Goal: Task Accomplishment & Management: Manage account settings

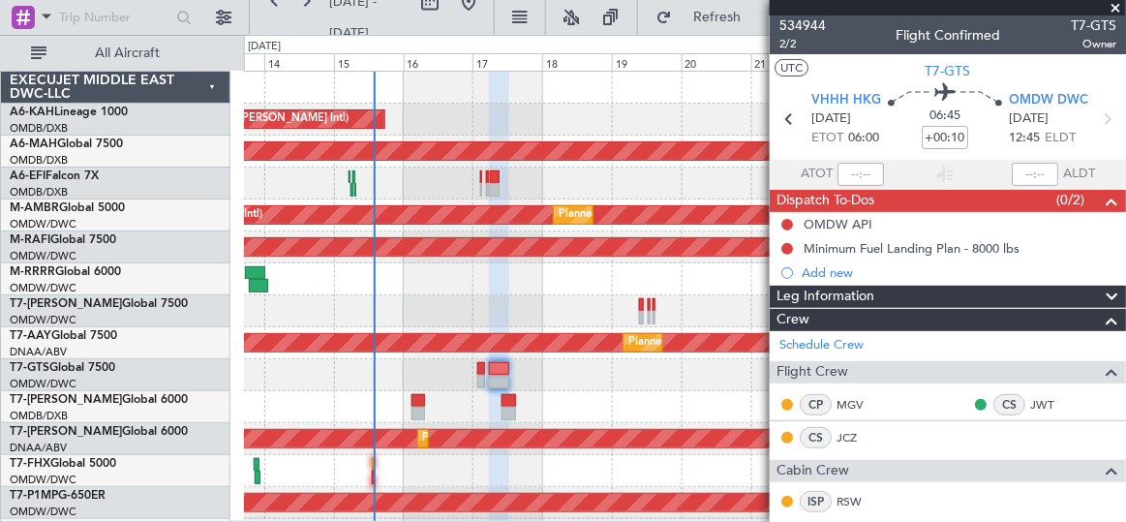
click at [1115, 13] on span at bounding box center [1115, 8] width 19 height 17
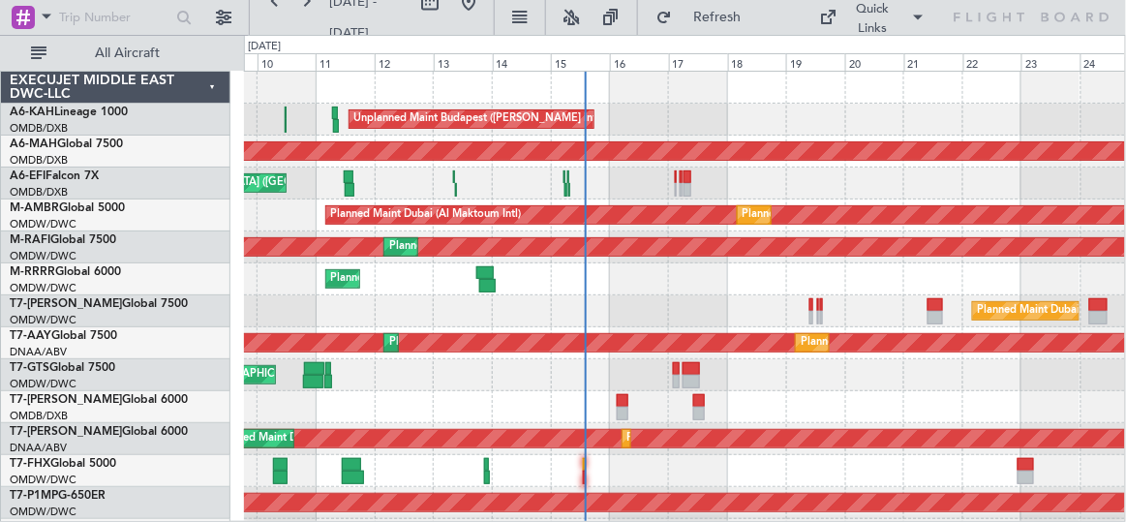
click at [590, 295] on div "Unplanned Maint Budapest ([PERSON_NAME] Intl) Planned Maint [GEOGRAPHIC_DATA] (…" at bounding box center [684, 423] width 881 height 703
click at [480, 6] on button at bounding box center [468, 1] width 31 height 31
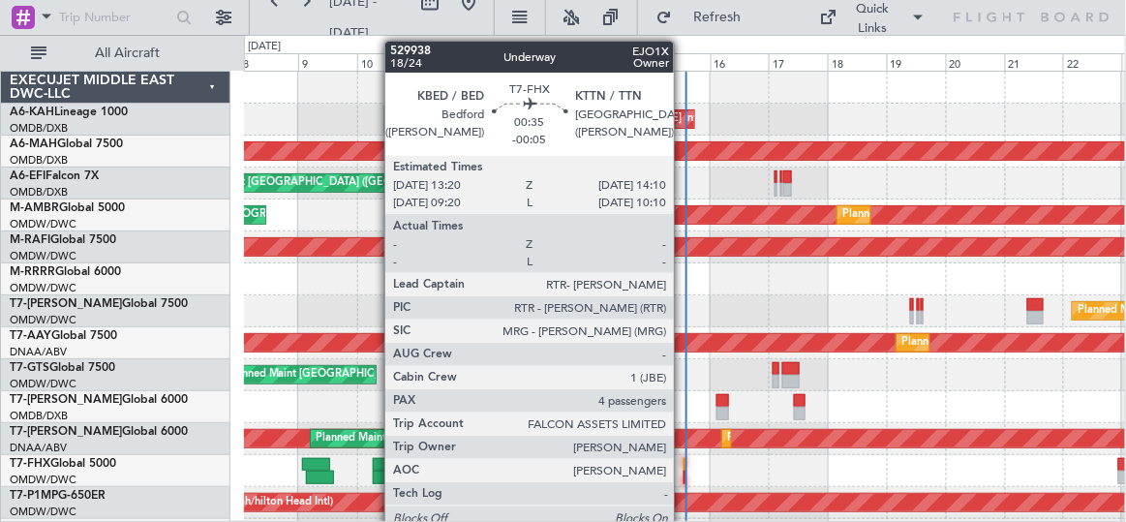
click at [683, 464] on div at bounding box center [684, 465] width 3 height 14
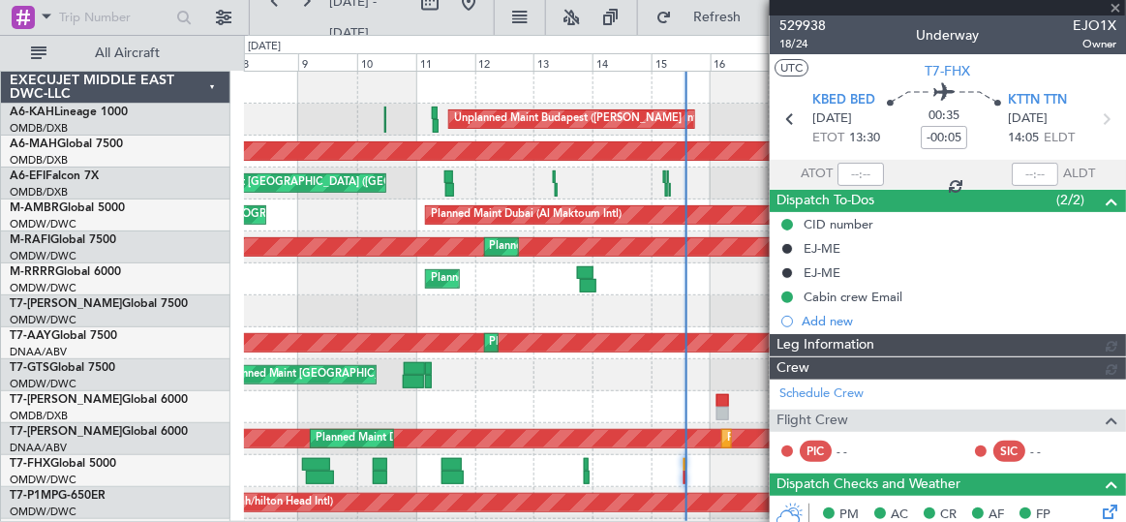
type input "[PERSON_NAME] ([PERSON_NAME])"
type input "7024"
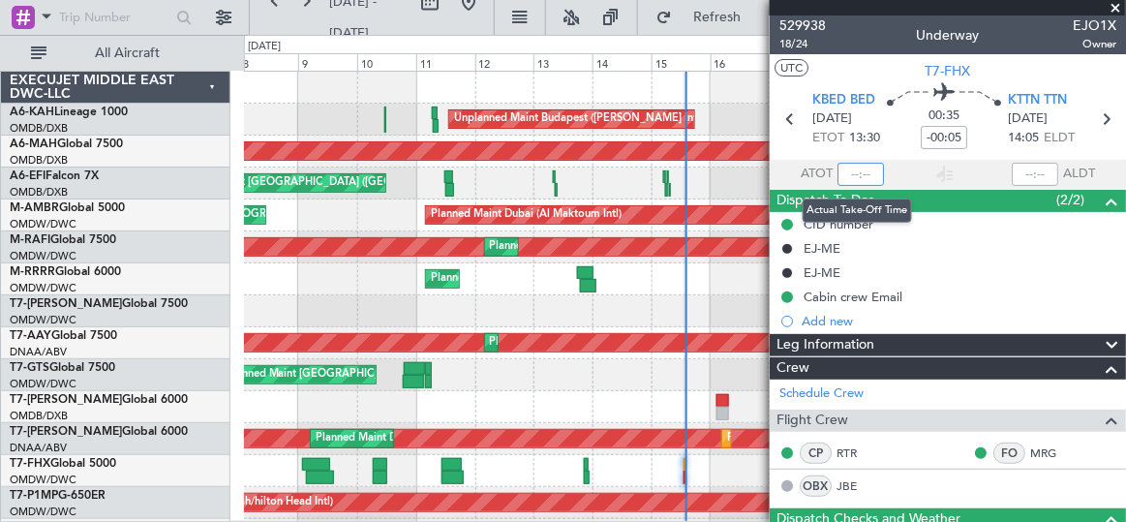
click at [861, 167] on input "text" at bounding box center [860, 174] width 46 height 23
click at [908, 158] on section "KBED BED [DATE] ETOT 13:30 00:35 -00:05 KTTN TTN [DATE] 14:05 ELDT" at bounding box center [947, 121] width 356 height 76
type input "13:56"
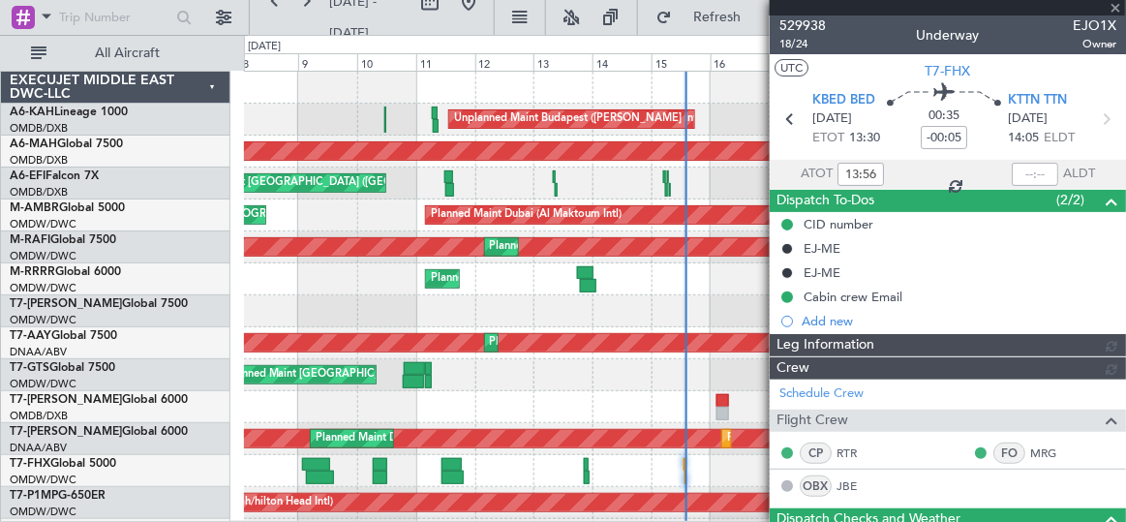
type input "[PERSON_NAME] ([PERSON_NAME])"
type input "7024"
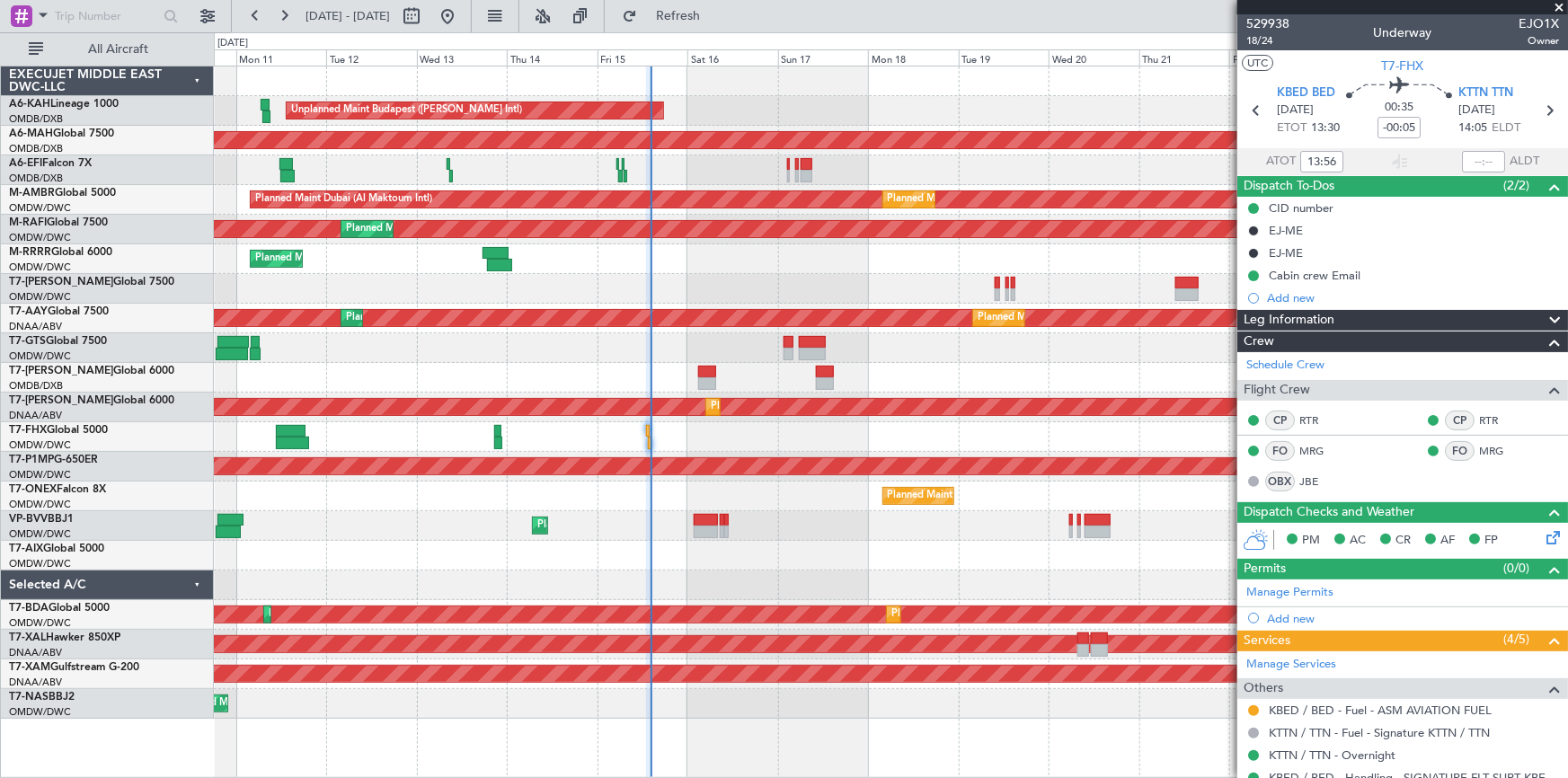
click at [466, 339] on div "Unplanned Maint [GEOGRAPHIC_DATA] (Al Maktoum Intl)" at bounding box center [890, 348] width 1354 height 30
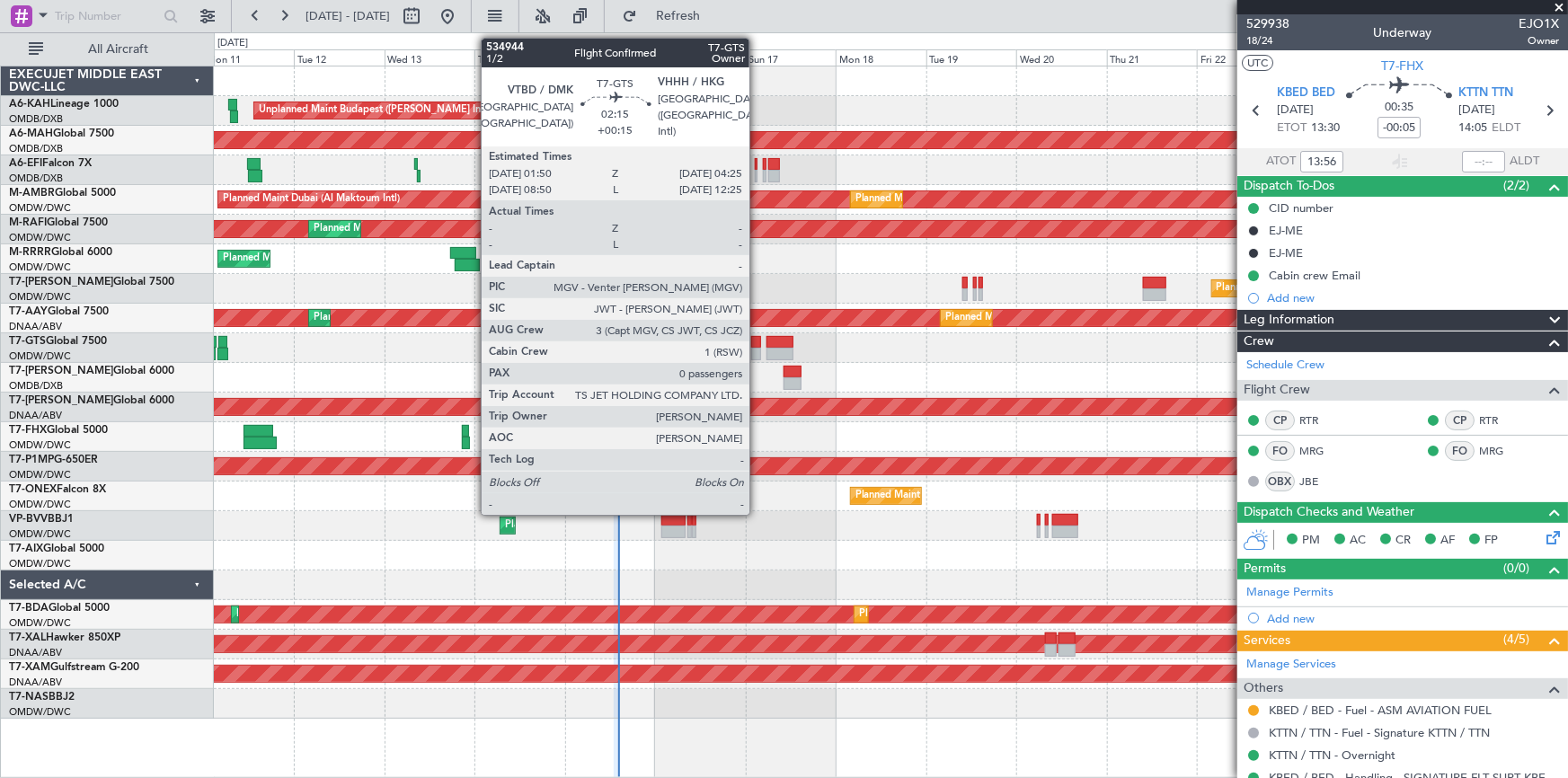
click at [758, 346] on div at bounding box center [756, 343] width 10 height 13
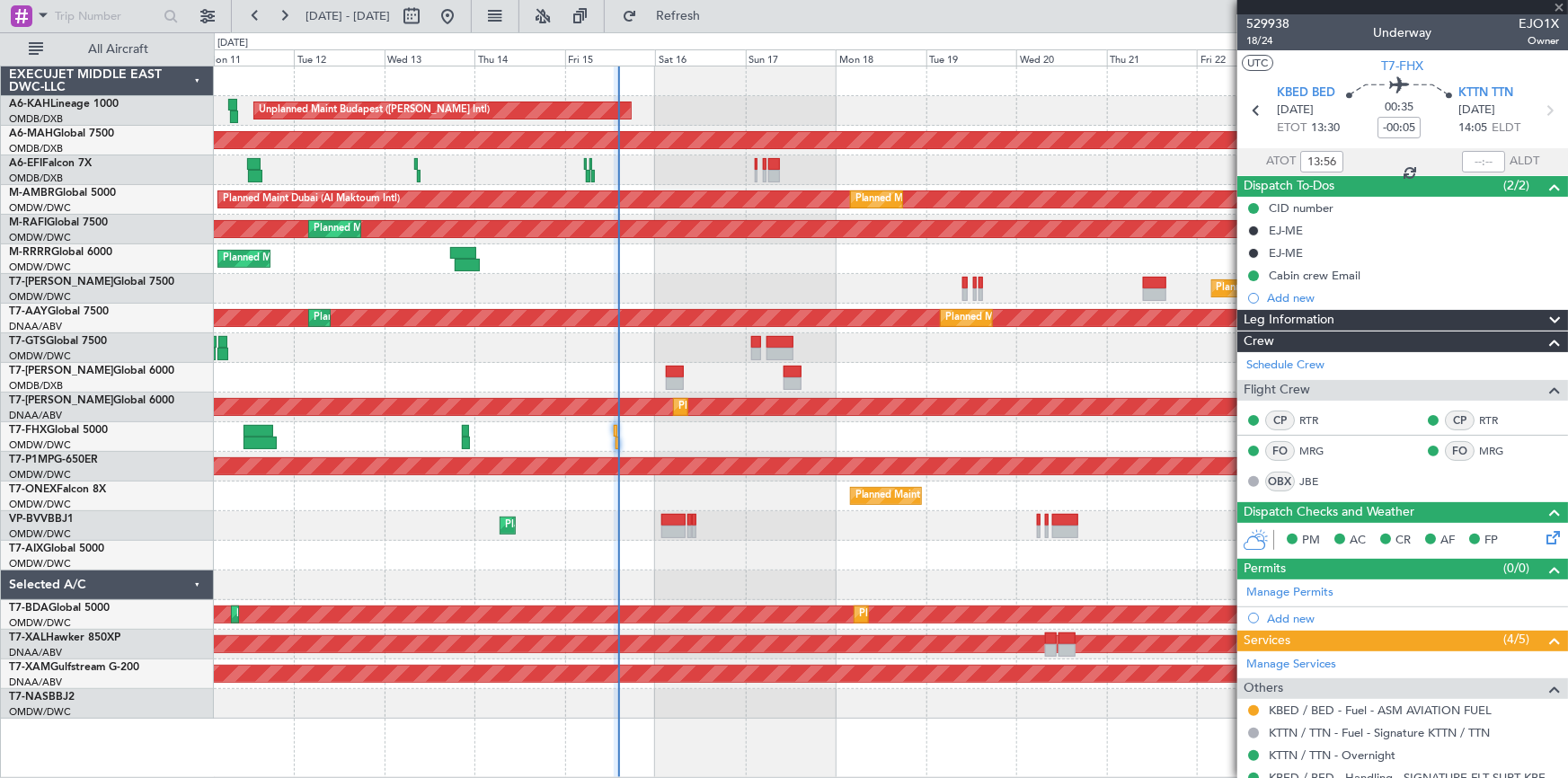
type input "+00:15"
type input "0"
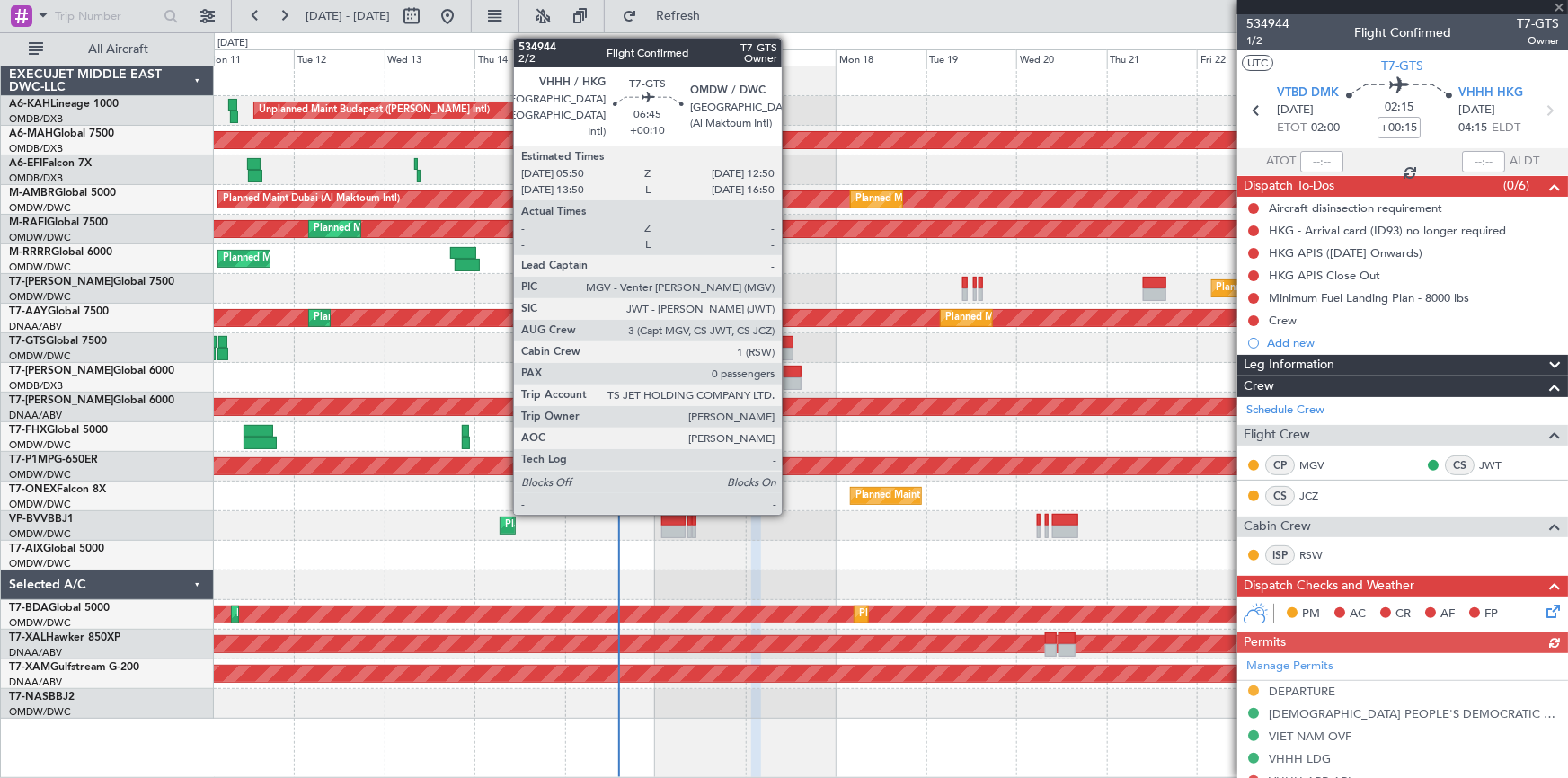
click at [790, 339] on div at bounding box center [780, 343] width 27 height 13
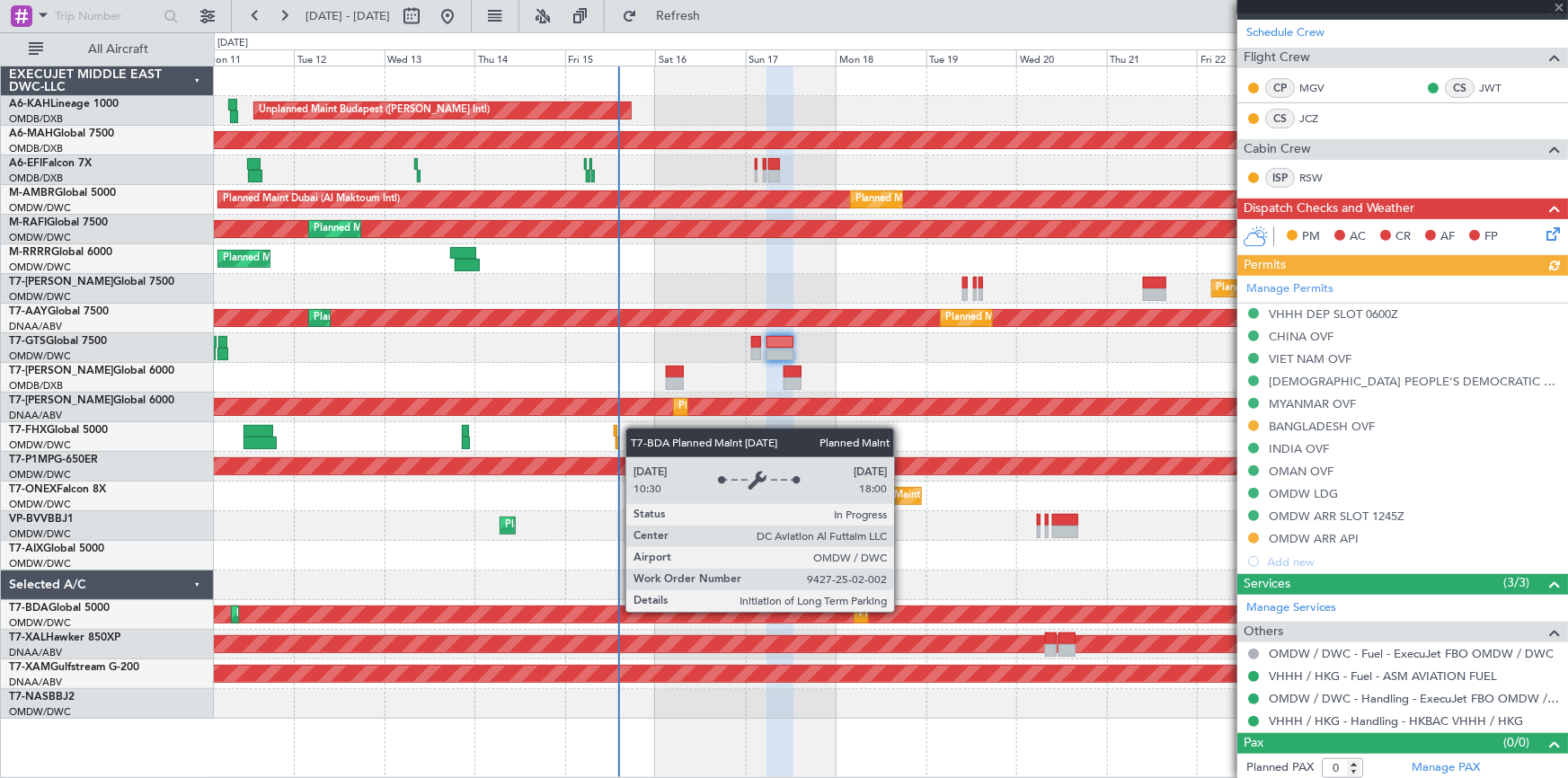
scroll to position [291, 0]
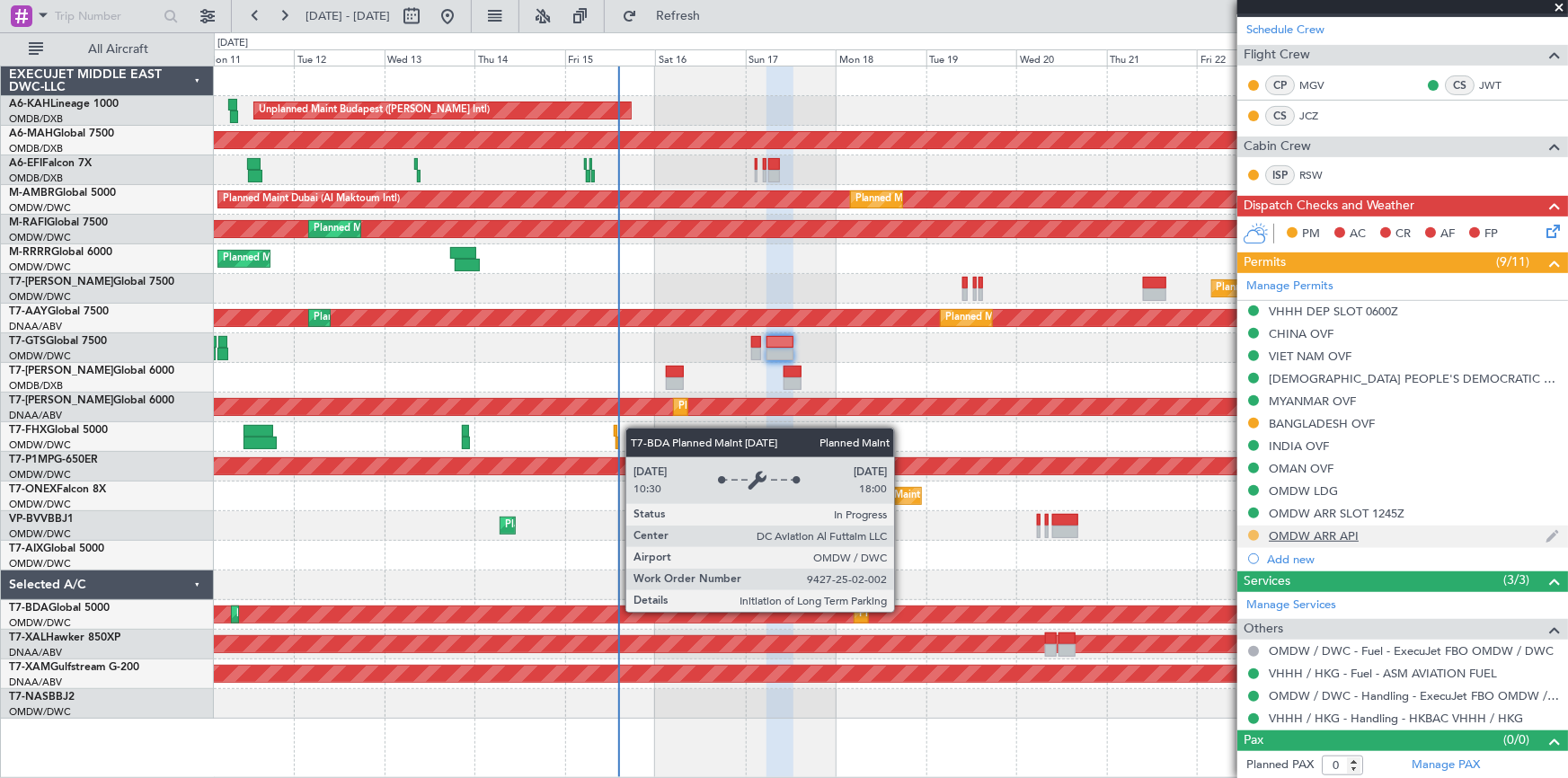
click at [1044, 484] on button at bounding box center [1253, 536] width 11 height 11
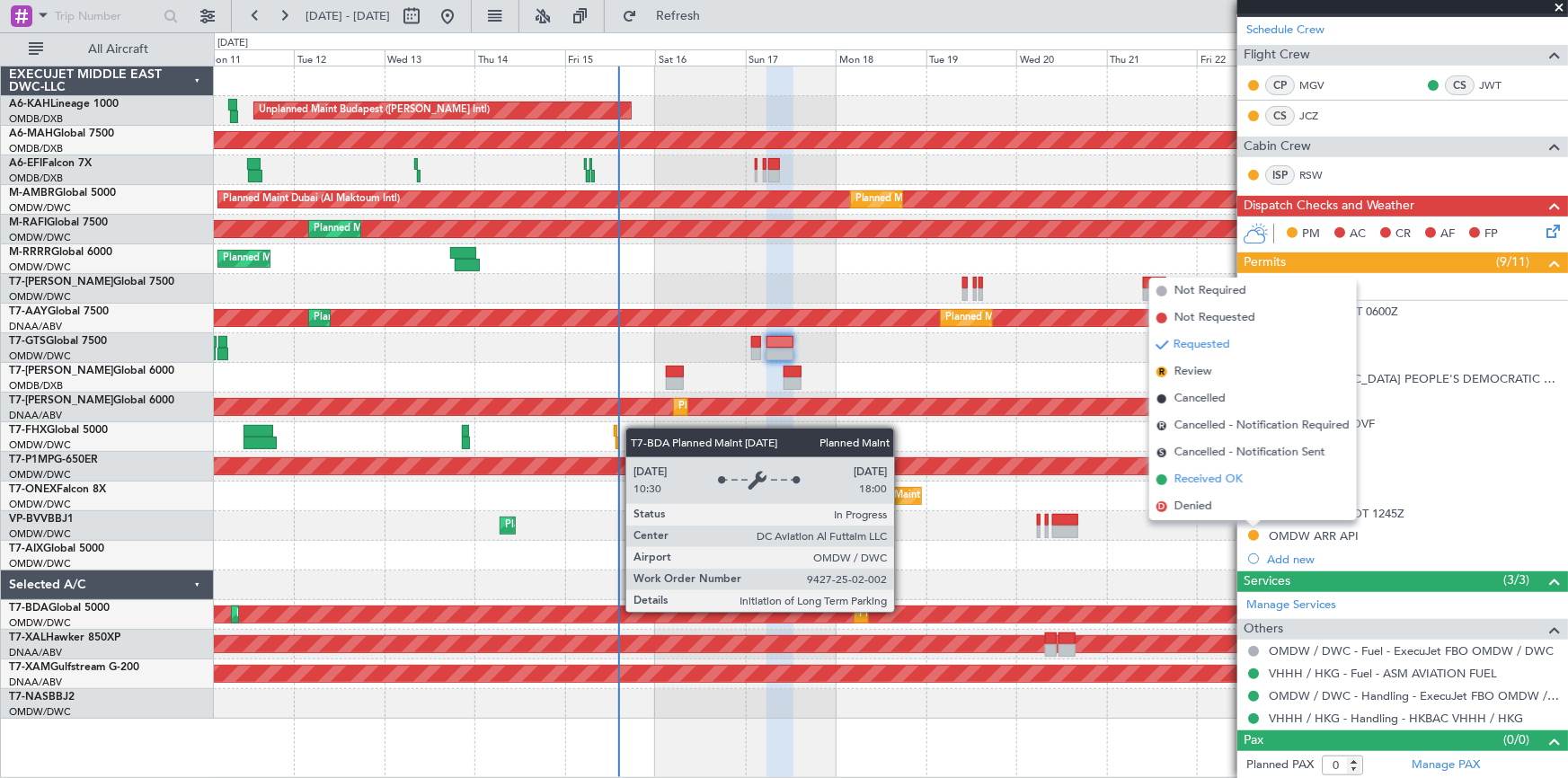
click at [1044, 480] on span "Received OK" at bounding box center [1209, 479] width 69 height 18
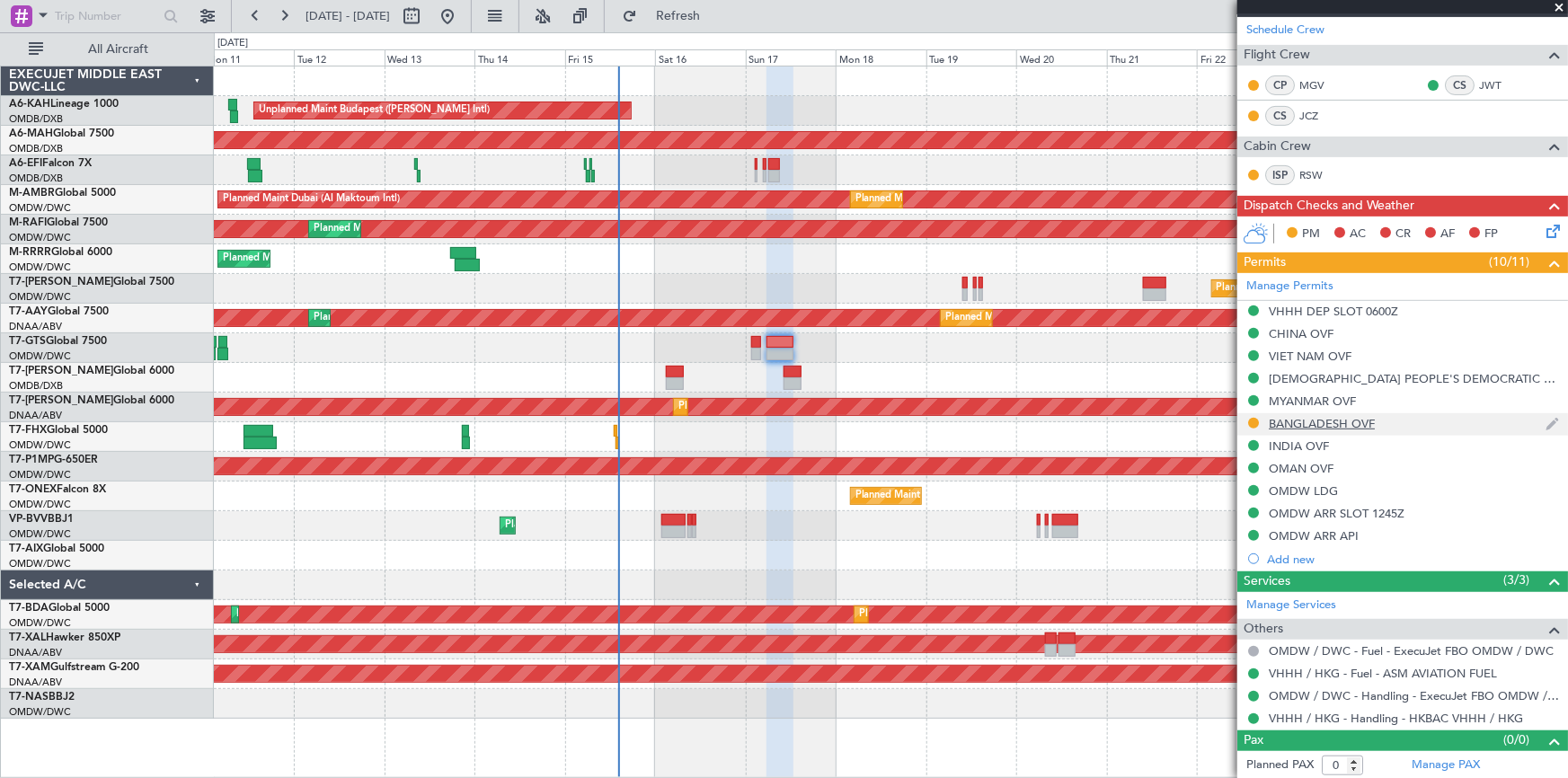
click at [1044, 422] on div "BANGLADESH OVF" at bounding box center [1322, 423] width 106 height 15
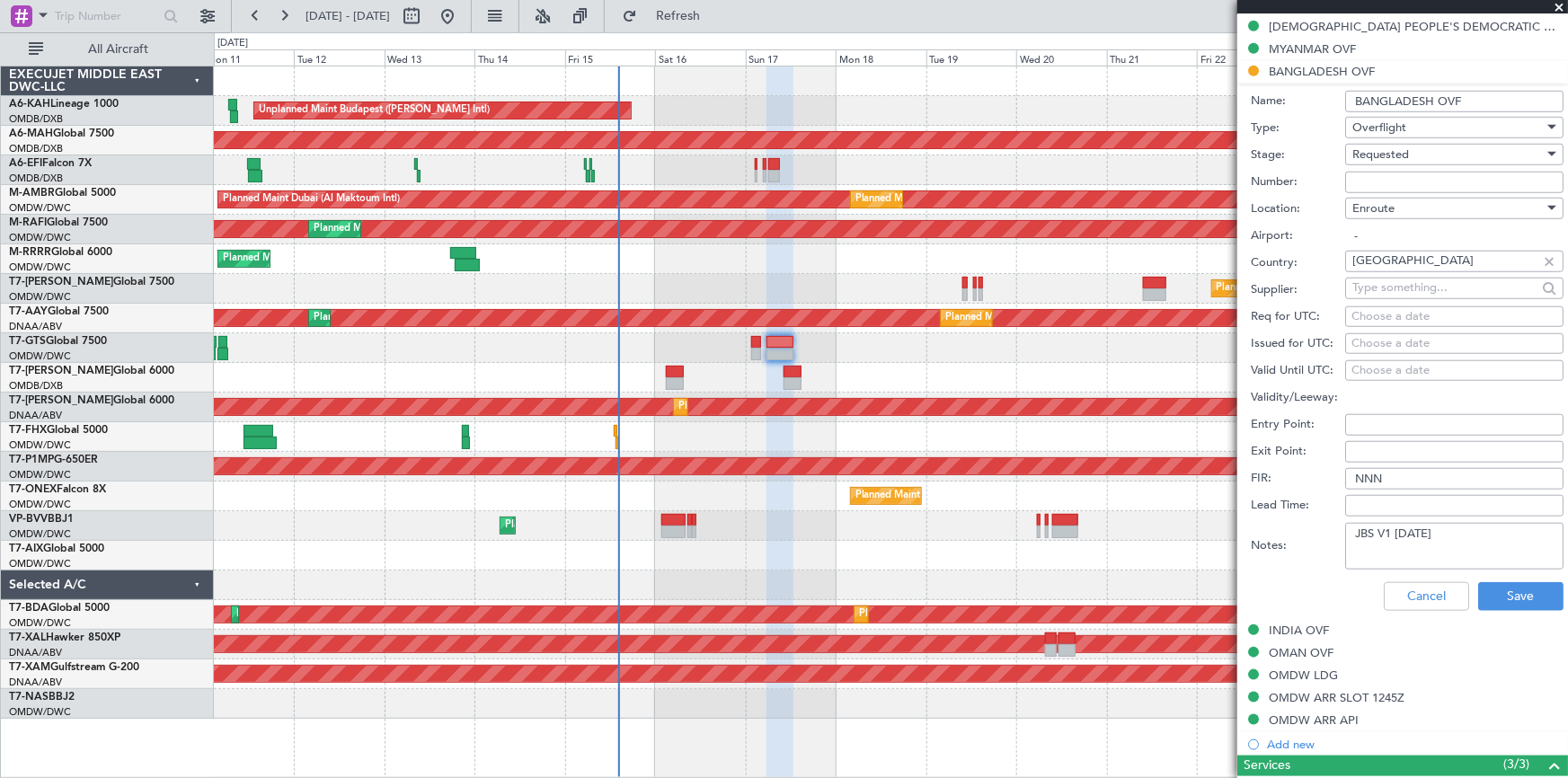
scroll to position [699, 0]
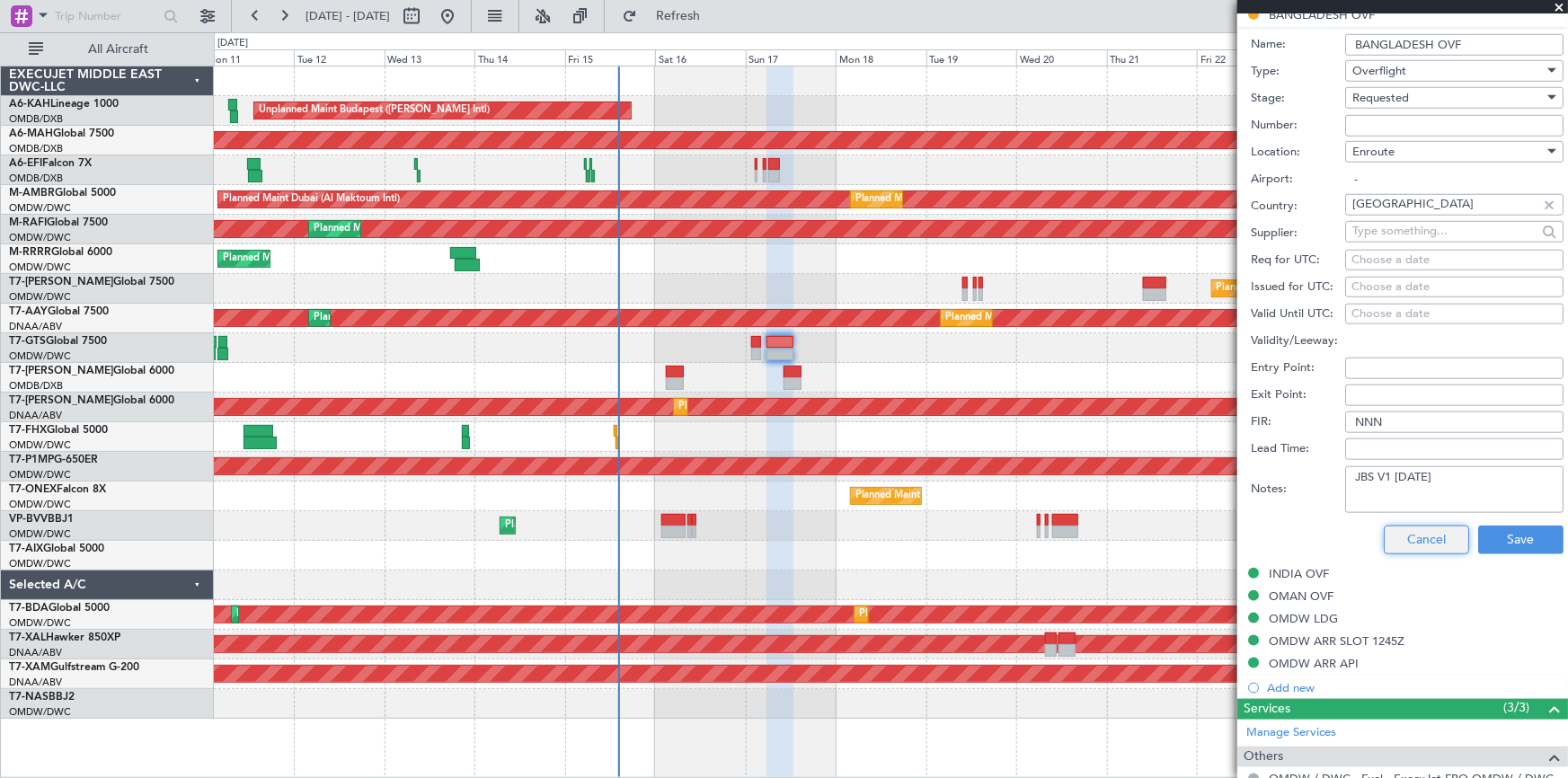
click at [1044, 484] on button "Cancel" at bounding box center [1427, 539] width 85 height 29
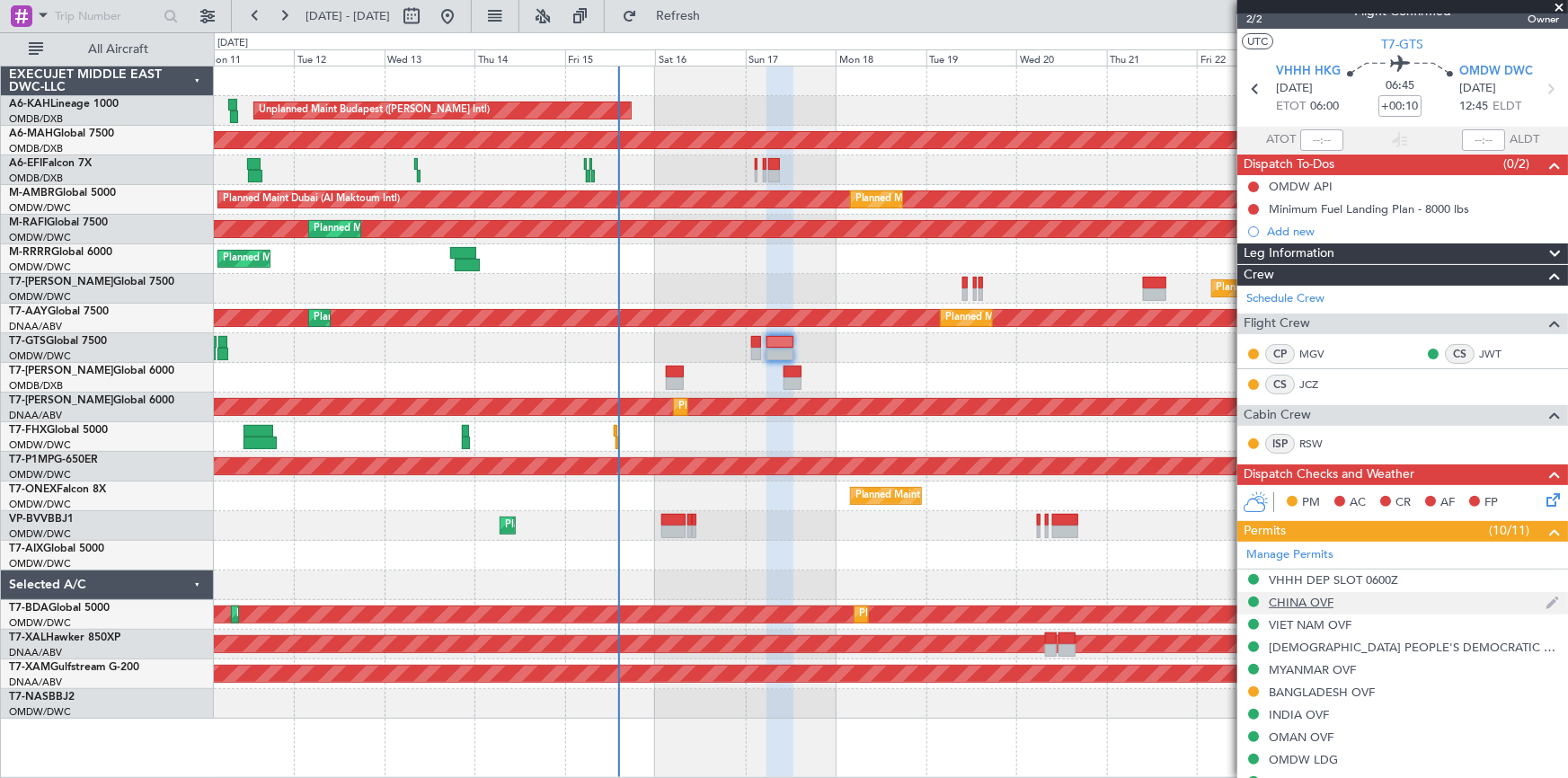
scroll to position [0, 0]
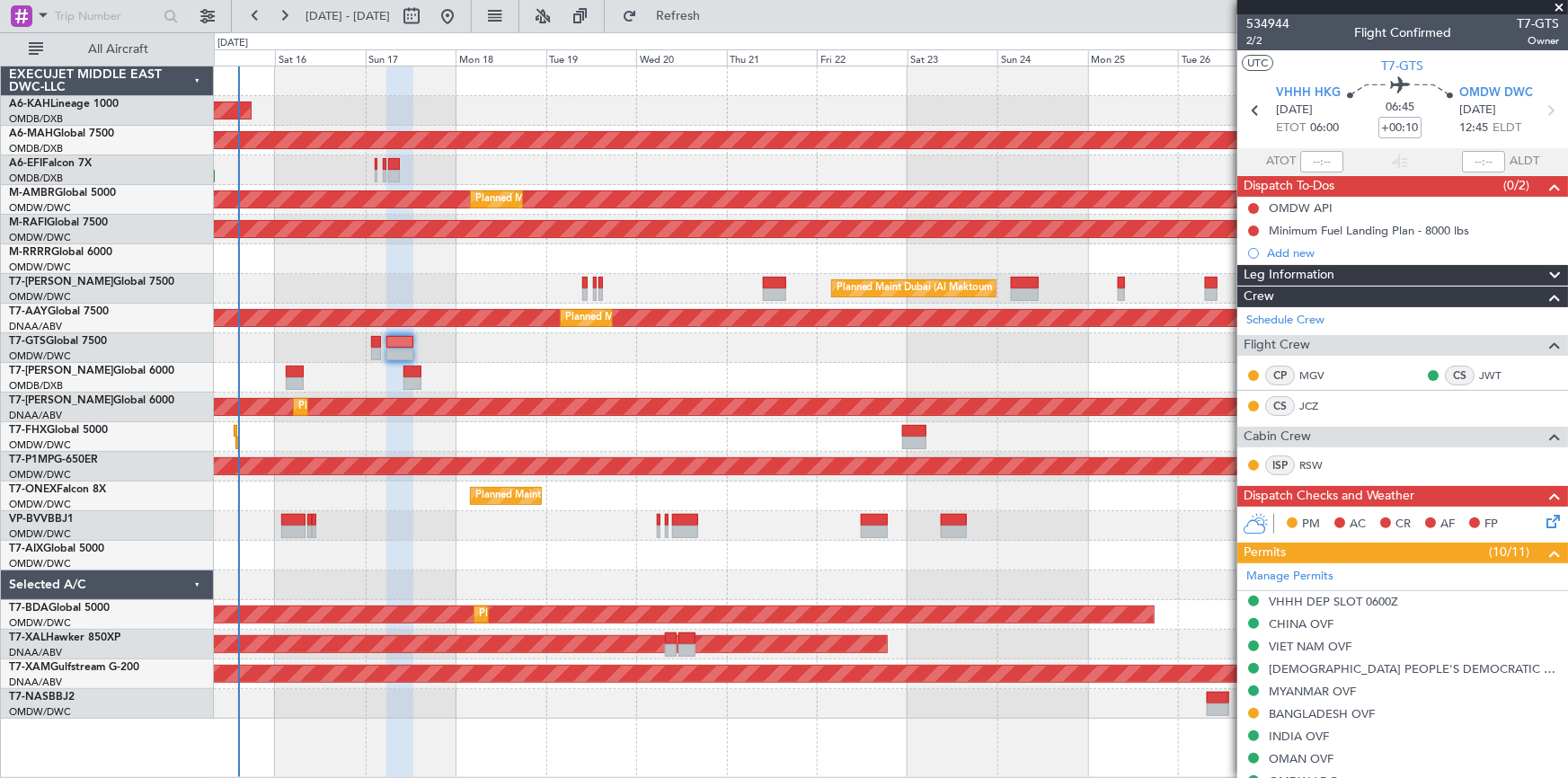
click at [410, 265] on div "Planned Maint Southend" at bounding box center [890, 259] width 1354 height 30
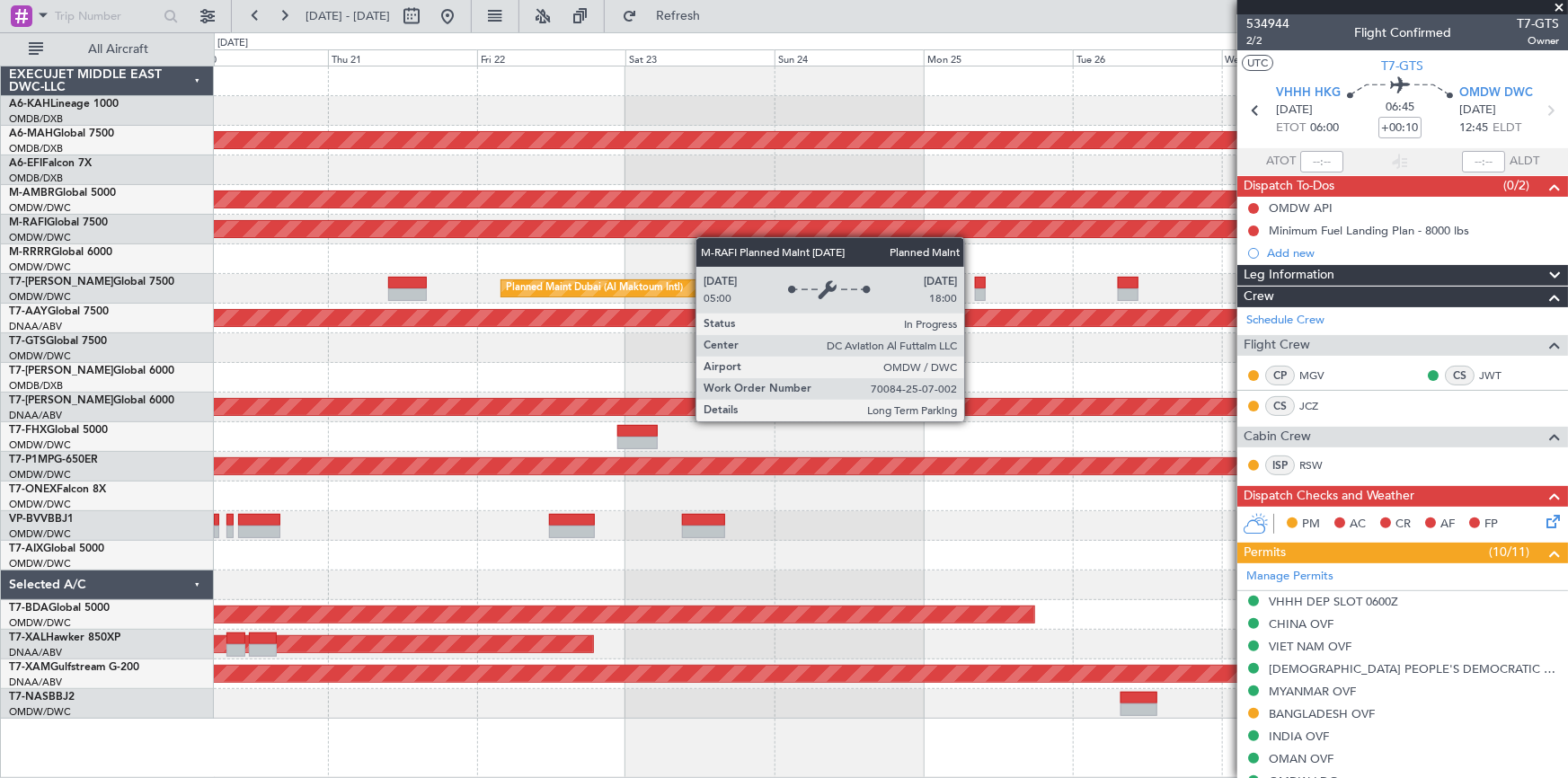
click at [431, 239] on div "Planned Maint [GEOGRAPHIC_DATA] ([GEOGRAPHIC_DATA] Intl) Planned Maint [GEOGRAP…" at bounding box center [890, 393] width 1354 height 653
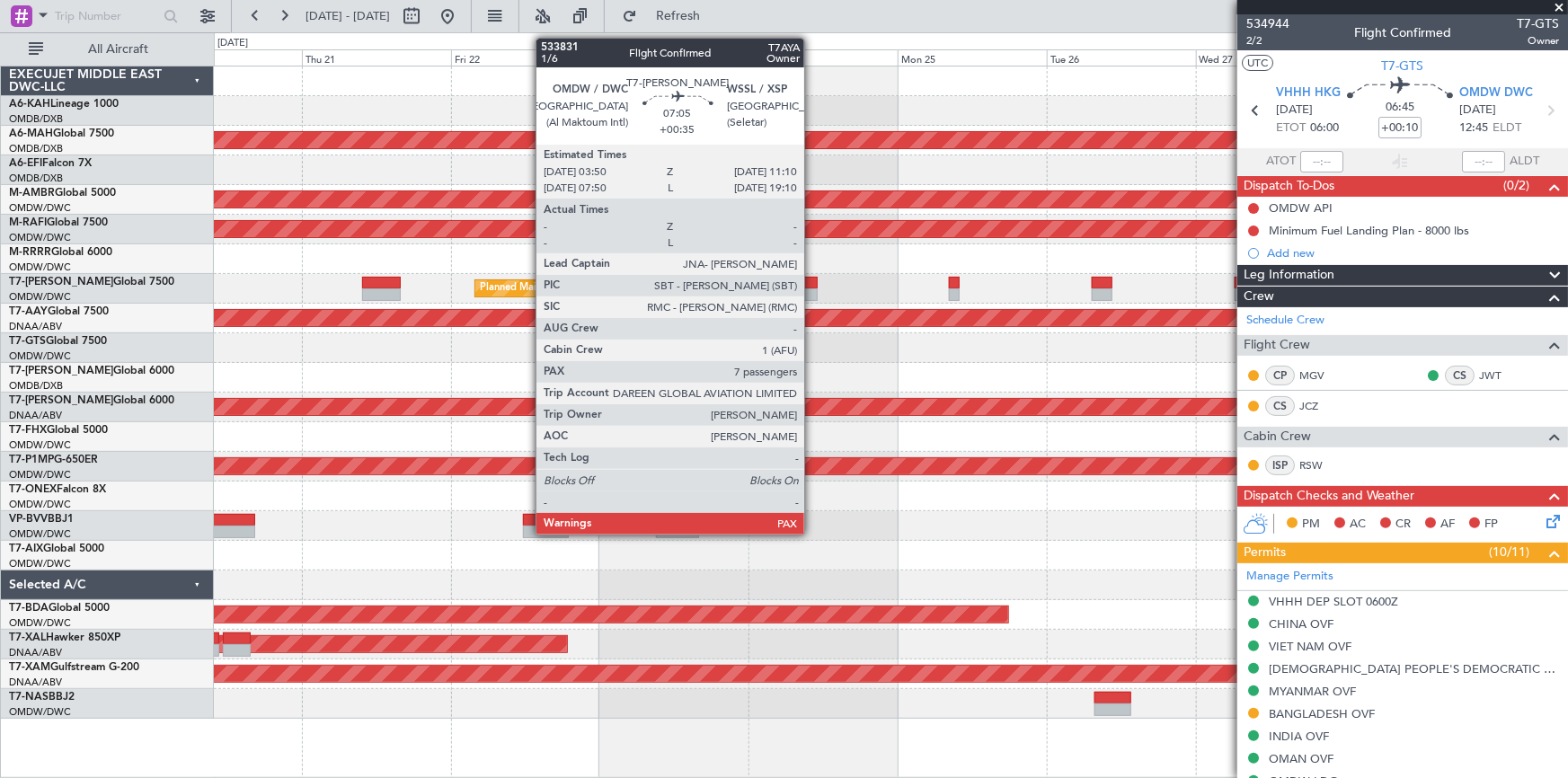
click at [812, 282] on div at bounding box center [794, 283] width 45 height 13
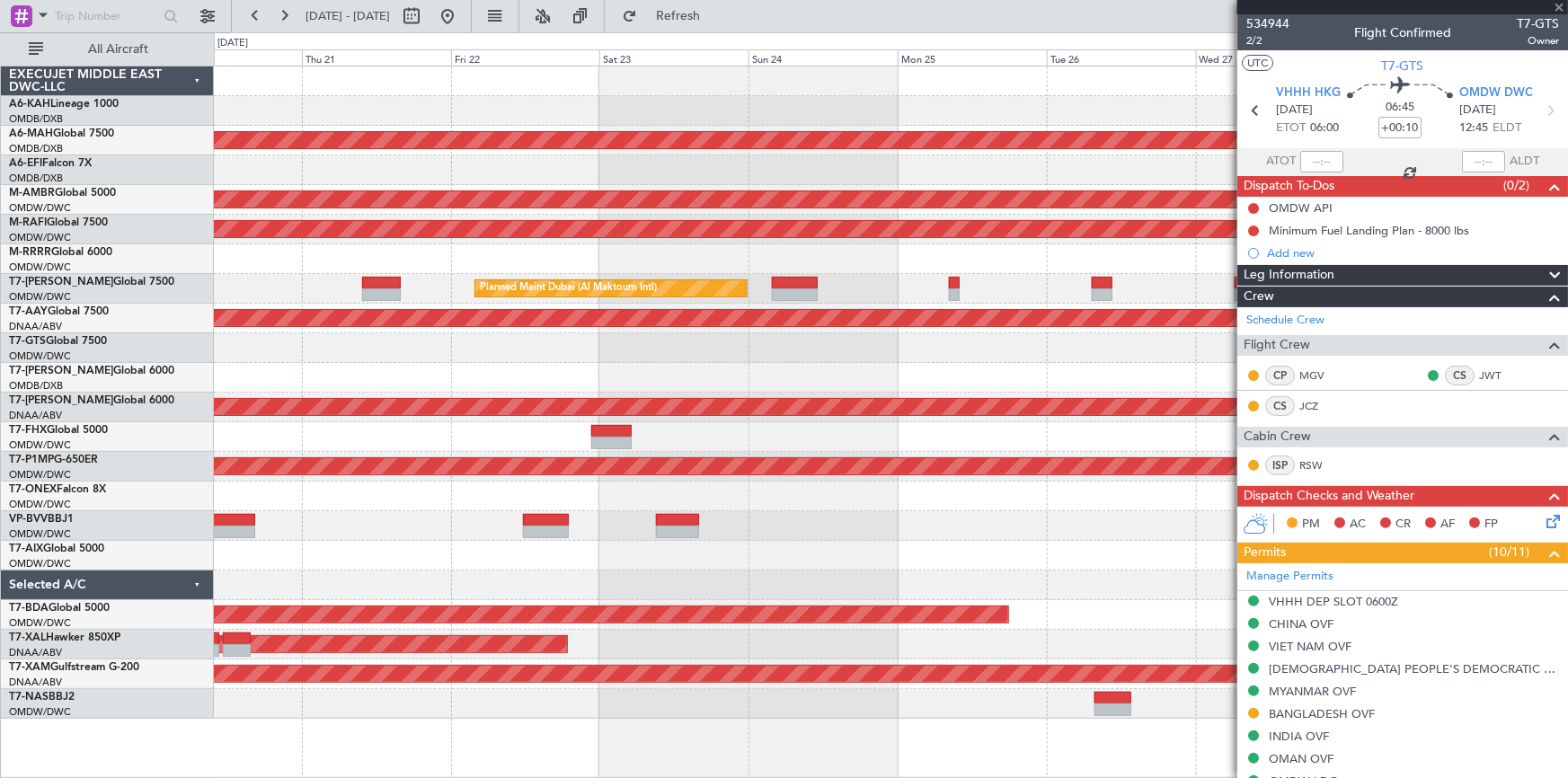
type input "+00:35"
type input "7"
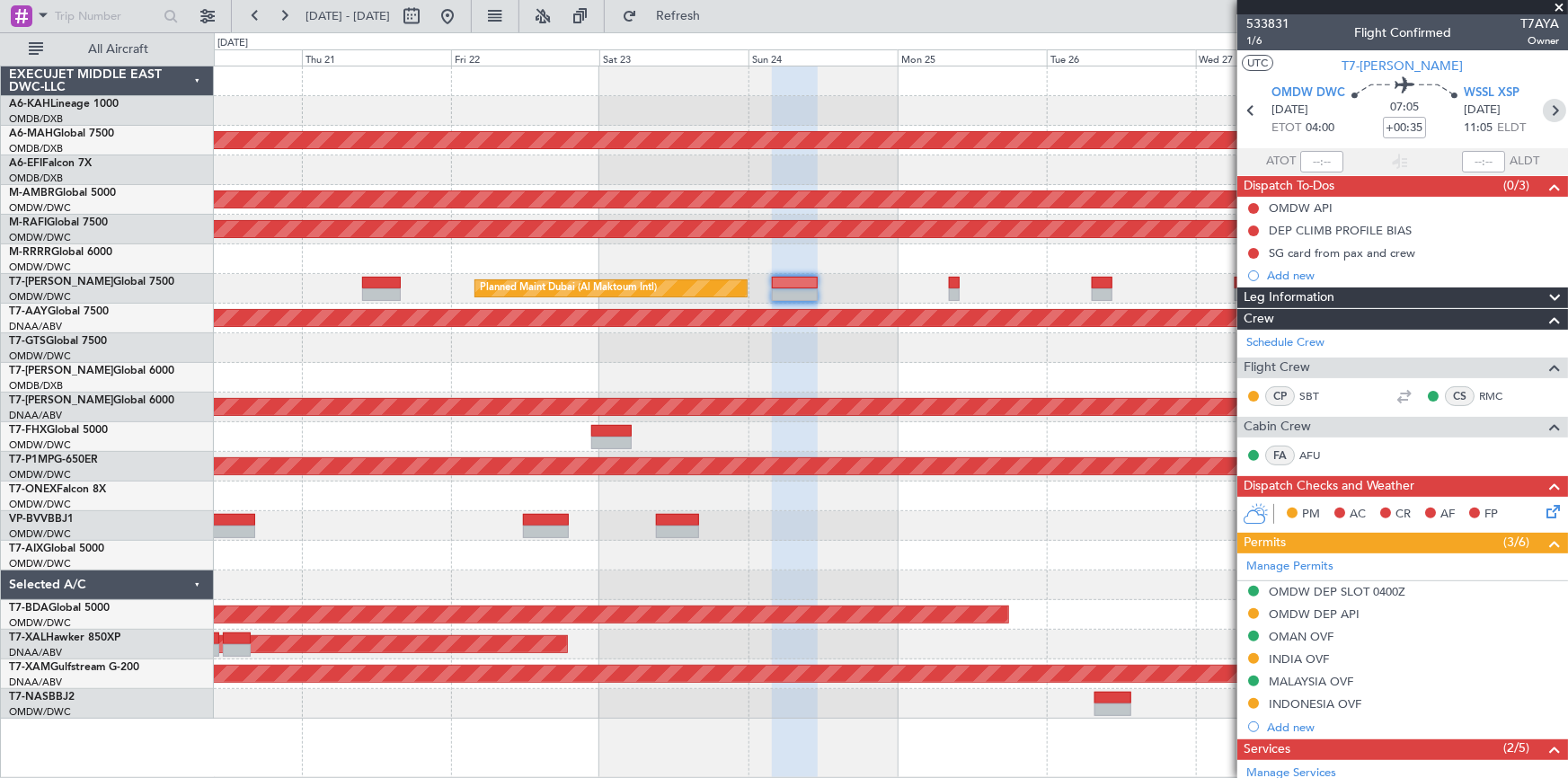
click at [1044, 110] on icon at bounding box center [1554, 110] width 23 height 23
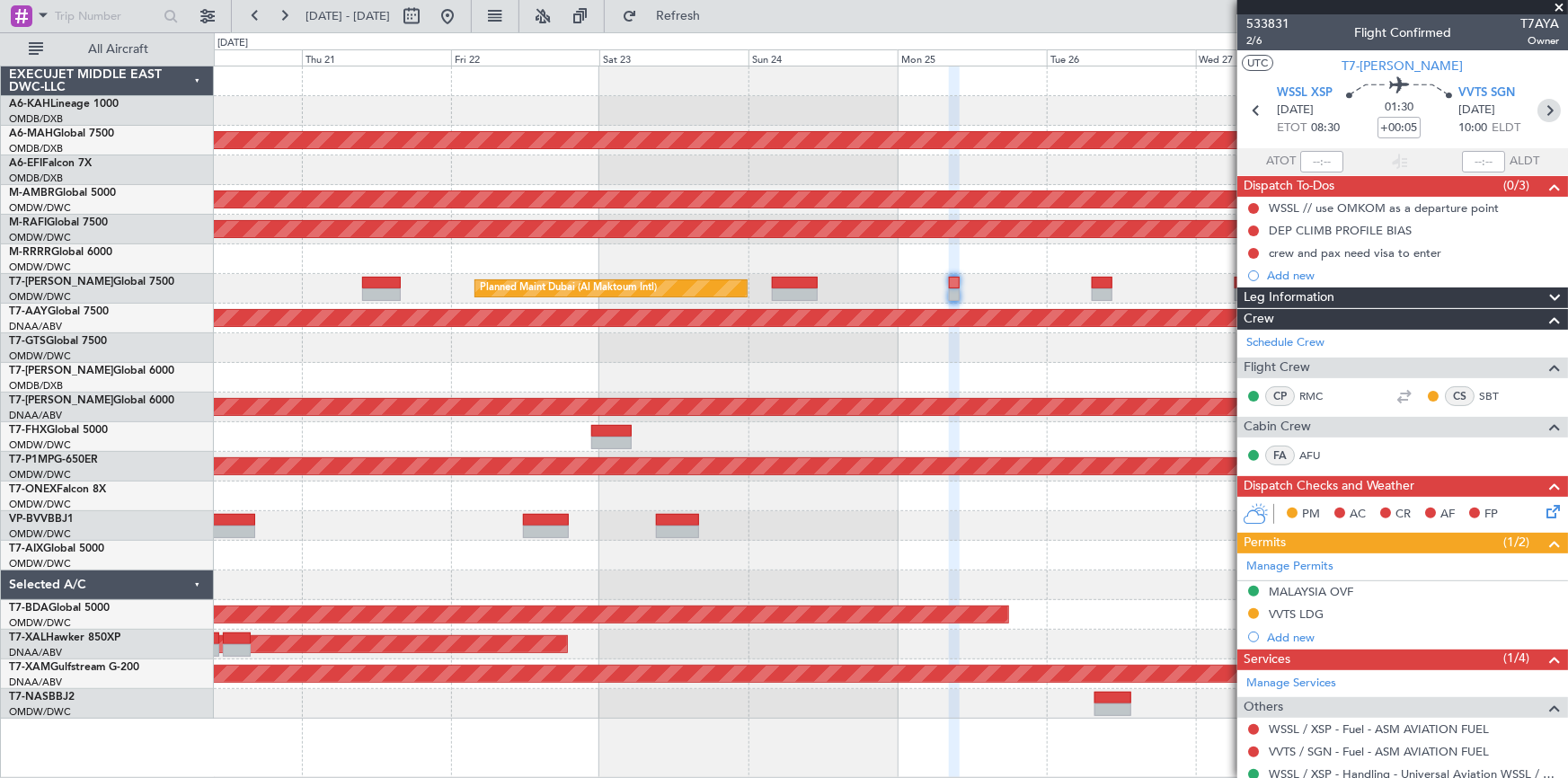
click at [1044, 103] on icon at bounding box center [1549, 110] width 23 height 23
click at [1044, 101] on icon at bounding box center [1549, 110] width 23 height 23
type input "+00:15"
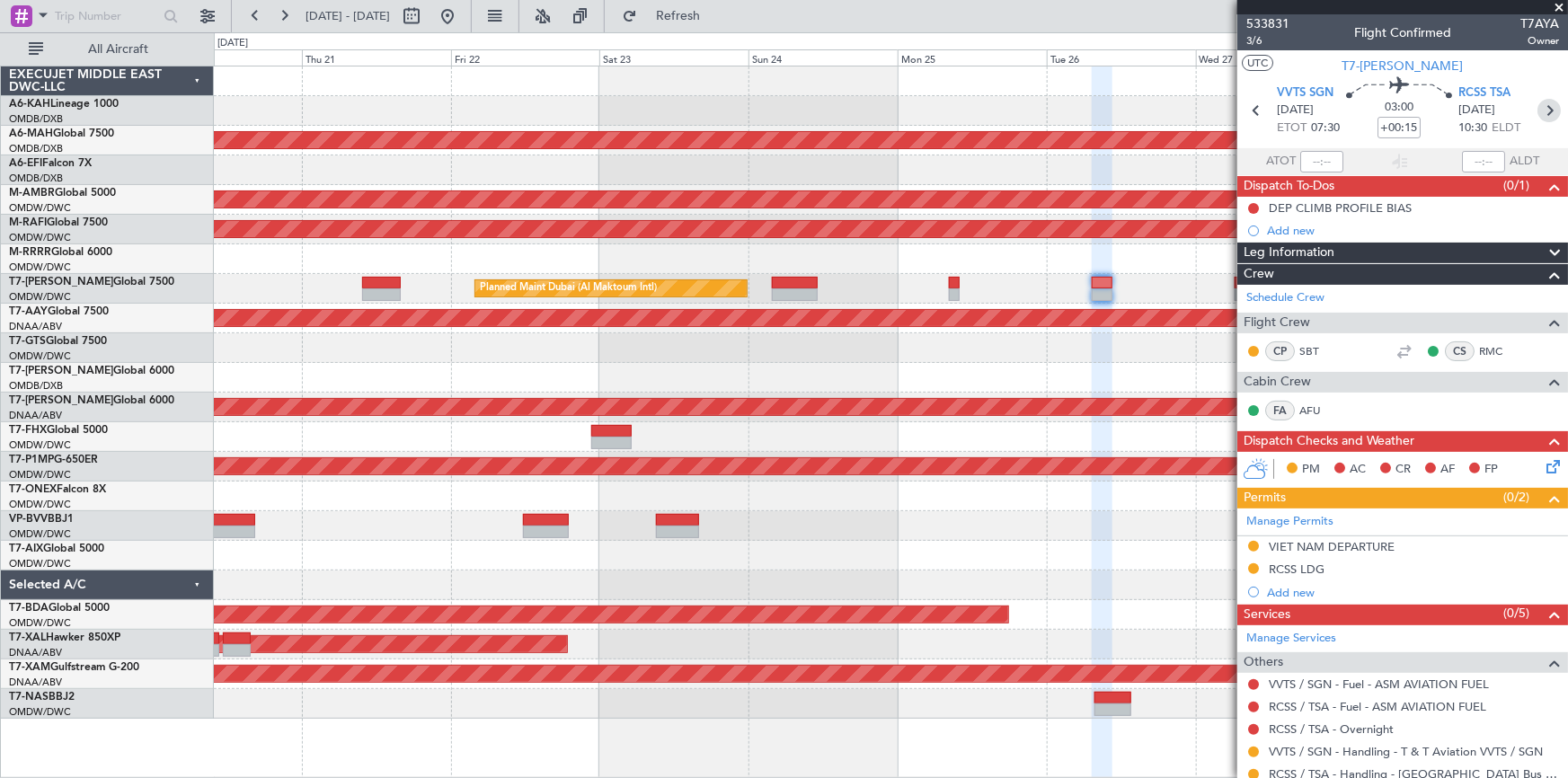
click at [1044, 111] on icon at bounding box center [1549, 110] width 23 height 23
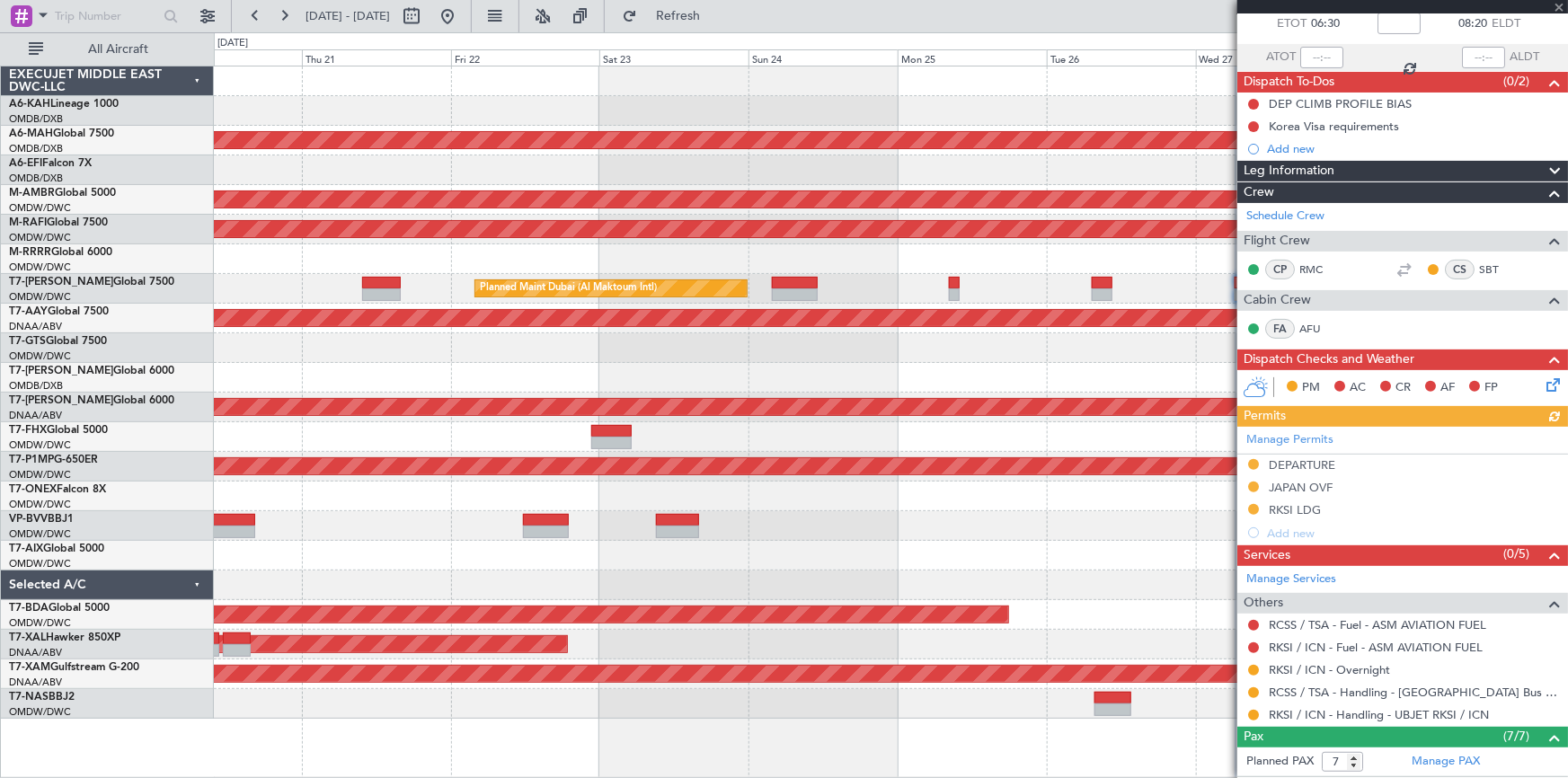
scroll to position [162, 0]
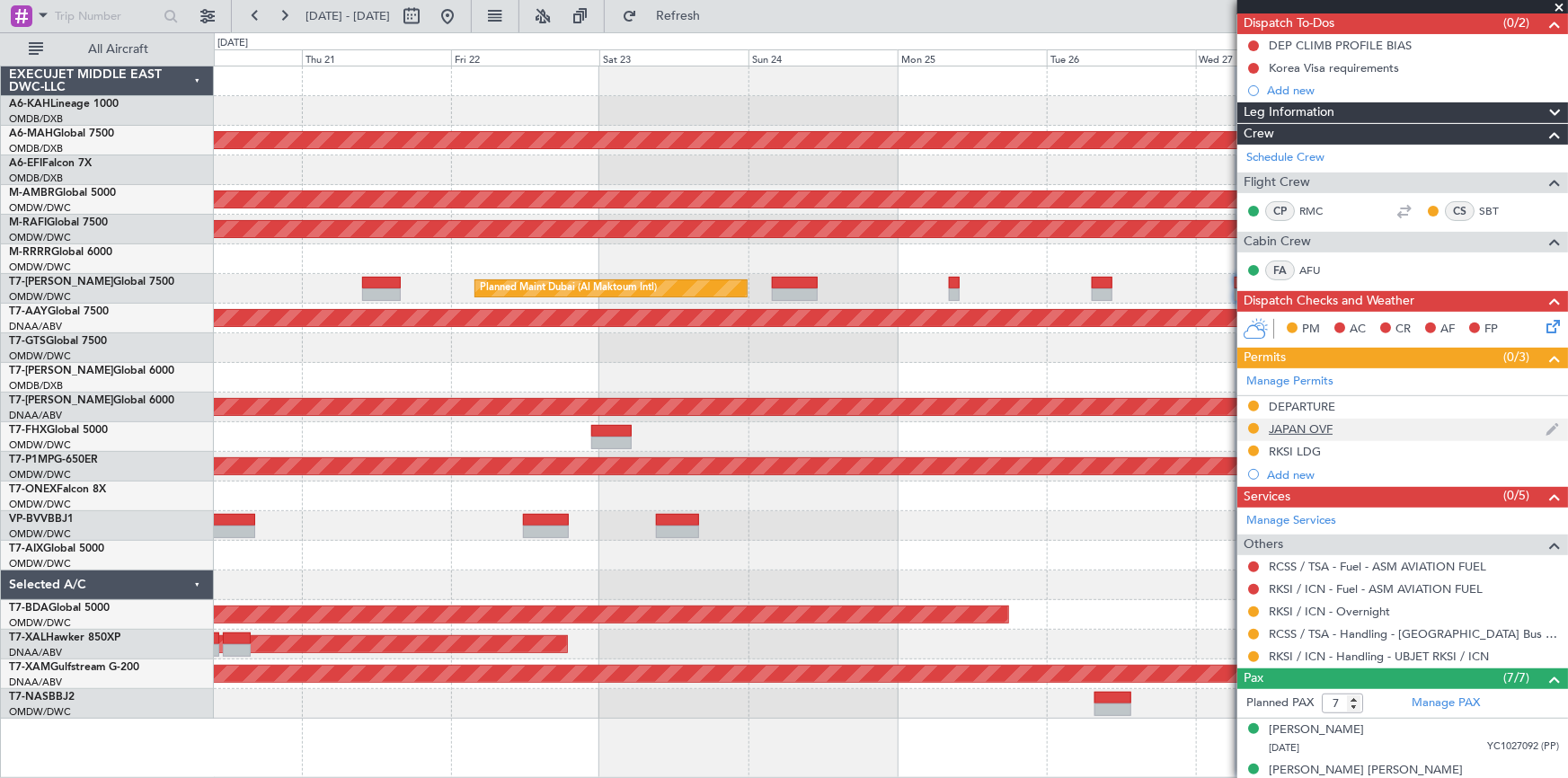
click at [1044, 422] on div "JAPAN OVF" at bounding box center [1301, 429] width 64 height 15
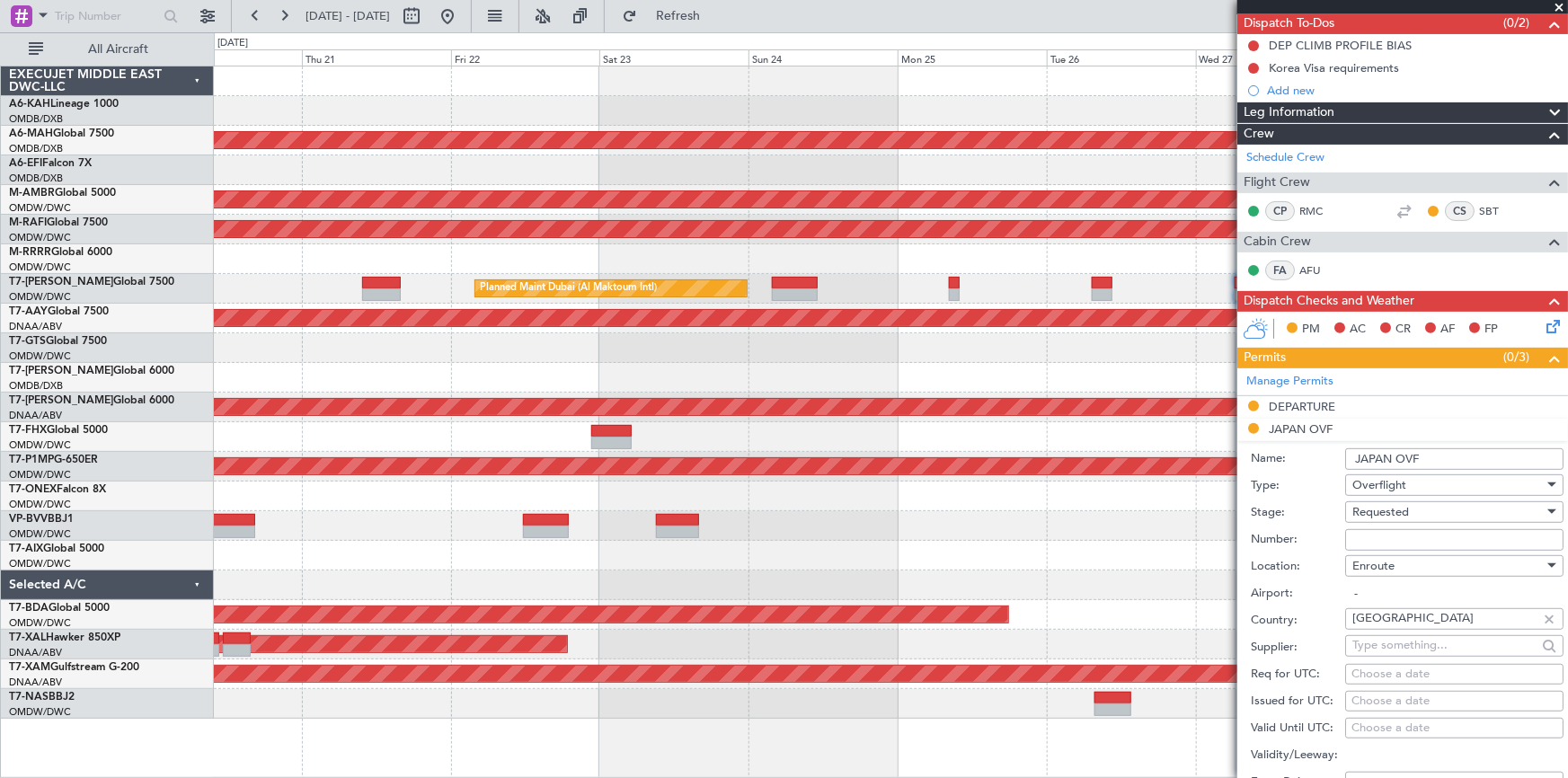
click at [1044, 484] on div "Requested" at bounding box center [1448, 512] width 191 height 27
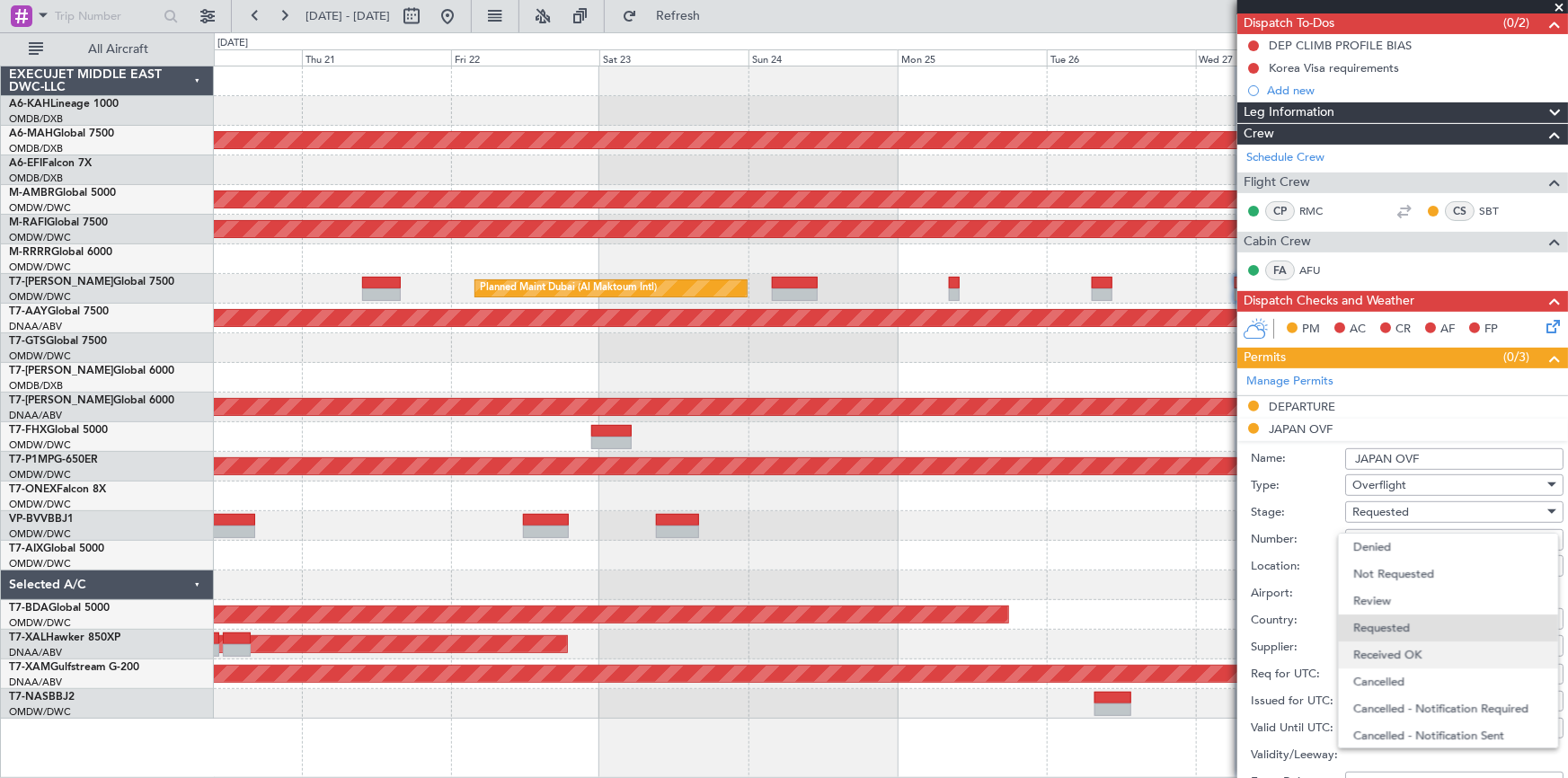
scroll to position [7, 0]
click at [1044, 484] on span "Received OK" at bounding box center [1448, 647] width 190 height 27
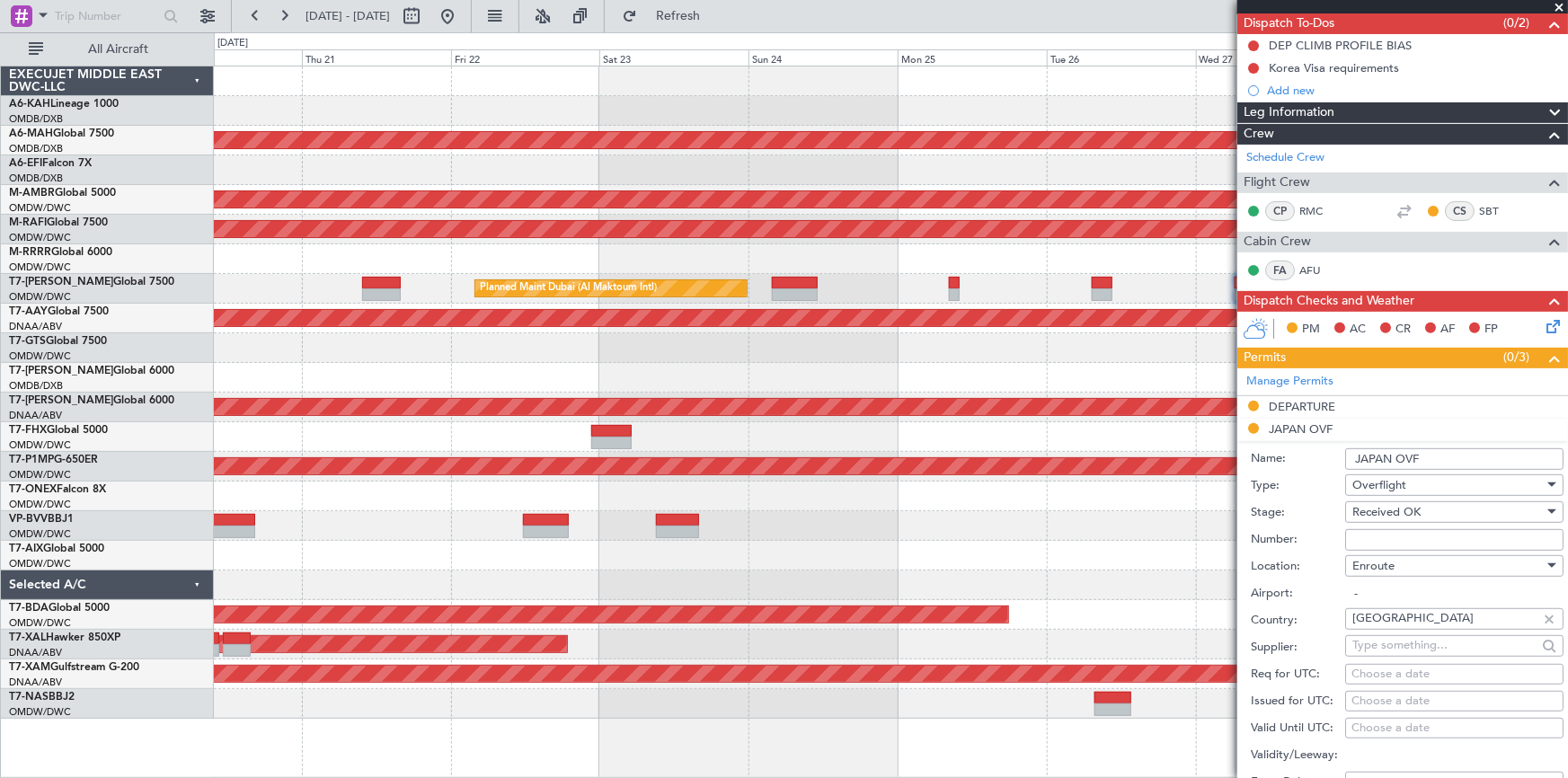
click at [1044, 484] on div "Number:" at bounding box center [1406, 539] width 313 height 27
click at [1044, 484] on input "Number:" at bounding box center [1454, 539] width 218 height 21
type input "APPROVED"
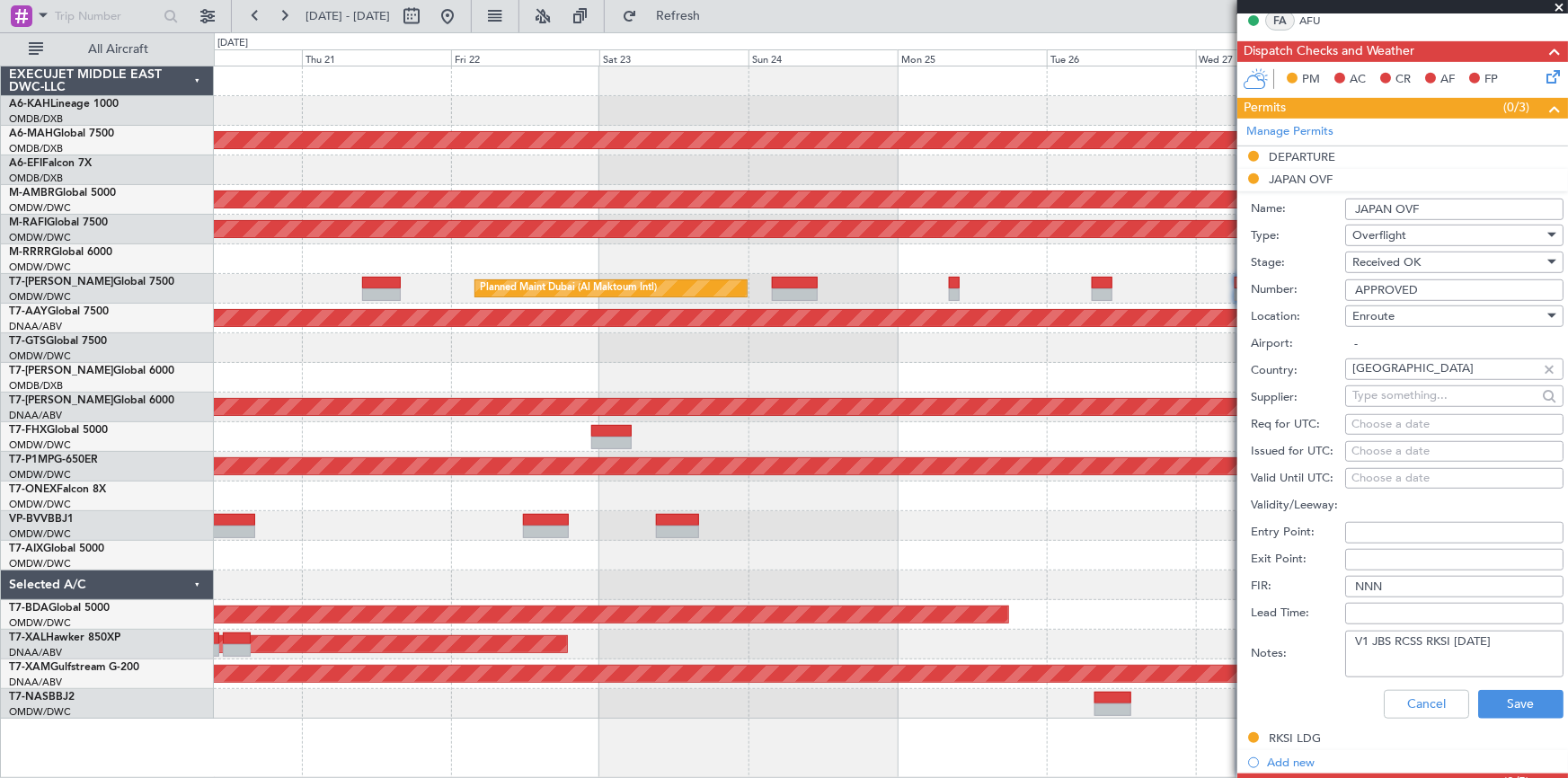
scroll to position [489, 0]
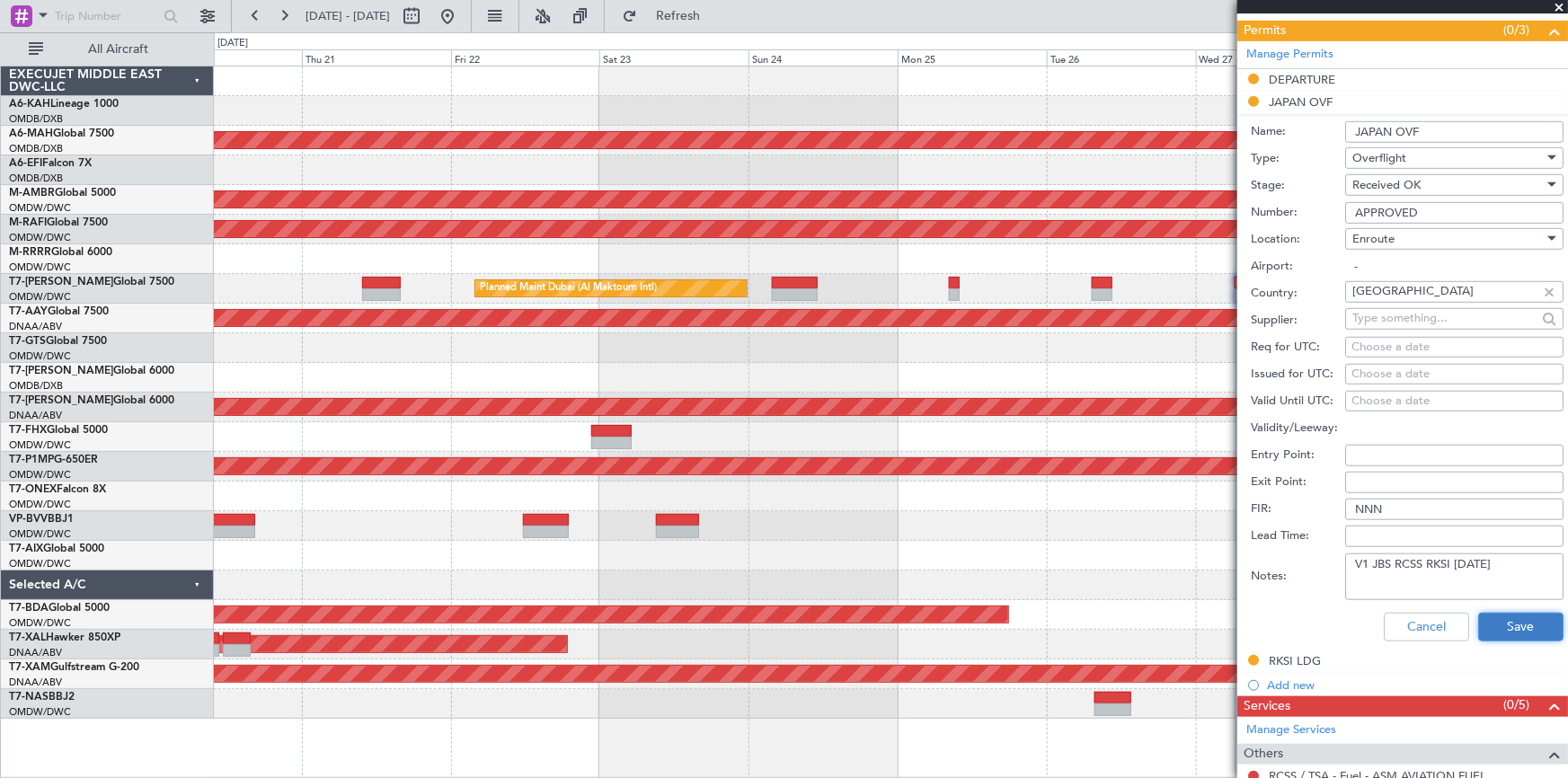
click at [1044, 484] on button "Save" at bounding box center [1521, 627] width 85 height 29
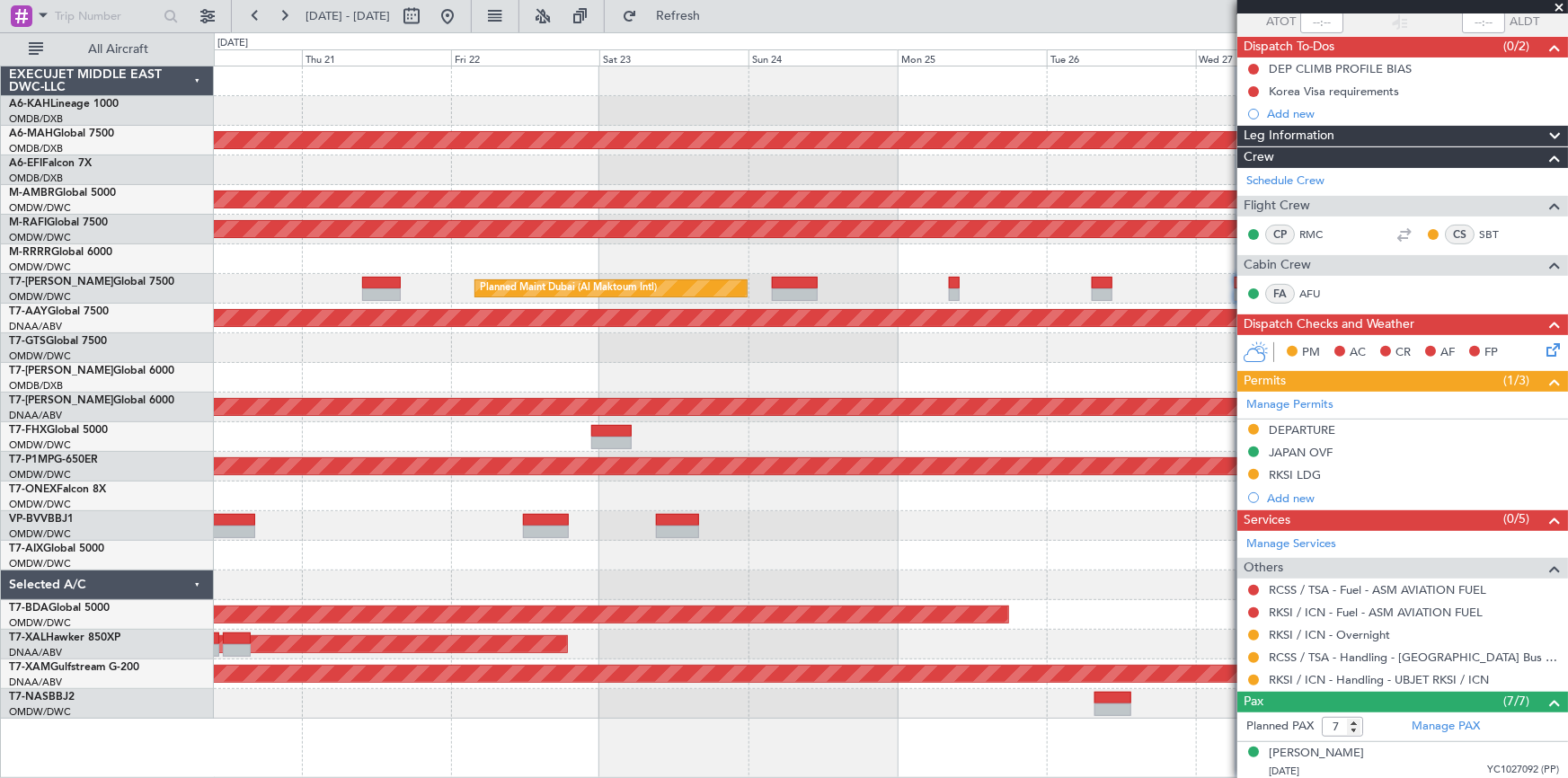
scroll to position [0, 0]
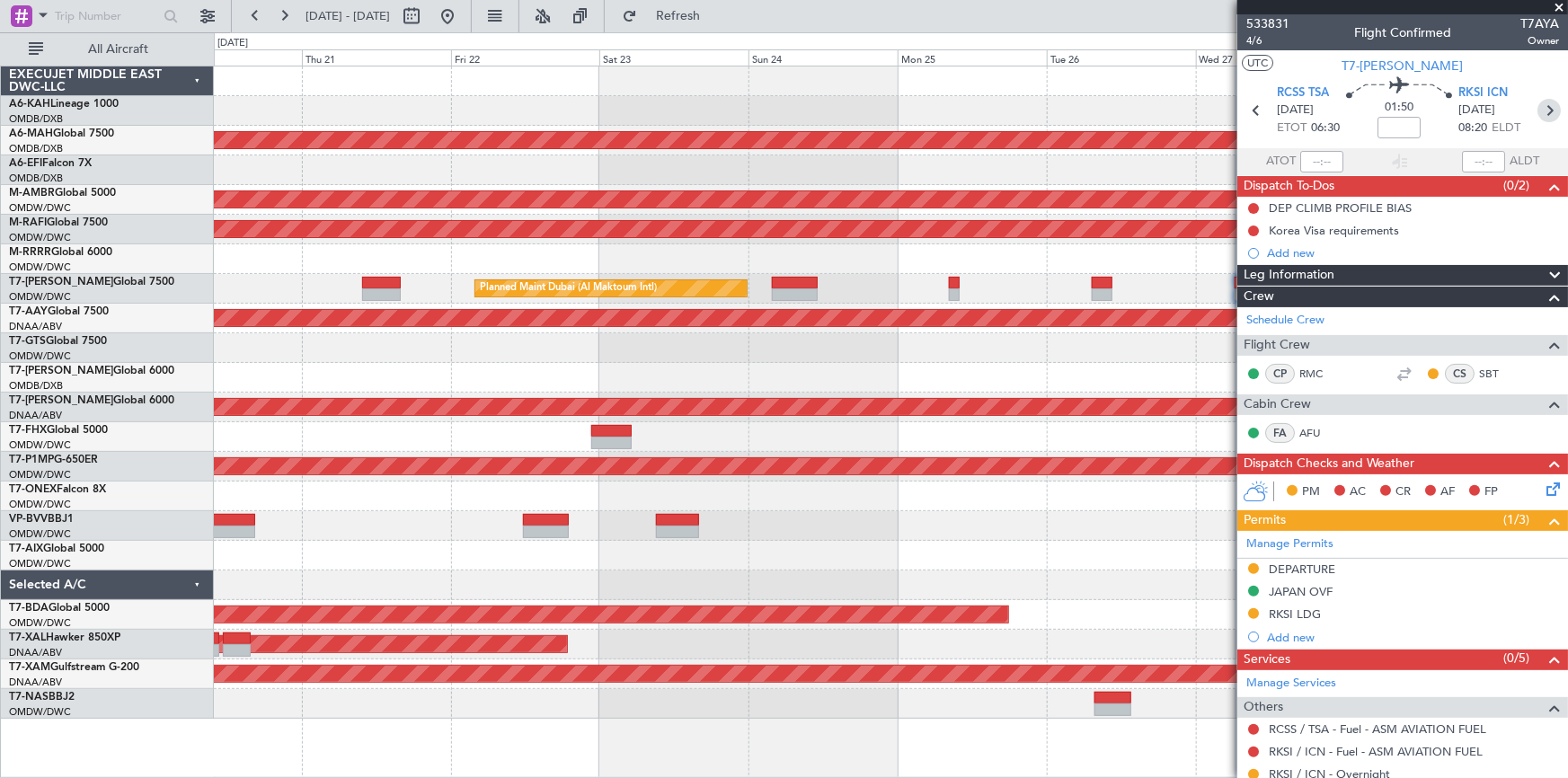
click at [1044, 108] on icon at bounding box center [1549, 110] width 23 height 23
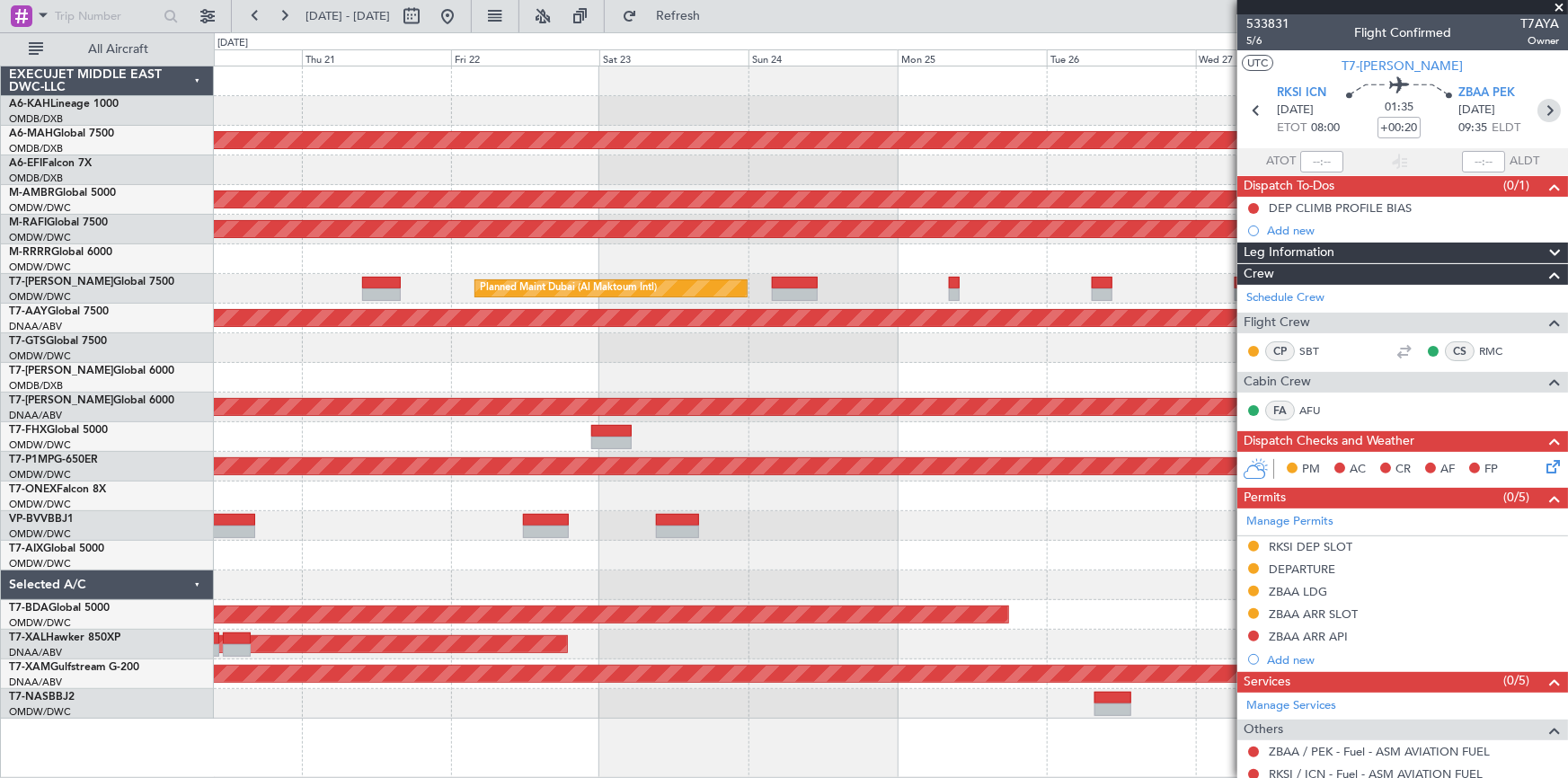
click at [1044, 110] on icon at bounding box center [1549, 110] width 23 height 23
type input "+01:10"
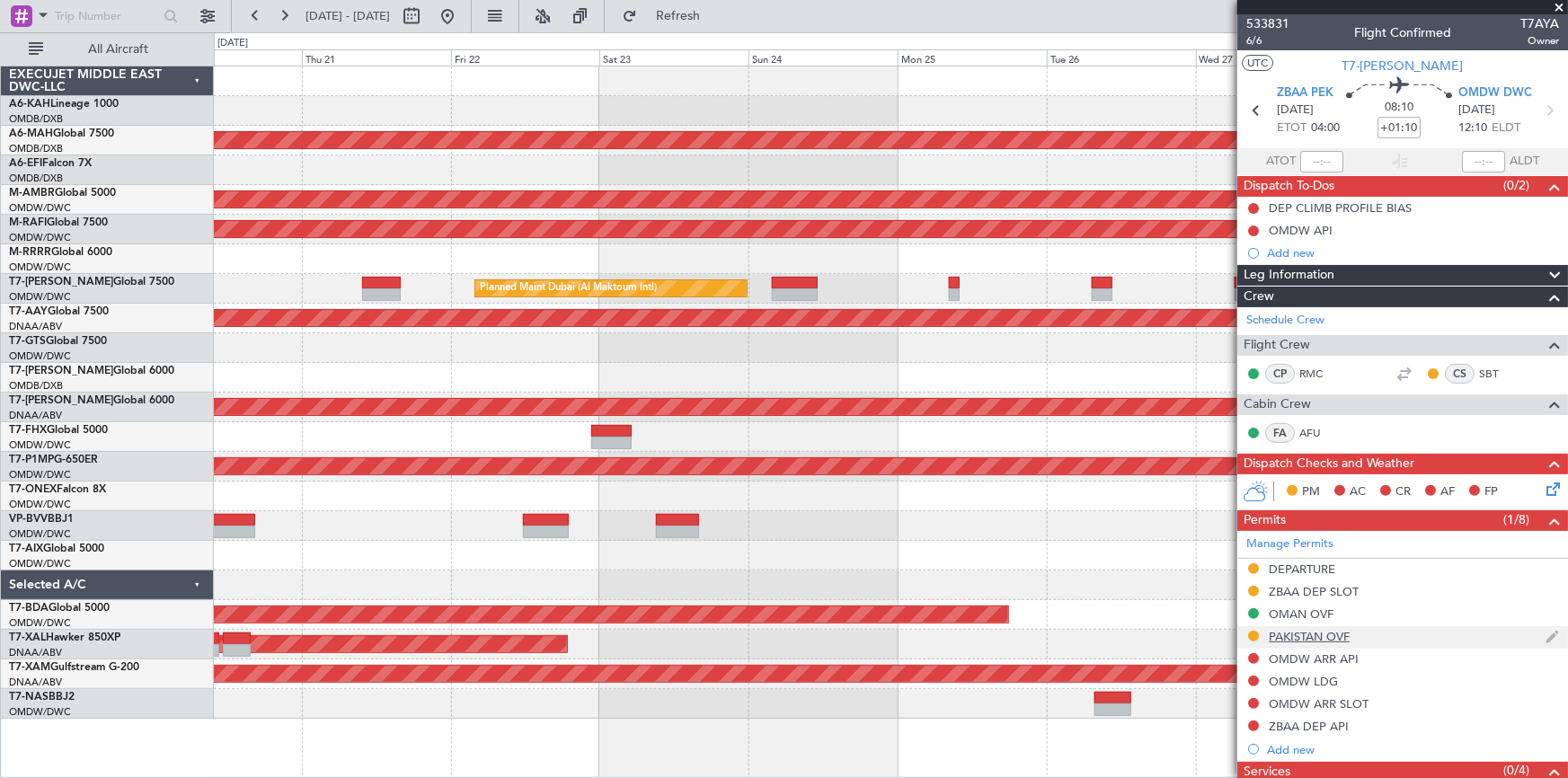
click at [1044, 484] on div "PAKISTAN OVF" at bounding box center [1309, 637] width 81 height 15
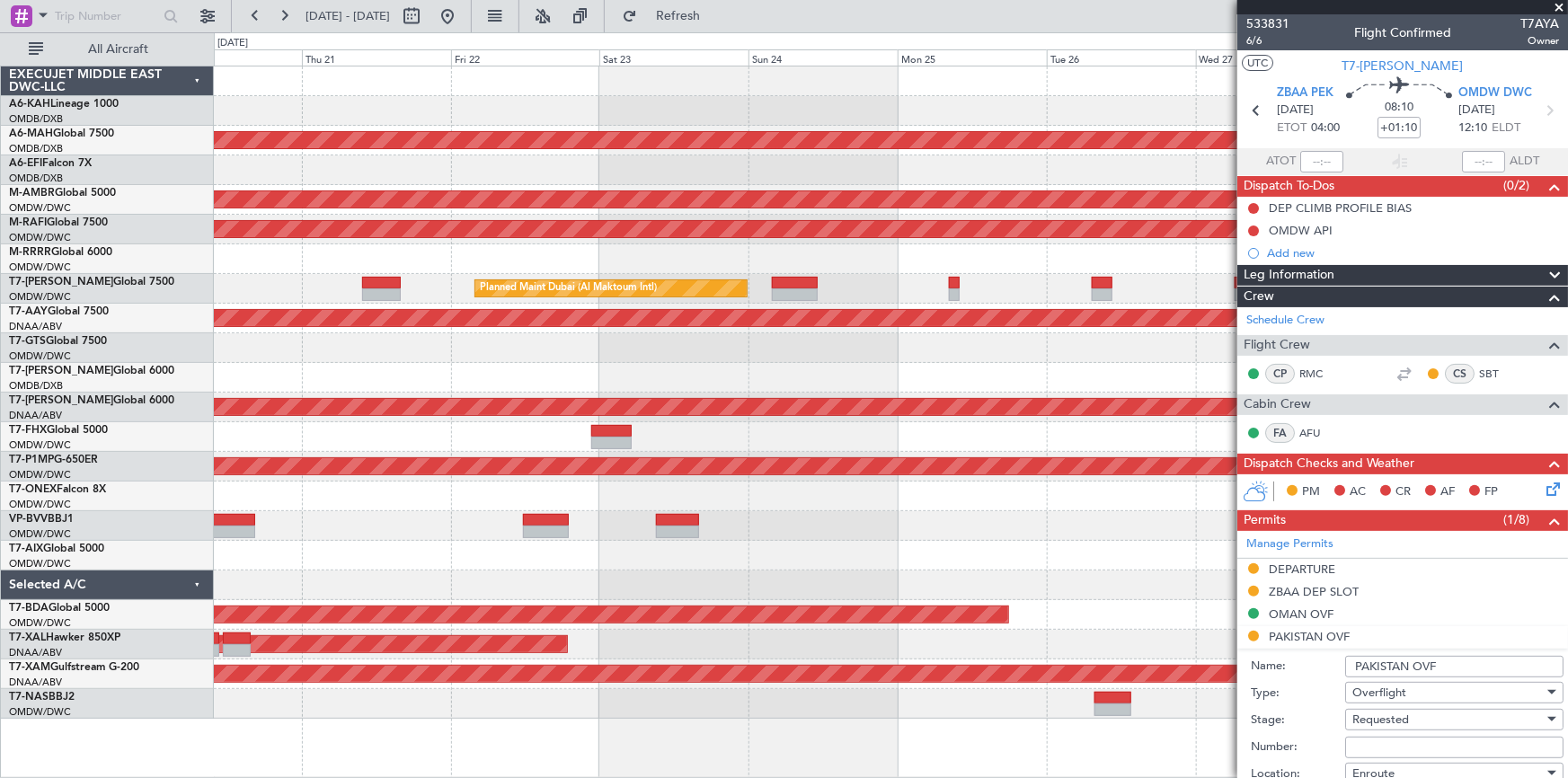
scroll to position [244, 0]
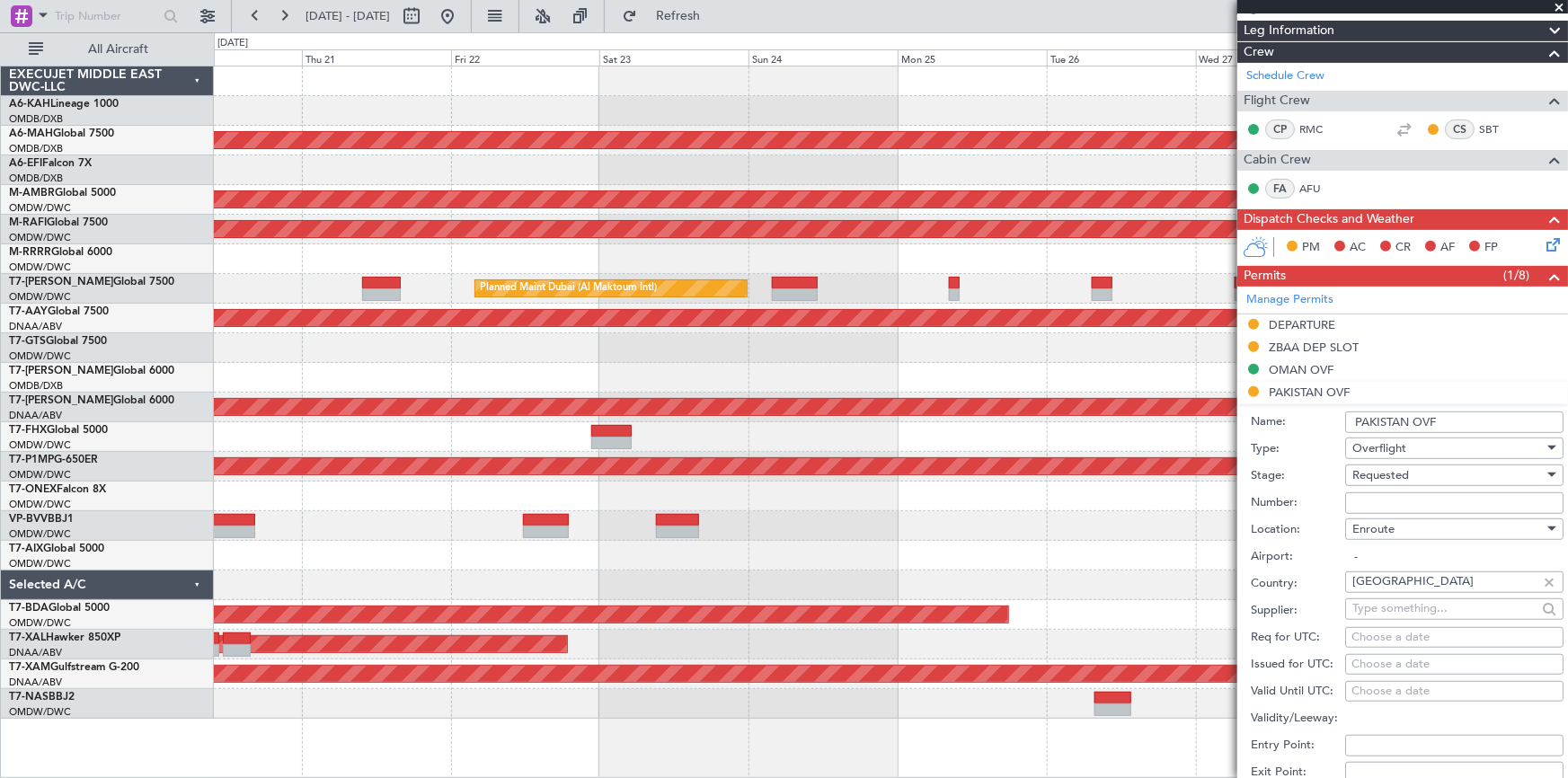
click at [1044, 484] on div "Requested" at bounding box center [1448, 474] width 191 height 27
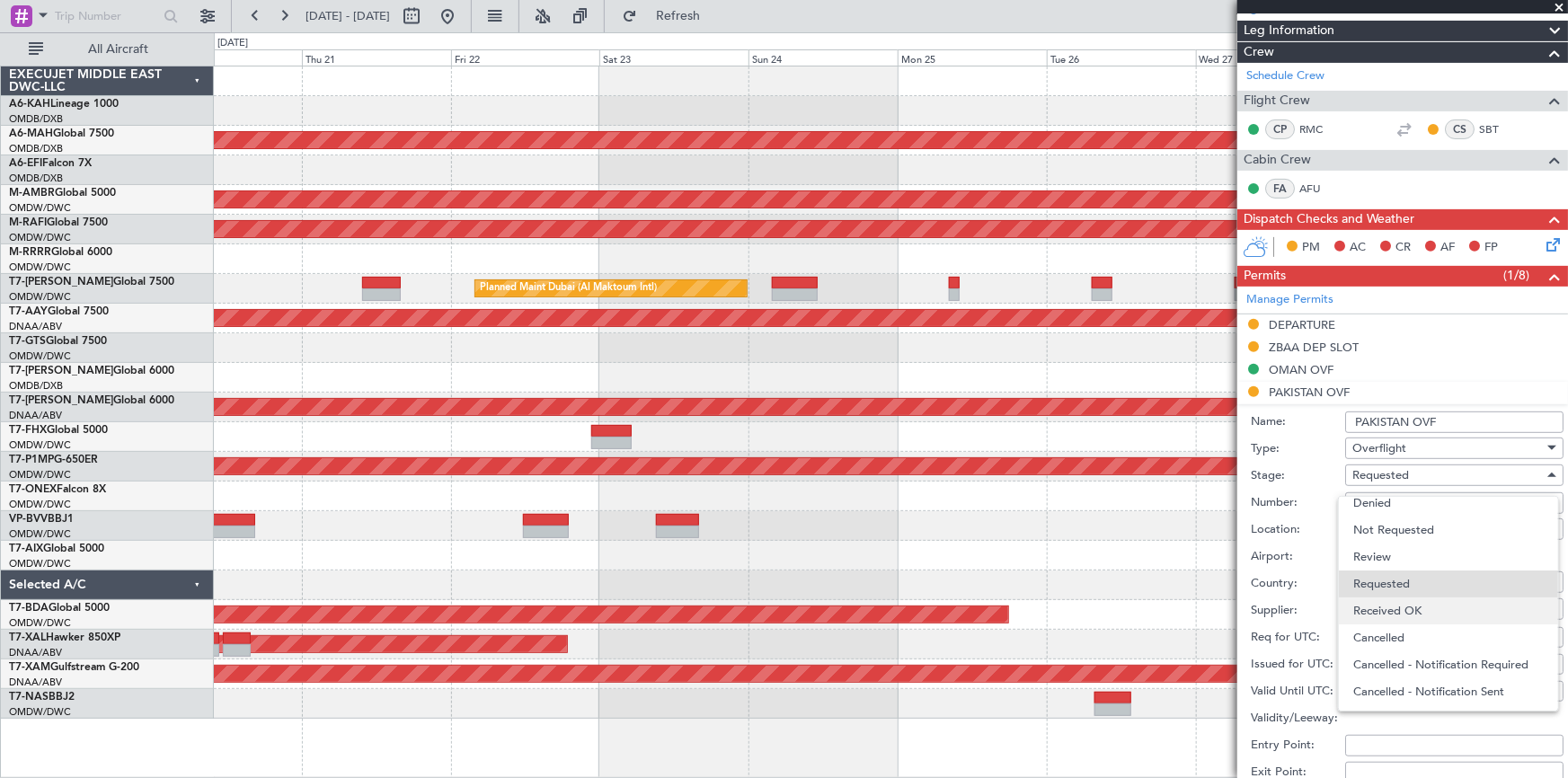
click at [1044, 484] on span "Received OK" at bounding box center [1448, 611] width 190 height 27
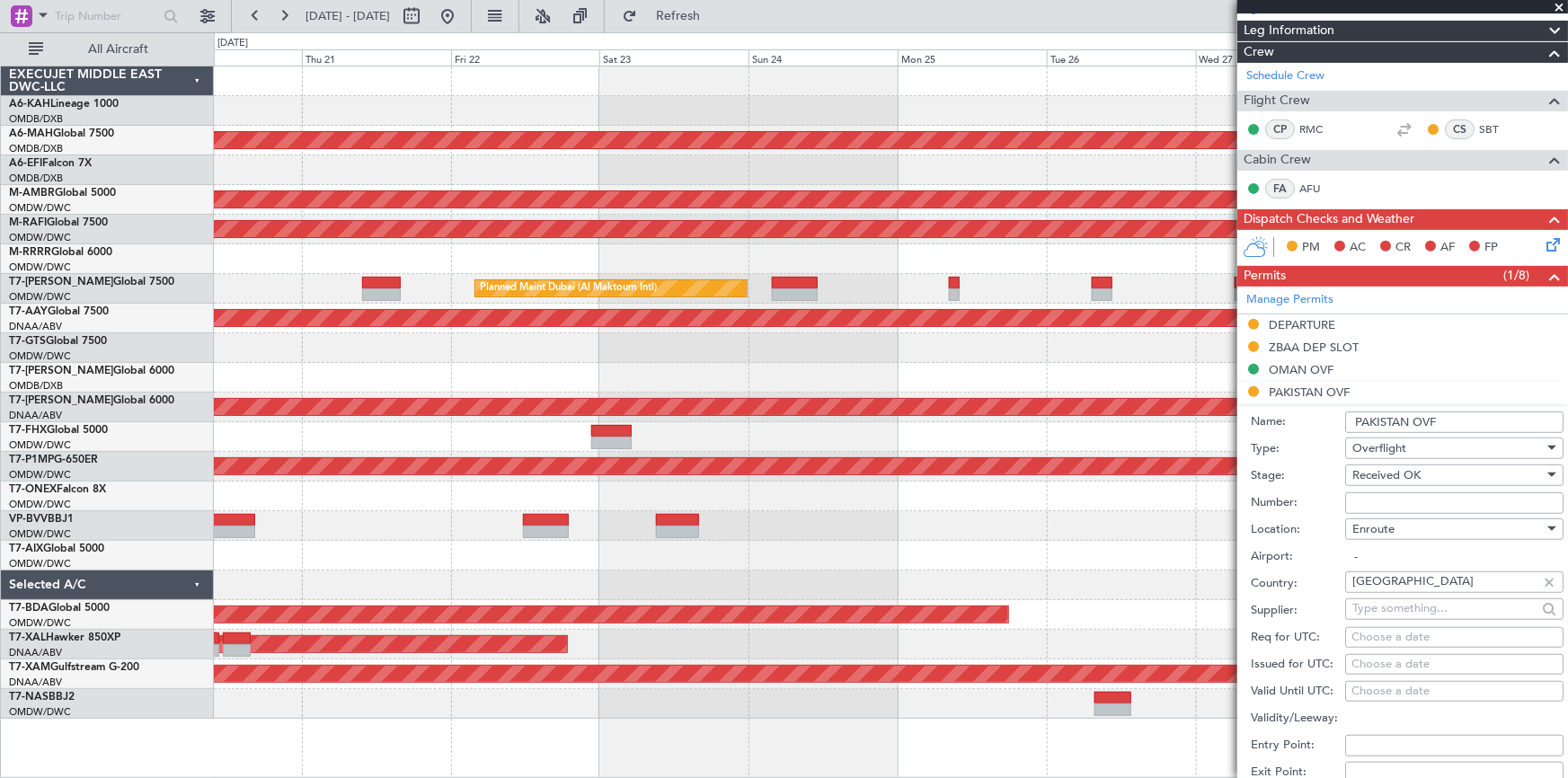
click at [1044, 484] on input "Number:" at bounding box center [1454, 502] width 218 height 21
paste input "NS-2508-0371"
type input "NS-2508-0371"
click at [1044, 432] on div "Name: PAKISTAN OVF" at bounding box center [1406, 421] width 313 height 27
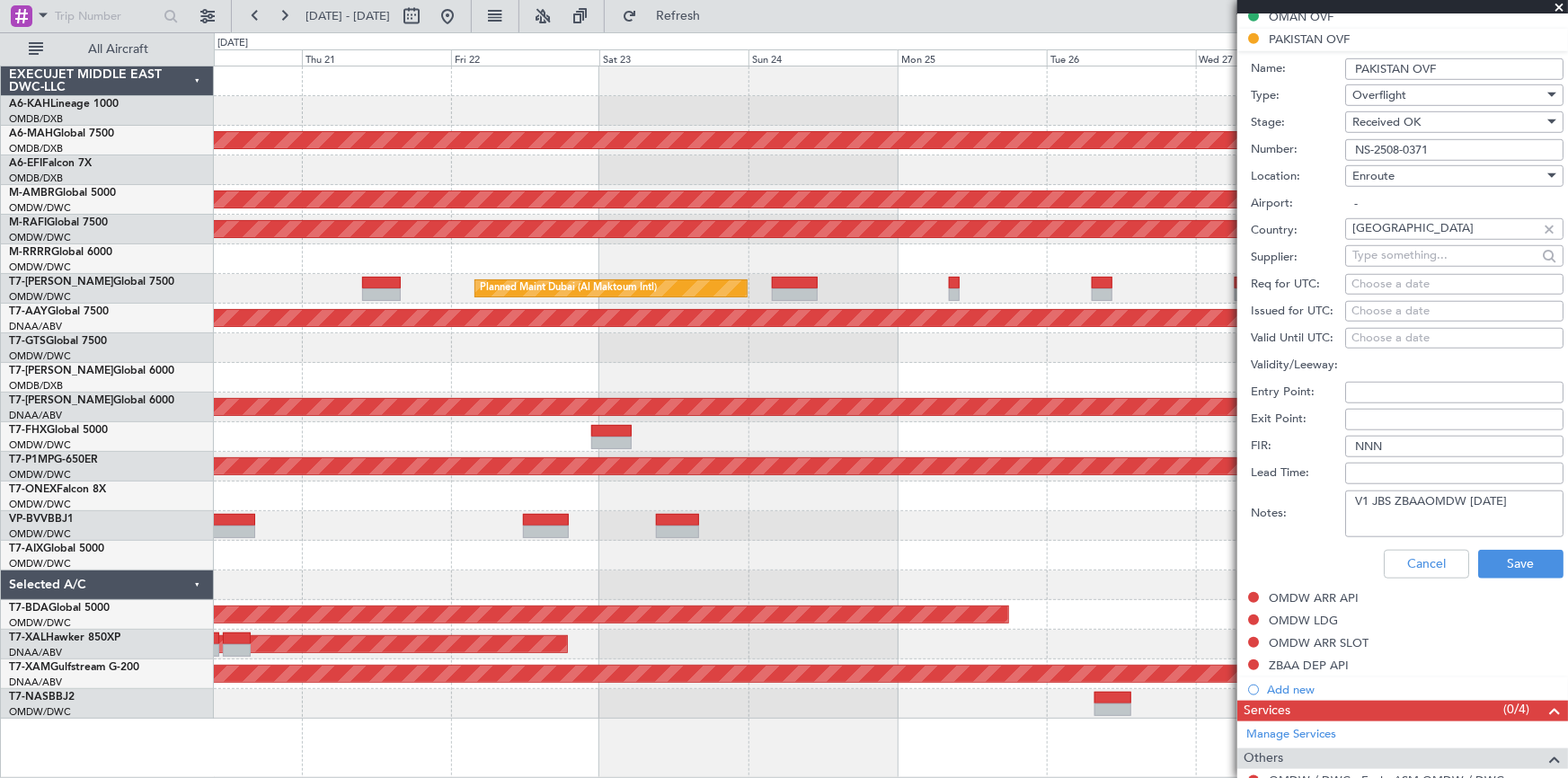
scroll to position [572, 0]
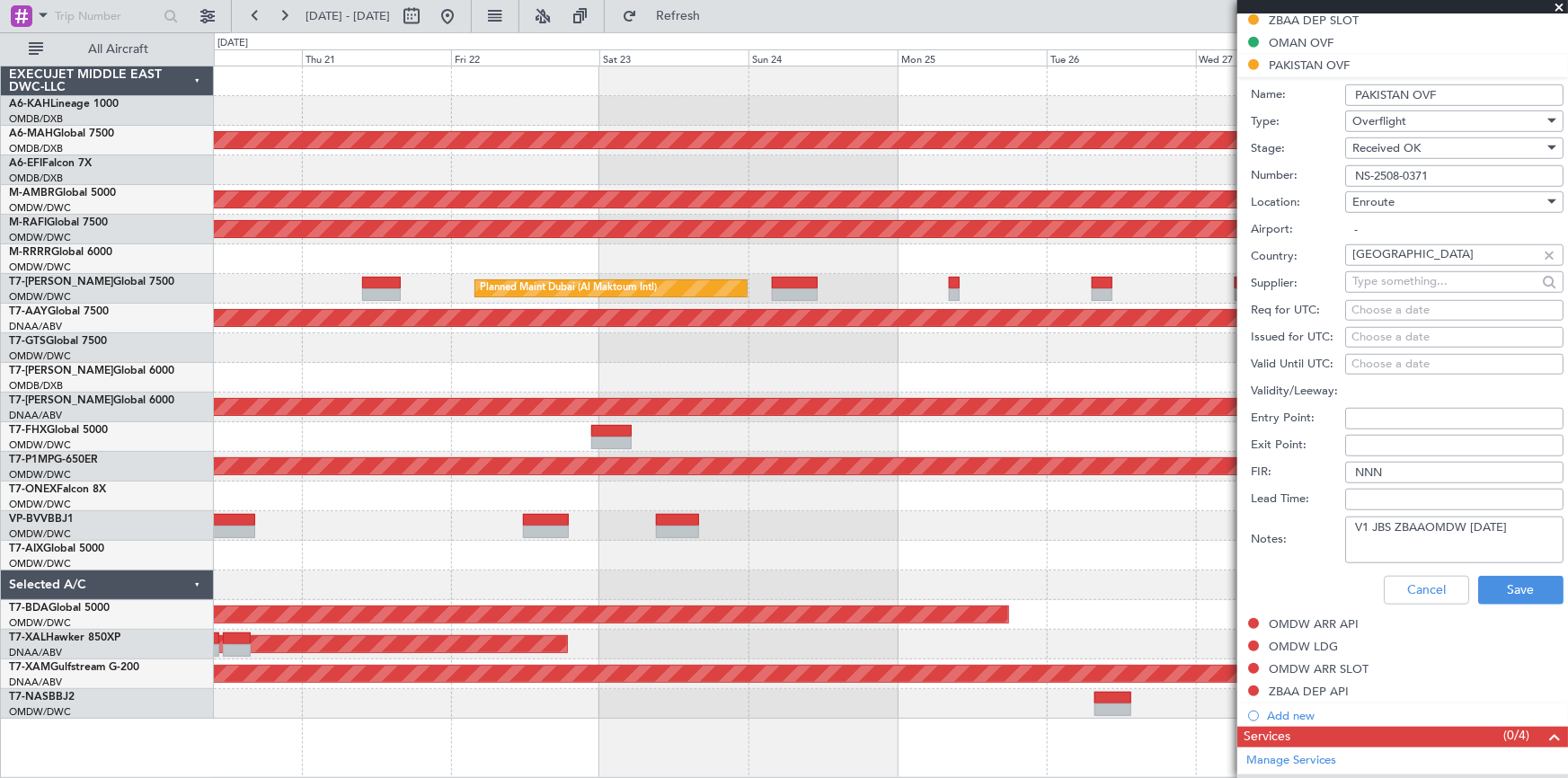
click at [1044, 419] on input "Entry Point:" at bounding box center [1454, 418] width 218 height 21
paste input "EN/EX: PURPA/TAPDO"
drag, startPoint x: 1445, startPoint y: 413, endPoint x: 1504, endPoint y: 409, distance: 59.1
click at [1044, 409] on input "EN/EX: PURPA/TAPDO" at bounding box center [1454, 418] width 218 height 21
type input "EN/EX: PURPA/"
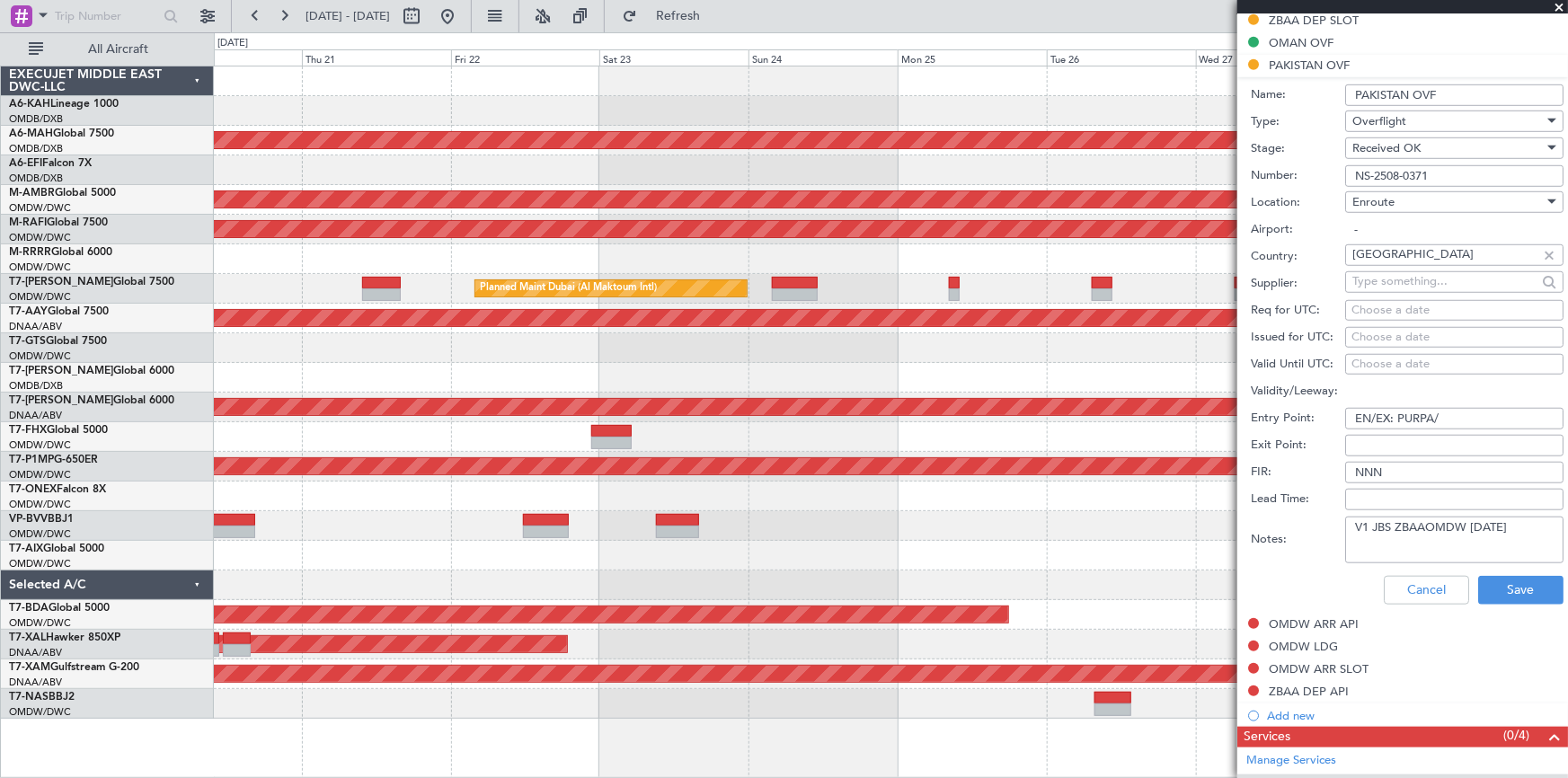
click at [1044, 439] on input "Exit Point:" at bounding box center [1454, 445] width 218 height 21
paste input "TAPDO"
type input "TAPDO"
drag, startPoint x: 1396, startPoint y: 412, endPoint x: 745, endPoint y: 397, distance: 651.2
click at [745, 397] on fb-app "[DATE] - [DATE] Refresh Quick Links All Aircraft Planned Maint [GEOGRAPHIC_DATA…" at bounding box center [784, 396] width 1568 height 765
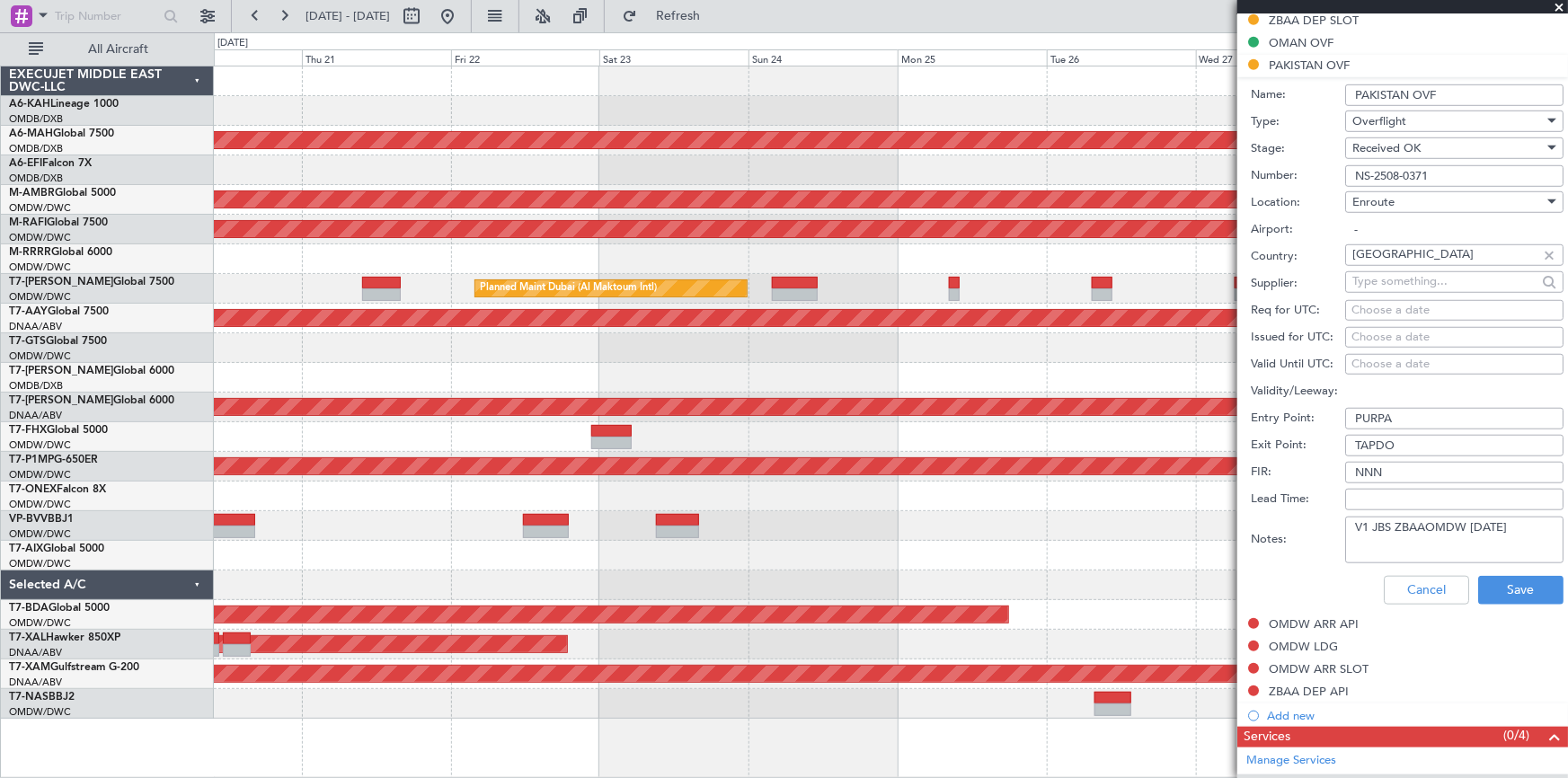
type input "PURPA"
drag, startPoint x: 1552, startPoint y: 546, endPoint x: 1497, endPoint y: 583, distance: 66.3
click at [1044, 484] on form "Name: PAKISTAN OVF Type: Overflight Stage: Received OK Number: NS-2508-0371 Loc…" at bounding box center [1403, 345] width 330 height 537
click at [1044, 484] on button "Save" at bounding box center [1521, 590] width 85 height 29
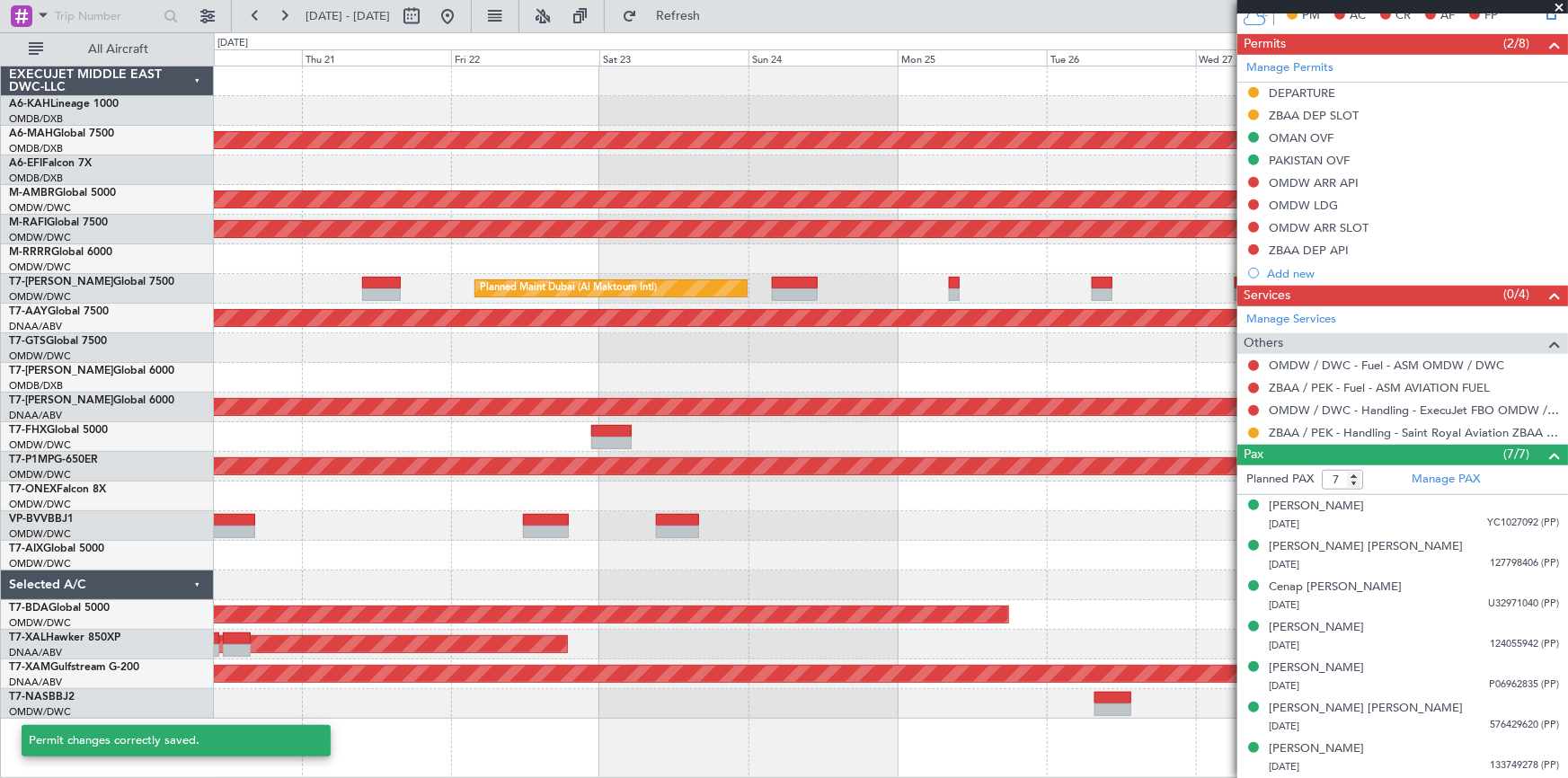
scroll to position [474, 0]
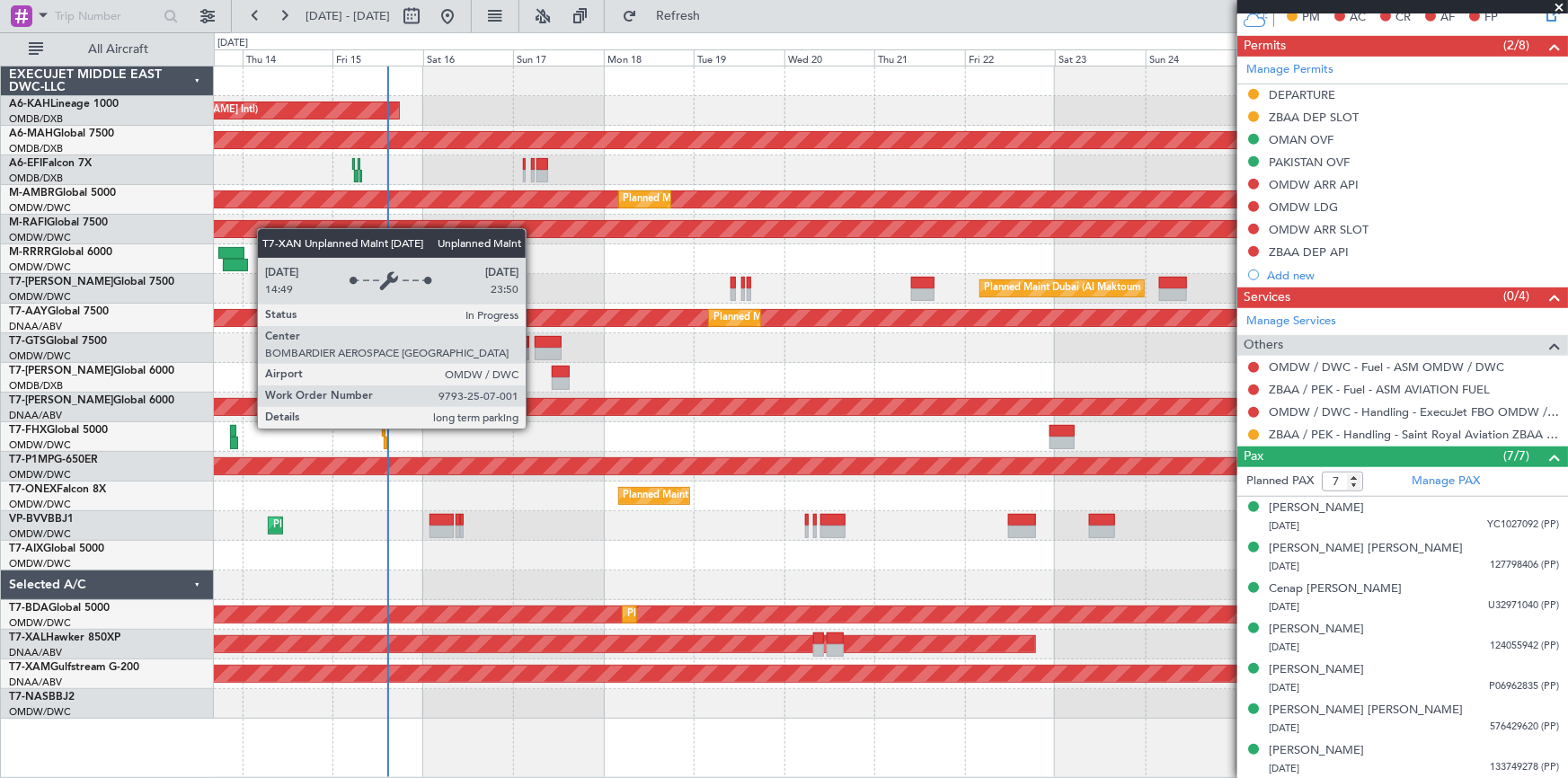
click at [754, 395] on div "Unplanned Maint [GEOGRAPHIC_DATA] (Al Maktoum Intl) Planned Maint [GEOGRAPHIC_D…" at bounding box center [890, 408] width 1354 height 30
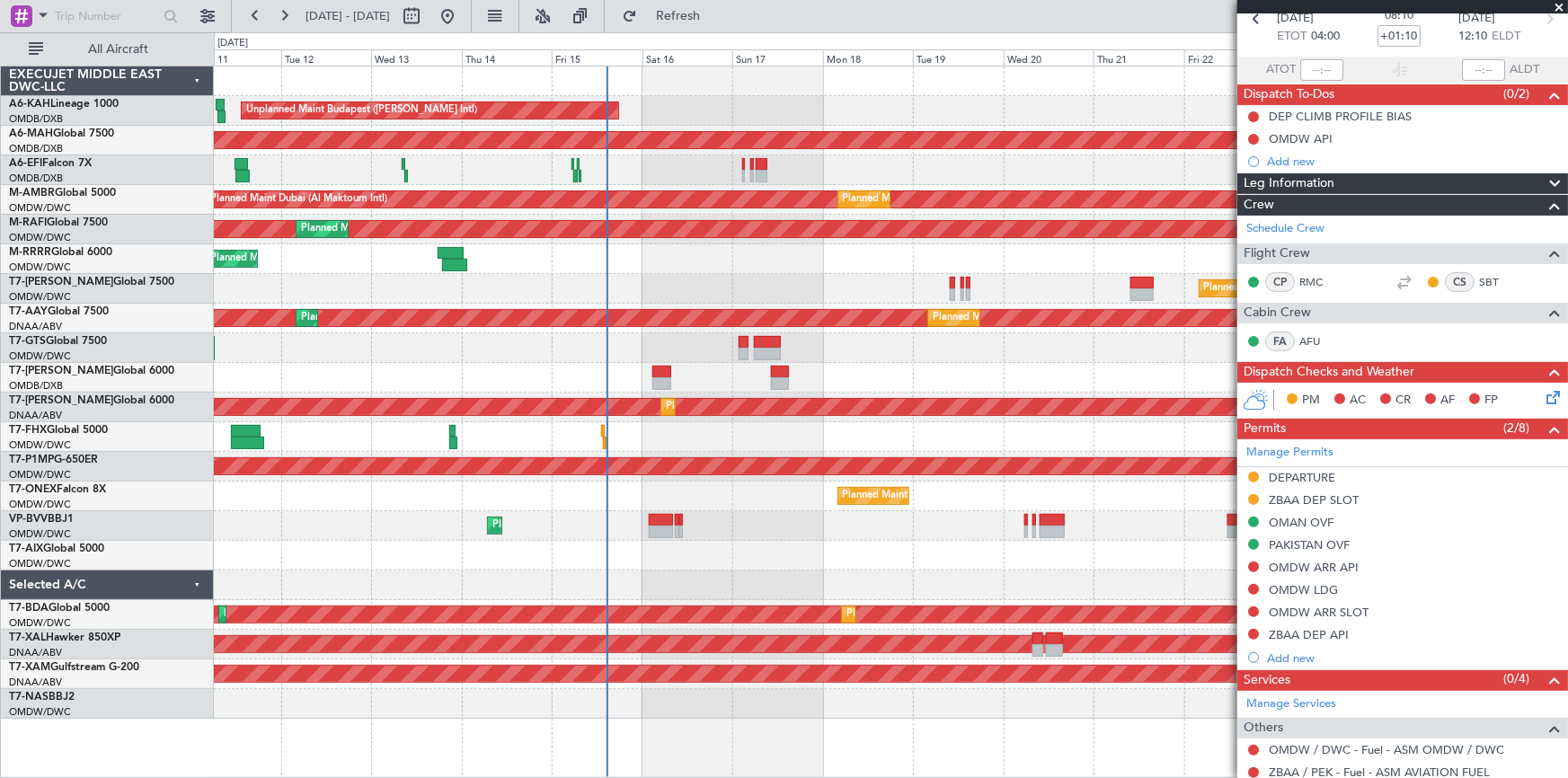
scroll to position [0, 0]
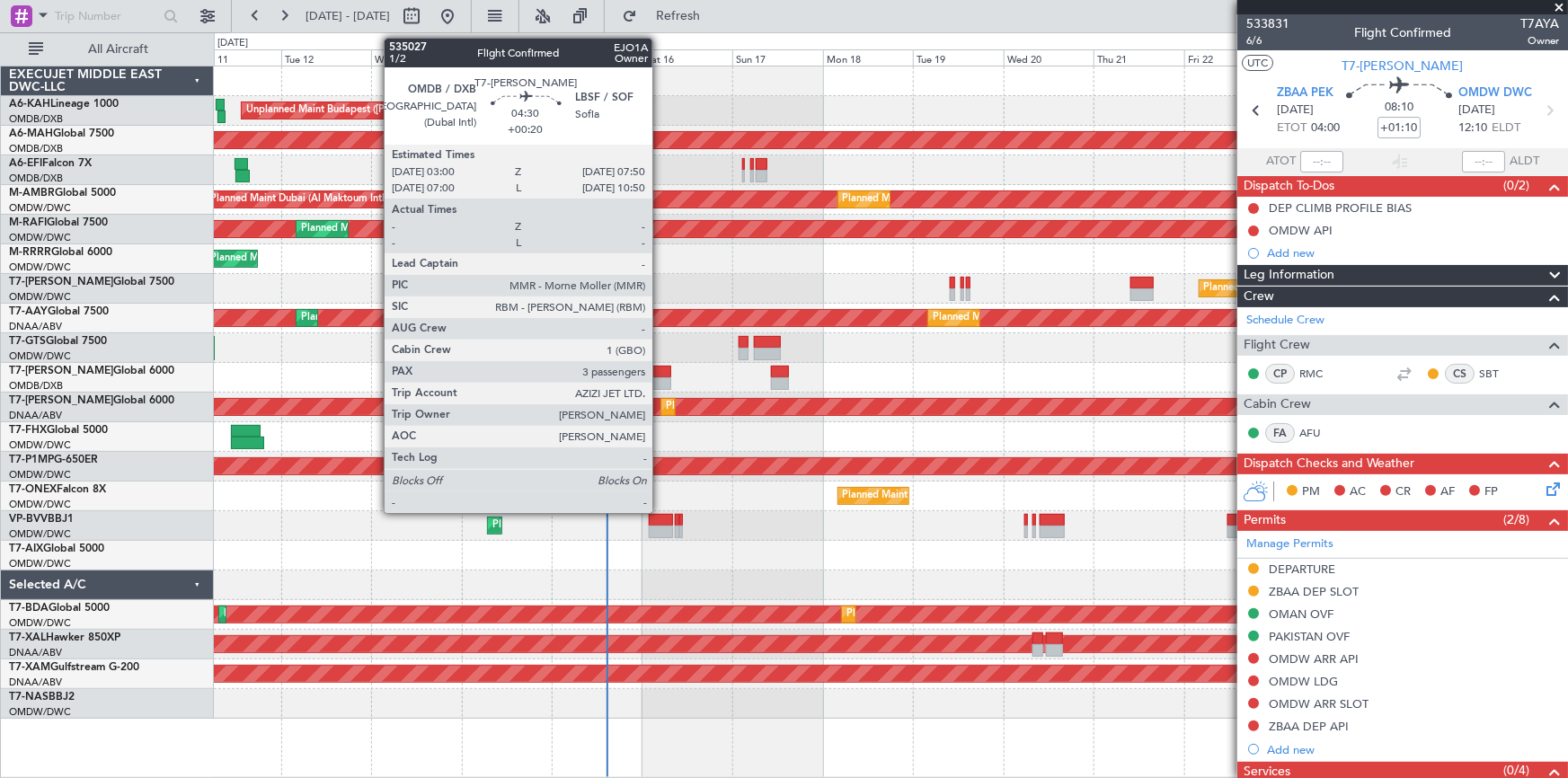
click at [660, 372] on div at bounding box center [662, 372] width 19 height 13
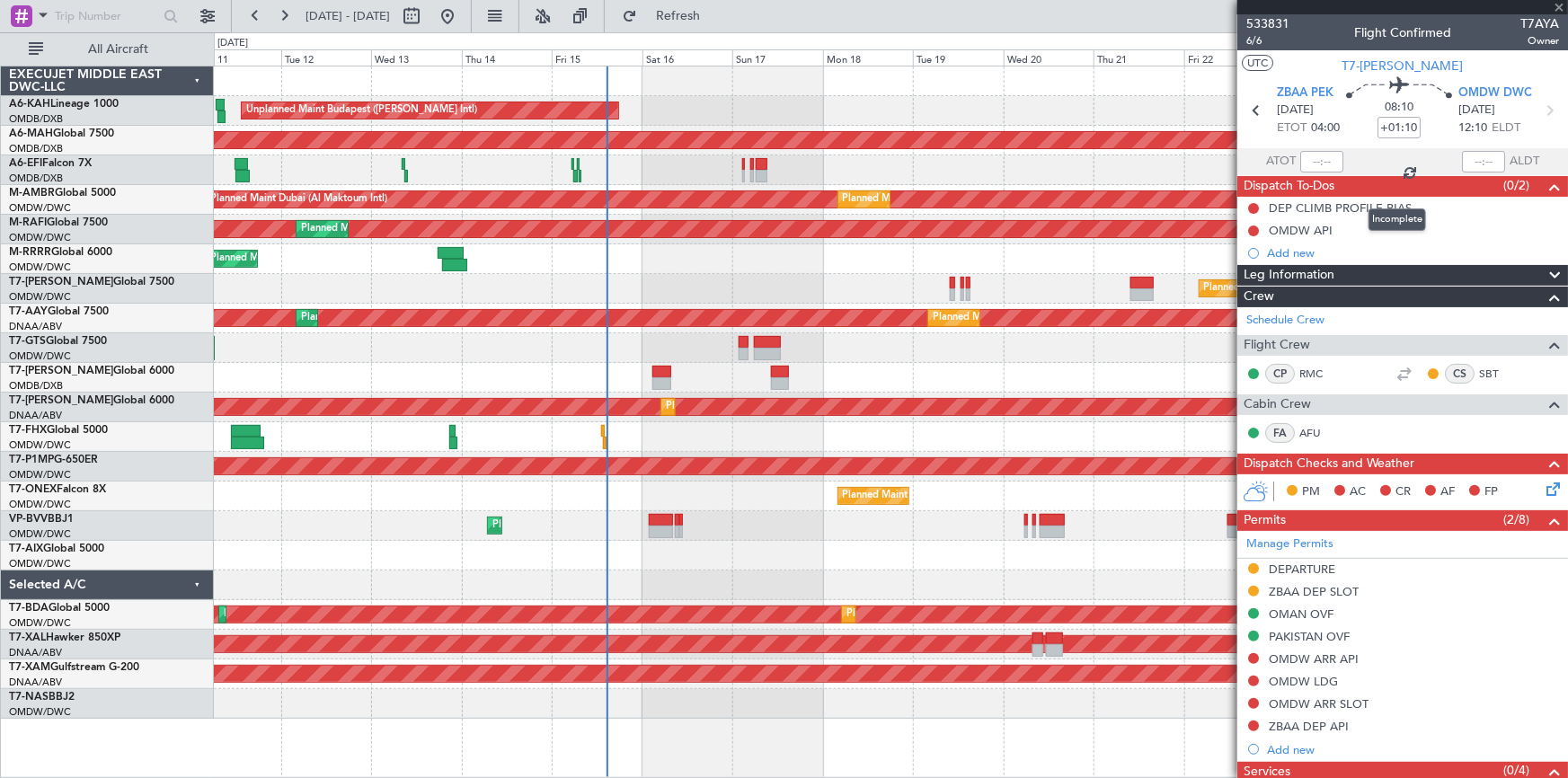
type input "+00:20"
type input "3"
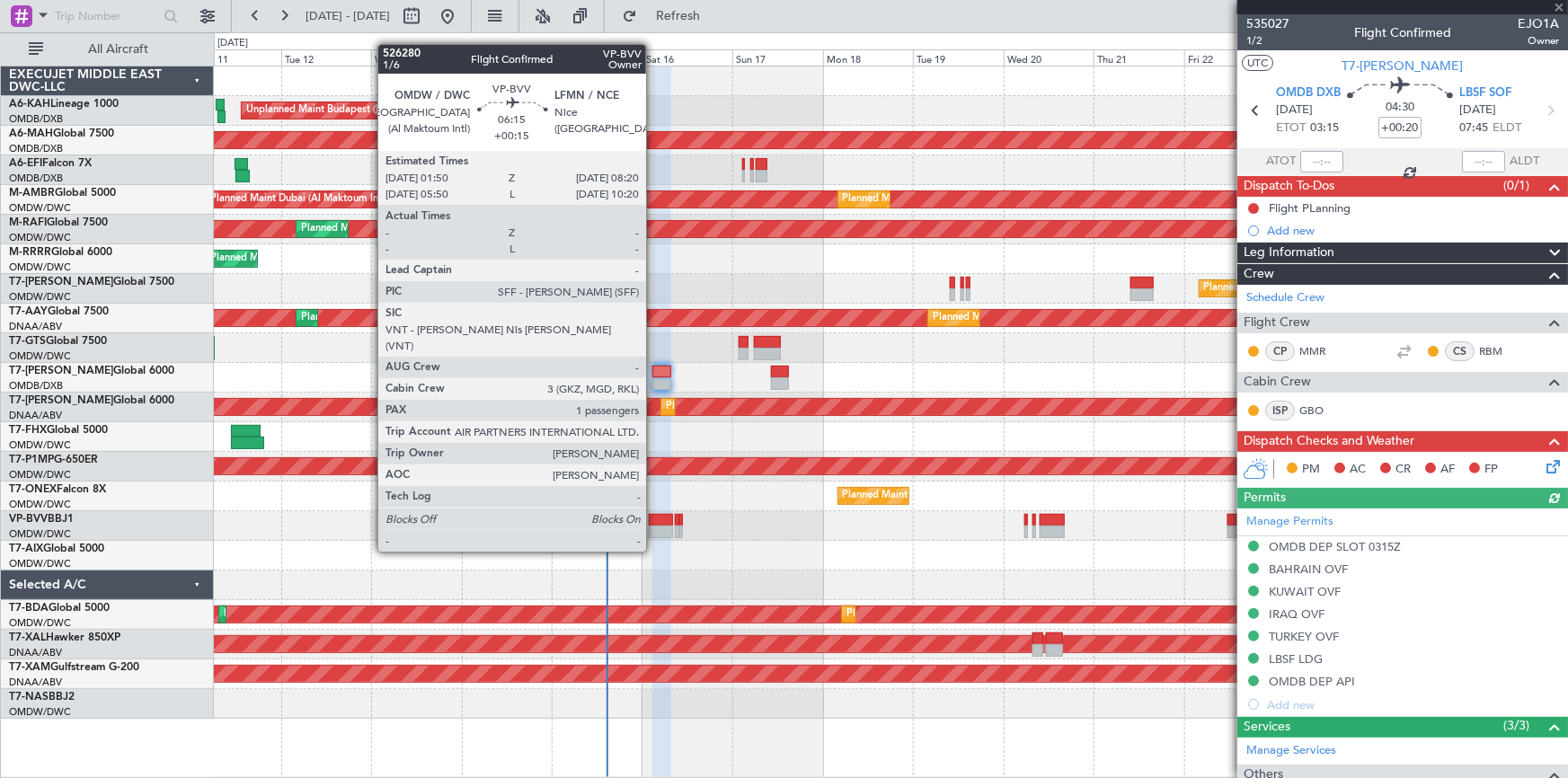
click at [654, 484] on div at bounding box center [661, 521] width 25 height 13
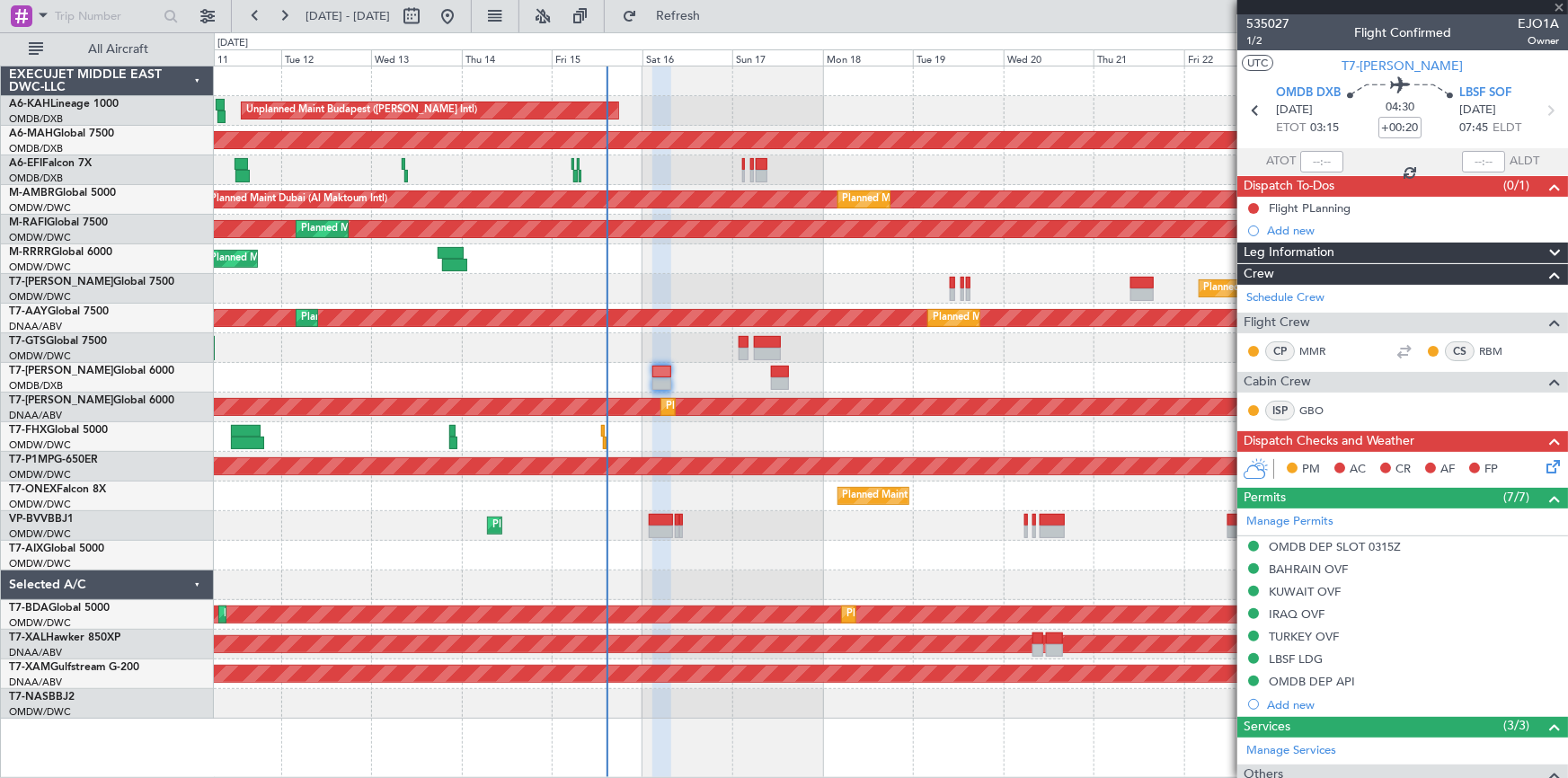
type input "+00:15"
type input "1"
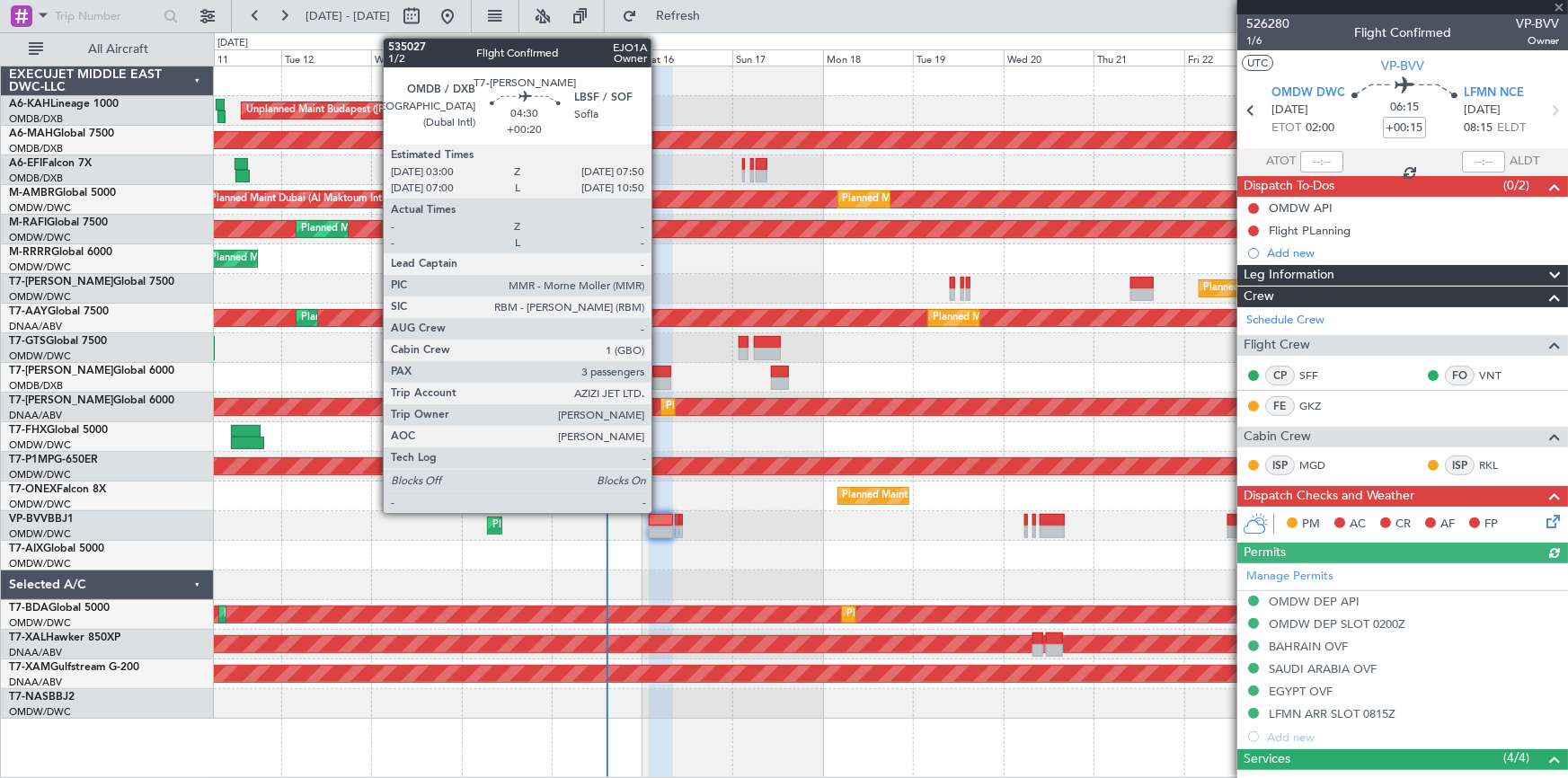
click at [659, 371] on div at bounding box center [662, 372] width 19 height 13
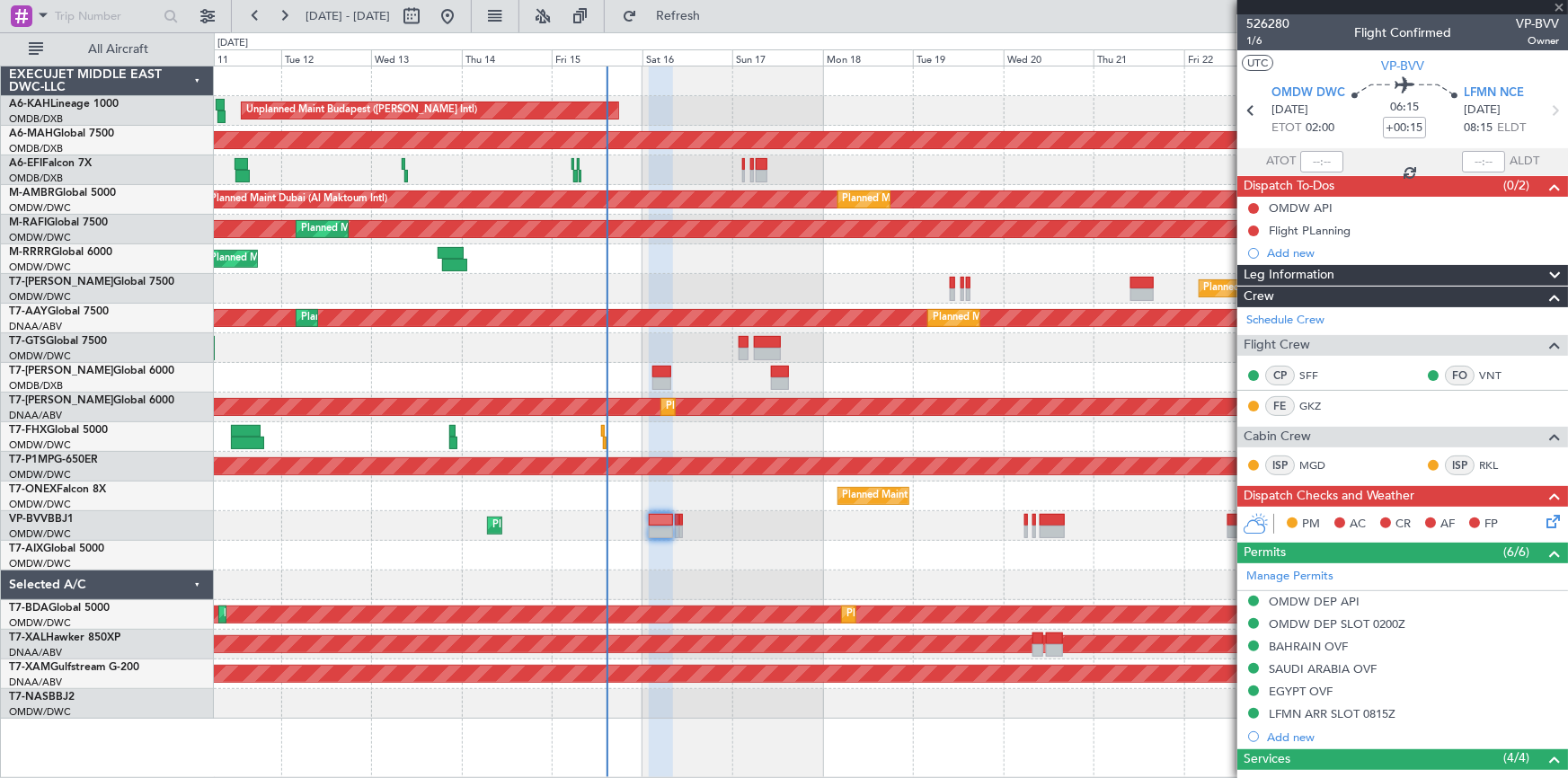
type input "+00:20"
type input "3"
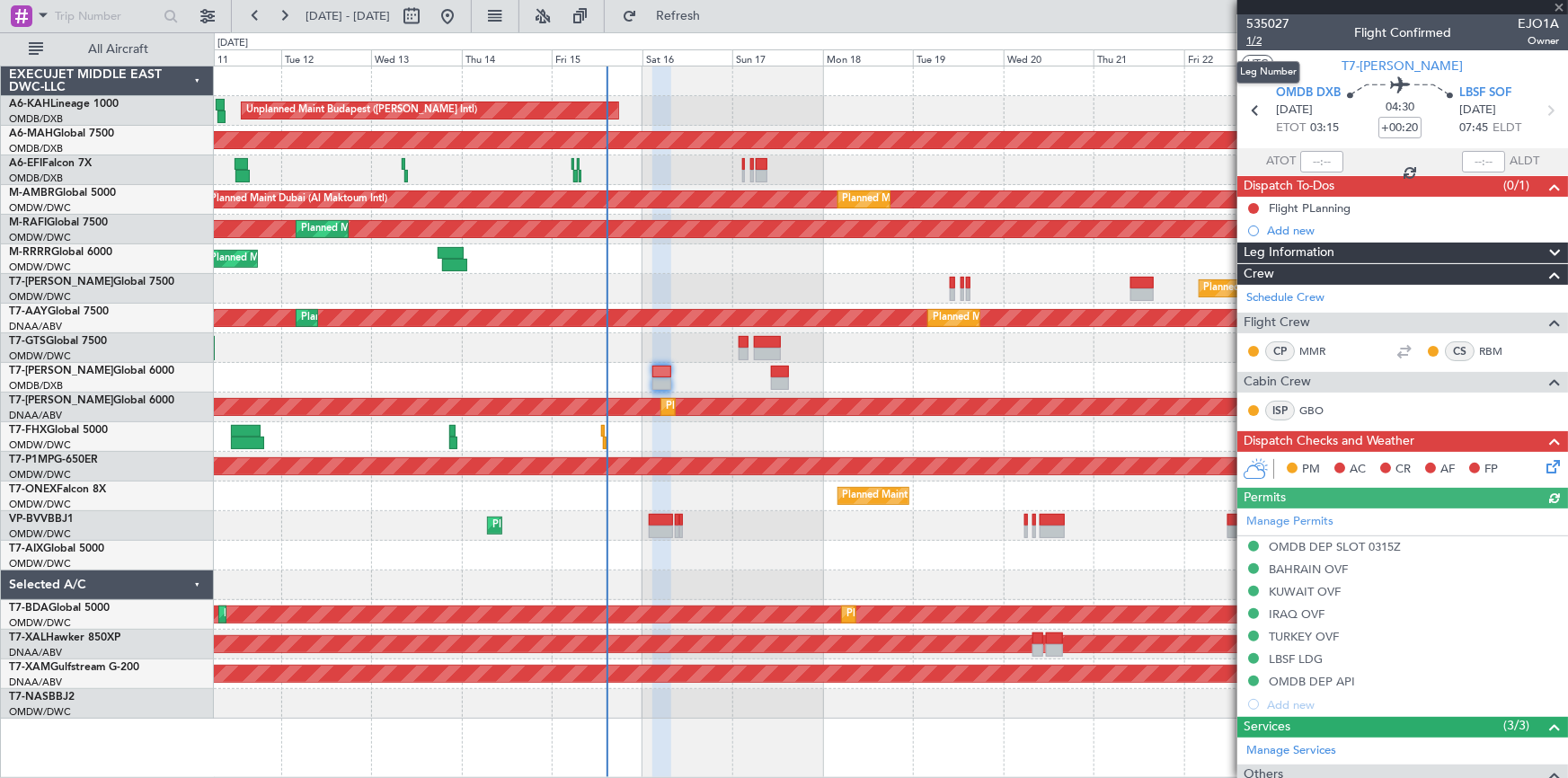
click at [1044, 39] on span "1/2" at bounding box center [1267, 41] width 43 height 15
click at [1044, 107] on icon at bounding box center [1549, 110] width 23 height 23
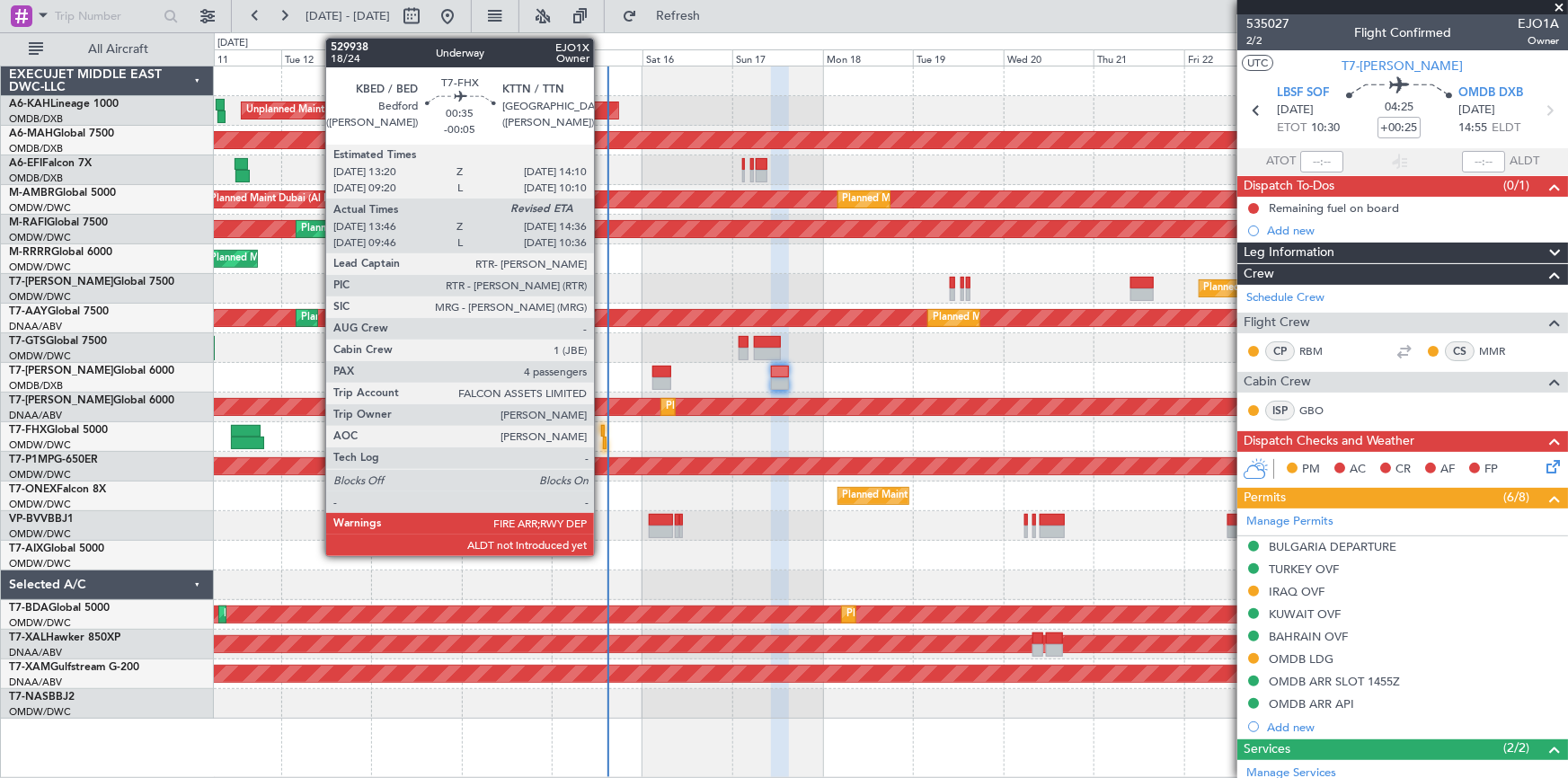
click at [603, 437] on div at bounding box center [604, 443] width 4 height 13
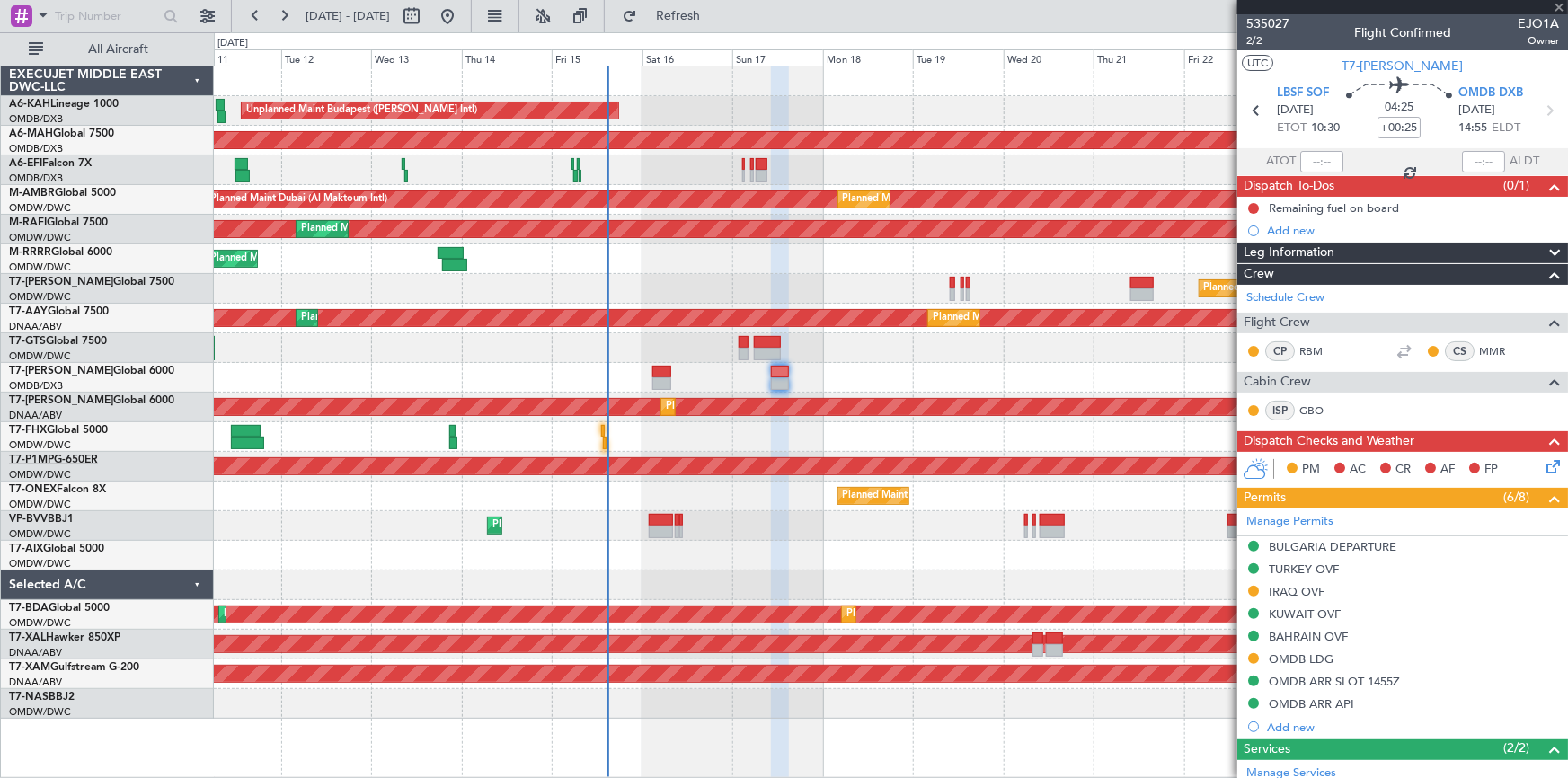
type input "-00:05"
type input "13:56"
type input "4"
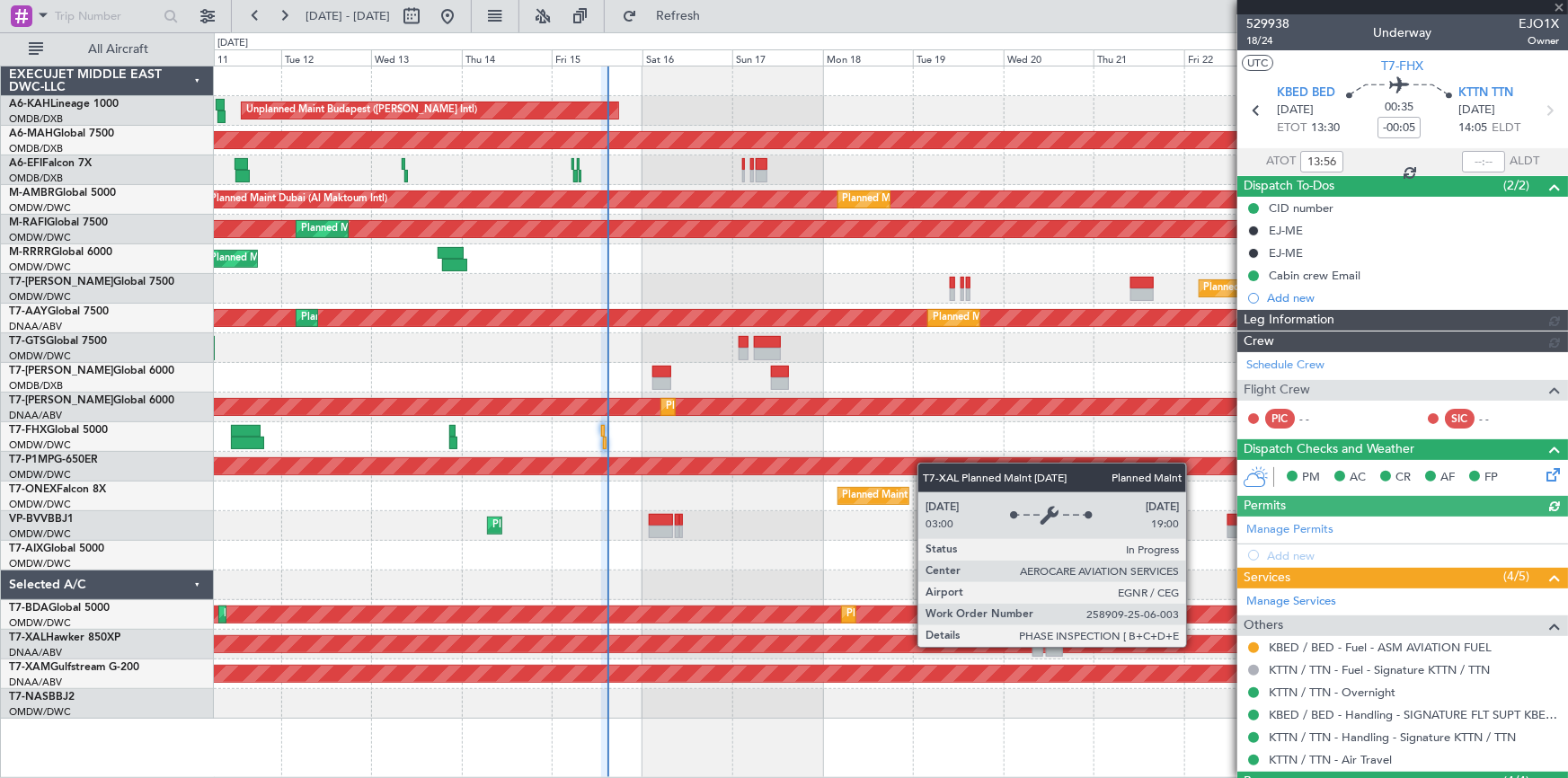
type input "[PERSON_NAME] ([PERSON_NAME])"
type input "7024"
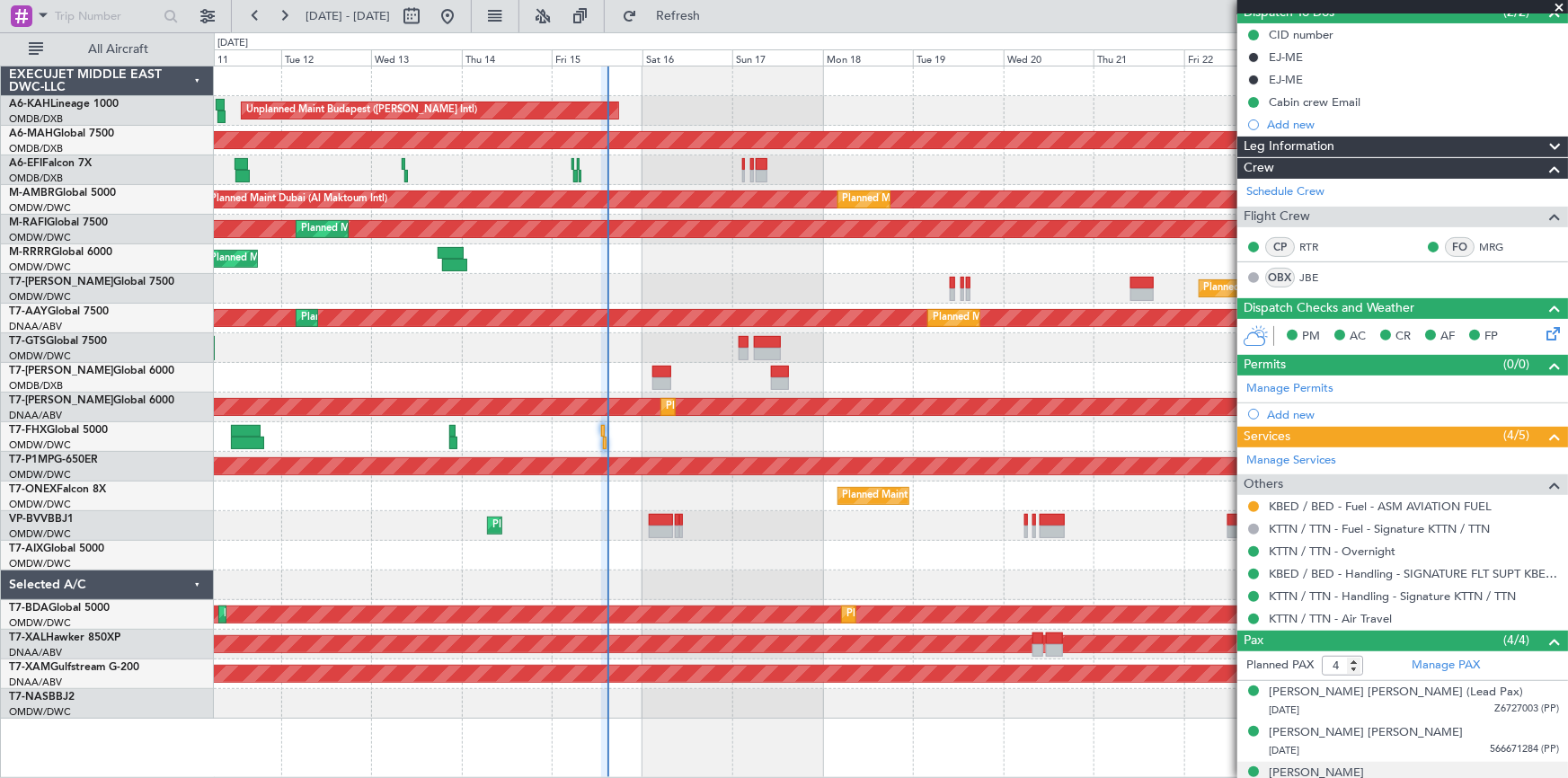
scroll to position [236, 0]
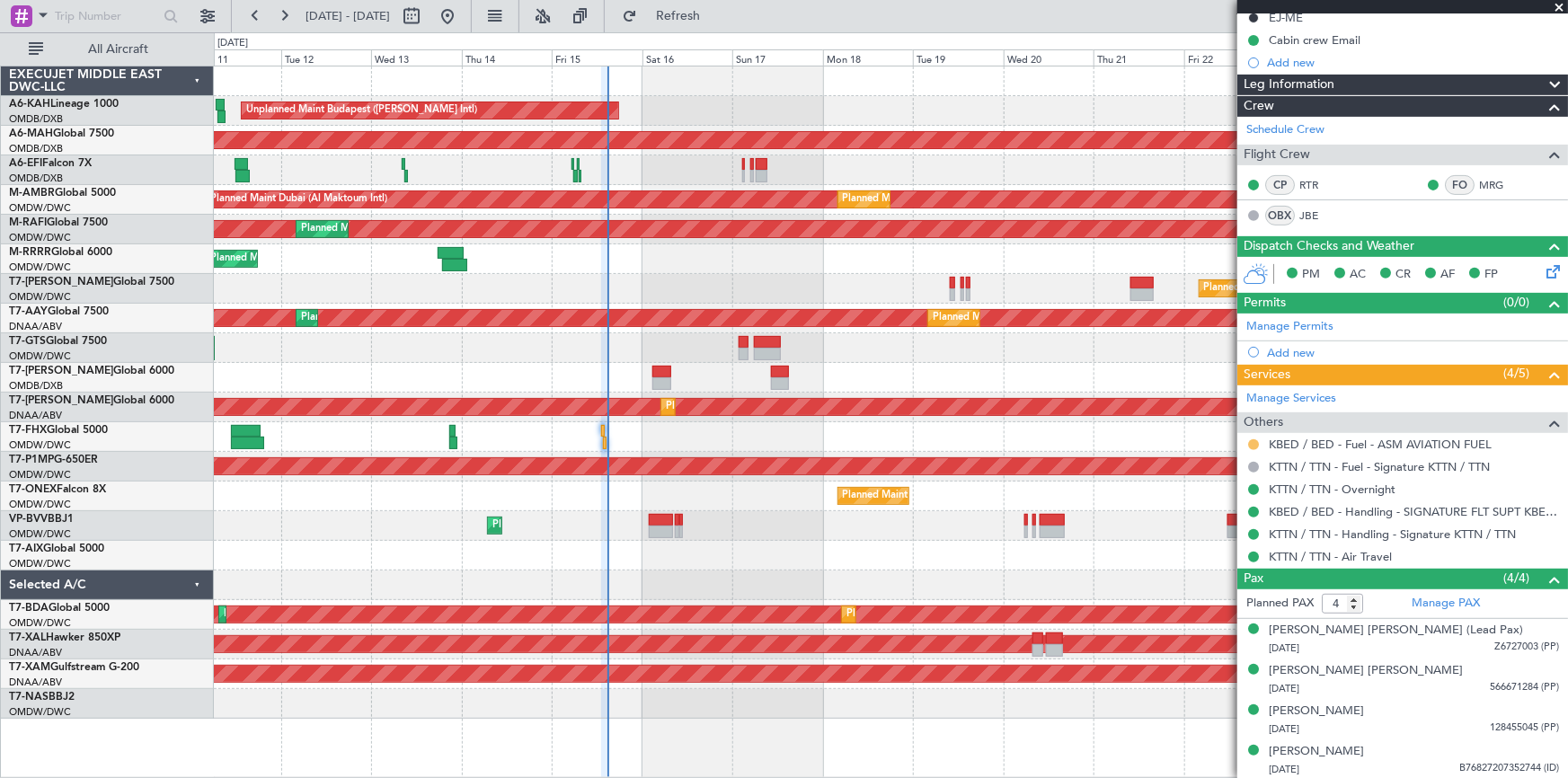
click at [1044, 439] on button at bounding box center [1253, 445] width 11 height 11
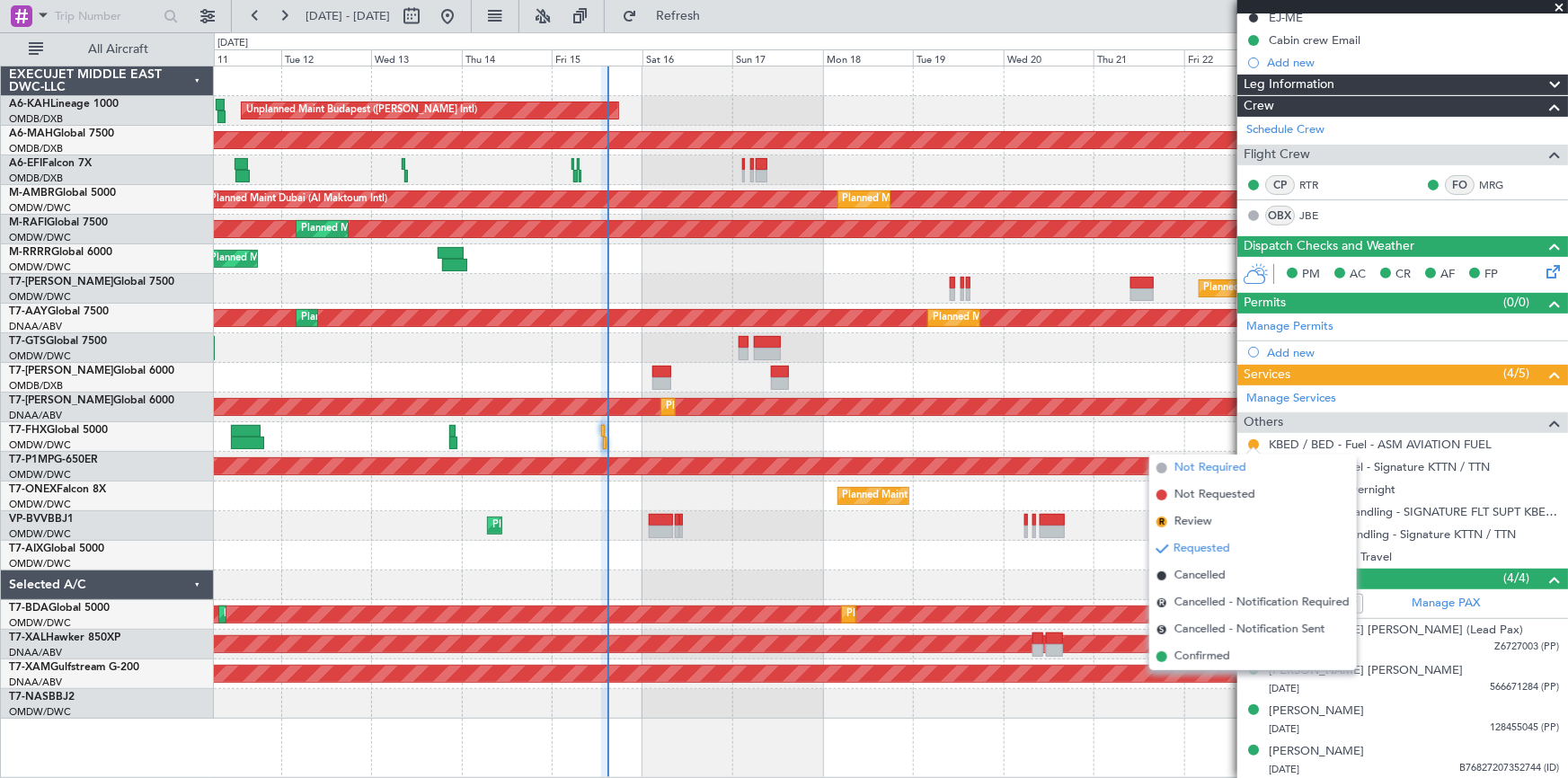
click at [1044, 469] on span "Not Required" at bounding box center [1210, 468] width 71 height 18
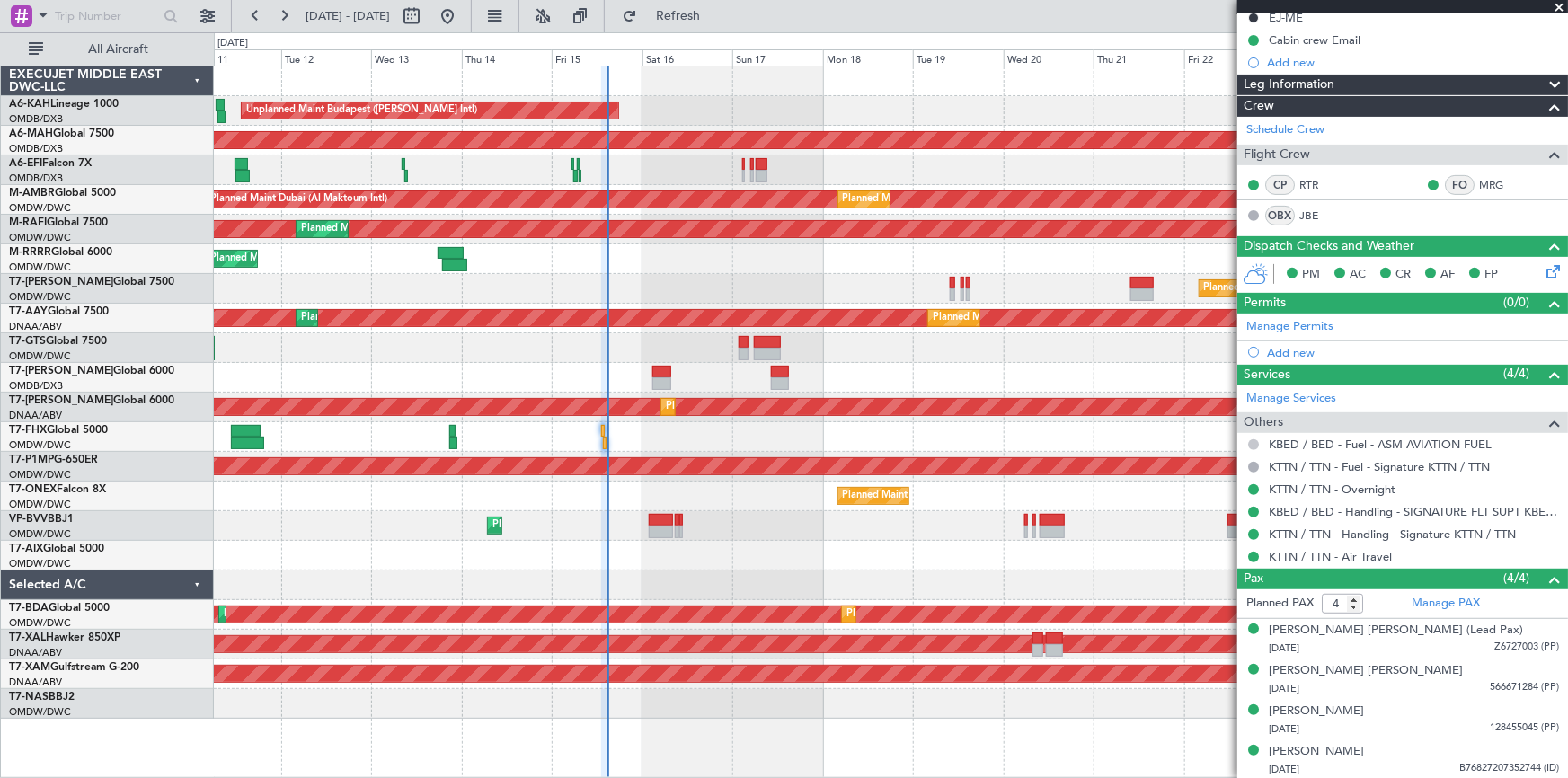
click at [1044, 440] on button at bounding box center [1253, 445] width 11 height 11
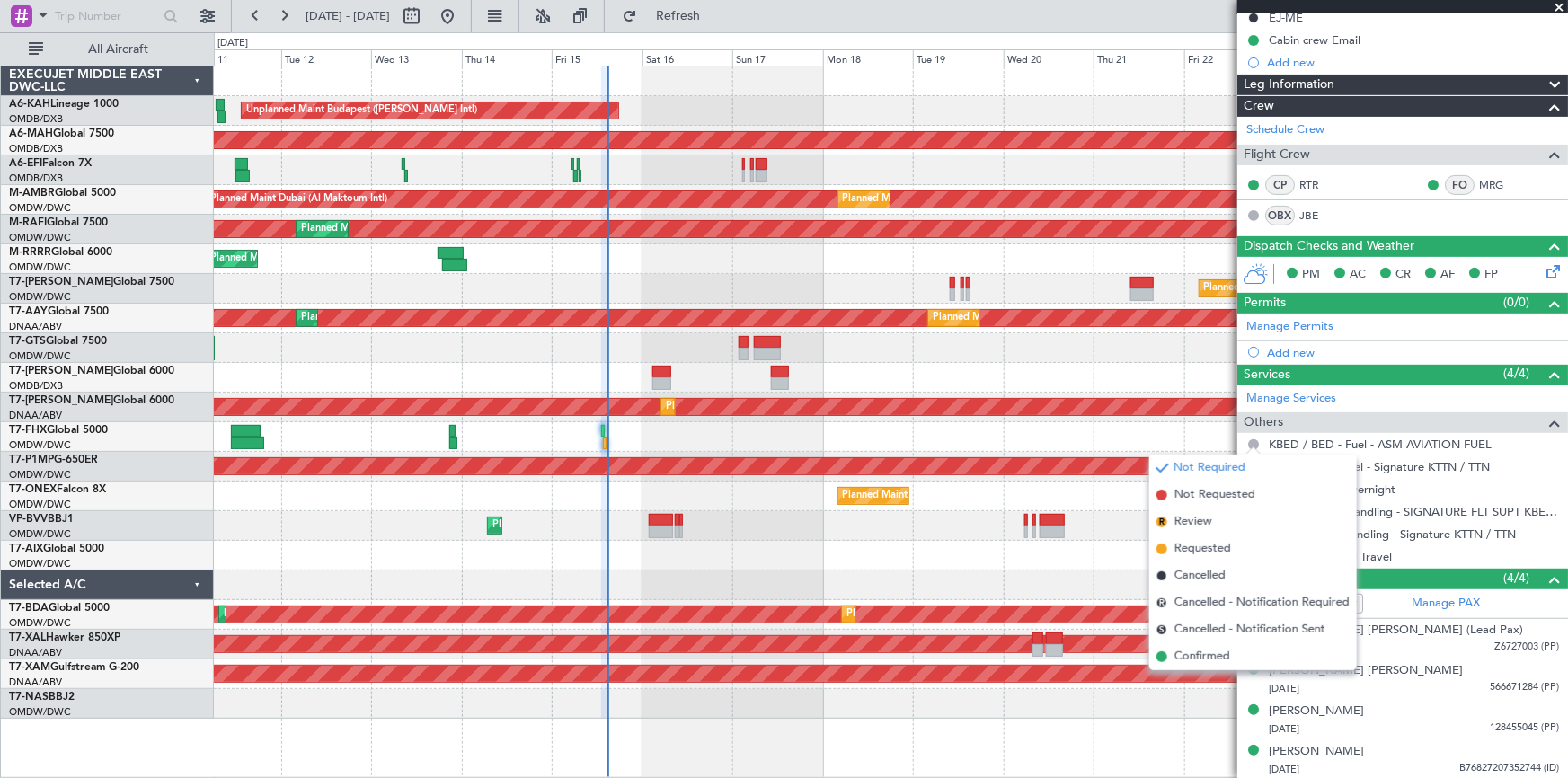
drag, startPoint x: 1198, startPoint y: 659, endPoint x: 1263, endPoint y: 601, distance: 87.1
click at [1044, 484] on span "Confirmed" at bounding box center [1202, 656] width 56 height 18
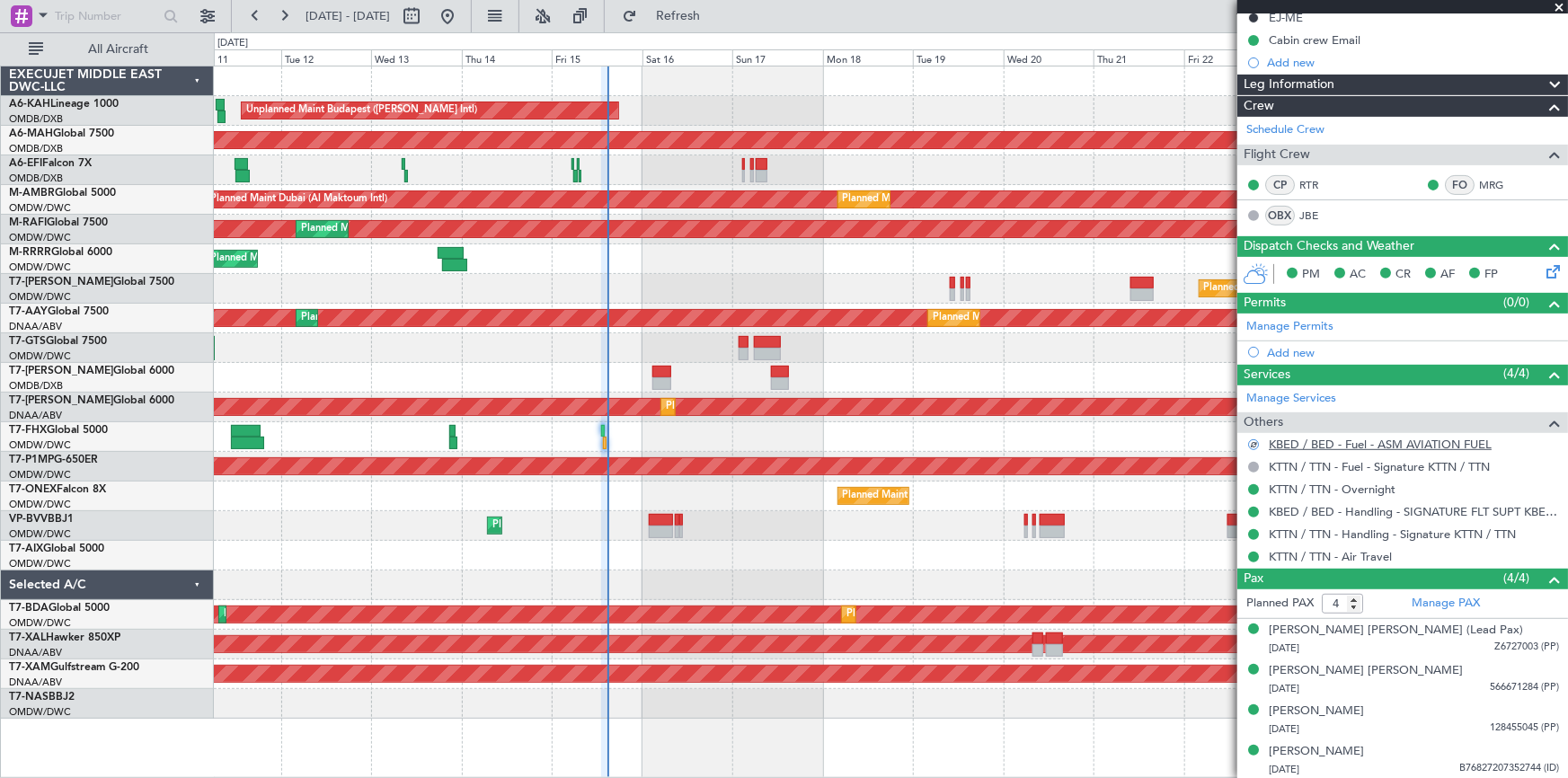
click at [1044, 439] on link "KBED / BED - Fuel - ASM AVIATION FUEL" at bounding box center [1380, 444] width 223 height 15
click at [716, 16] on span "Refresh" at bounding box center [678, 17] width 75 height 13
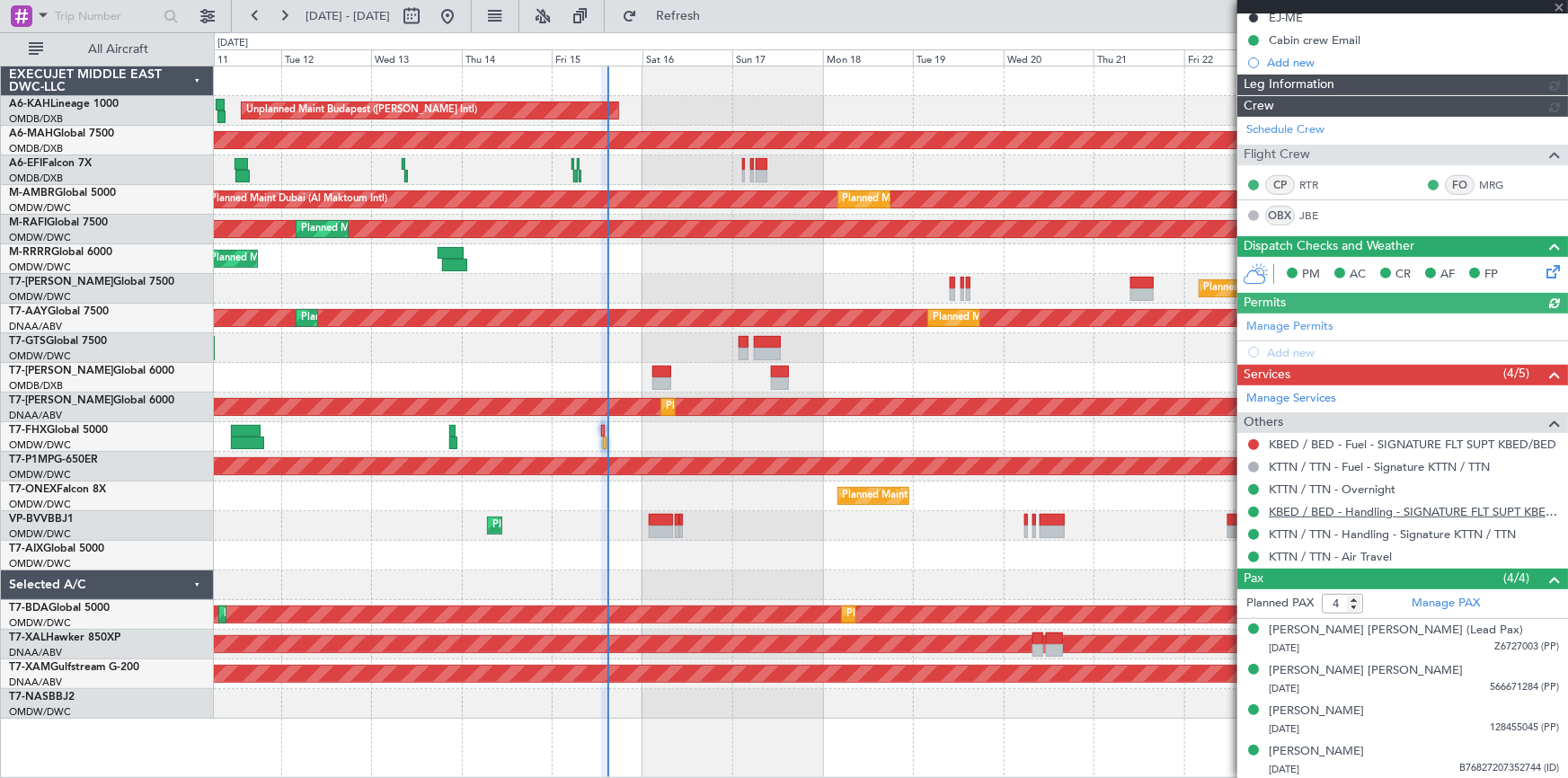
type input "[PERSON_NAME] ([PERSON_NAME])"
type input "7024"
click at [1044, 443] on div at bounding box center [1252, 444] width 14 height 14
click at [1044, 445] on button at bounding box center [1253, 445] width 11 height 11
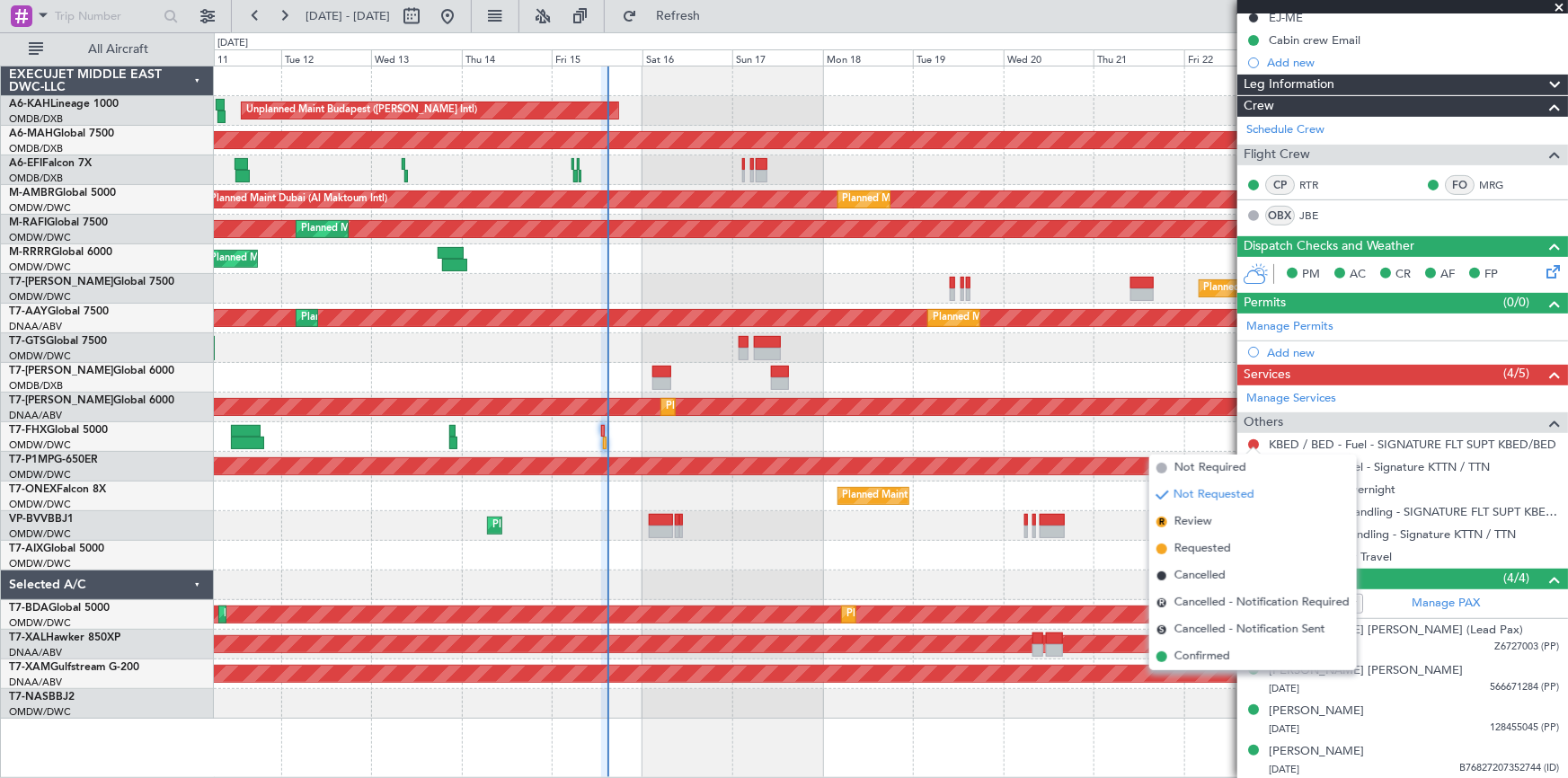
click at [1044, 484] on span "Confirmed" at bounding box center [1202, 656] width 56 height 18
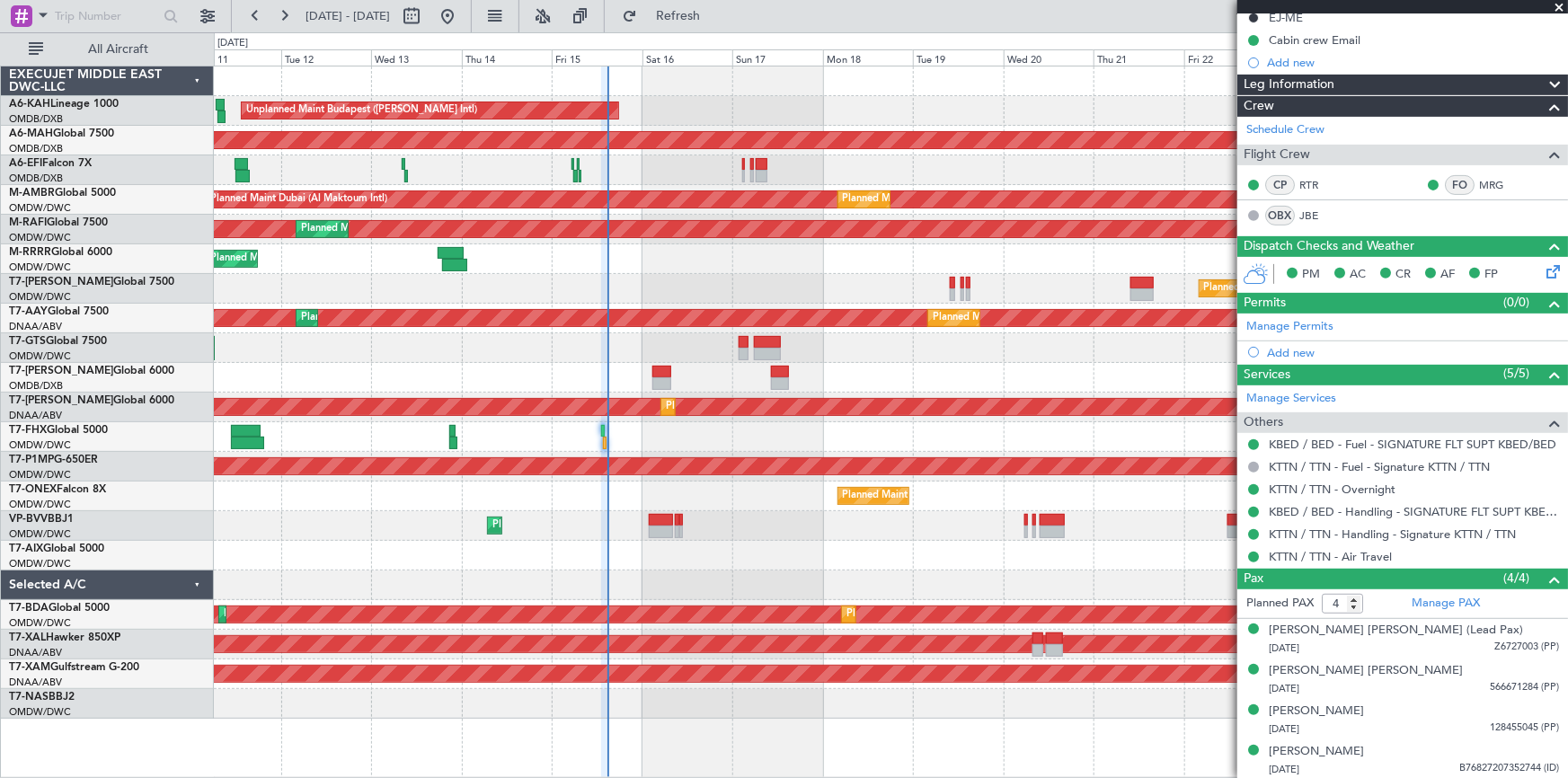
click at [698, 437] on div at bounding box center [890, 437] width 1354 height 30
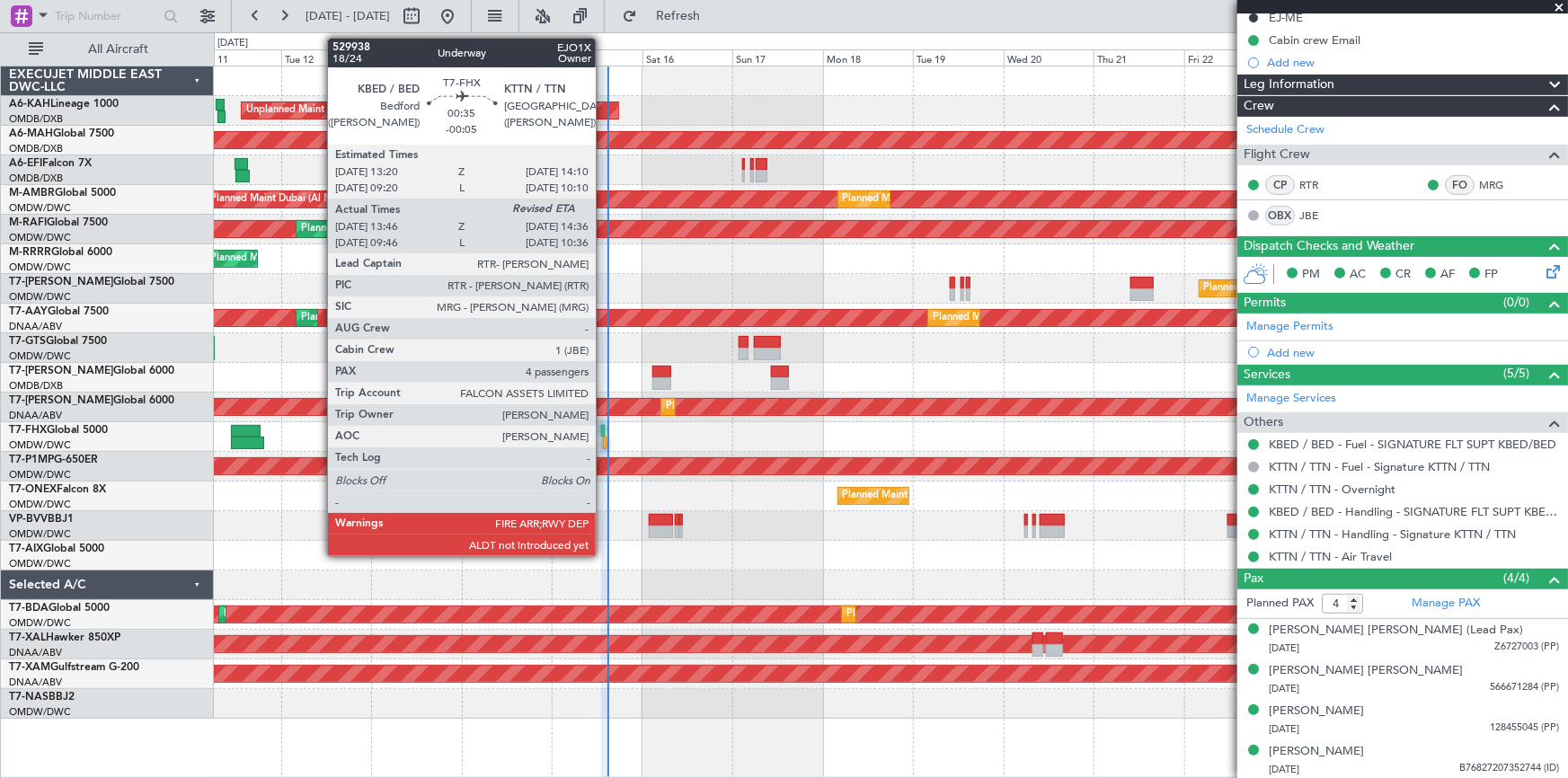
click at [603, 440] on div at bounding box center [604, 443] width 4 height 13
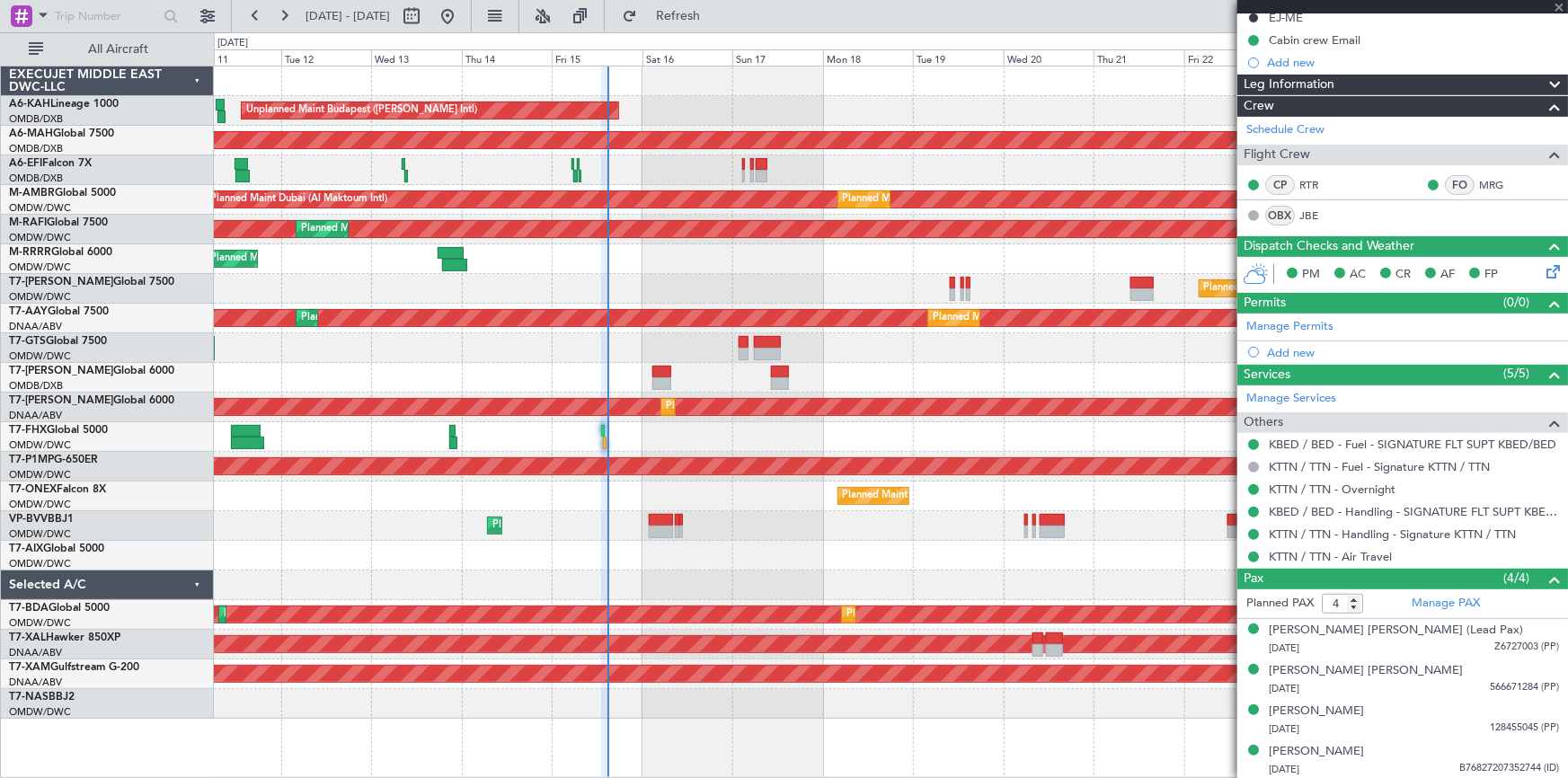
scroll to position [0, 0]
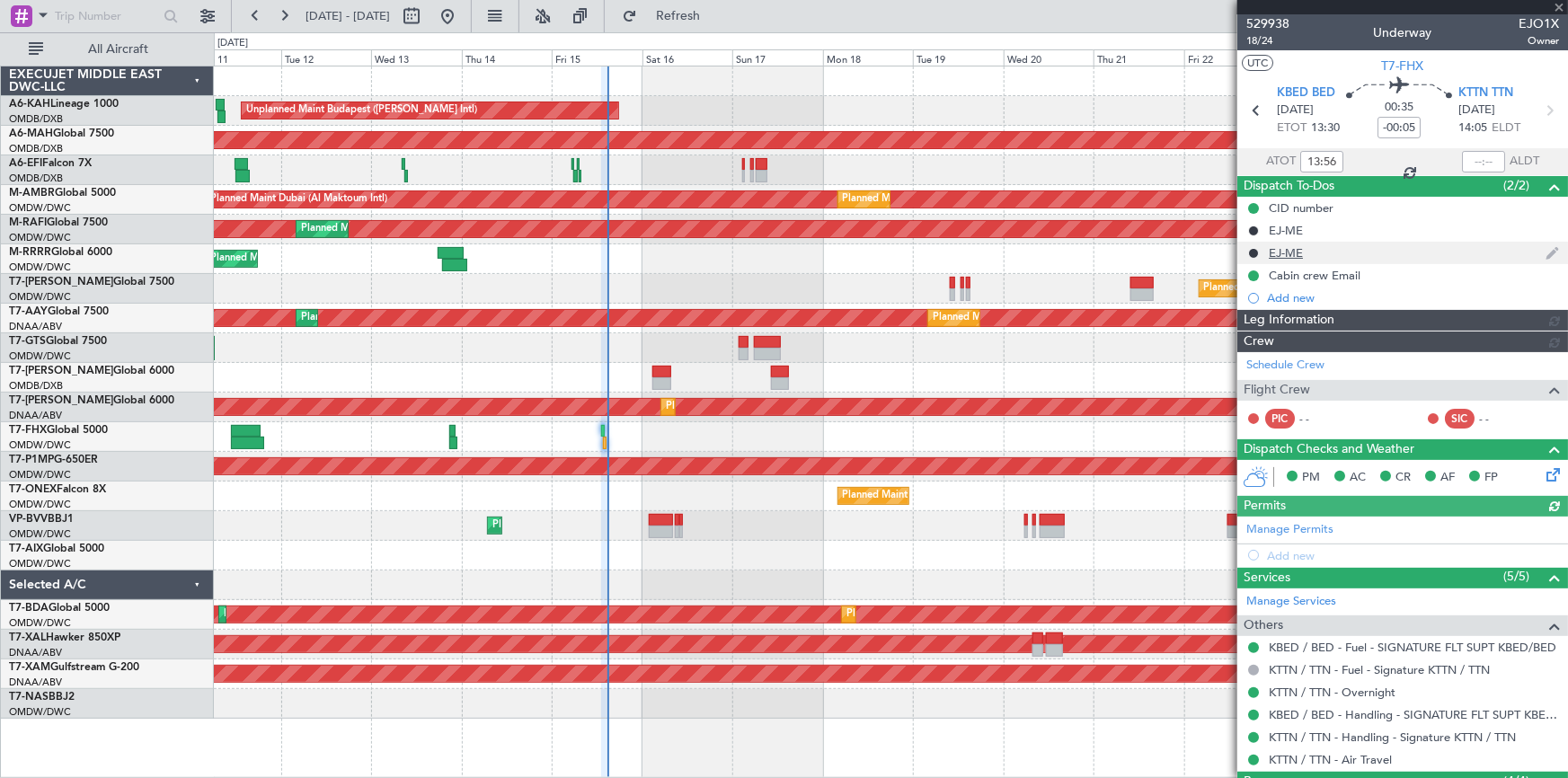
type input "[PERSON_NAME] ([PERSON_NAME])"
type input "7024"
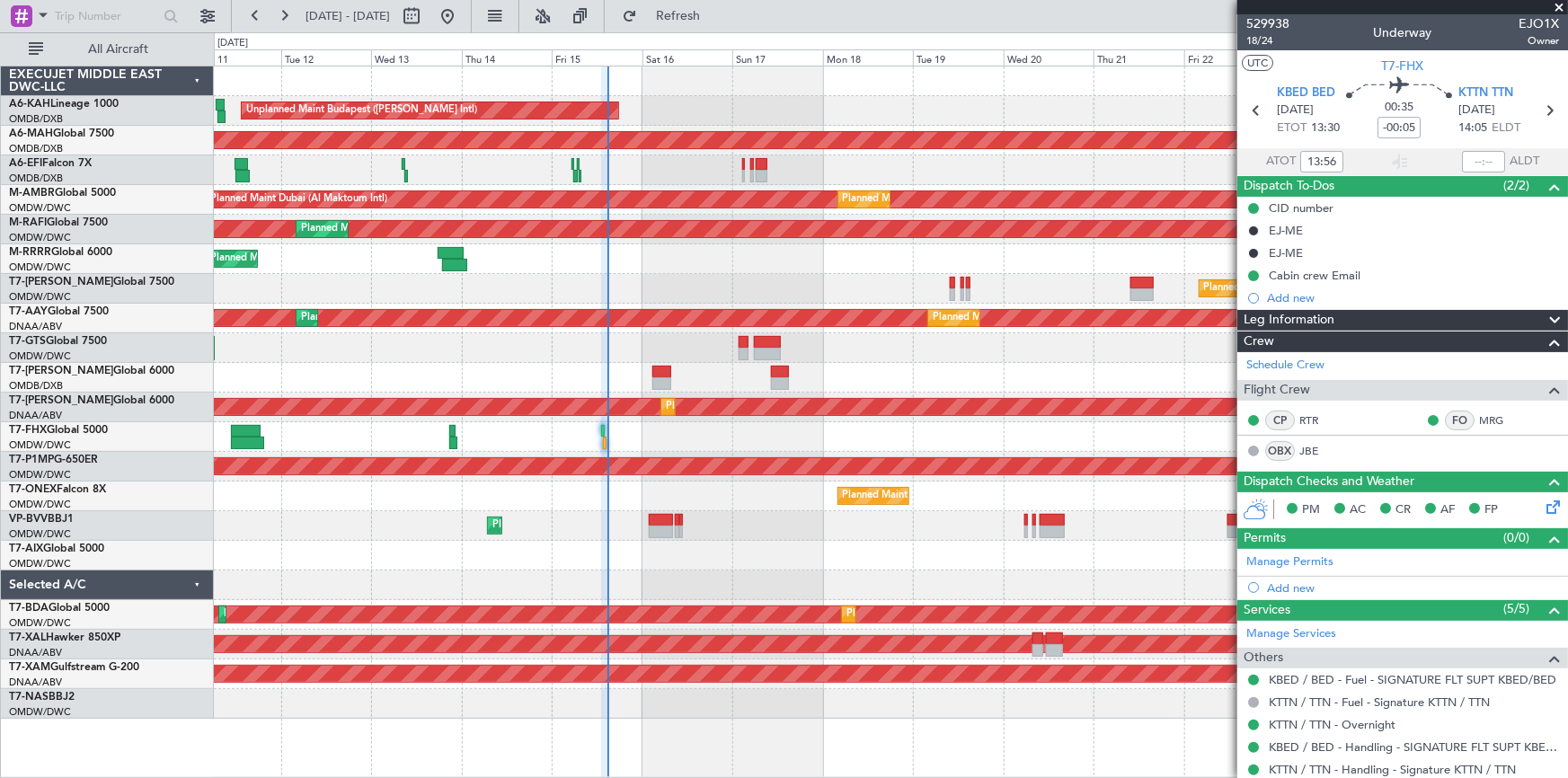
type input "[PERSON_NAME] ([PERSON_NAME])"
type input "7024"
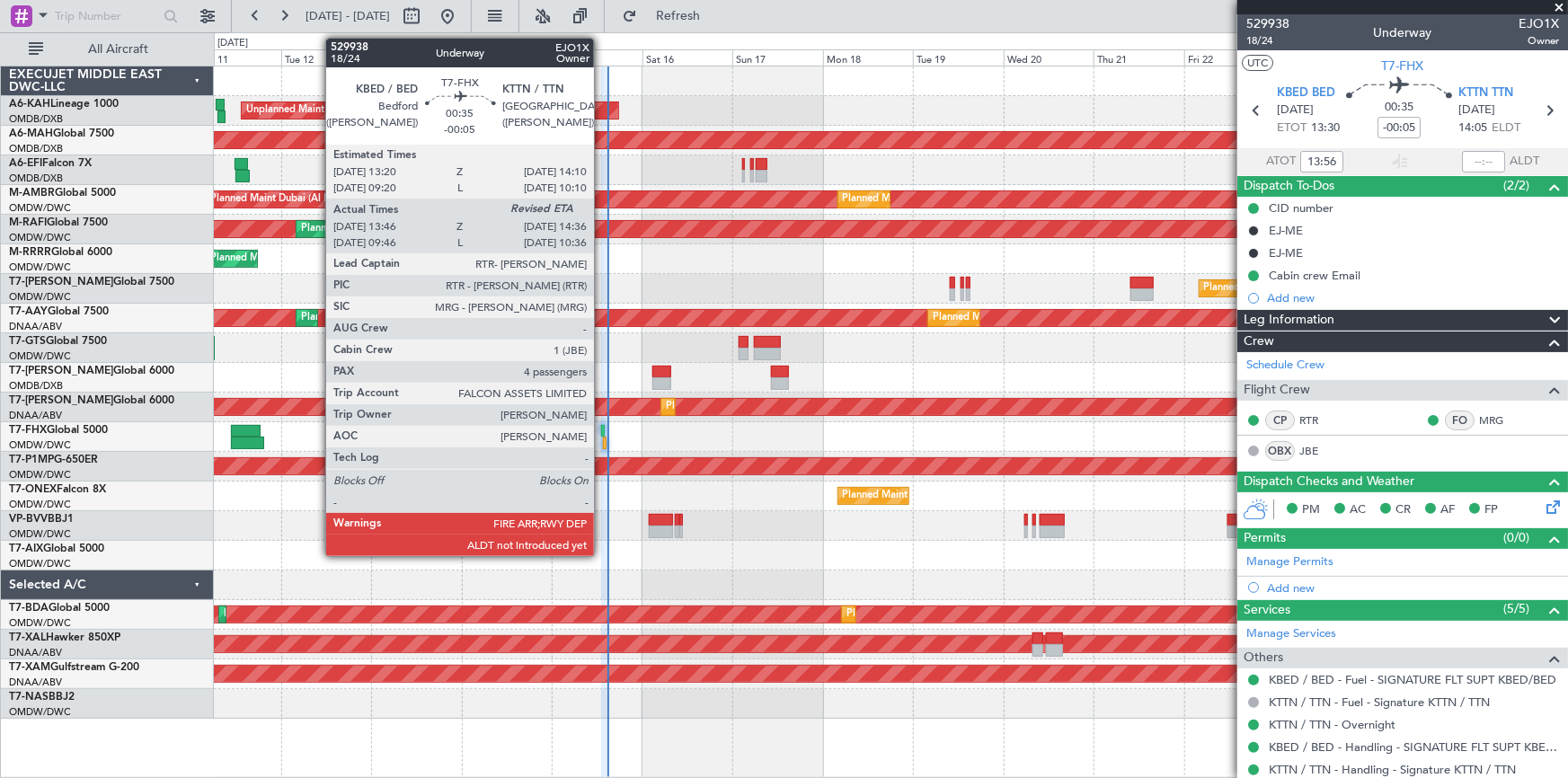
click at [602, 432] on div at bounding box center [603, 432] width 4 height 13
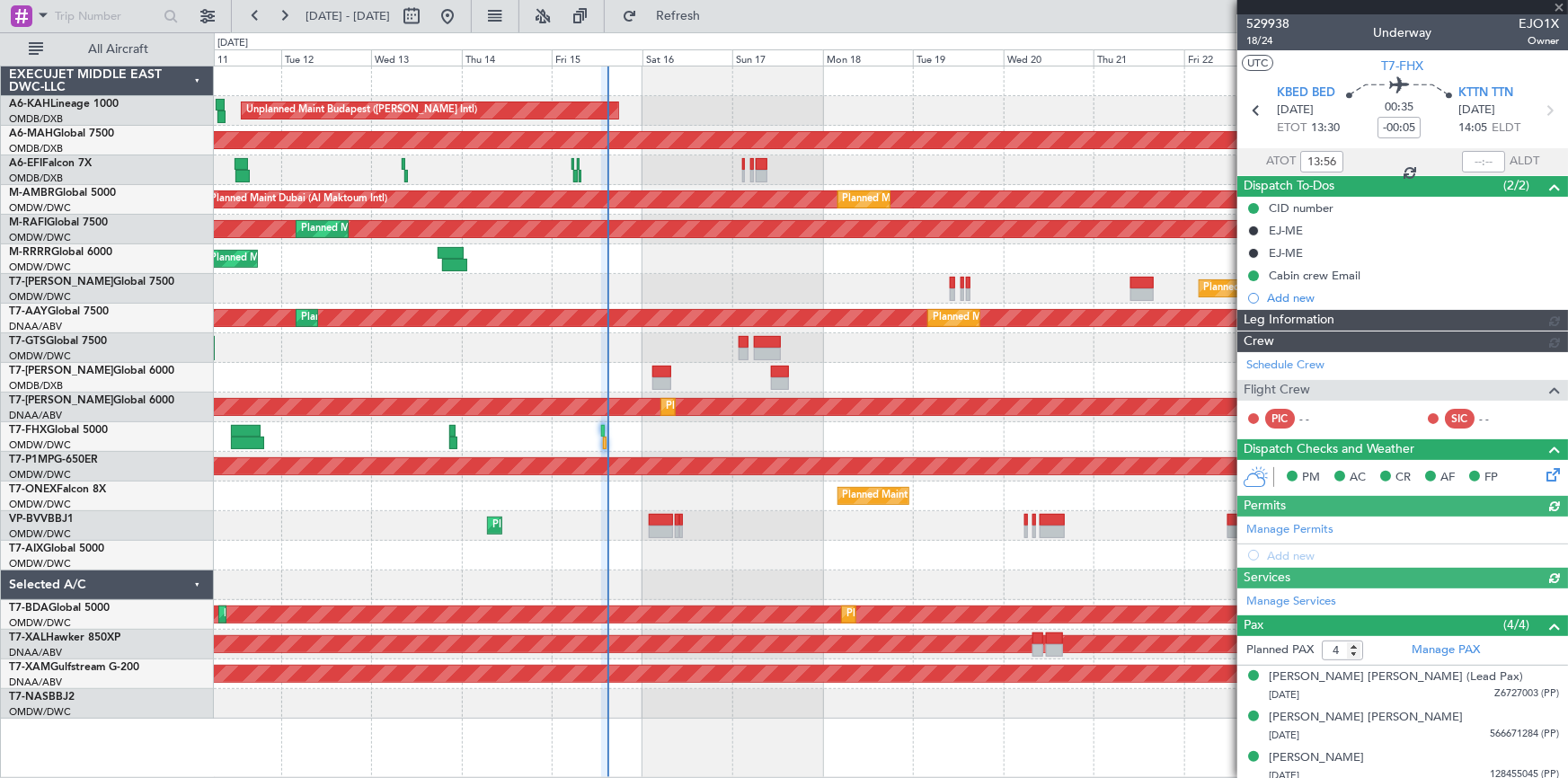
type input "[PERSON_NAME] ([PERSON_NAME])"
type input "7024"
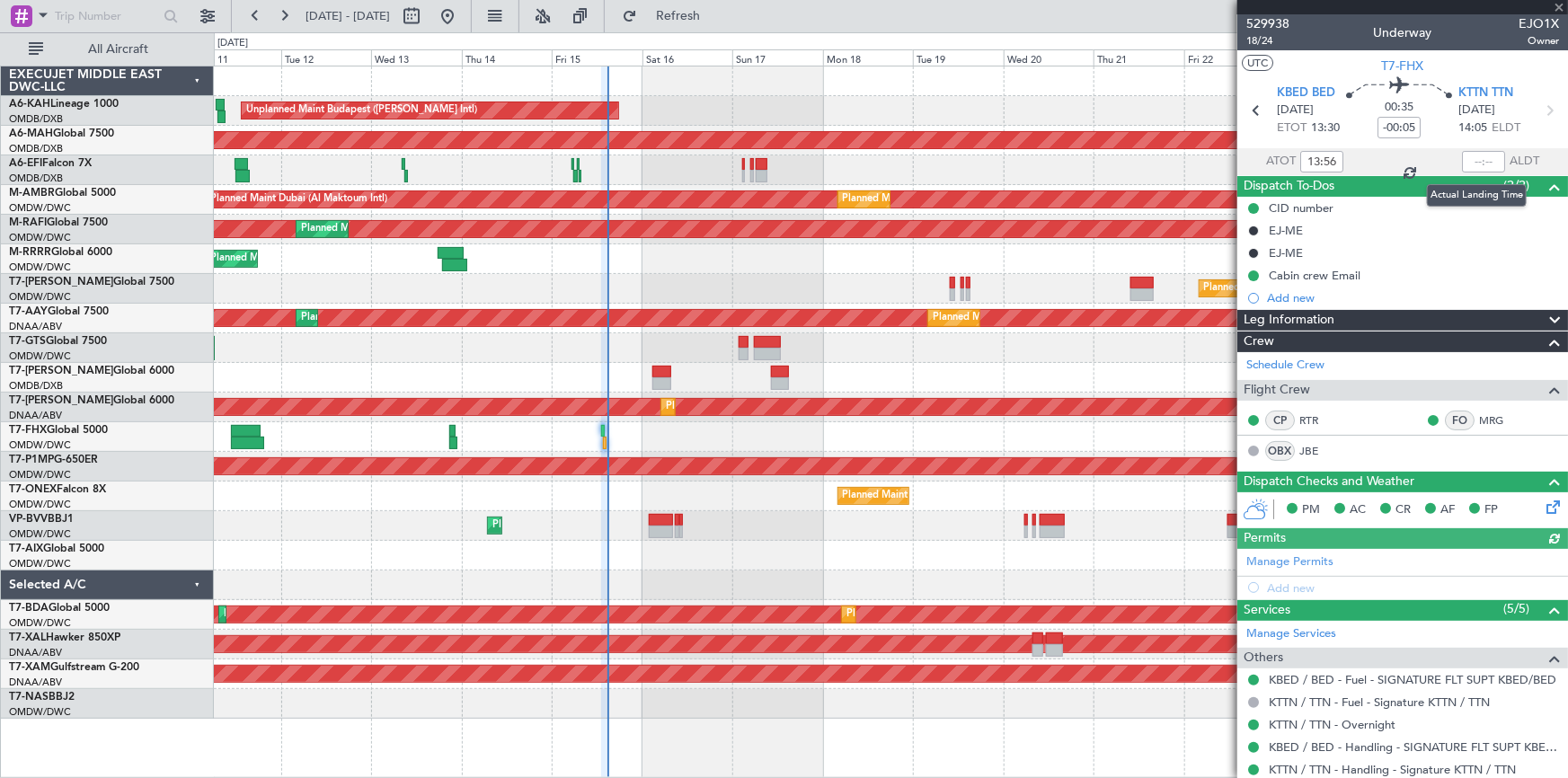
click at [1044, 156] on div at bounding box center [1484, 162] width 43 height 21
click at [1044, 161] on div at bounding box center [1484, 162] width 43 height 21
click at [1044, 162] on div at bounding box center [1484, 162] width 43 height 21
click at [1044, 162] on input "text" at bounding box center [1484, 162] width 43 height 21
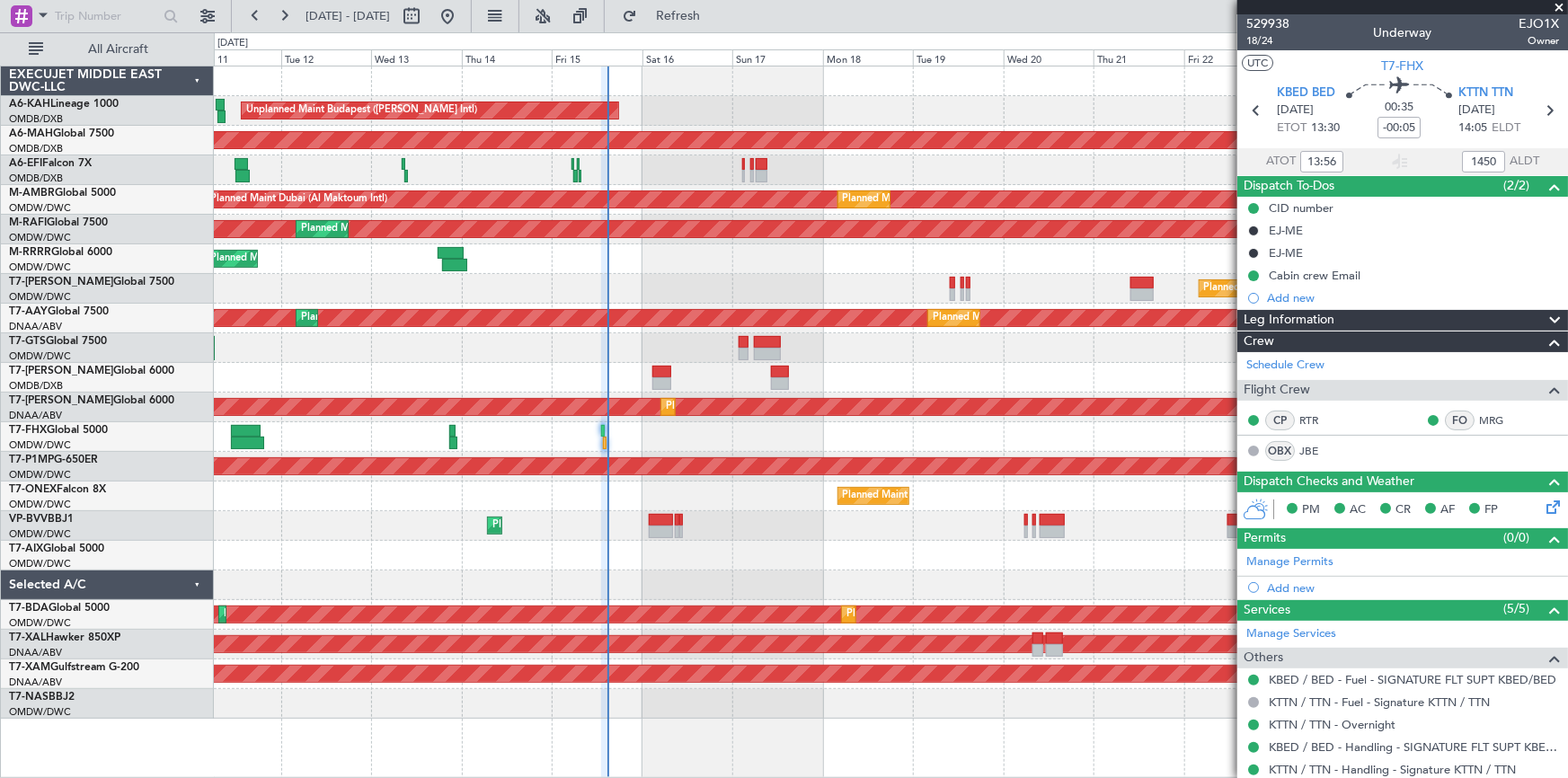
click at [1044, 149] on section "ATOT 13:56 1450 ALDT" at bounding box center [1403, 162] width 330 height 27
type input "14:50"
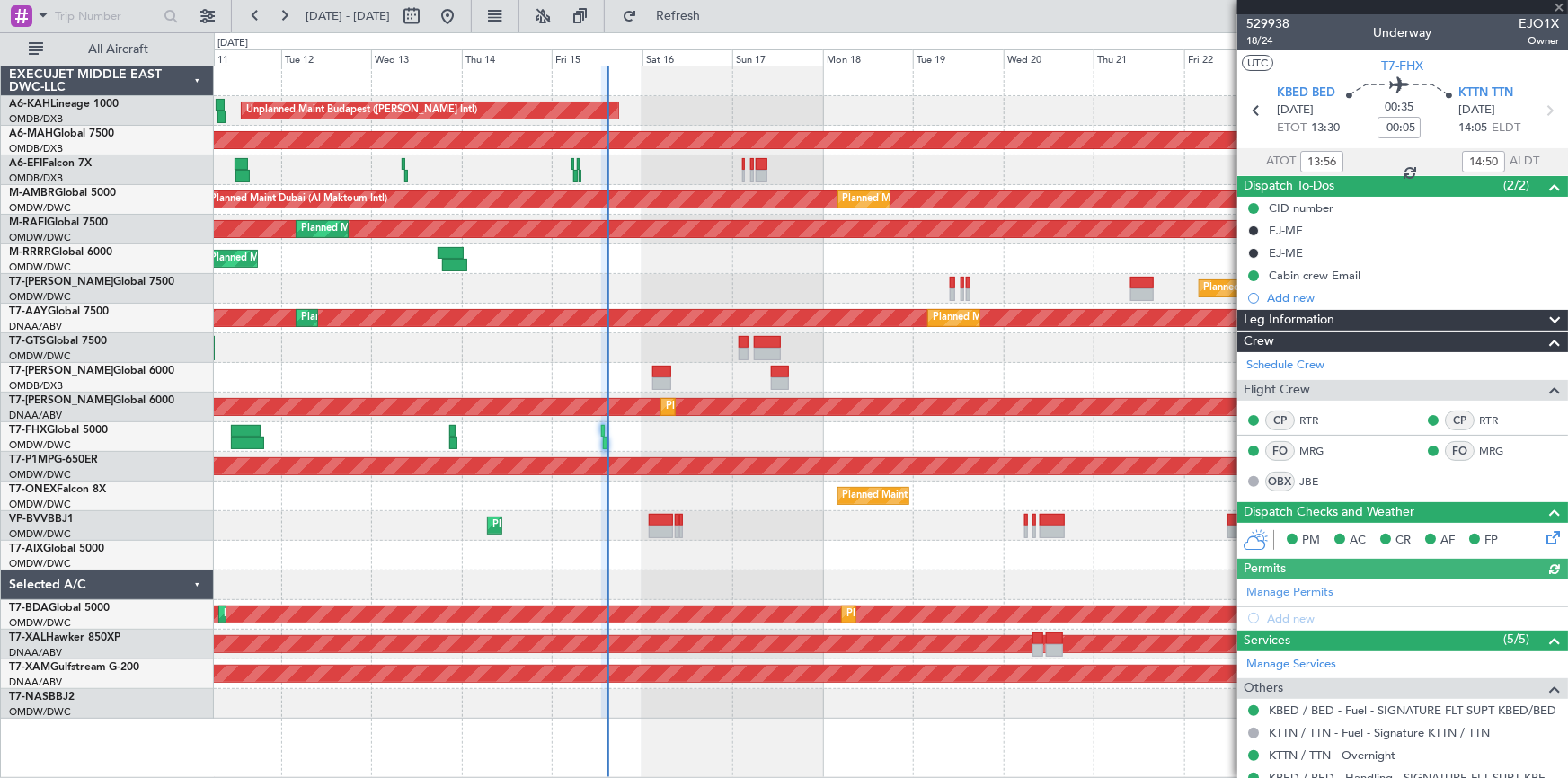
type input "[PERSON_NAME] ([PERSON_NAME])"
type input "7024"
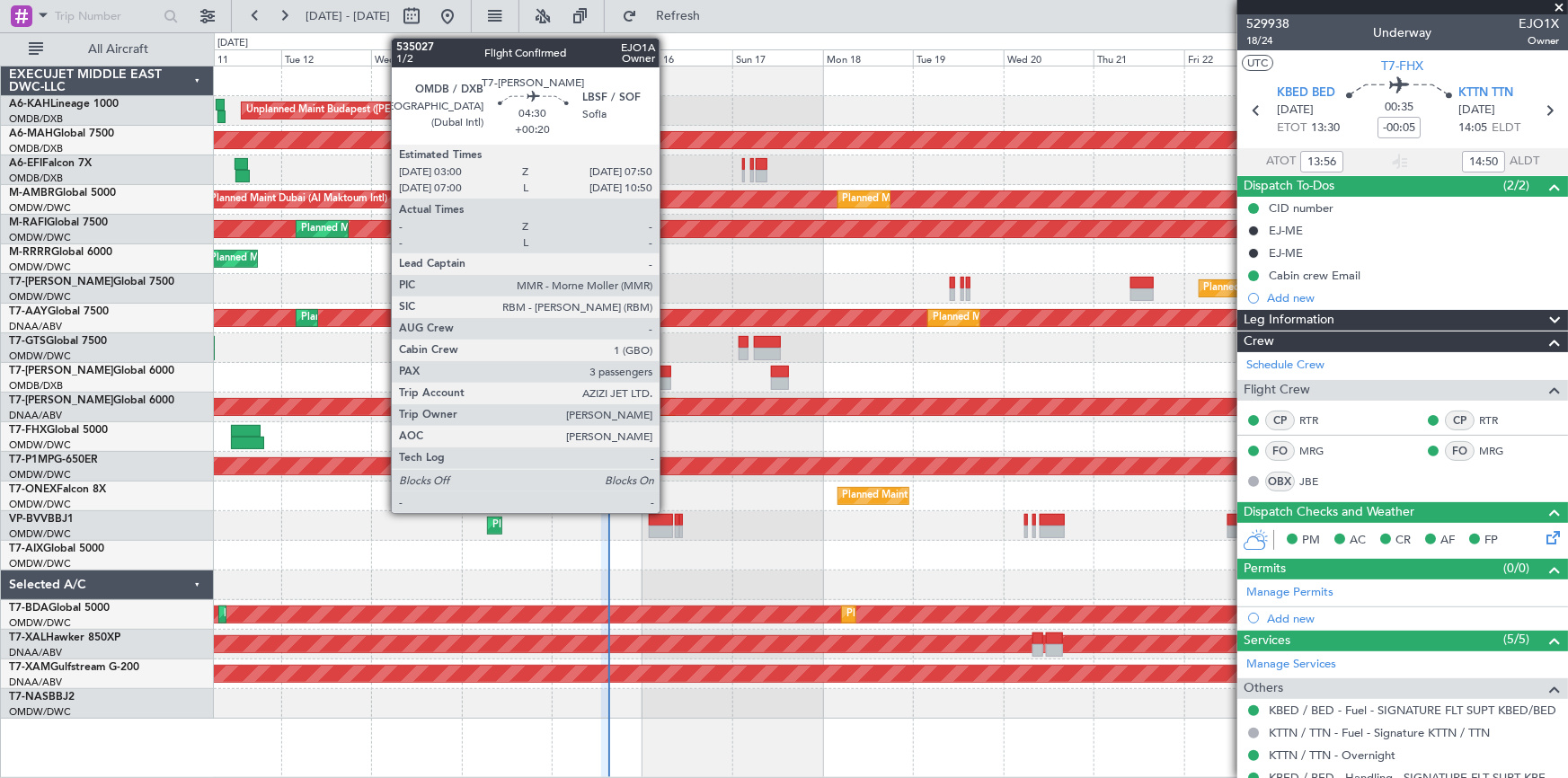
click at [667, 378] on div at bounding box center [662, 384] width 19 height 13
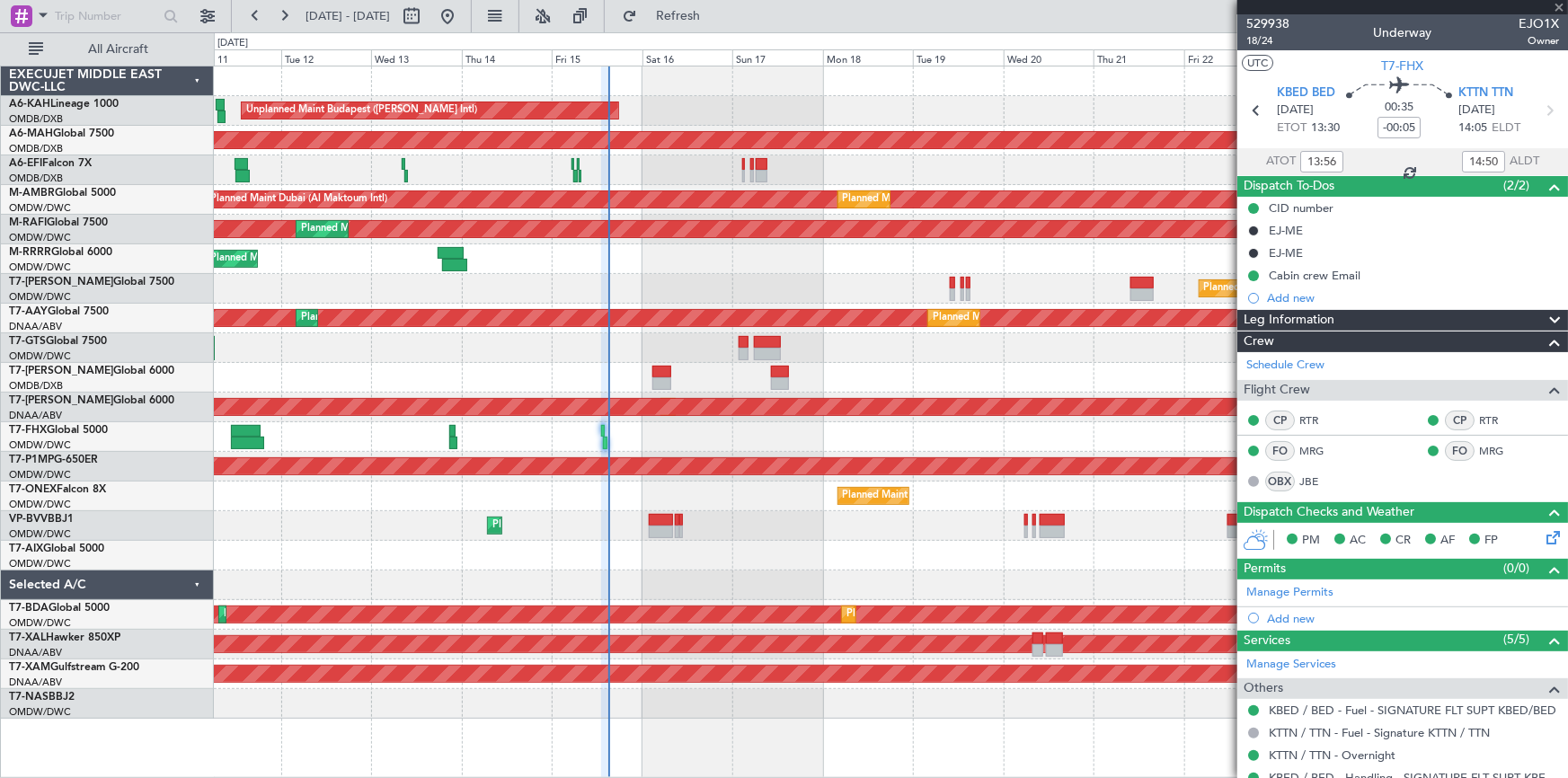
type input "+00:20"
type input "3"
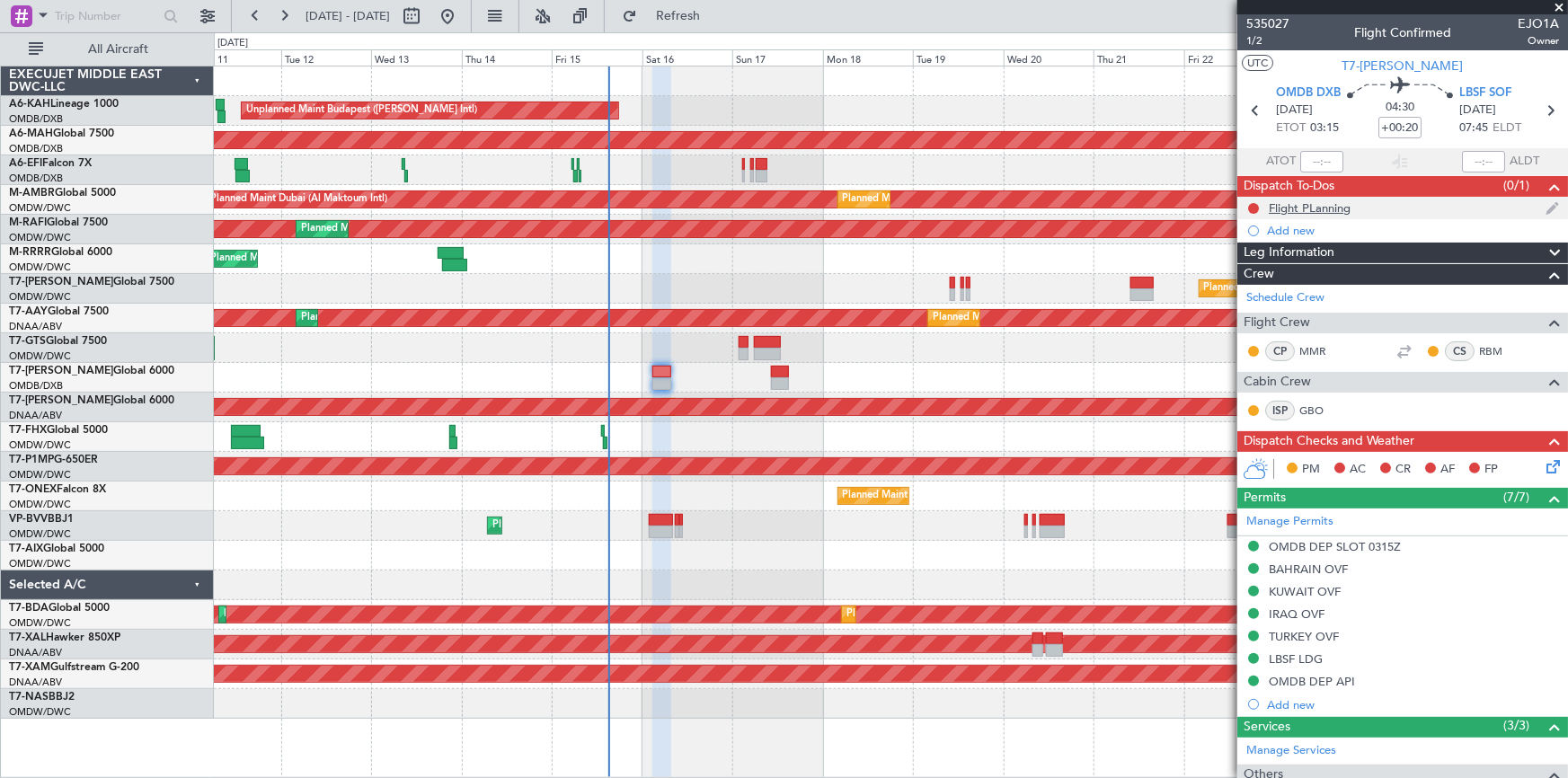
click at [1044, 201] on div "Flight PLanning" at bounding box center [1310, 208] width 82 height 15
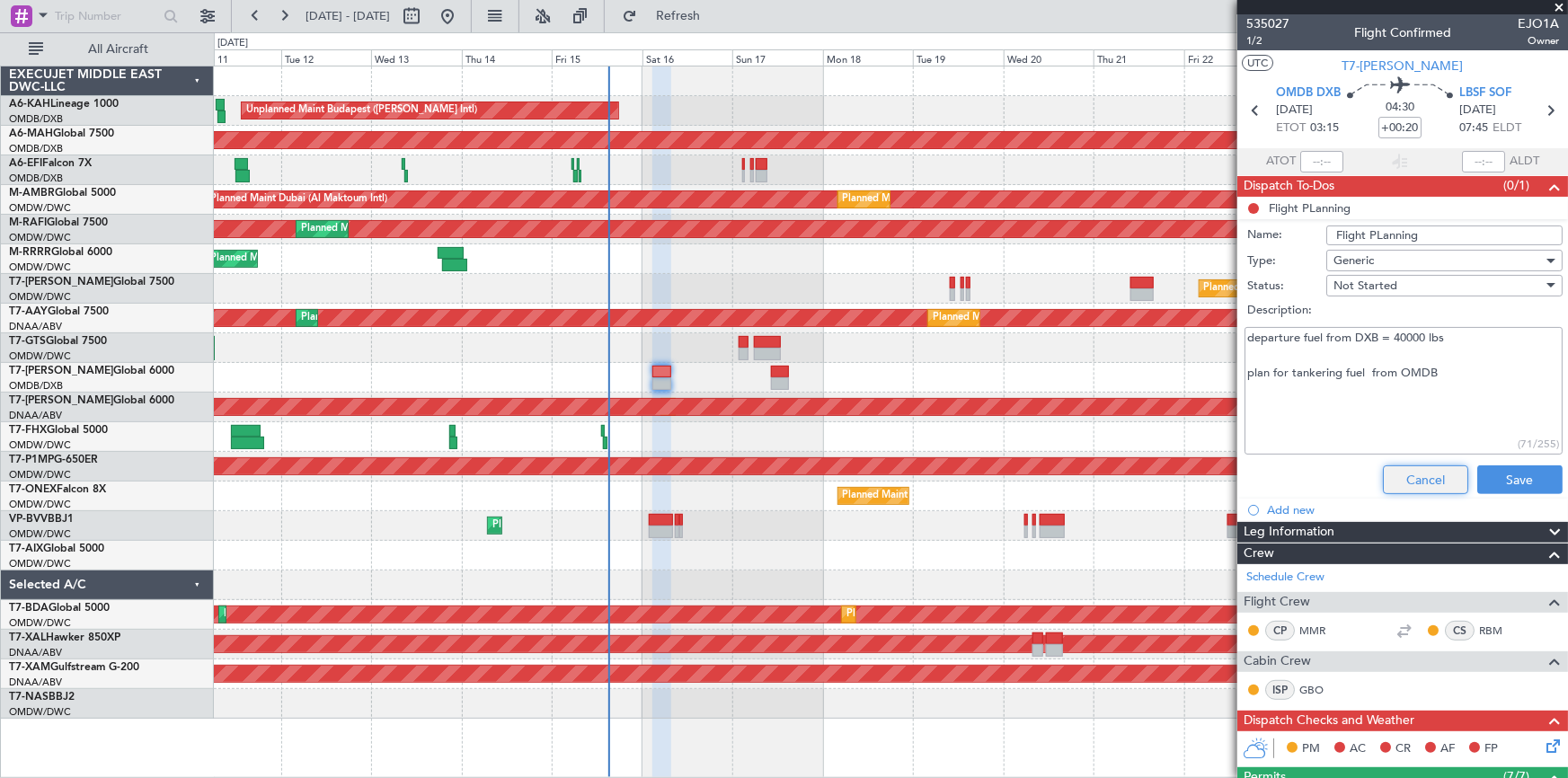
click at [1044, 480] on button "Cancel" at bounding box center [1426, 479] width 85 height 29
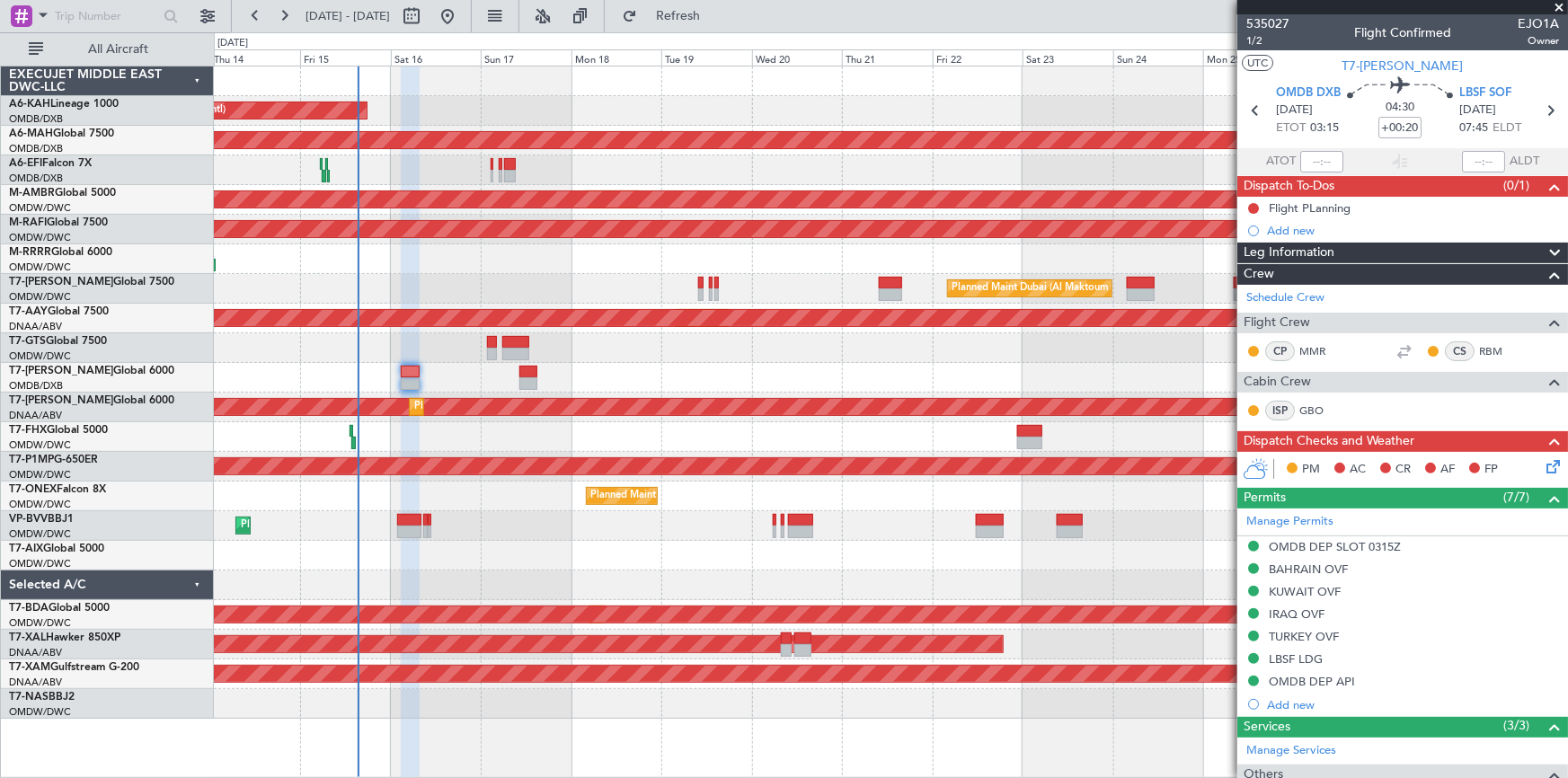
click at [479, 422] on div "Unplanned Maint Budapest ([PERSON_NAME] Intl) Planned Maint [GEOGRAPHIC_DATA] (…" at bounding box center [890, 393] width 1354 height 653
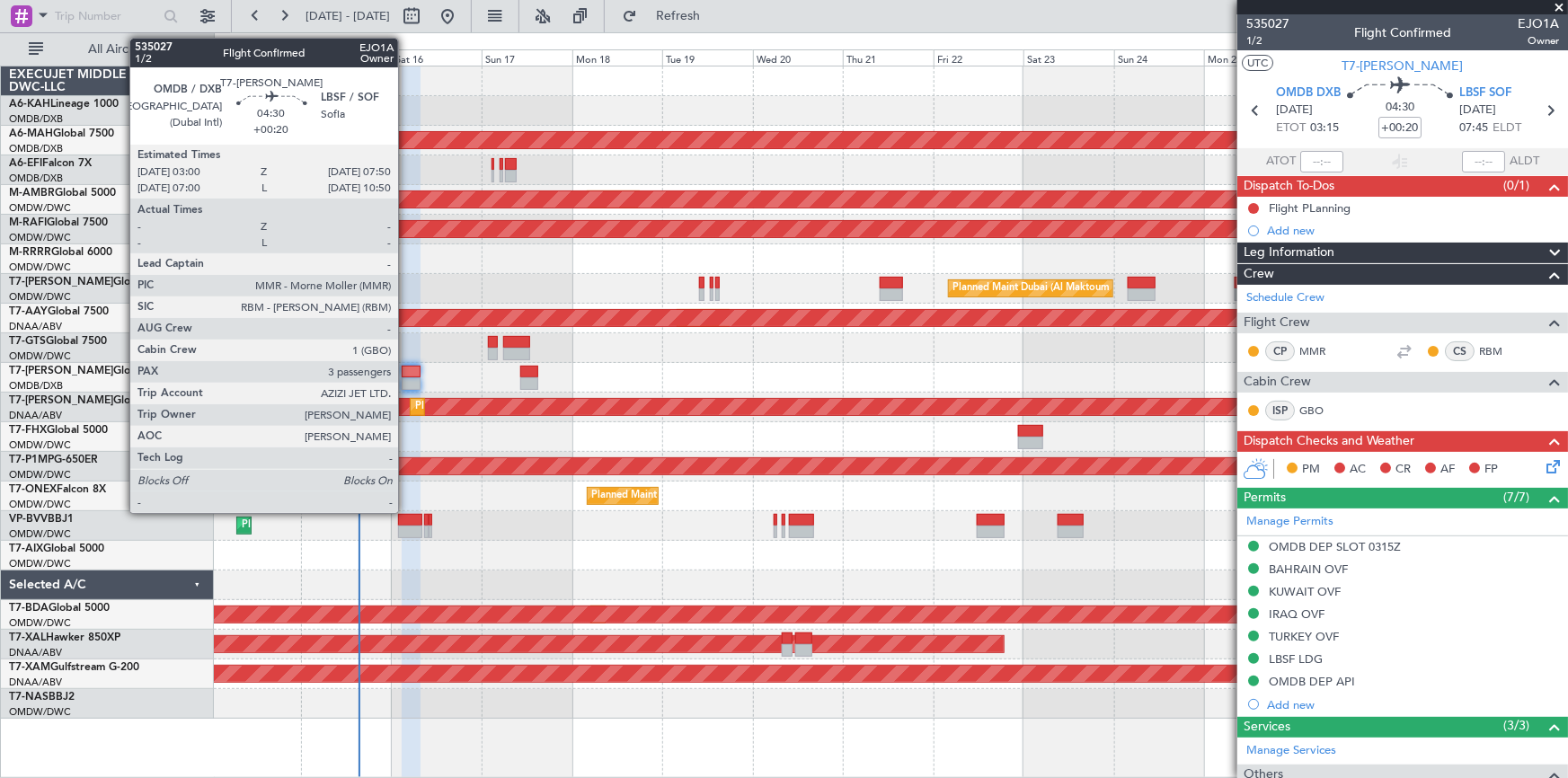
click at [406, 372] on div at bounding box center [411, 372] width 19 height 13
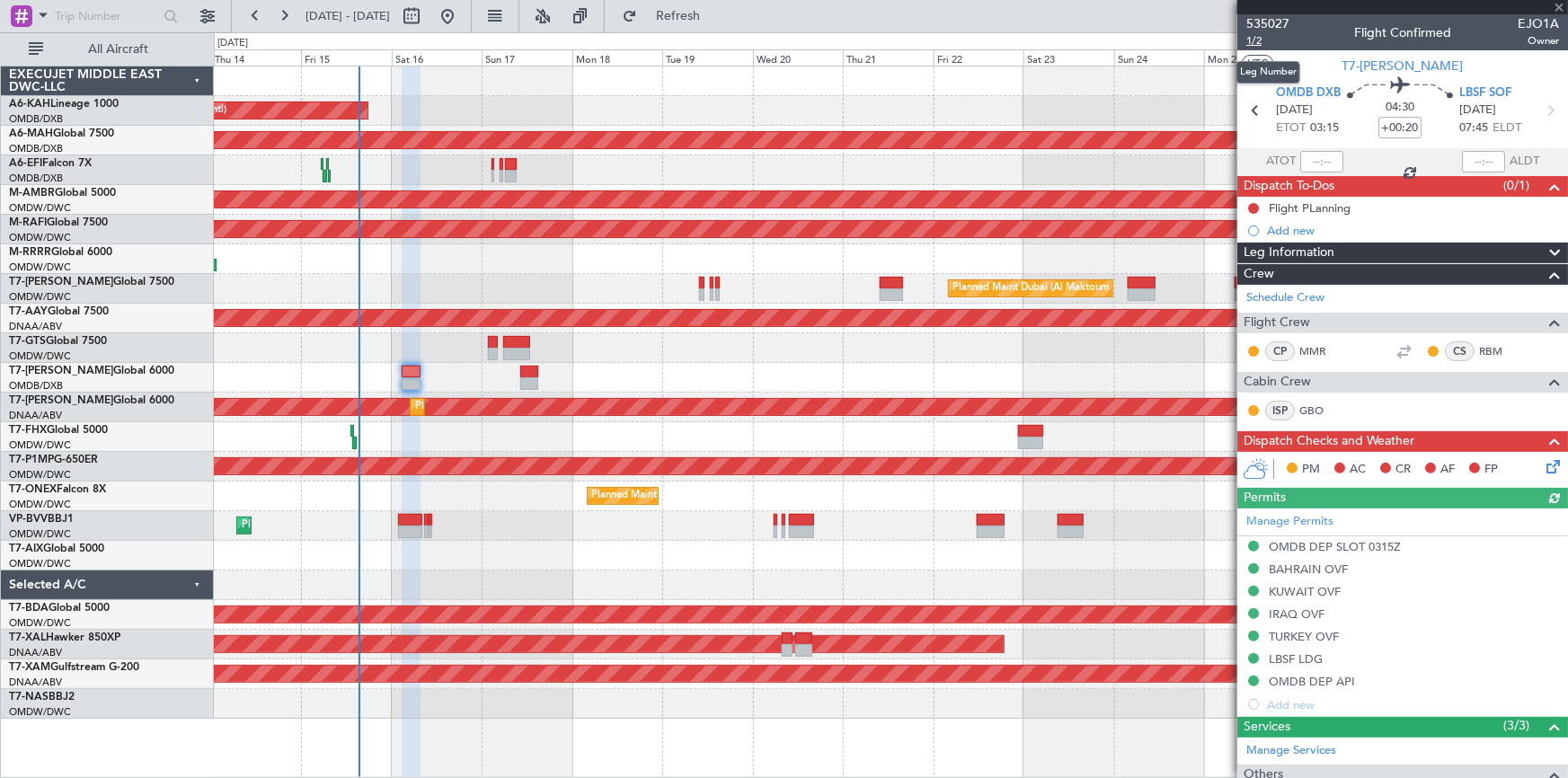
click at [1044, 36] on span "1/2" at bounding box center [1267, 41] width 43 height 15
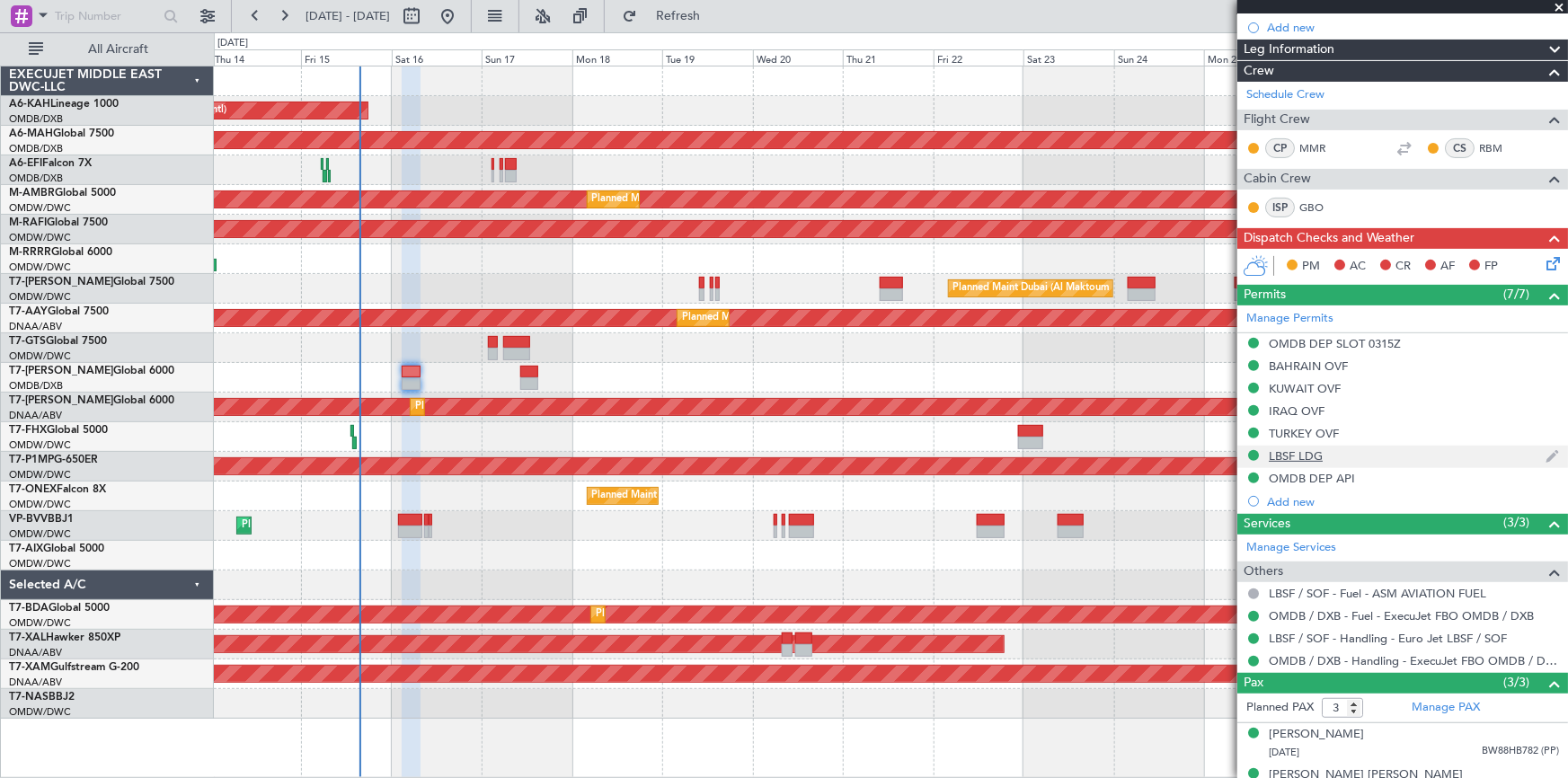
scroll to position [266, 0]
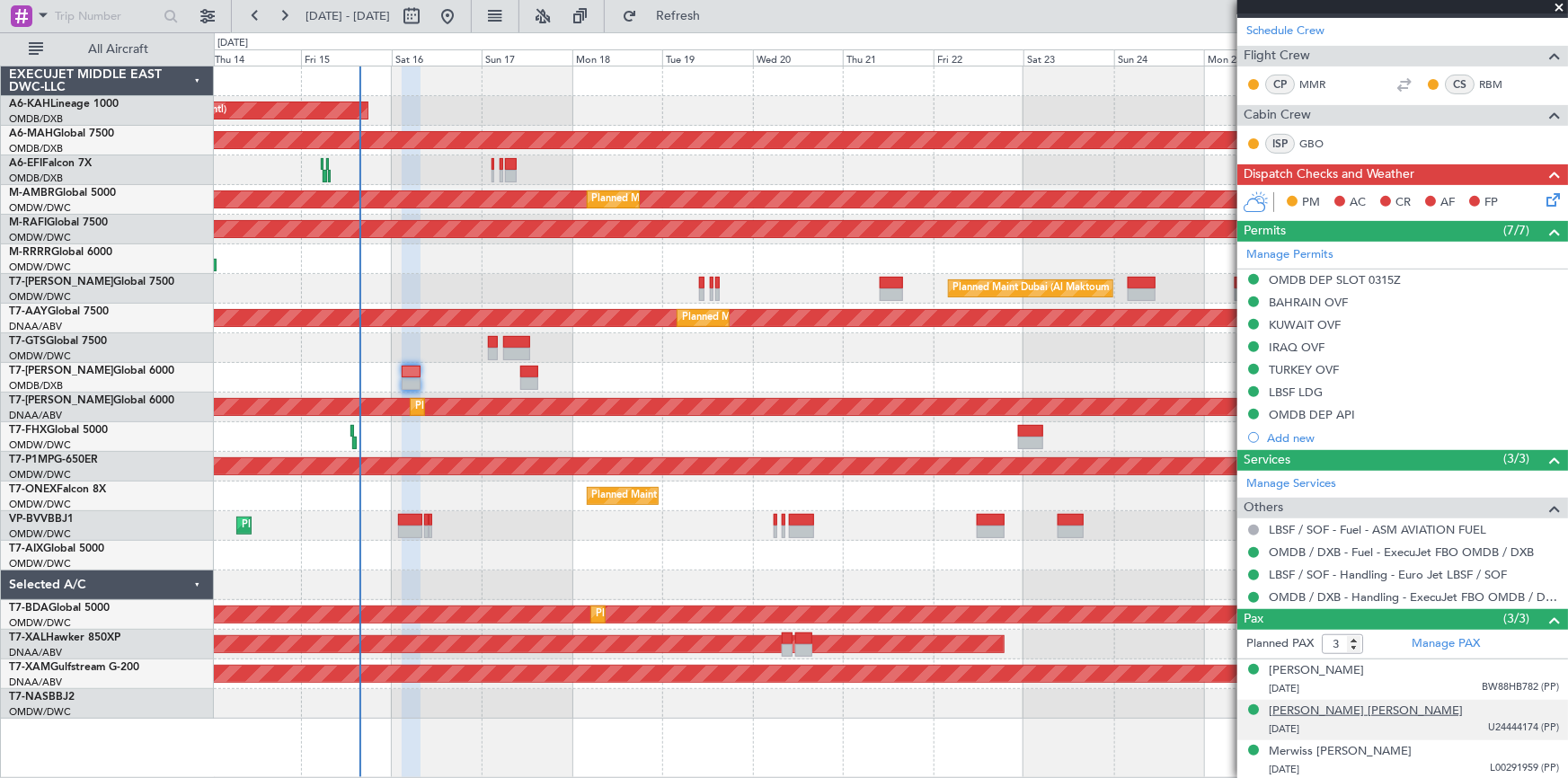
click at [1044, 484] on div "[PERSON_NAME] [PERSON_NAME]" at bounding box center [1366, 711] width 194 height 18
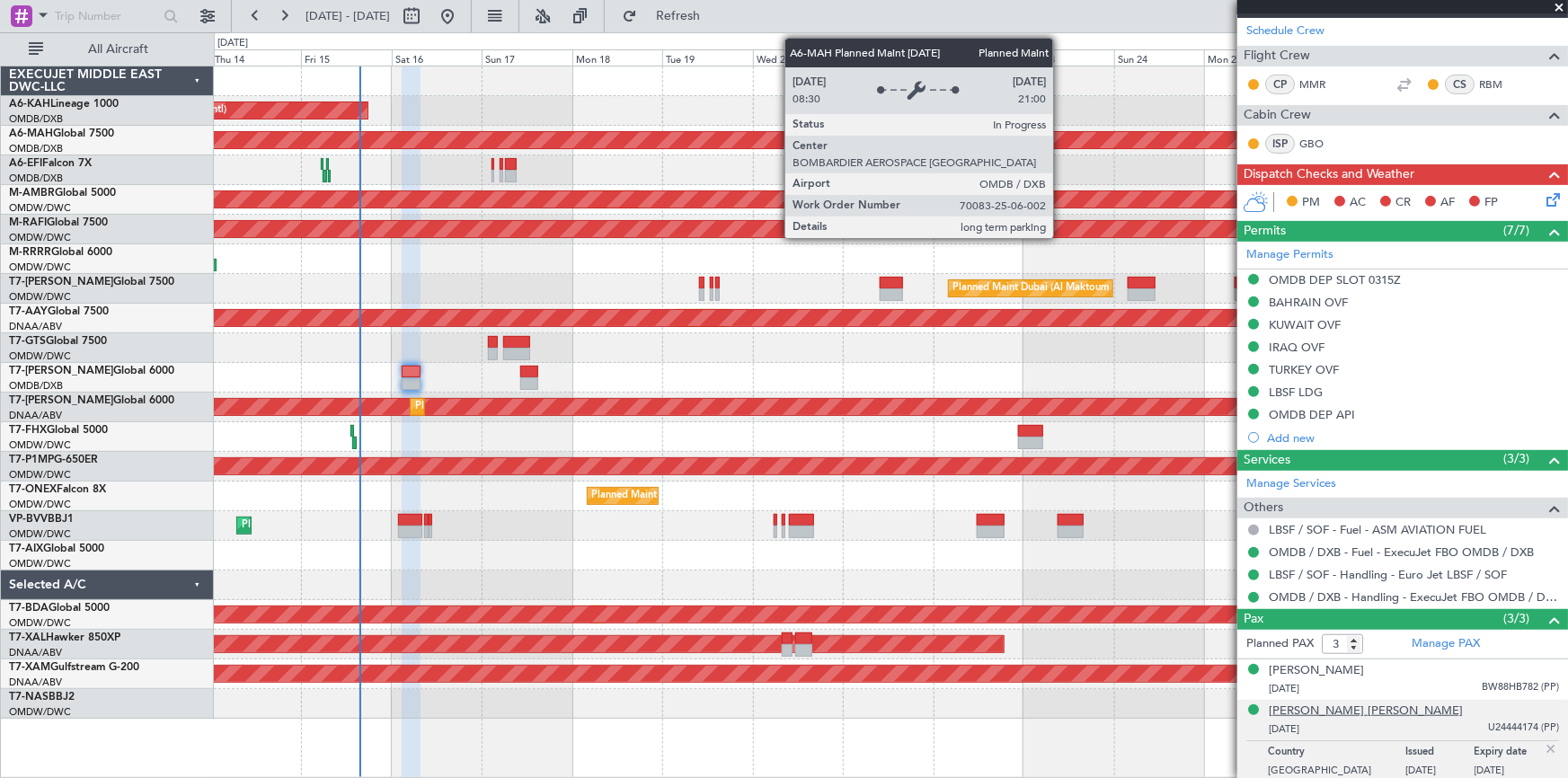
scroll to position [311, 0]
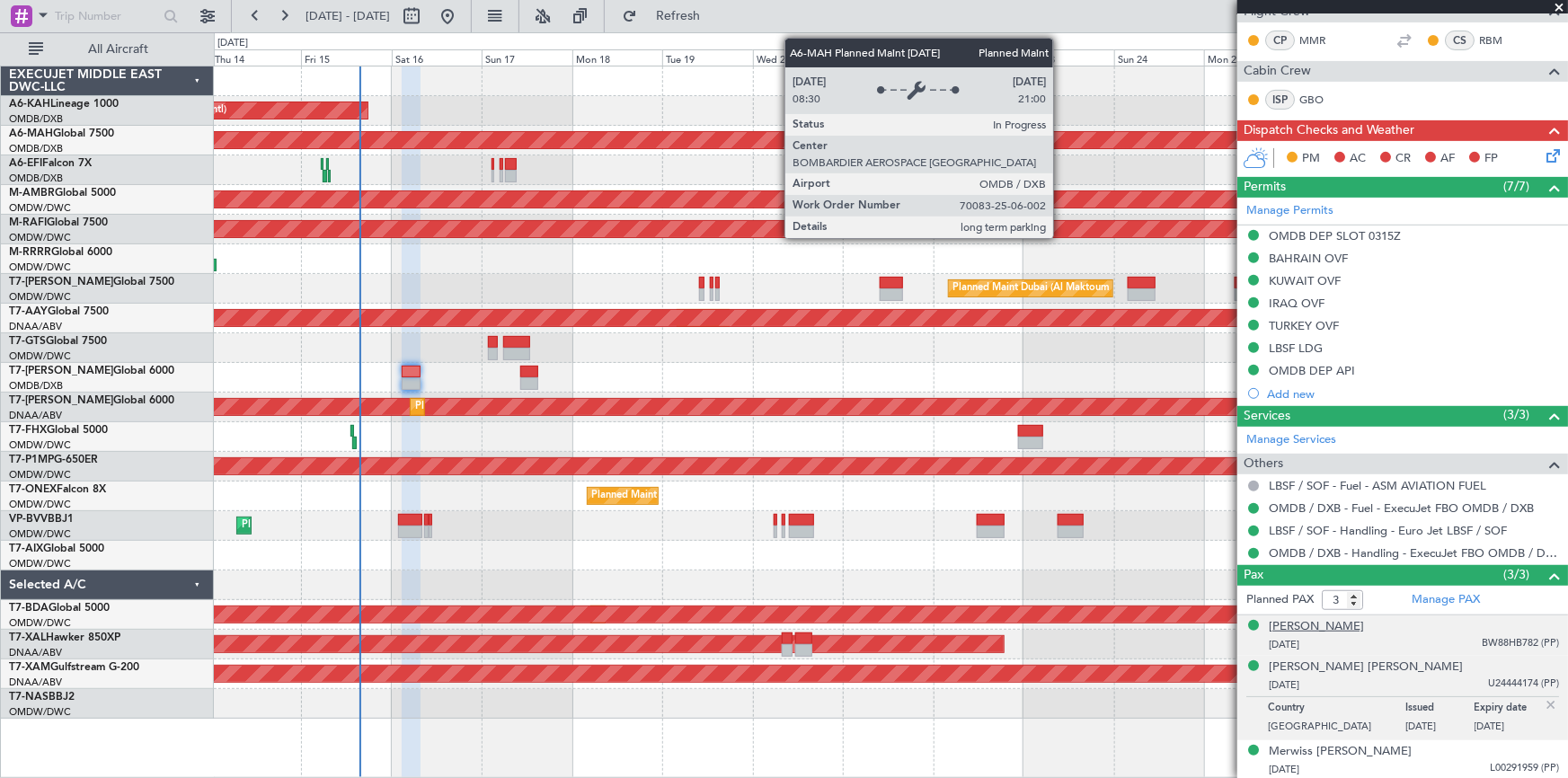
click at [1044, 484] on div "[PERSON_NAME]" at bounding box center [1316, 627] width 96 height 18
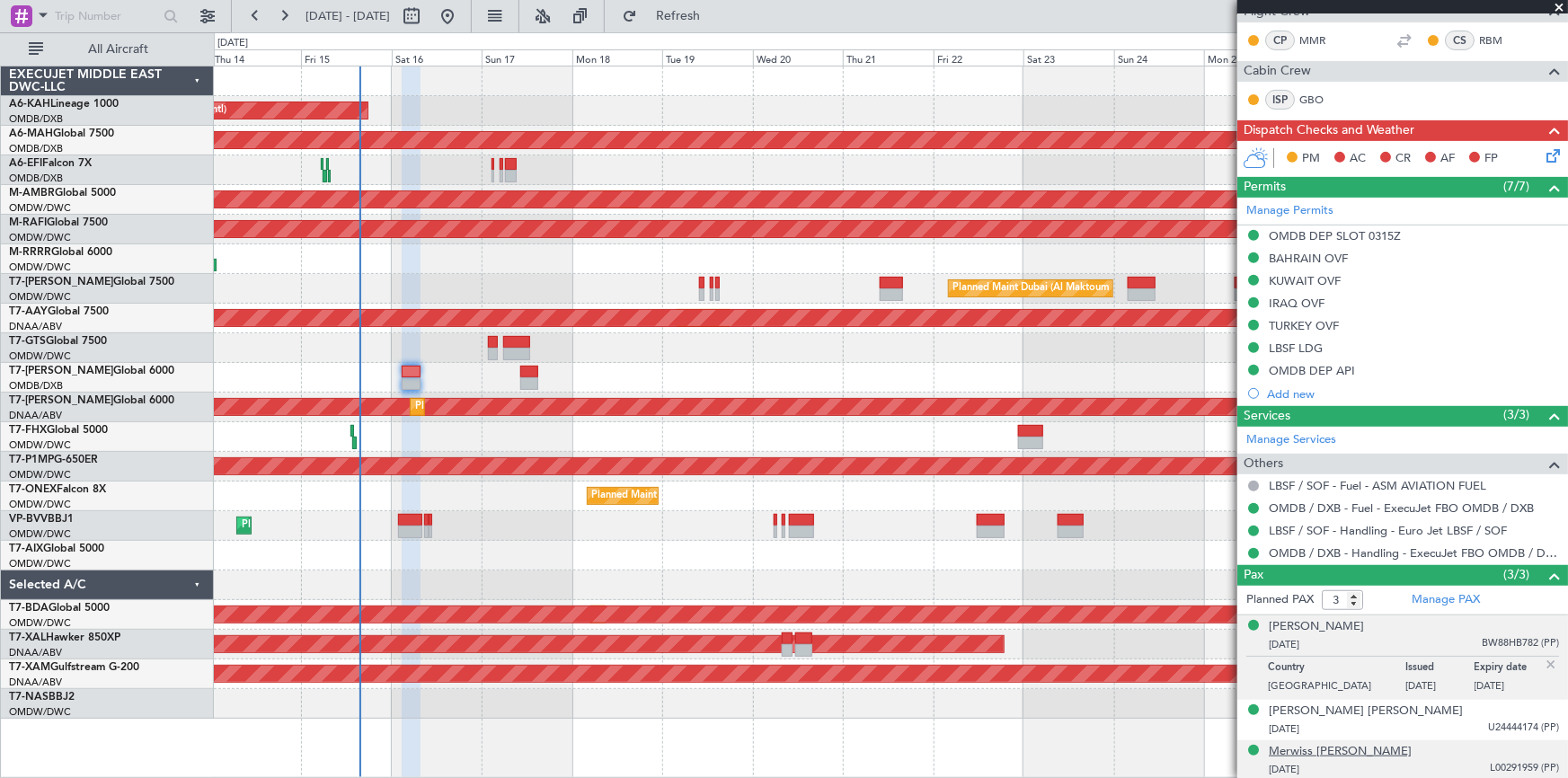
click at [1044, 484] on div "Merwiss [PERSON_NAME]" at bounding box center [1341, 751] width 143 height 18
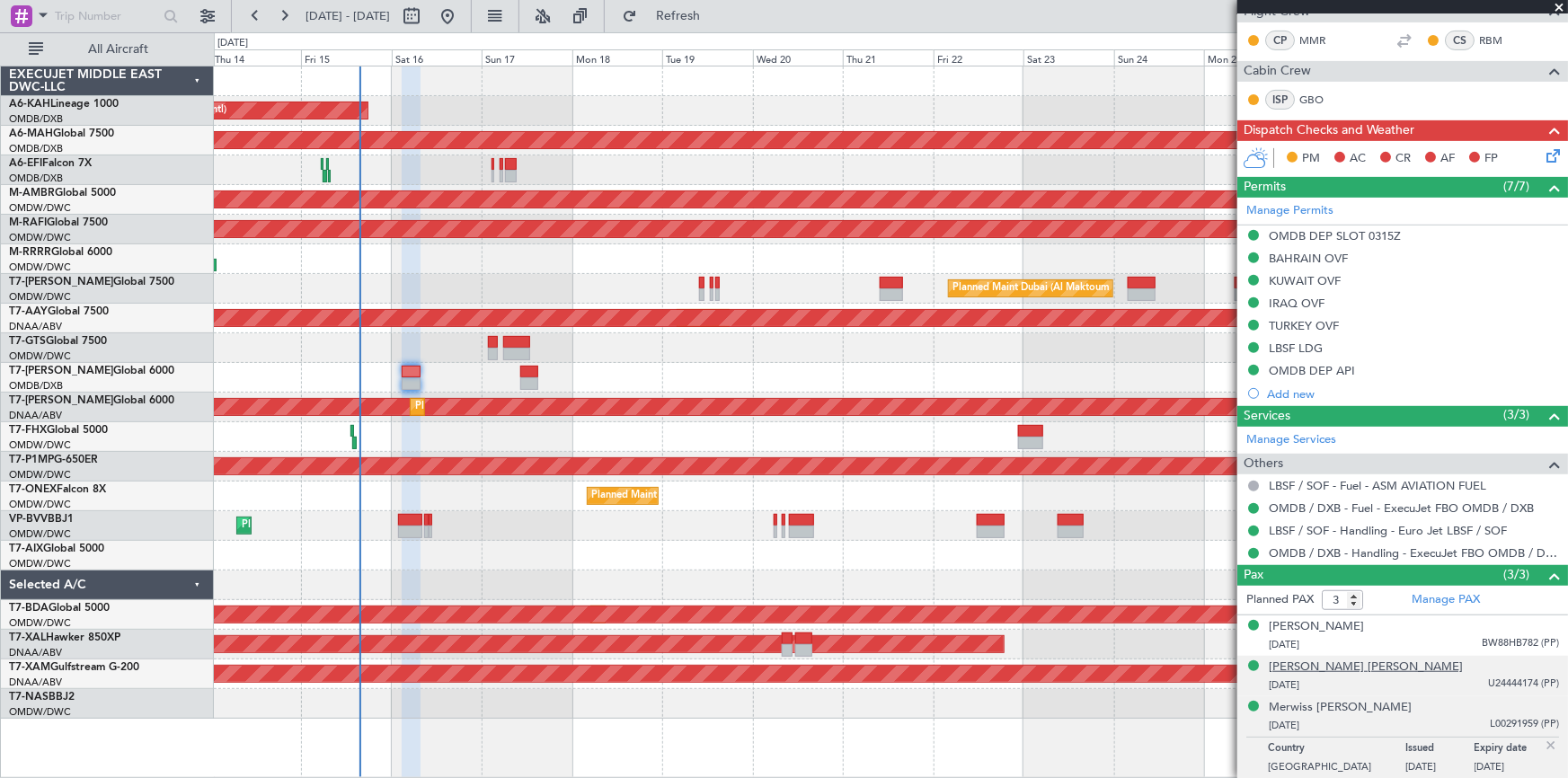
click at [1044, 484] on div "[PERSON_NAME] [PERSON_NAME]" at bounding box center [1366, 667] width 194 height 18
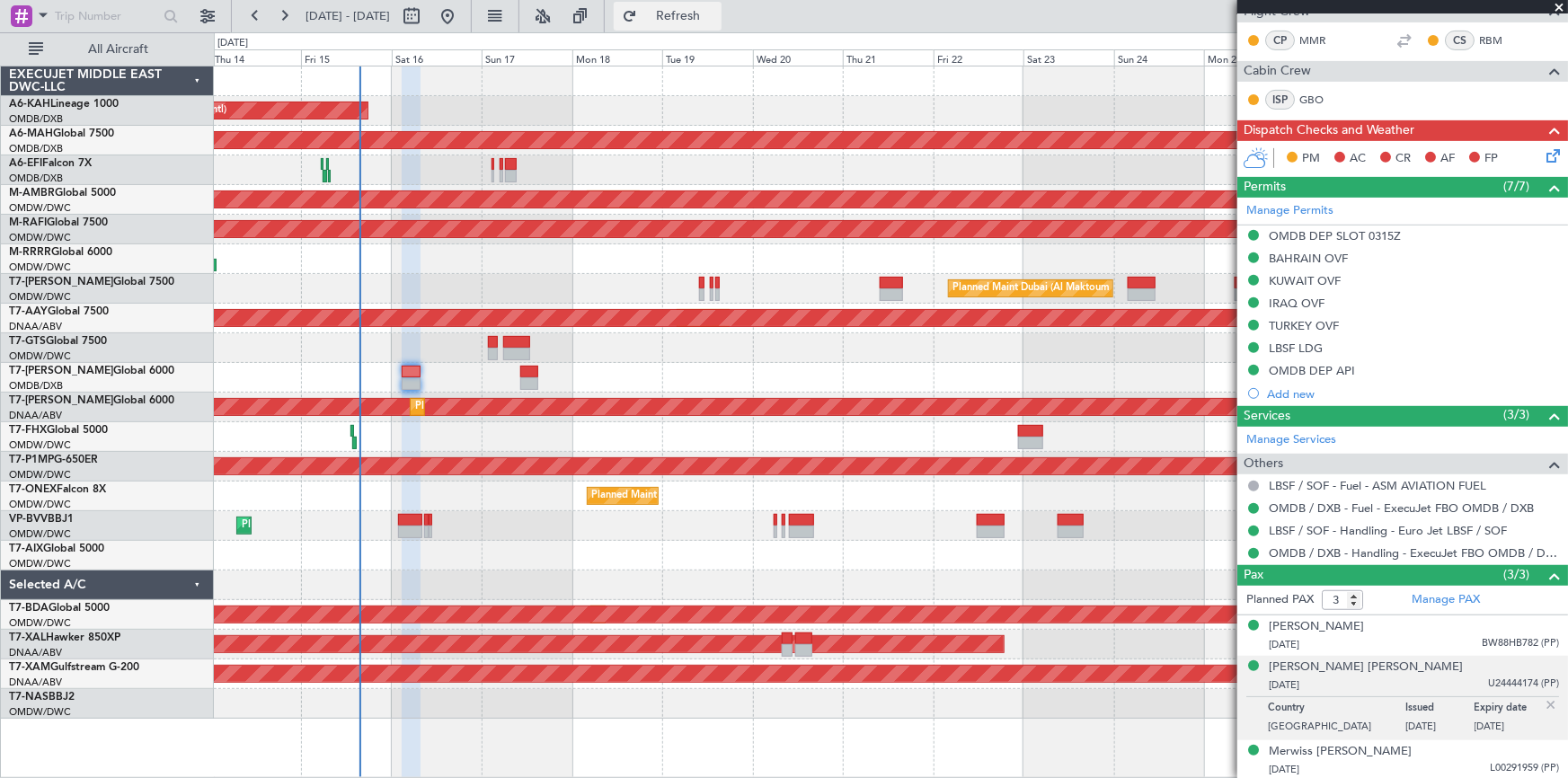
click at [716, 10] on span "Refresh" at bounding box center [678, 17] width 75 height 13
click at [1044, 484] on div "[PERSON_NAME] [PERSON_NAME]" at bounding box center [1366, 667] width 194 height 18
click at [716, 21] on span "Refresh" at bounding box center [678, 17] width 75 height 13
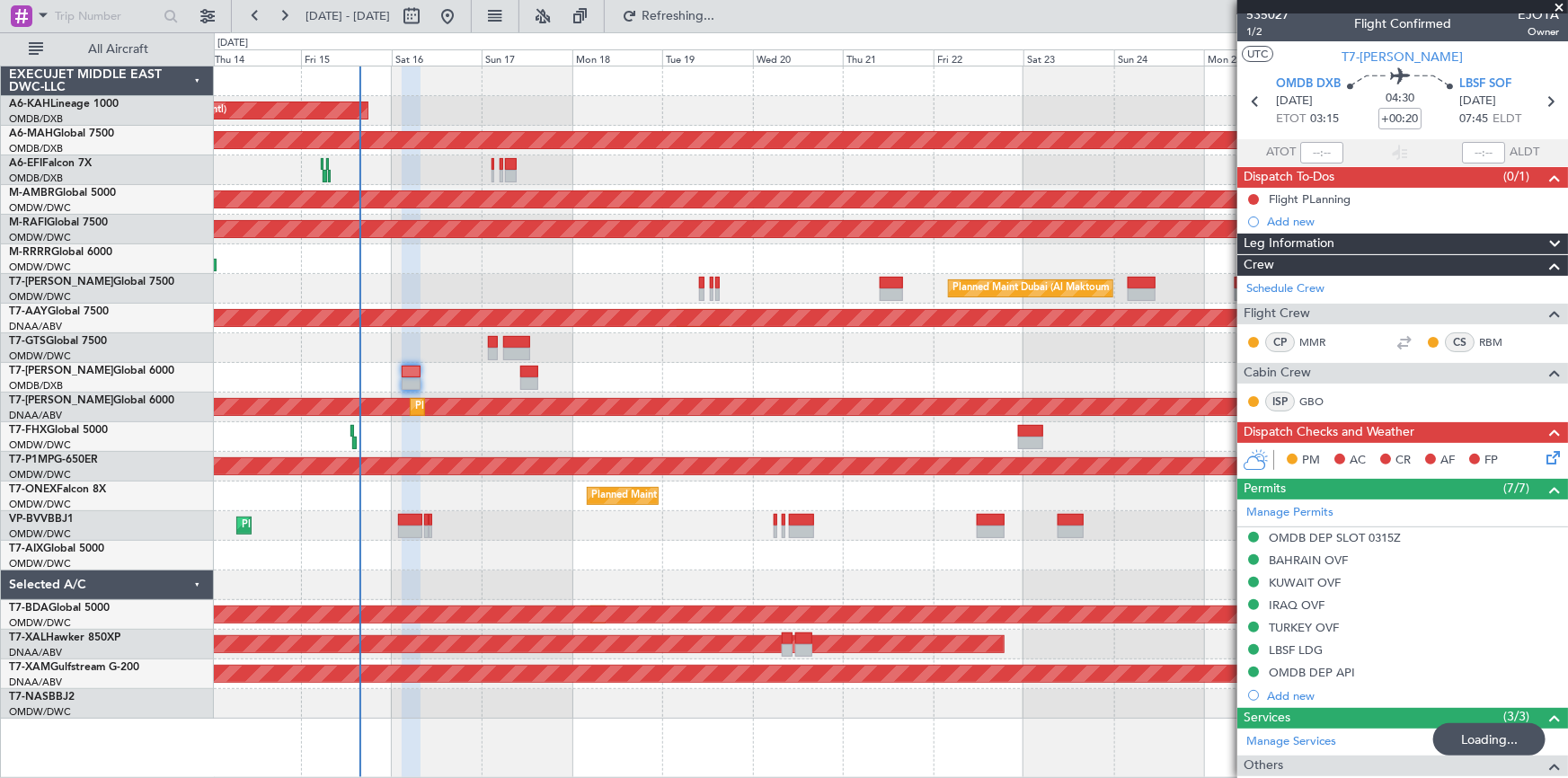
scroll to position [0, 0]
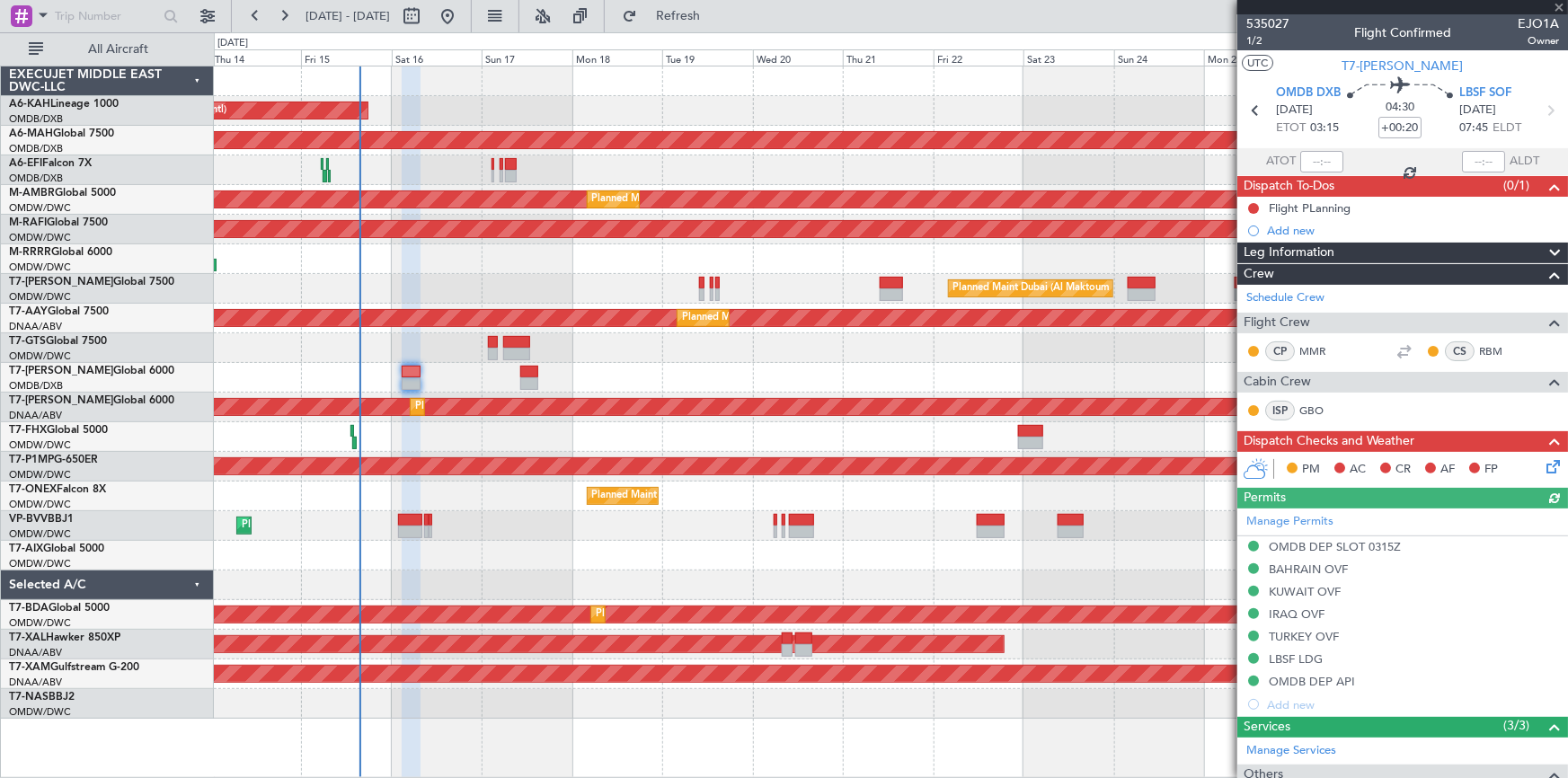
click at [1044, 41] on div "535027 1/2 Flight Confirmed EJO1A Owner" at bounding box center [1403, 32] width 330 height 36
click at [1044, 41] on span "1/2" at bounding box center [1267, 41] width 43 height 15
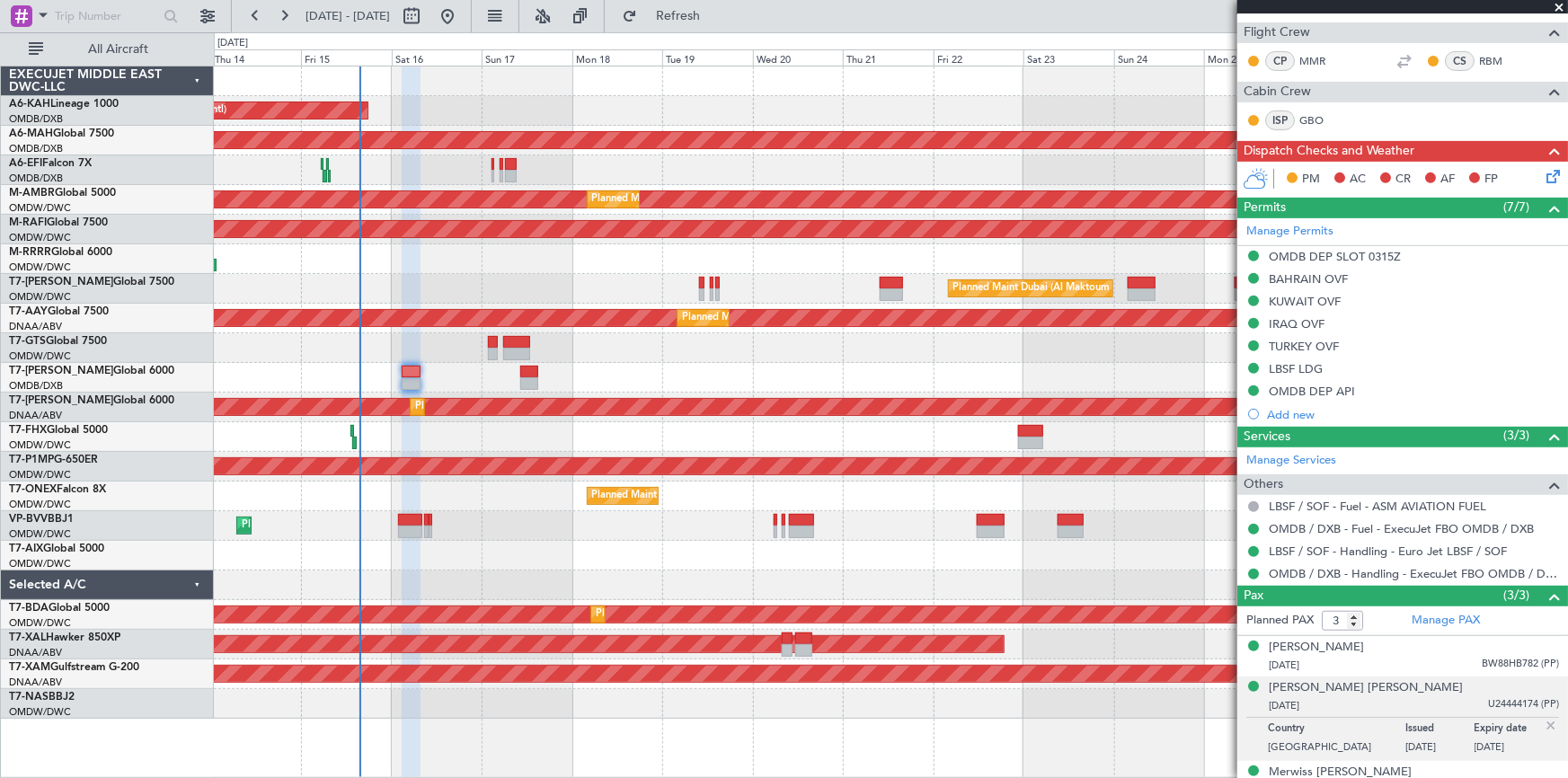
scroll to position [311, 0]
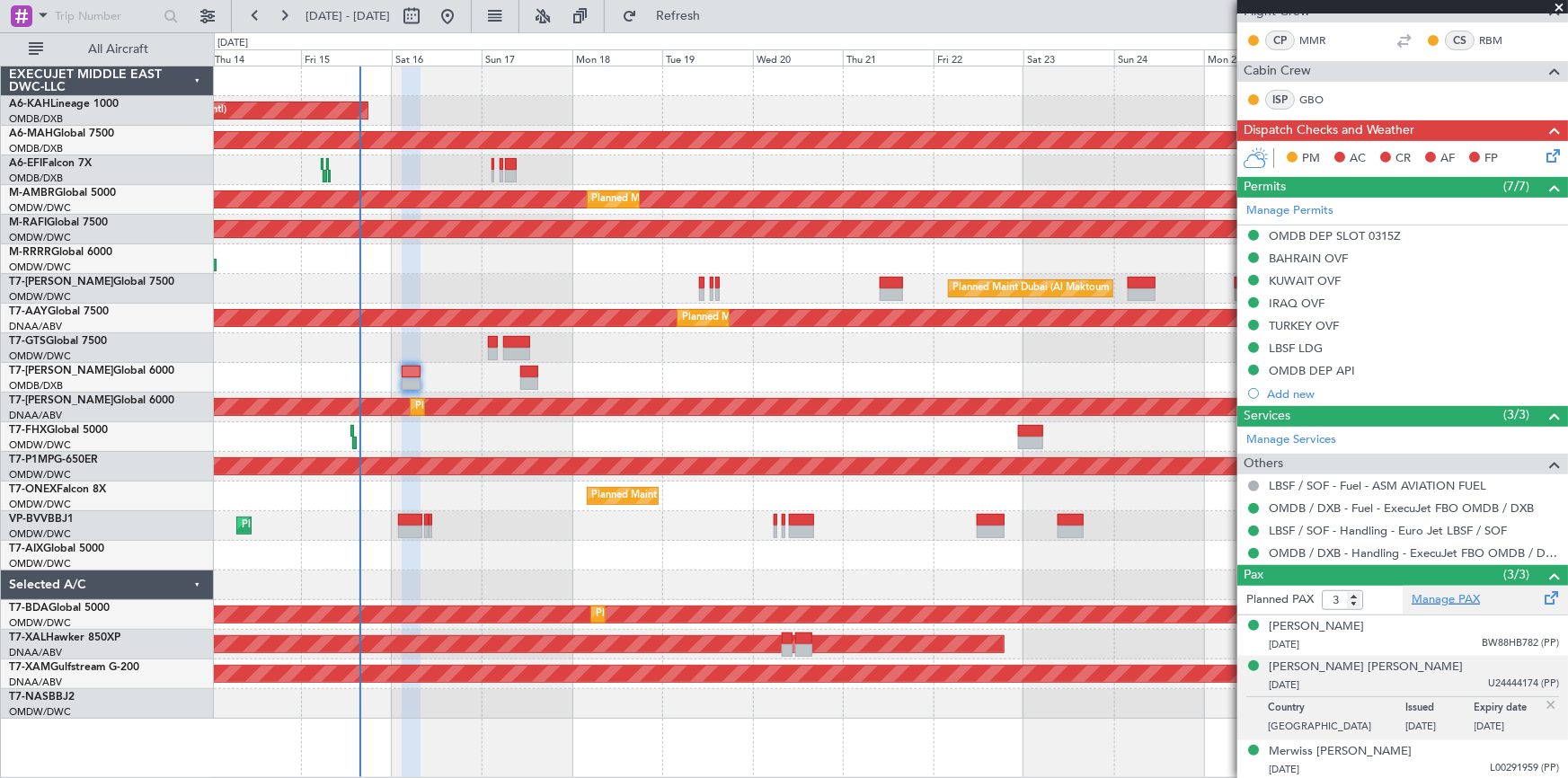
click at [1044, 484] on link "Manage PAX" at bounding box center [1446, 600] width 69 height 18
click at [697, 25] on button "Refresh" at bounding box center [667, 16] width 108 height 29
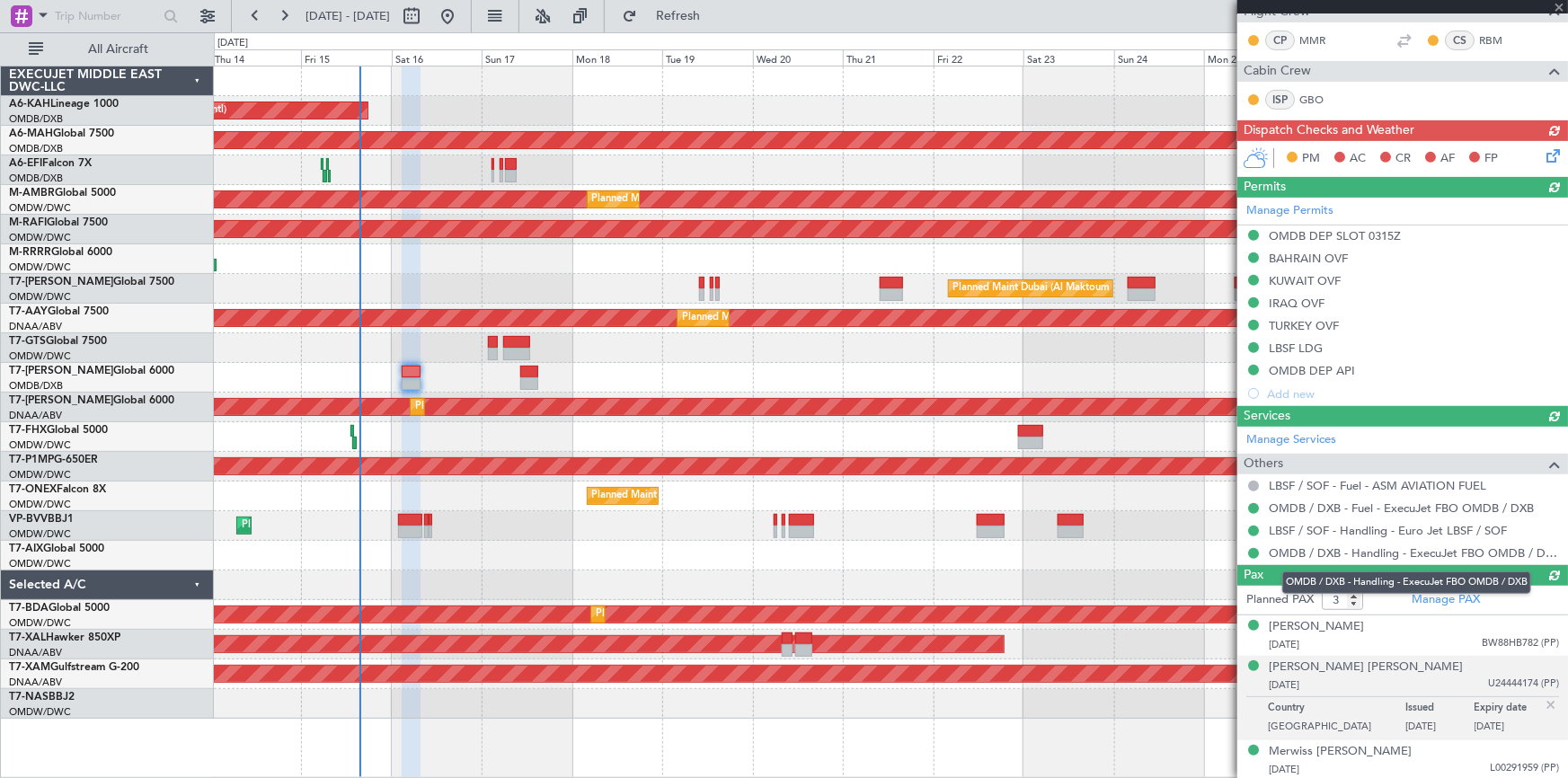
scroll to position [250, 0]
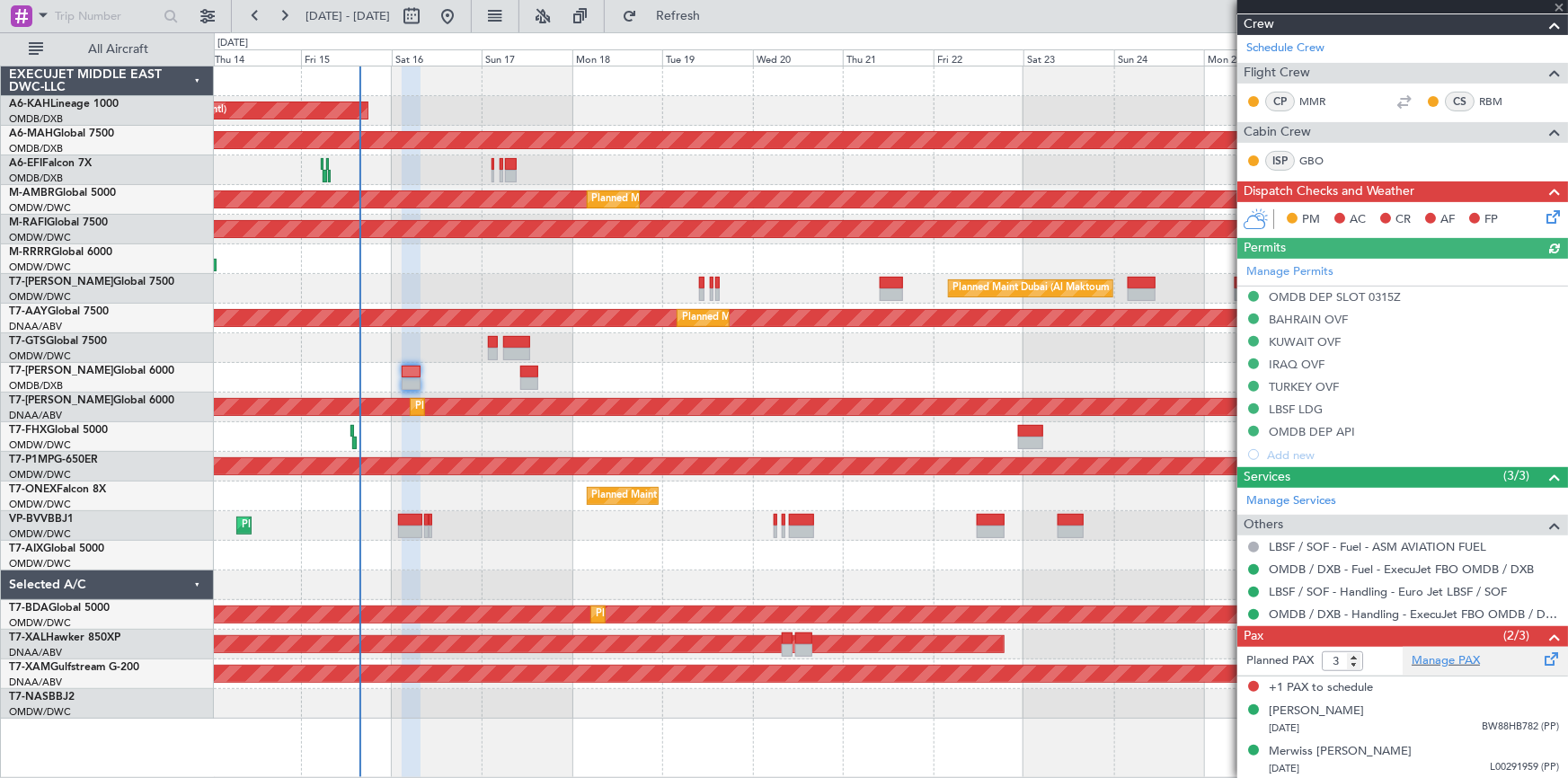
click at [1044, 484] on div "Manage PAX" at bounding box center [1485, 661] width 165 height 29
click at [716, 18] on span "Refresh" at bounding box center [678, 17] width 75 height 13
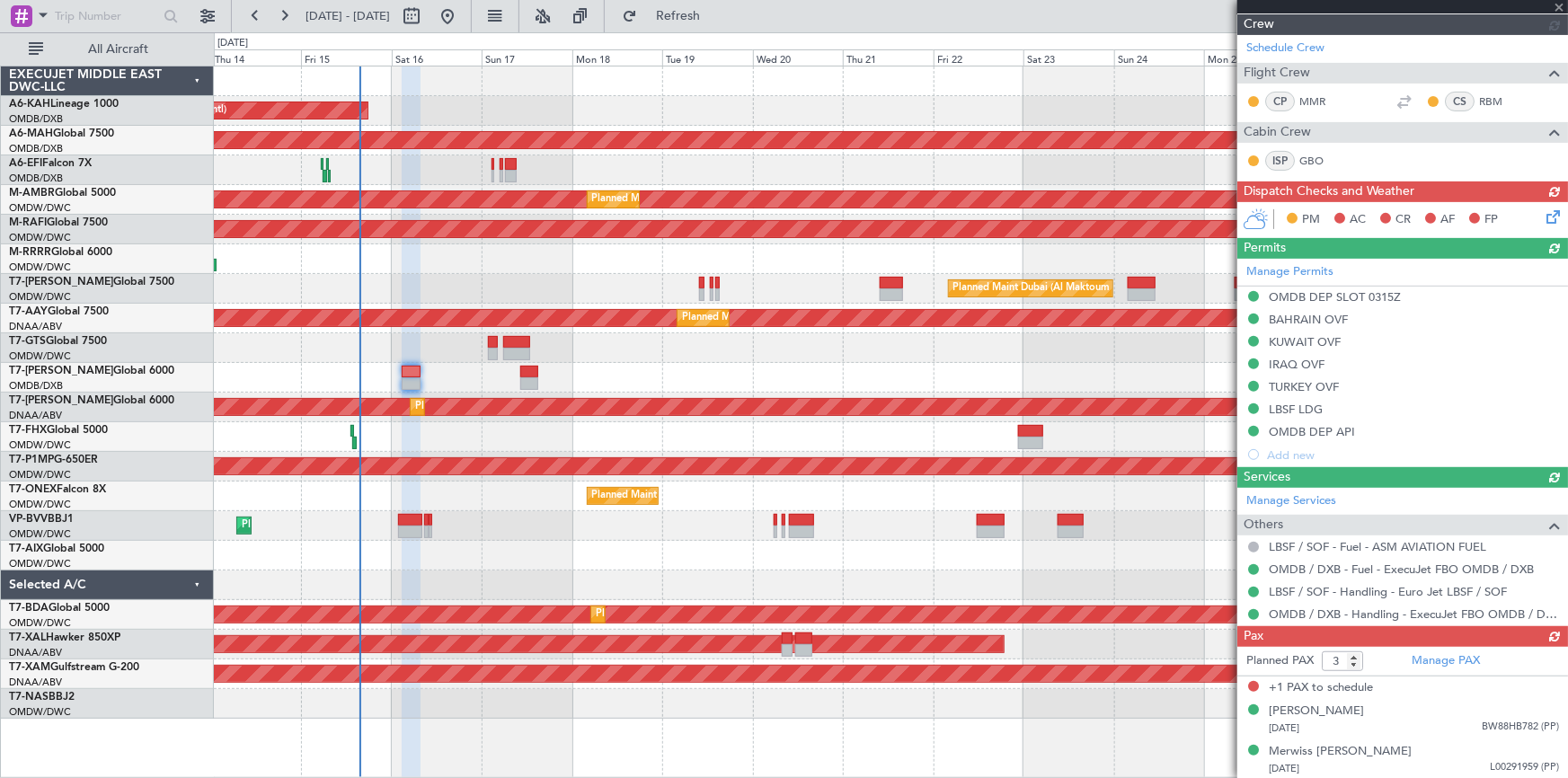
scroll to position [267, 0]
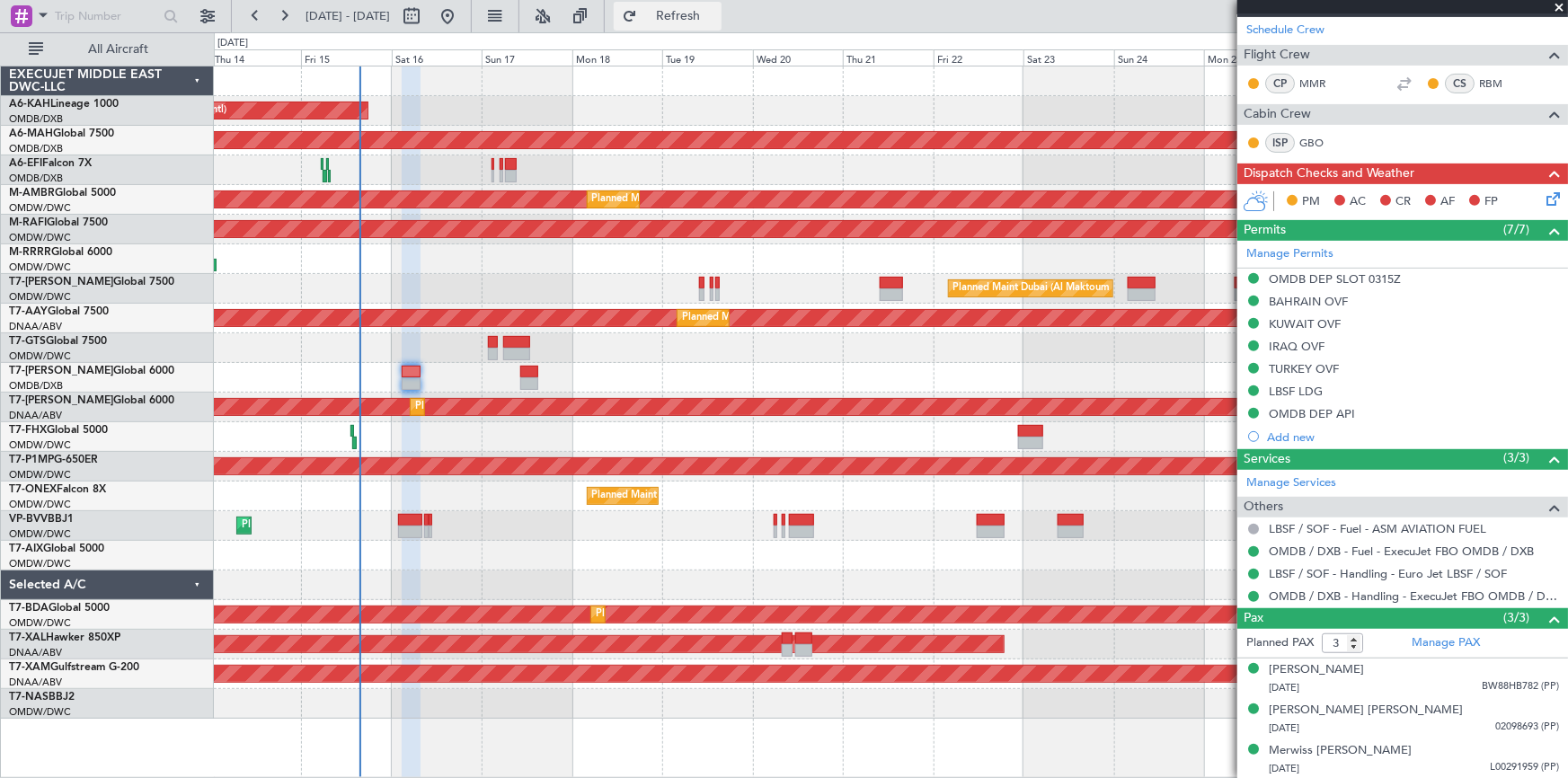
click at [706, 20] on span "Refresh" at bounding box center [678, 17] width 75 height 13
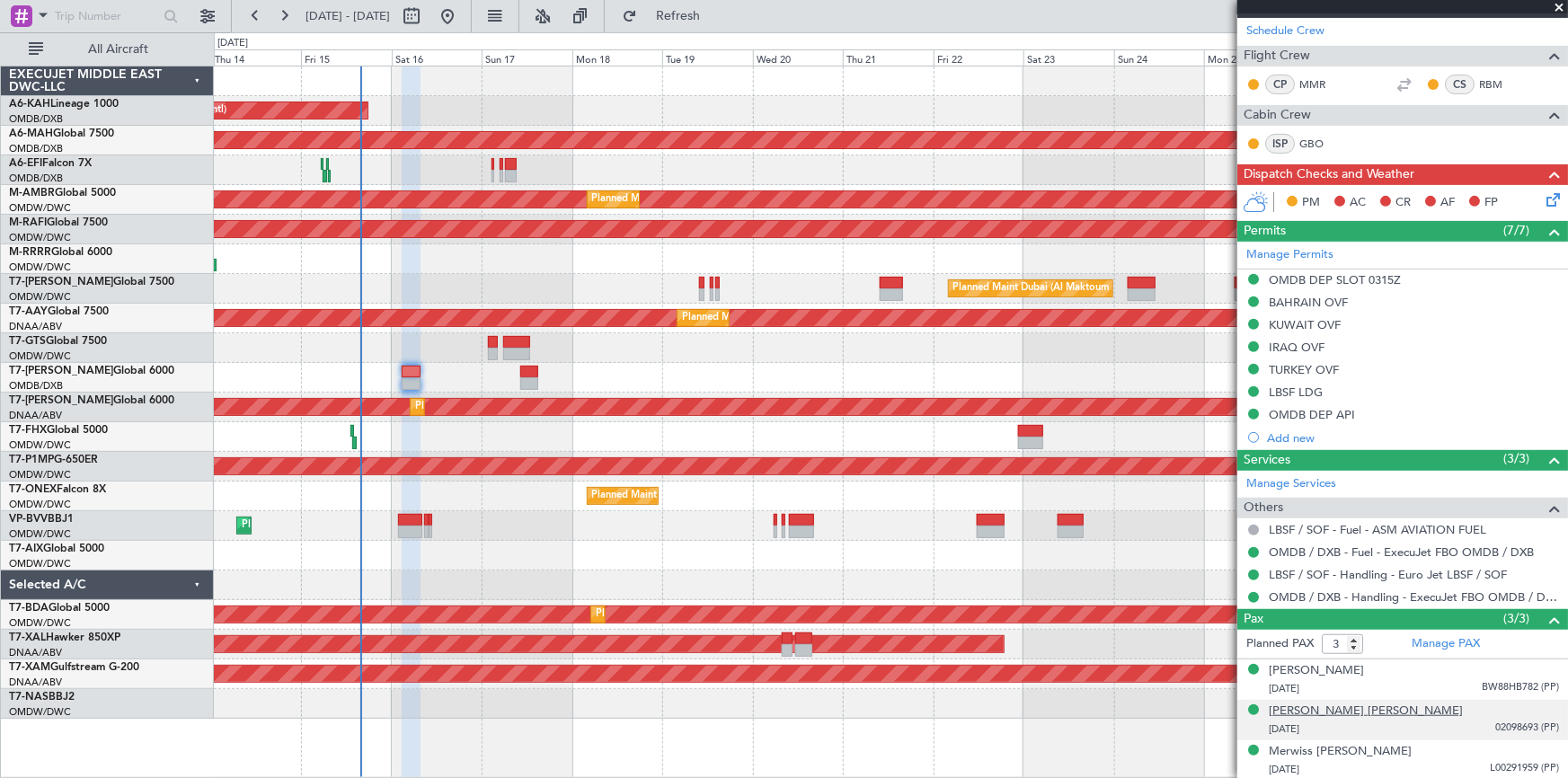
click at [1044, 484] on div "[PERSON_NAME] [PERSON_NAME]" at bounding box center [1366, 711] width 194 height 18
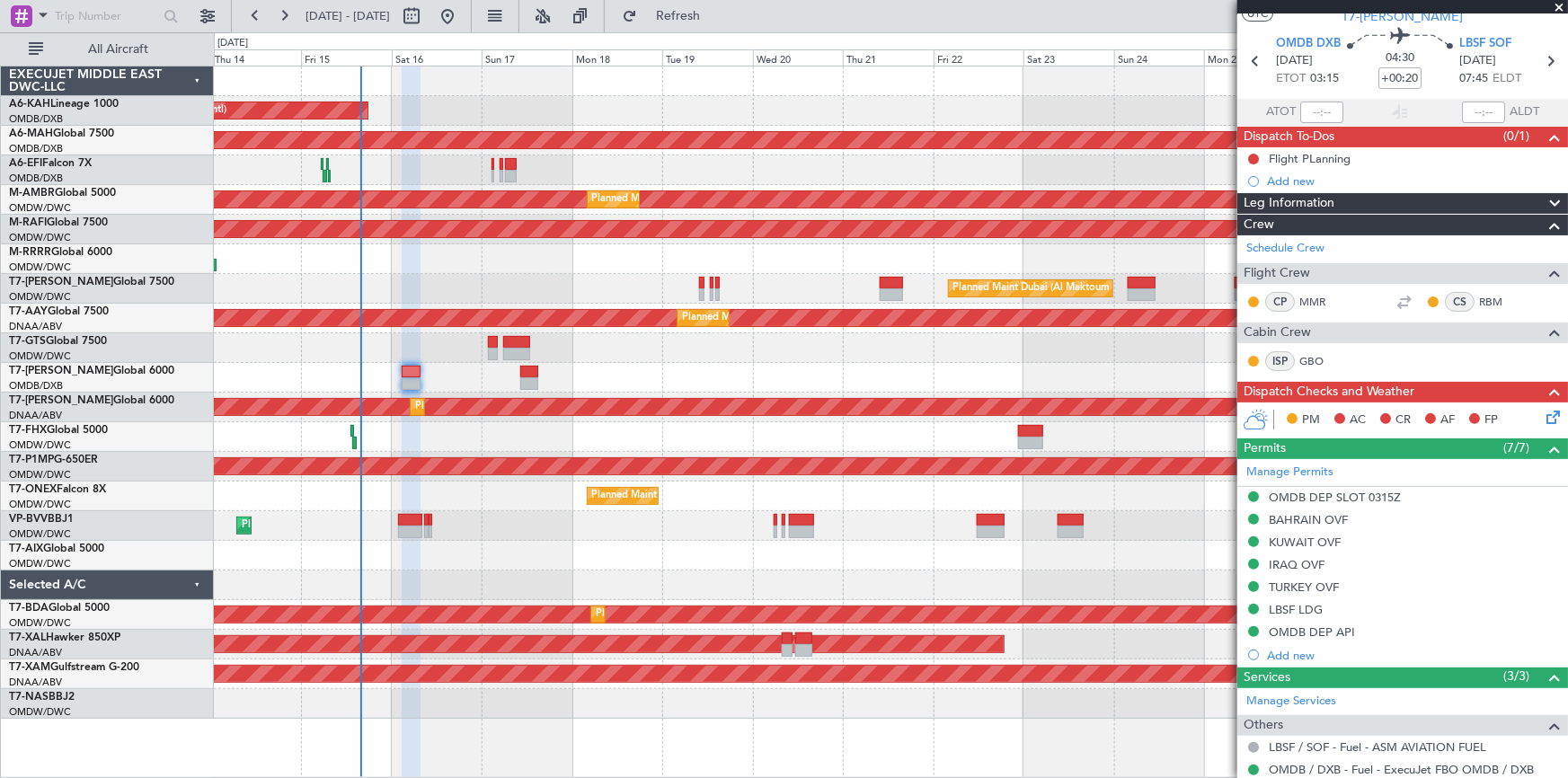
scroll to position [0, 0]
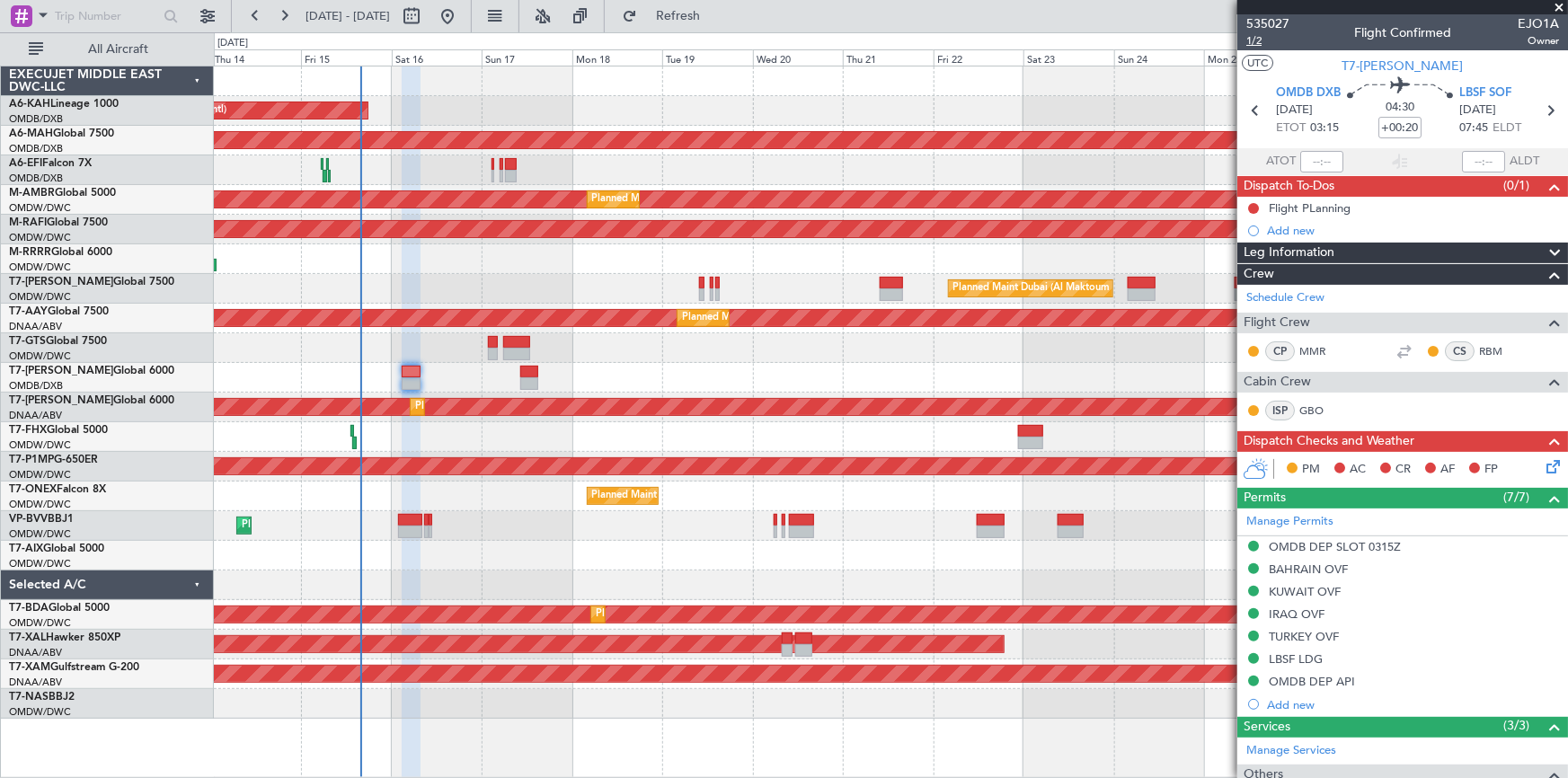
click at [1044, 36] on span "1/2" at bounding box center [1267, 41] width 43 height 15
click at [1044, 108] on icon at bounding box center [1549, 110] width 23 height 23
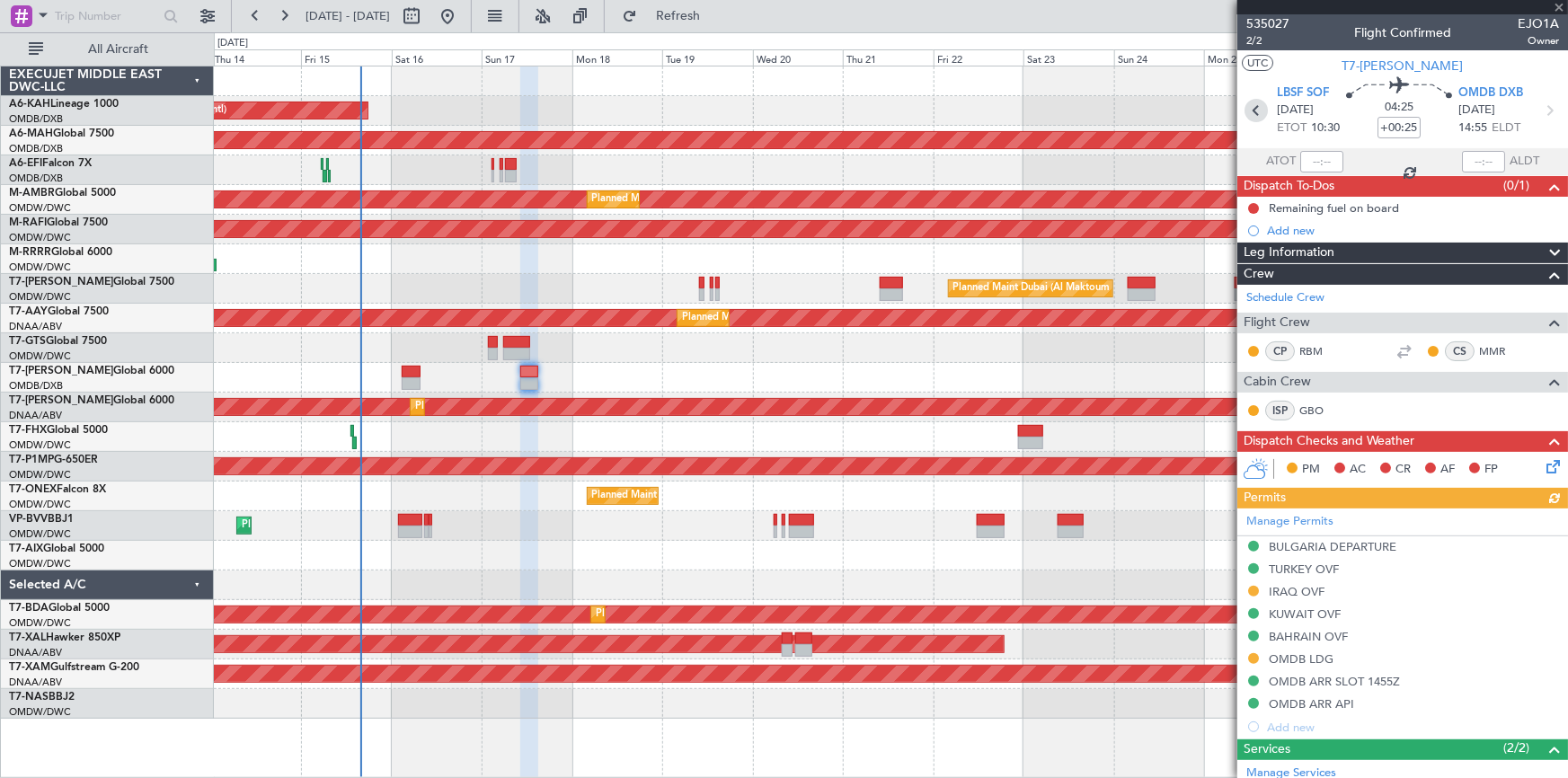
click at [1044, 111] on icon at bounding box center [1256, 110] width 23 height 23
type input "+00:20"
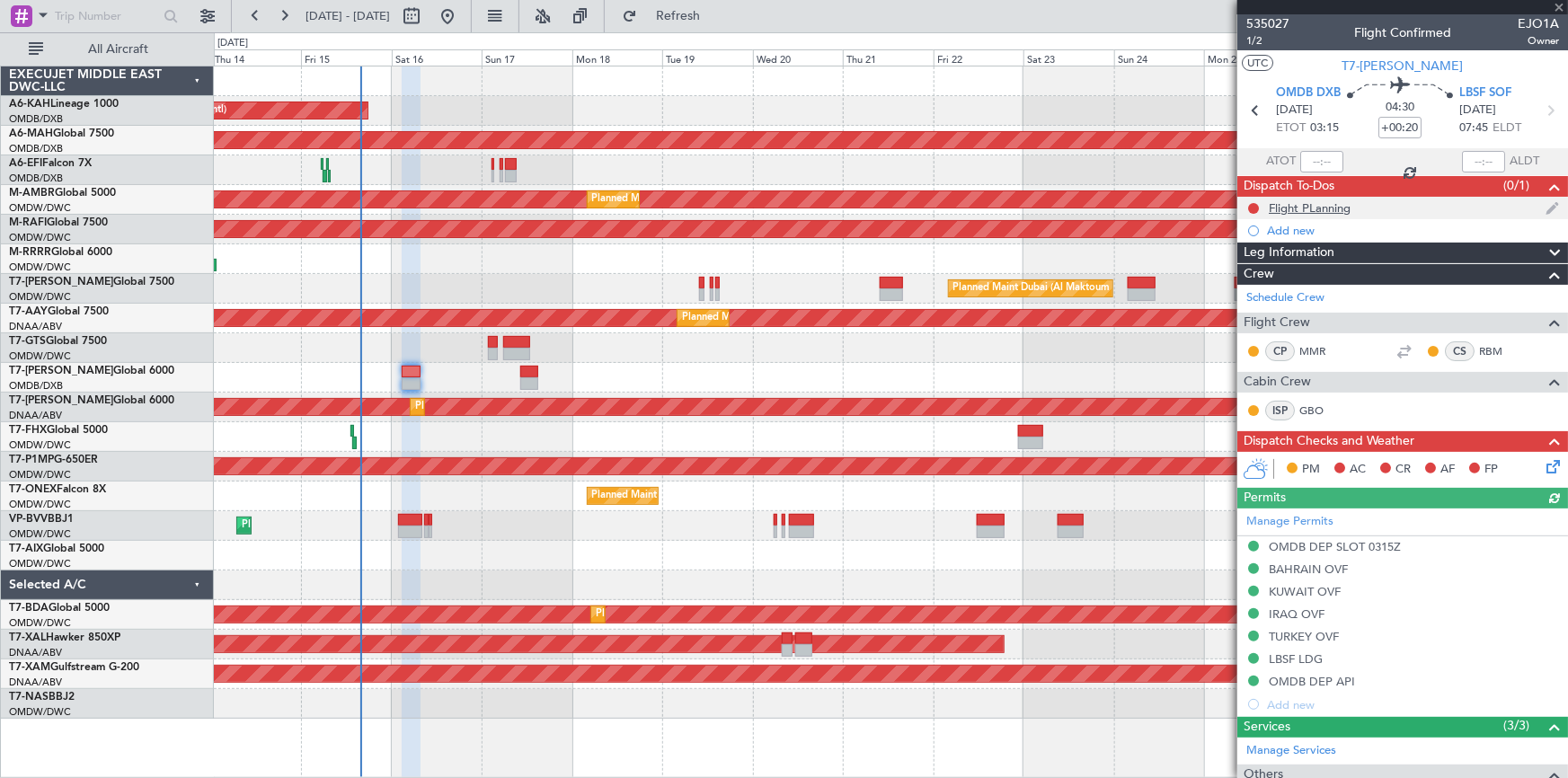
click at [1044, 205] on div "Flight PLanning" at bounding box center [1310, 208] width 82 height 15
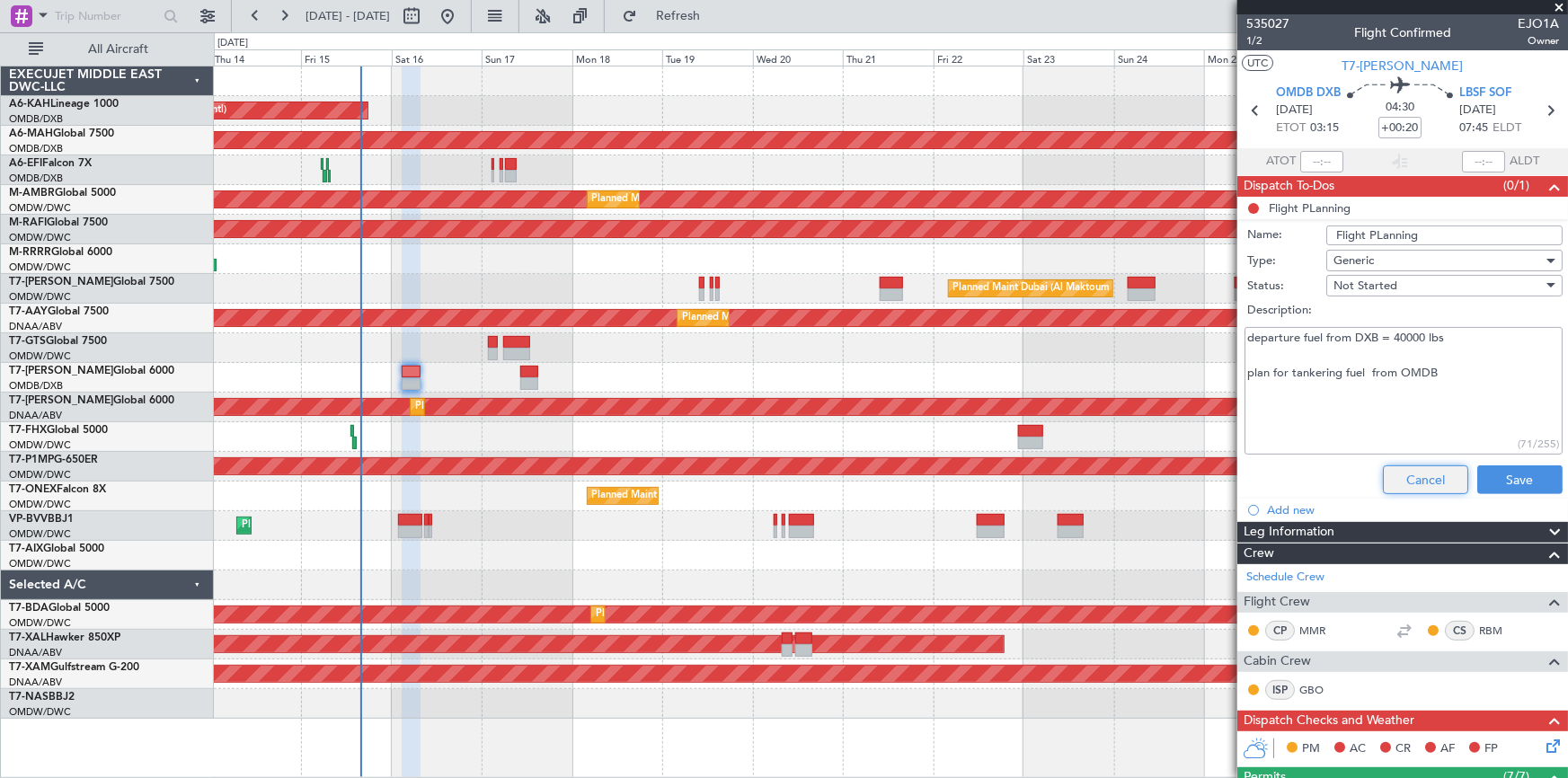
click at [1044, 473] on button "Cancel" at bounding box center [1426, 479] width 85 height 29
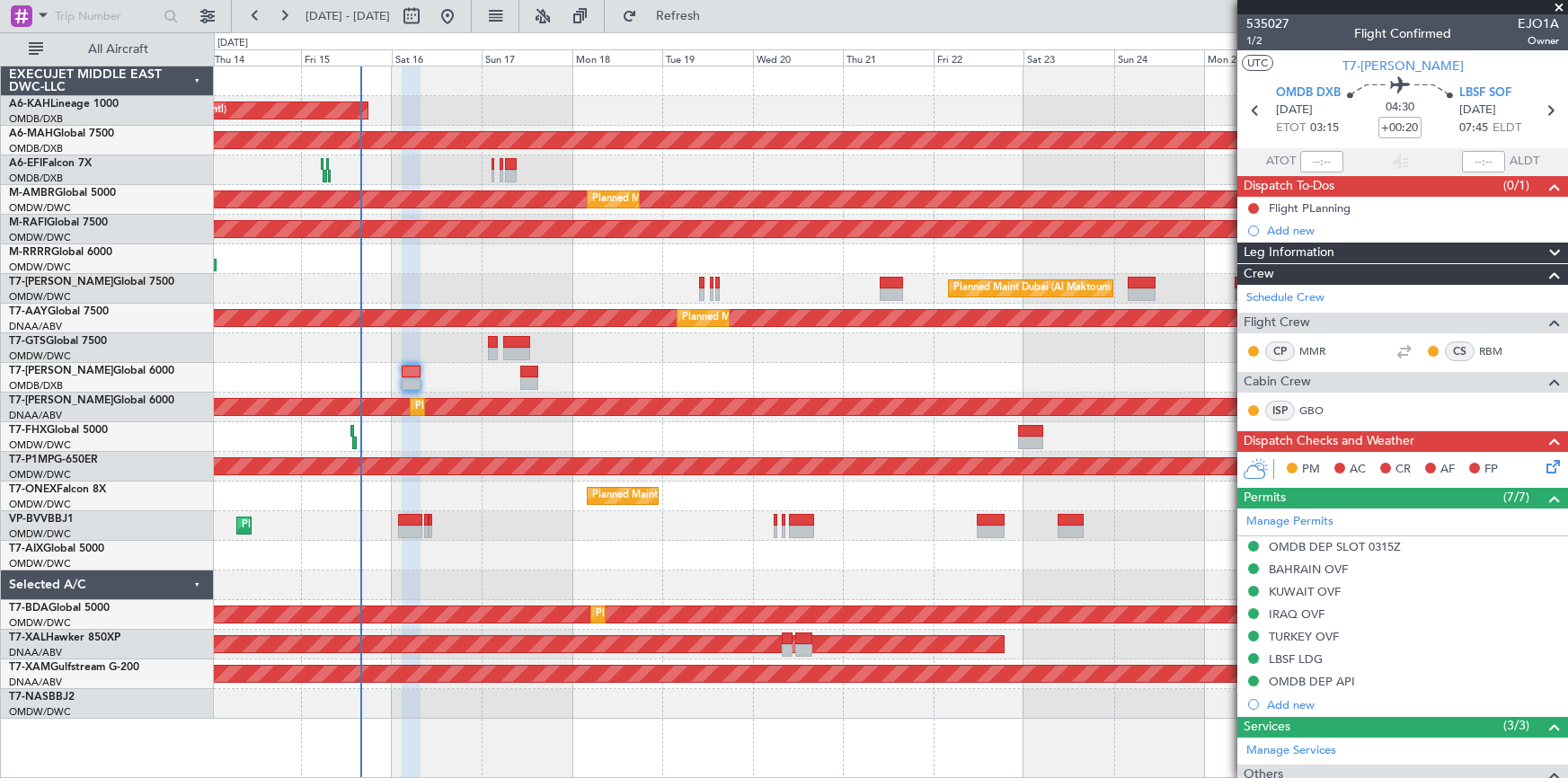
type input "Dherander Fithani (DHF)"
type input "7032"
type input "Dherander Fithani (DHF)"
type input "7032"
type input "Dherander Fithani (DHF)"
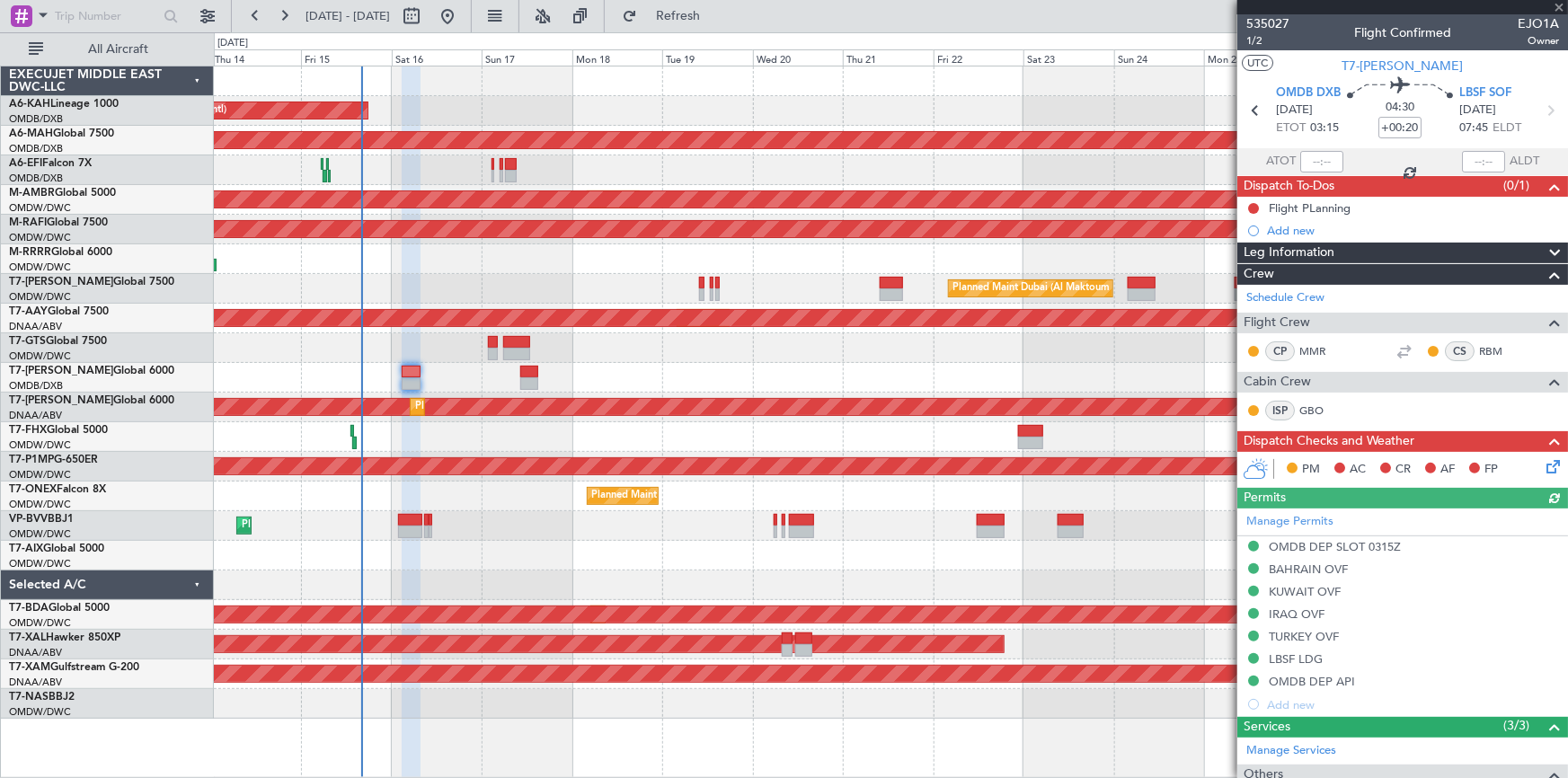
type input "7032"
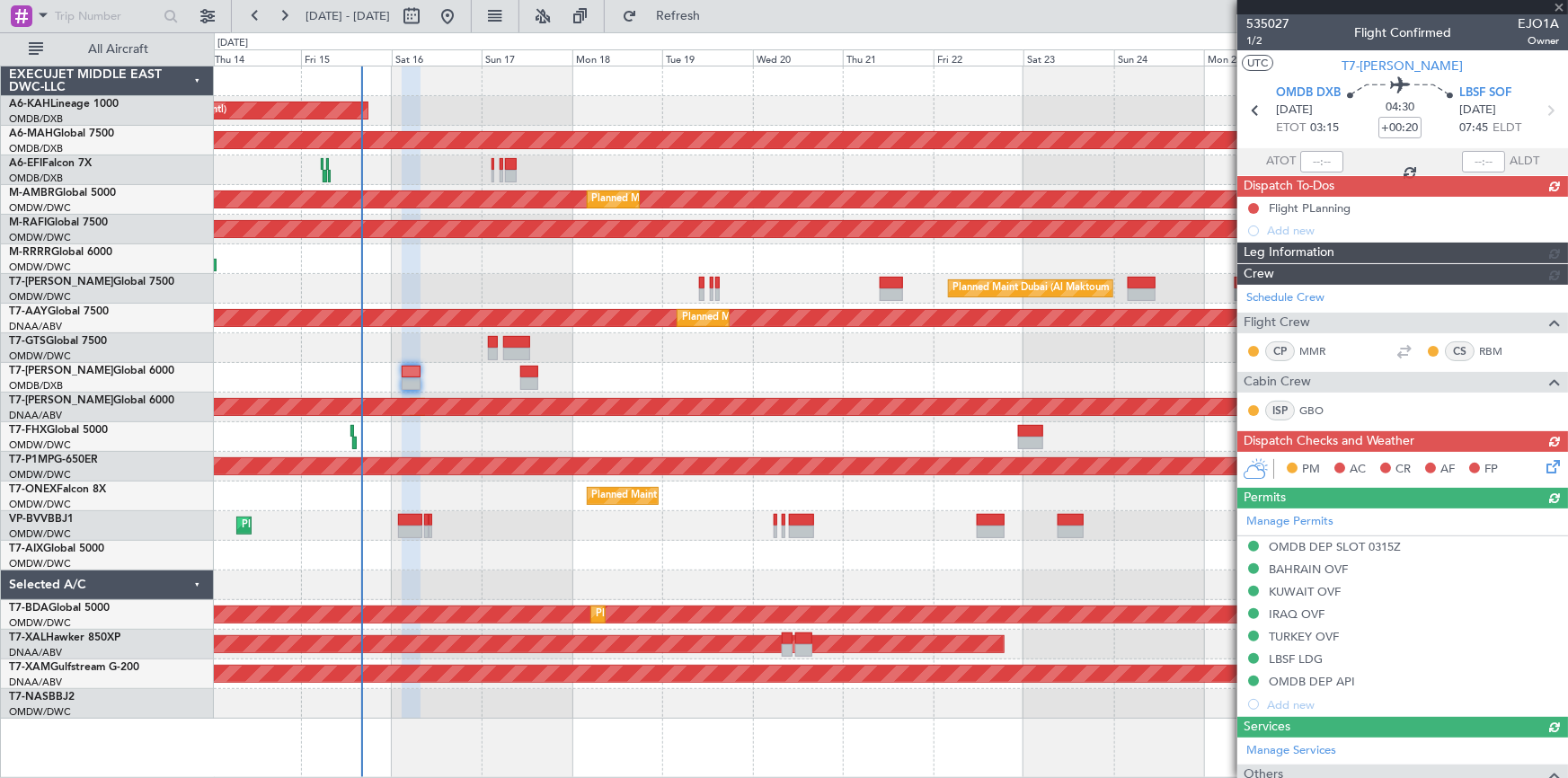
type input "Dherander Fithani (DHF)"
type input "7032"
type input "Dherander Fithani (DHF)"
type input "7032"
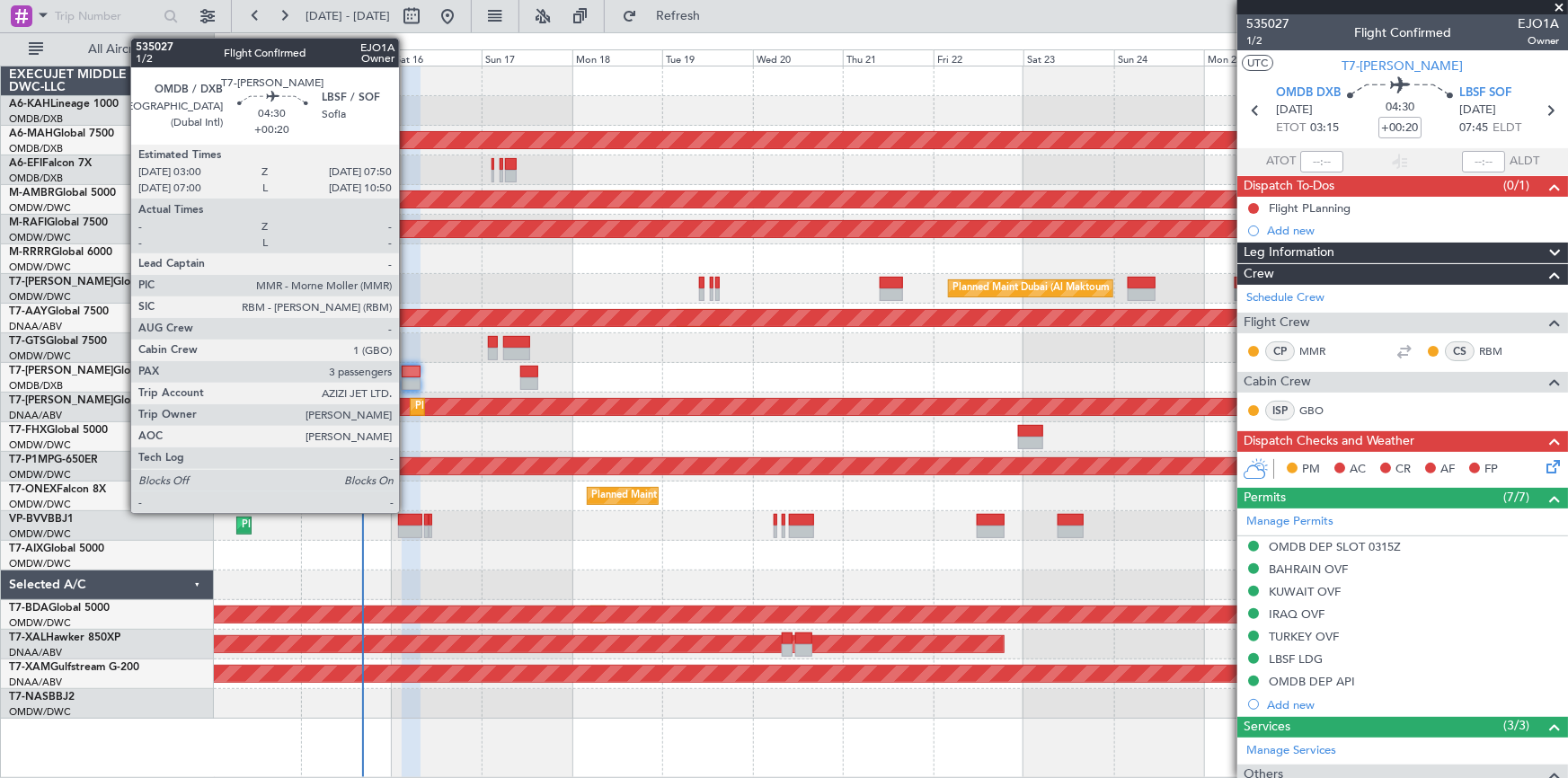
click at [407, 370] on div at bounding box center [411, 372] width 19 height 13
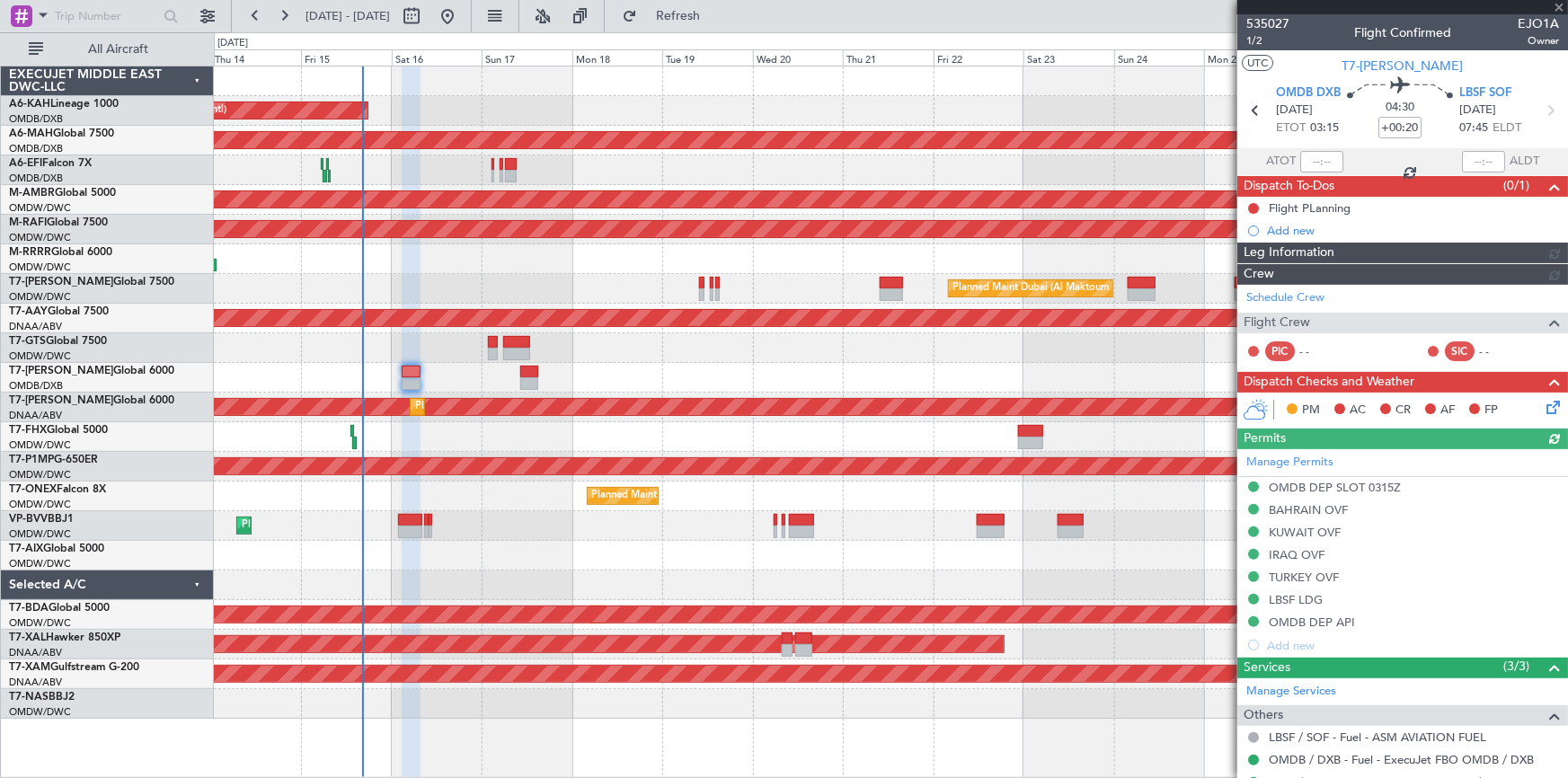
type input "Dherander Fithani (DHF)"
type input "7032"
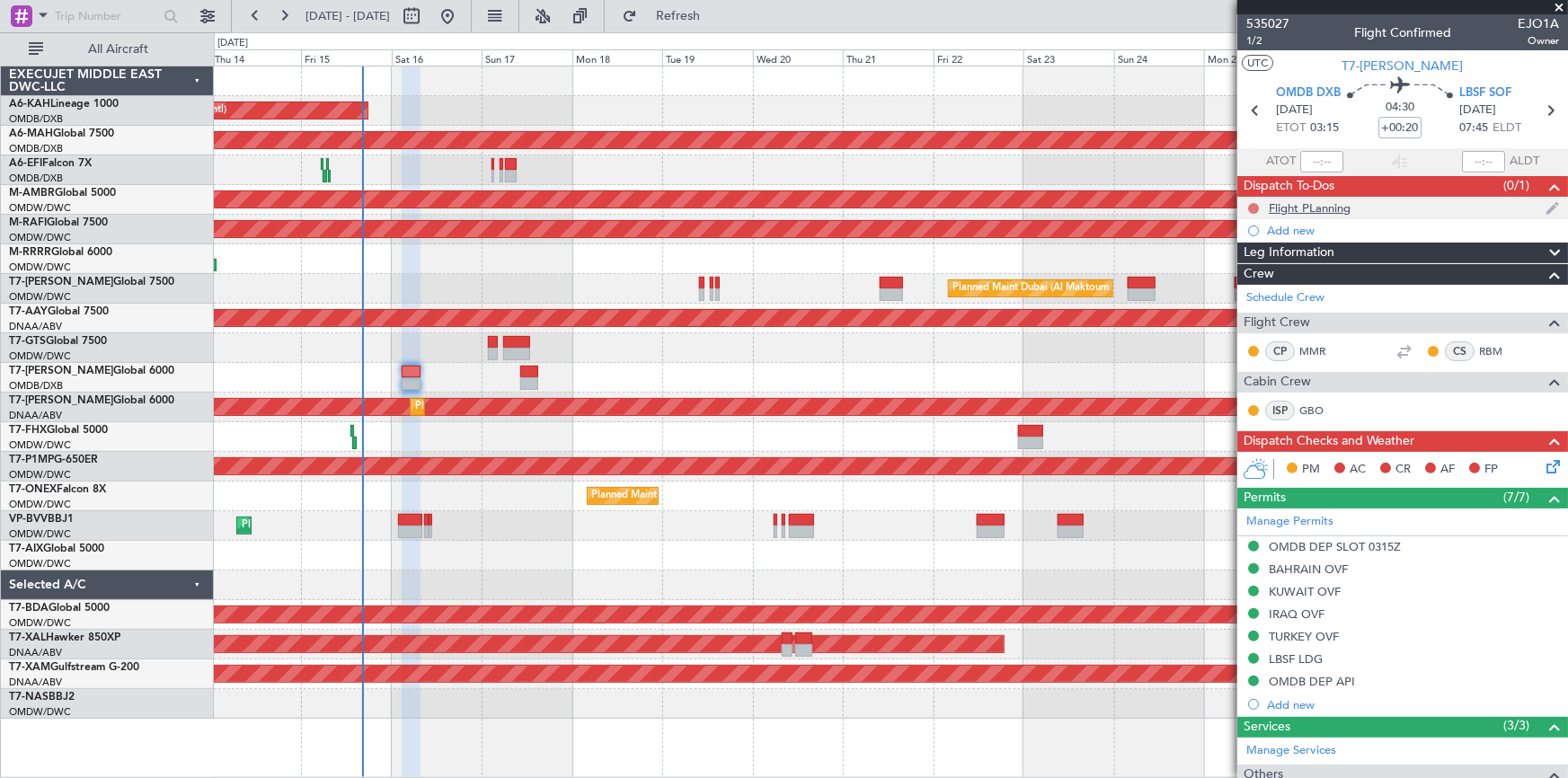
click at [1252, 203] on button at bounding box center [1253, 209] width 11 height 11
drag, startPoint x: 1245, startPoint y: 284, endPoint x: 1319, endPoint y: 314, distance: 79.8
click at [1252, 287] on span "Completed" at bounding box center [1262, 287] width 59 height 18
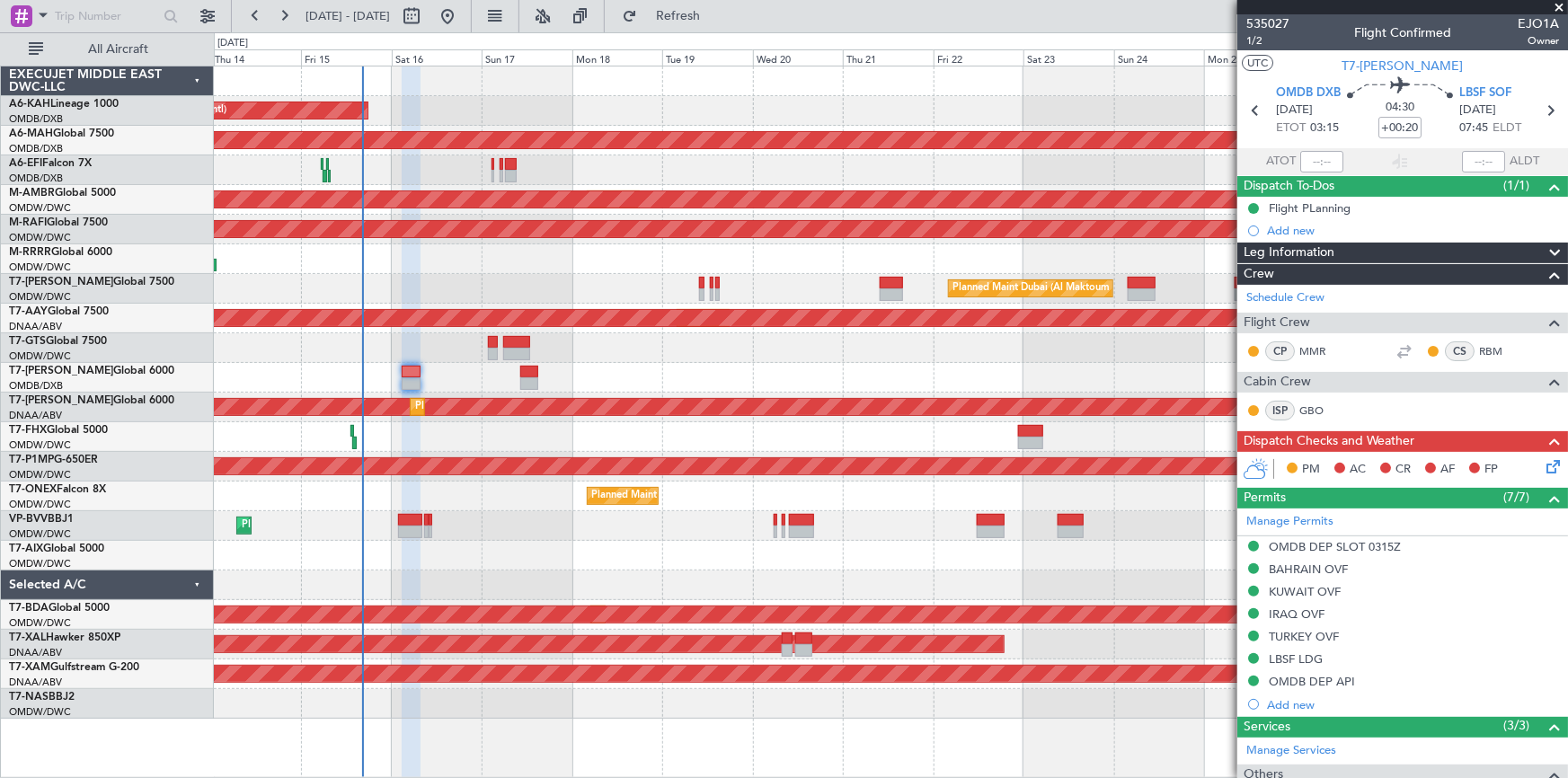
click at [1544, 462] on icon at bounding box center [1549, 463] width 14 height 14
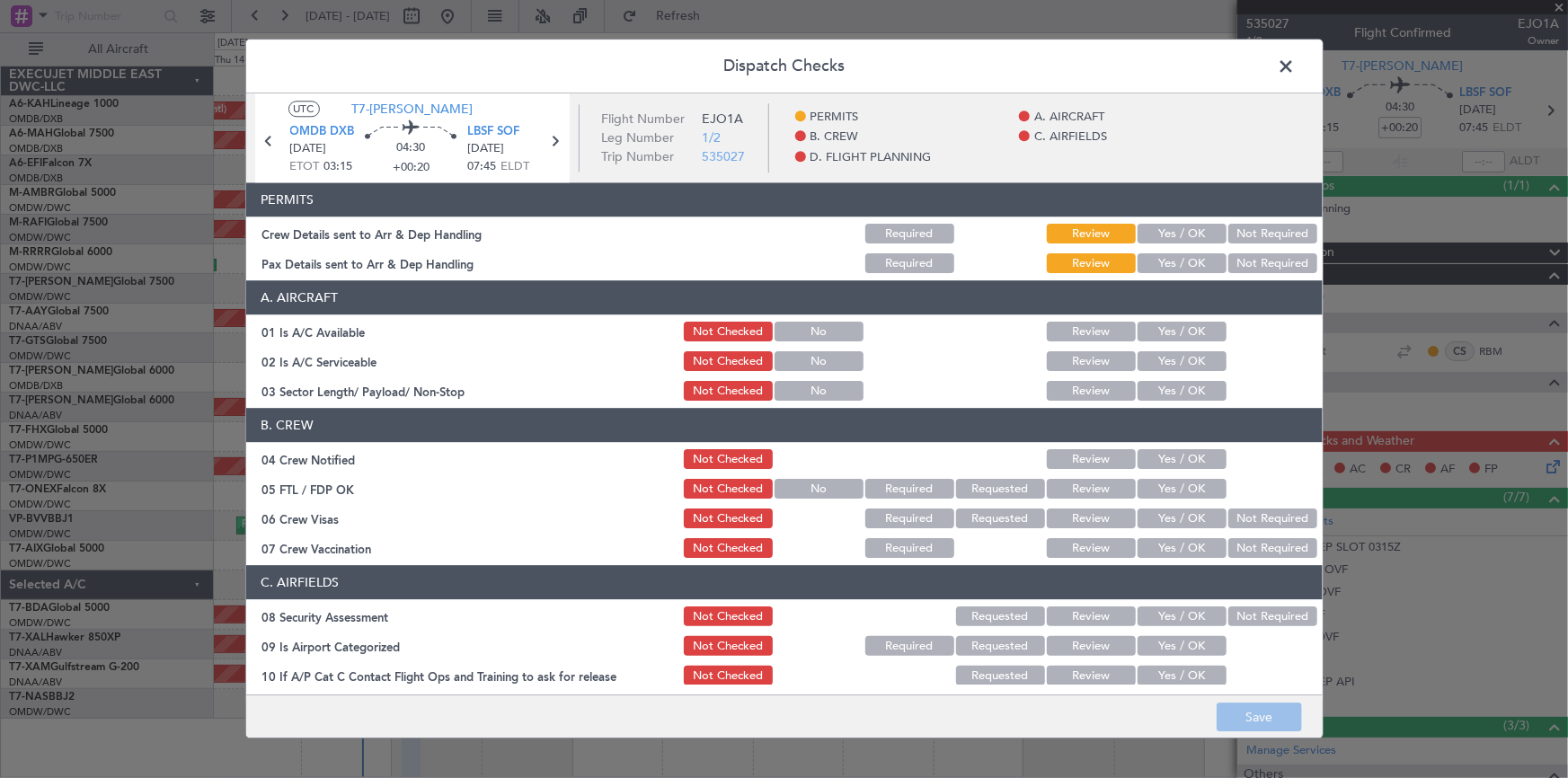
click at [1173, 227] on button "Yes / OK" at bounding box center [1182, 234] width 89 height 19
click at [1171, 259] on button "Yes / OK" at bounding box center [1182, 264] width 89 height 19
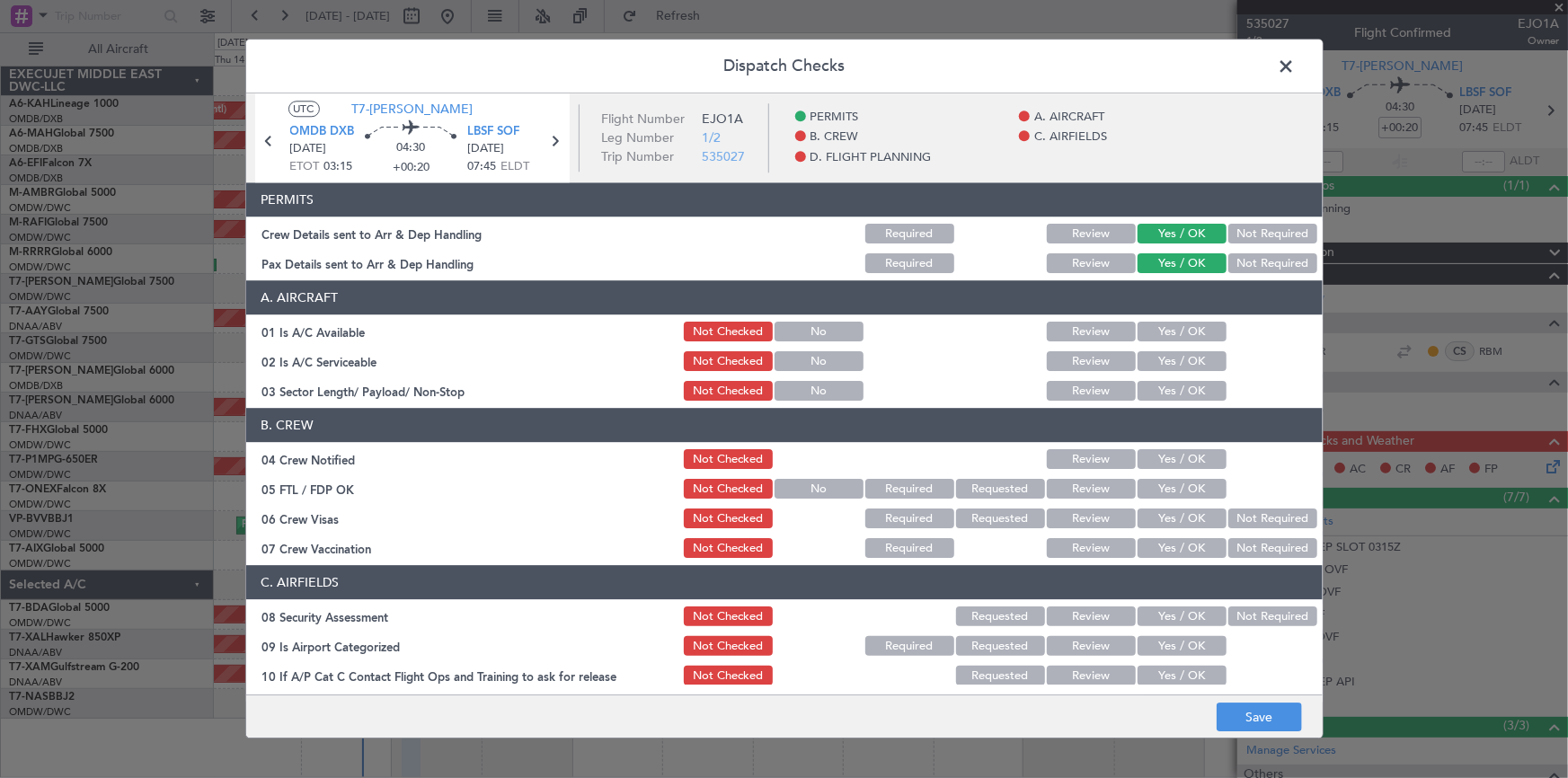
click at [1162, 332] on button "Yes / OK" at bounding box center [1182, 331] width 89 height 19
click at [1155, 355] on button "Yes / OK" at bounding box center [1182, 361] width 89 height 19
click at [1158, 395] on button "Yes / OK" at bounding box center [1182, 391] width 89 height 19
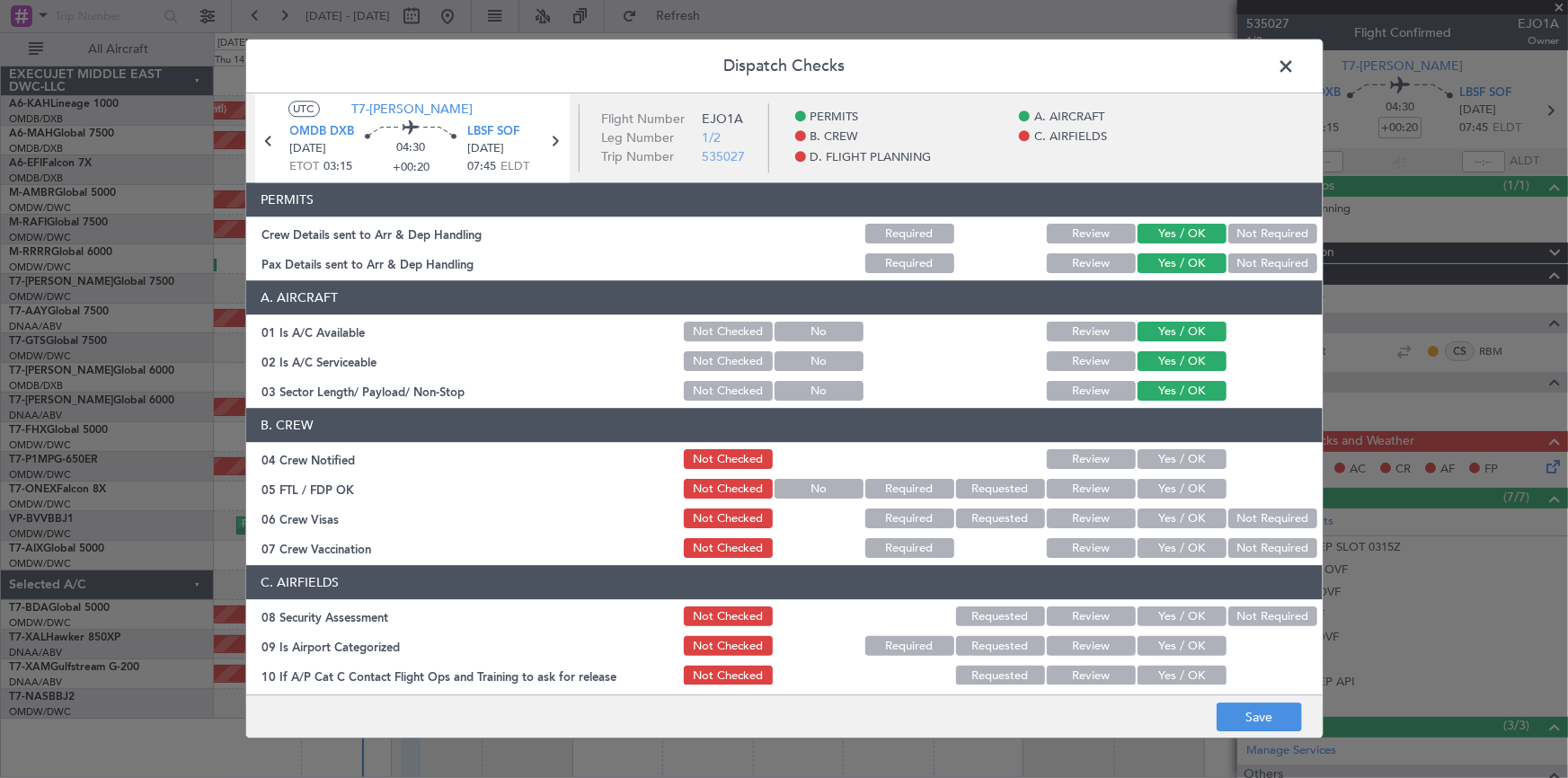
click at [1160, 457] on button "Yes / OK" at bounding box center [1182, 460] width 89 height 19
click at [1171, 487] on button "Yes / OK" at bounding box center [1182, 489] width 89 height 19
click at [1165, 516] on button "Yes / OK" at bounding box center [1182, 519] width 89 height 19
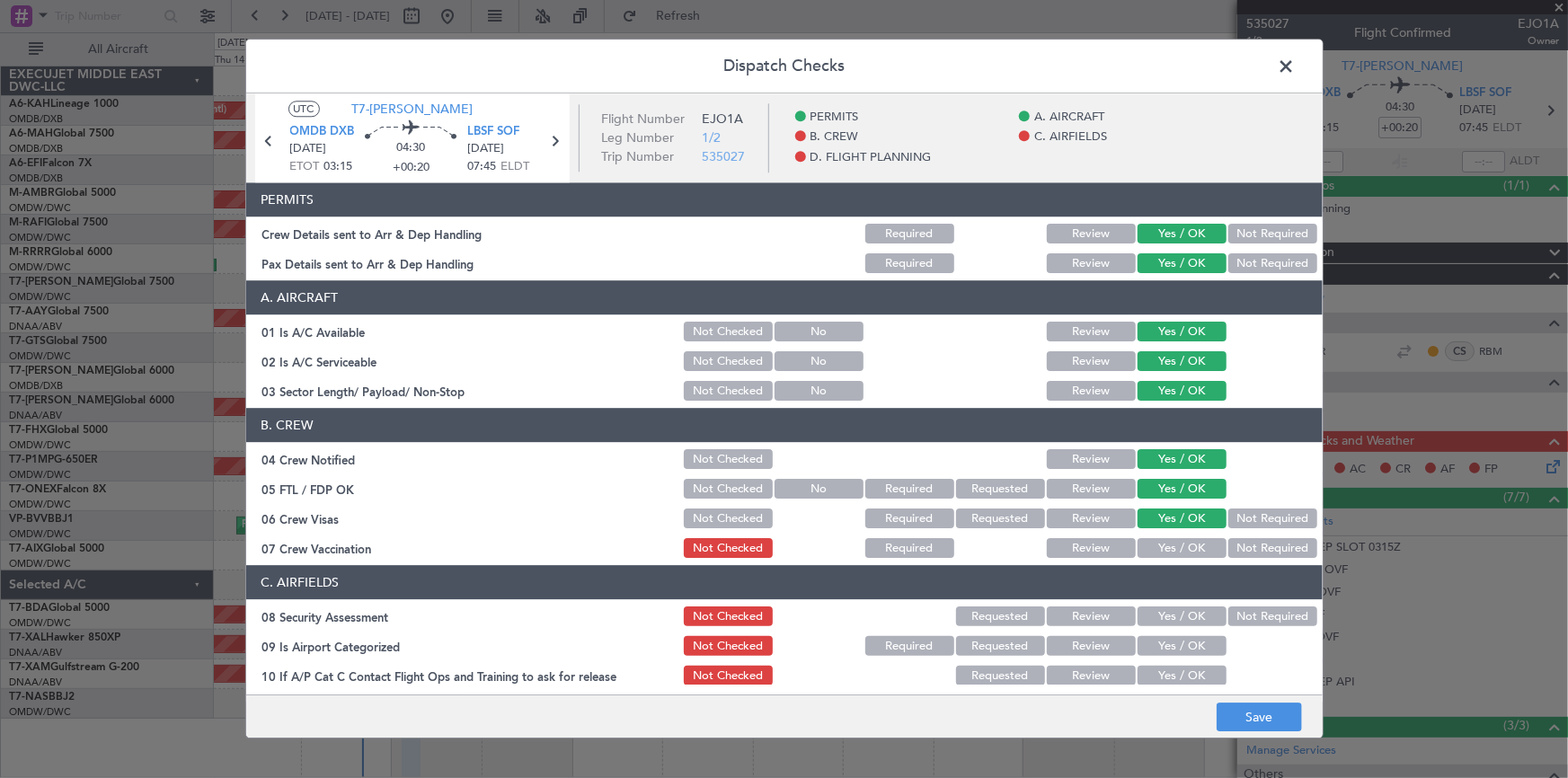
click at [1239, 540] on button "Not Required" at bounding box center [1273, 549] width 89 height 19
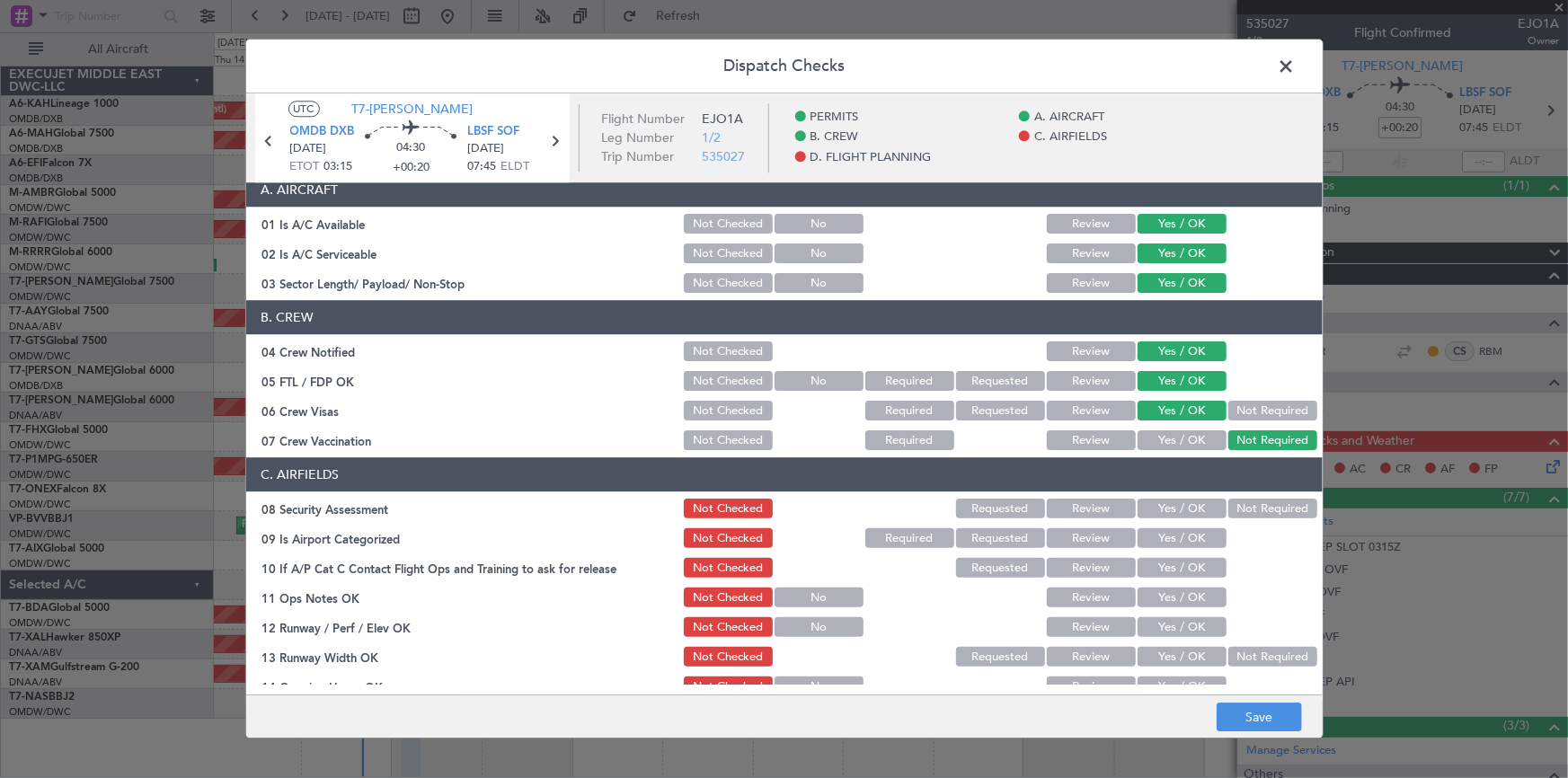
scroll to position [162, 0]
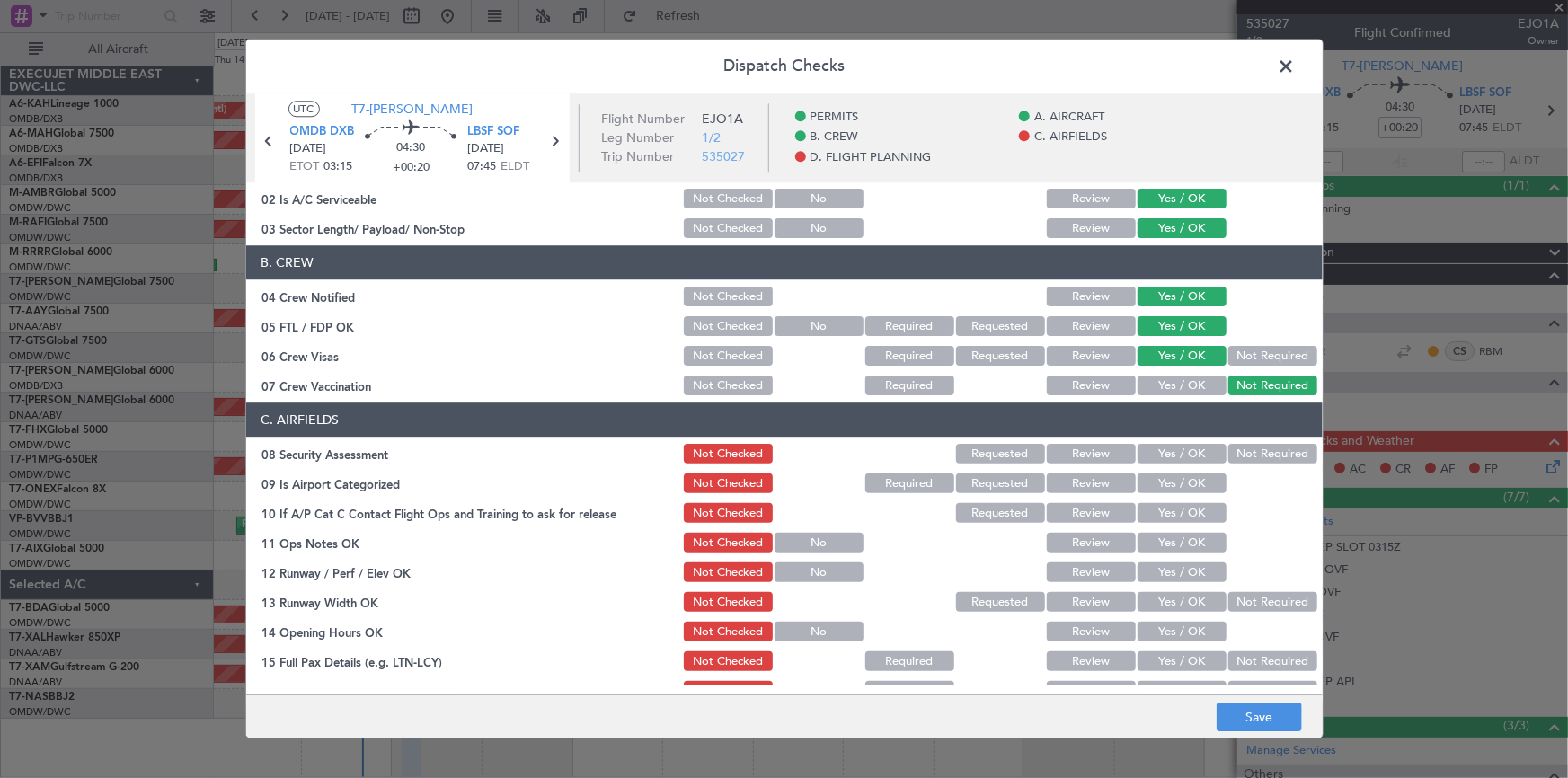
click at [1261, 450] on button "Not Required" at bounding box center [1273, 454] width 89 height 19
click at [1170, 486] on button "Yes / OK" at bounding box center [1182, 484] width 89 height 19
click at [1171, 509] on button "Yes / OK" at bounding box center [1182, 513] width 89 height 19
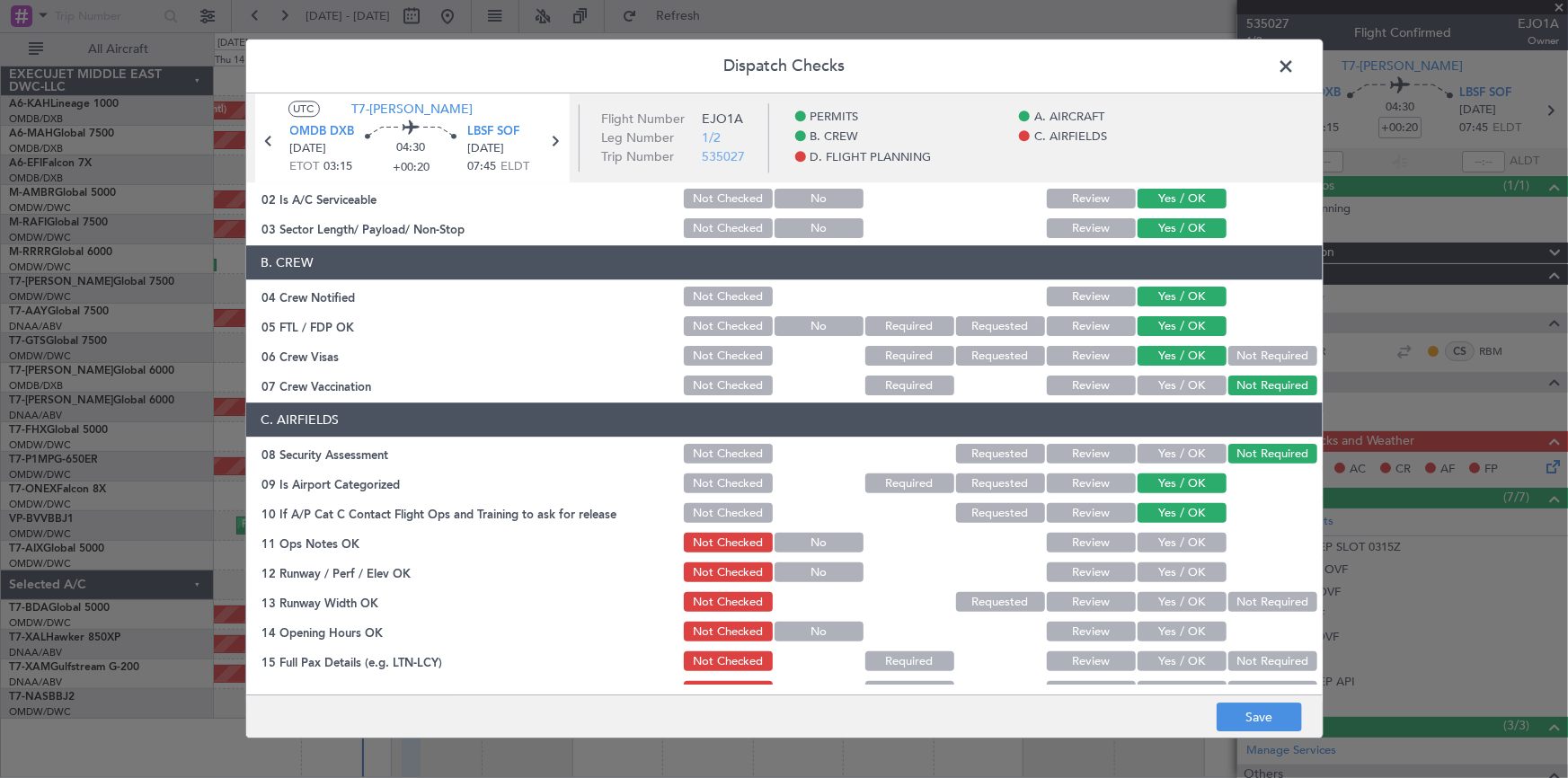
click at [1179, 539] on button "Yes / OK" at bounding box center [1182, 543] width 89 height 19
click at [1187, 564] on button "Yes / OK" at bounding box center [1182, 573] width 89 height 19
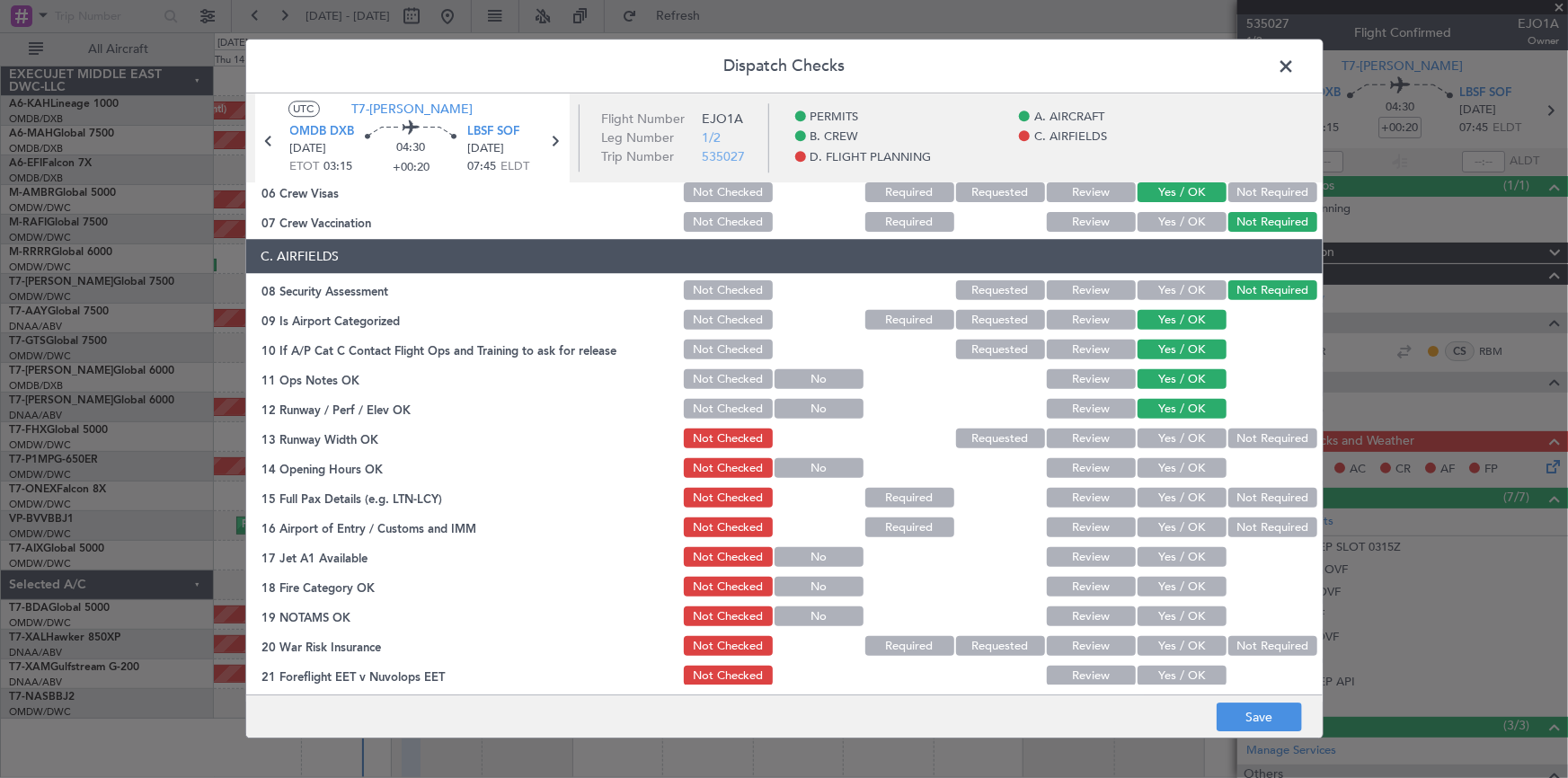
click at [1174, 434] on button "Yes / OK" at bounding box center [1182, 439] width 89 height 19
click at [1174, 463] on button "Yes / OK" at bounding box center [1182, 469] width 89 height 19
click at [1160, 507] on div "Yes / OK" at bounding box center [1180, 499] width 91 height 25
click at [1177, 489] on button "Yes / OK" at bounding box center [1182, 499] width 89 height 19
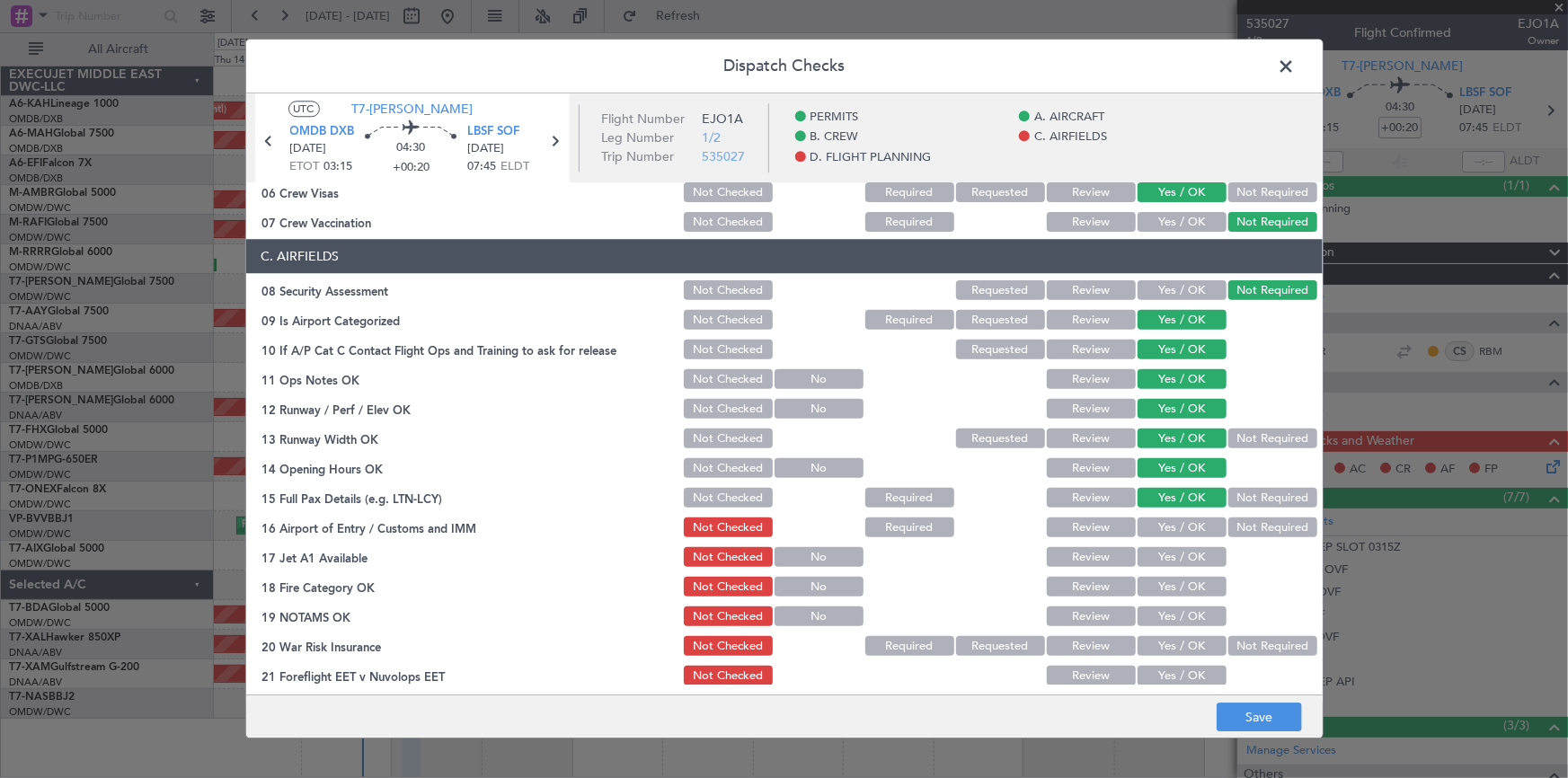
click at [1173, 529] on button "Yes / OK" at bounding box center [1182, 527] width 89 height 19
click at [1177, 551] on button "Yes / OK" at bounding box center [1182, 557] width 89 height 19
drag, startPoint x: 1169, startPoint y: 574, endPoint x: 1180, endPoint y: 586, distance: 16.3
click at [1171, 575] on div "Yes / OK" at bounding box center [1180, 587] width 91 height 25
click at [1176, 590] on button "Yes / OK" at bounding box center [1182, 587] width 89 height 19
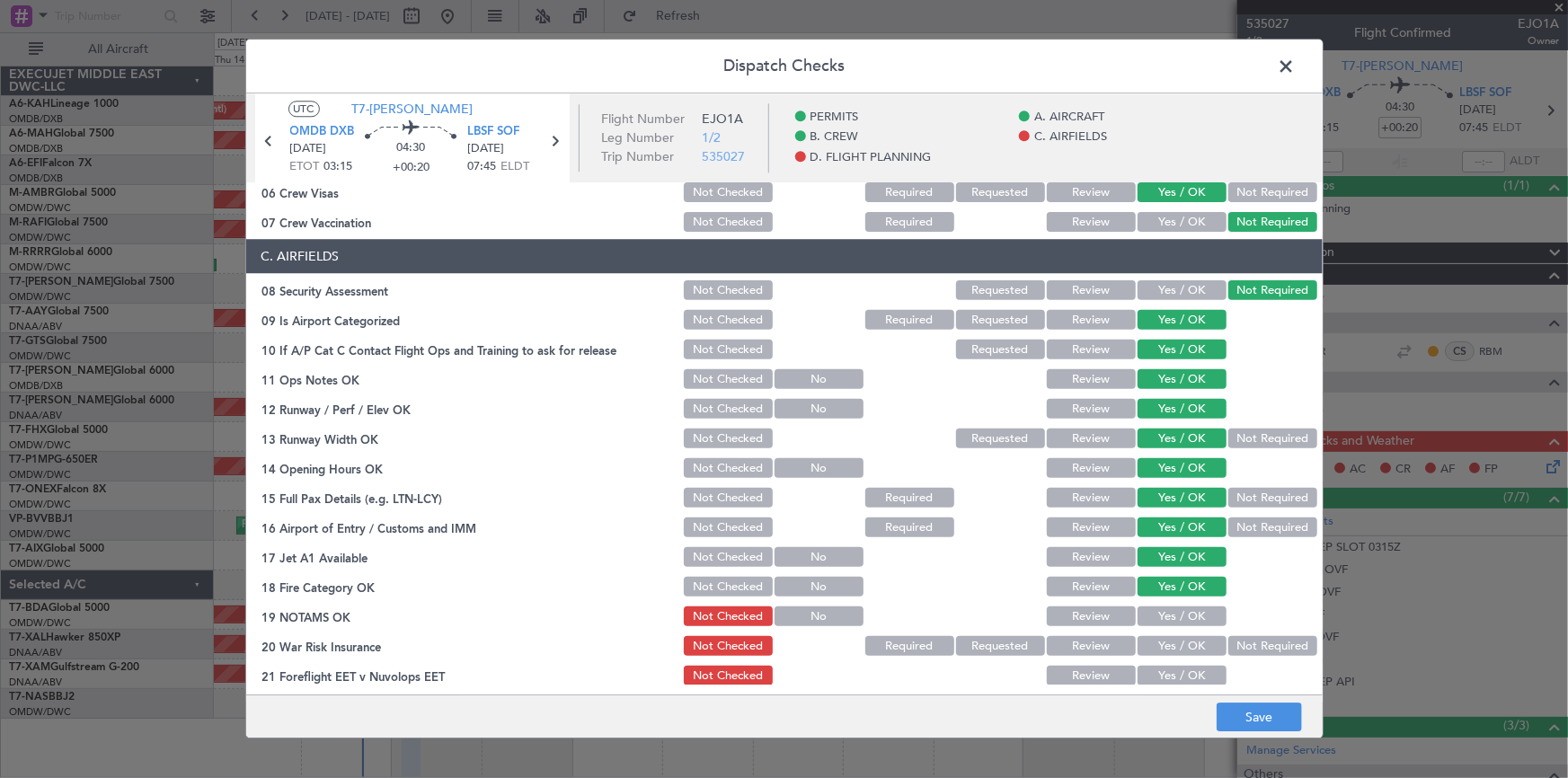
drag, startPoint x: 1177, startPoint y: 615, endPoint x: 1196, endPoint y: 667, distance: 55.4
click at [1178, 618] on button "Yes / OK" at bounding box center [1182, 616] width 89 height 19
click at [1186, 649] on button "Yes / OK" at bounding box center [1182, 646] width 89 height 19
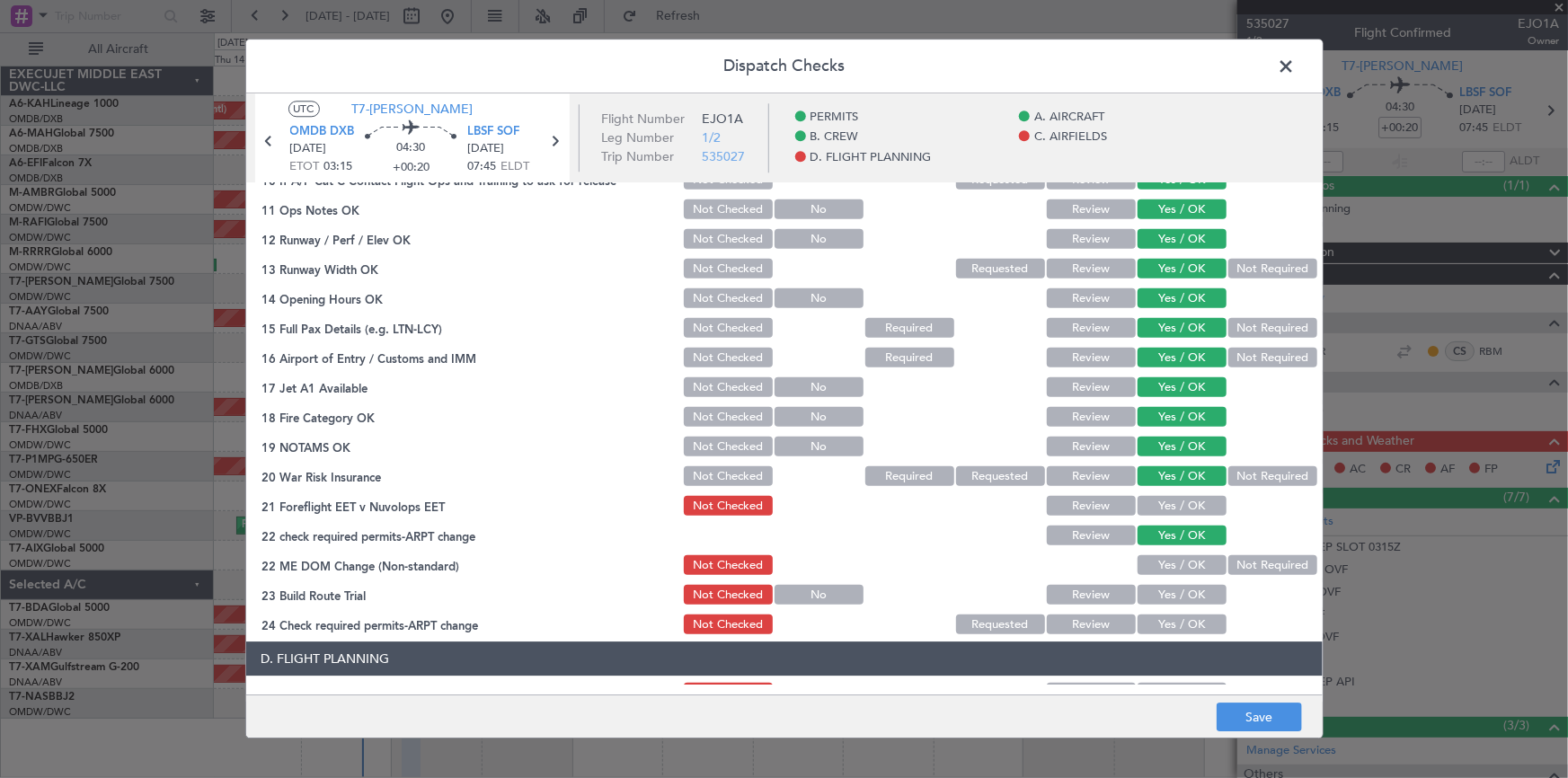
scroll to position [572, 0]
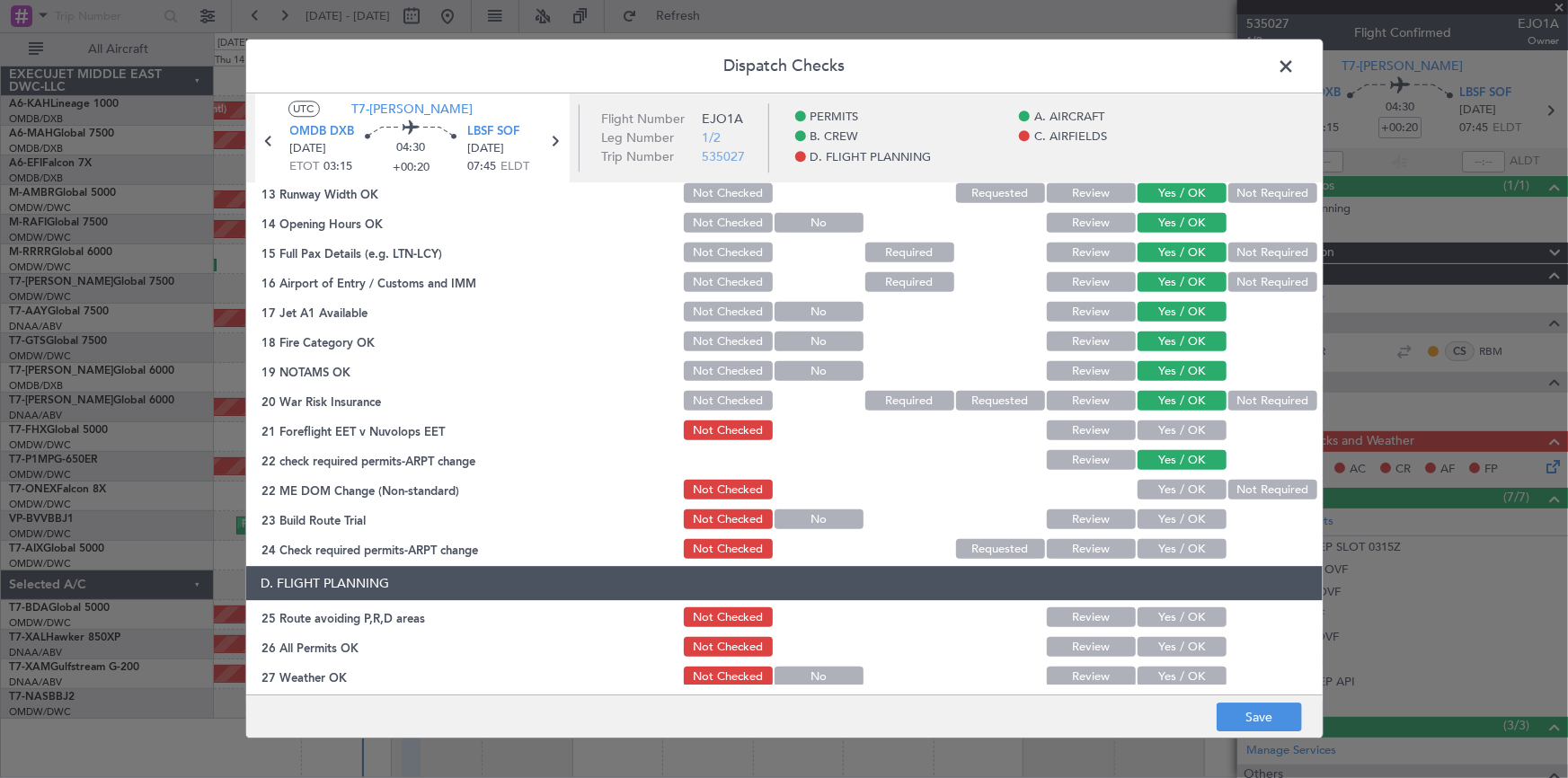
click at [1173, 485] on button "Yes / OK" at bounding box center [1182, 490] width 89 height 19
click at [1181, 426] on button "Yes / OK" at bounding box center [1182, 431] width 89 height 19
click at [1163, 512] on button "Yes / OK" at bounding box center [1182, 520] width 89 height 19
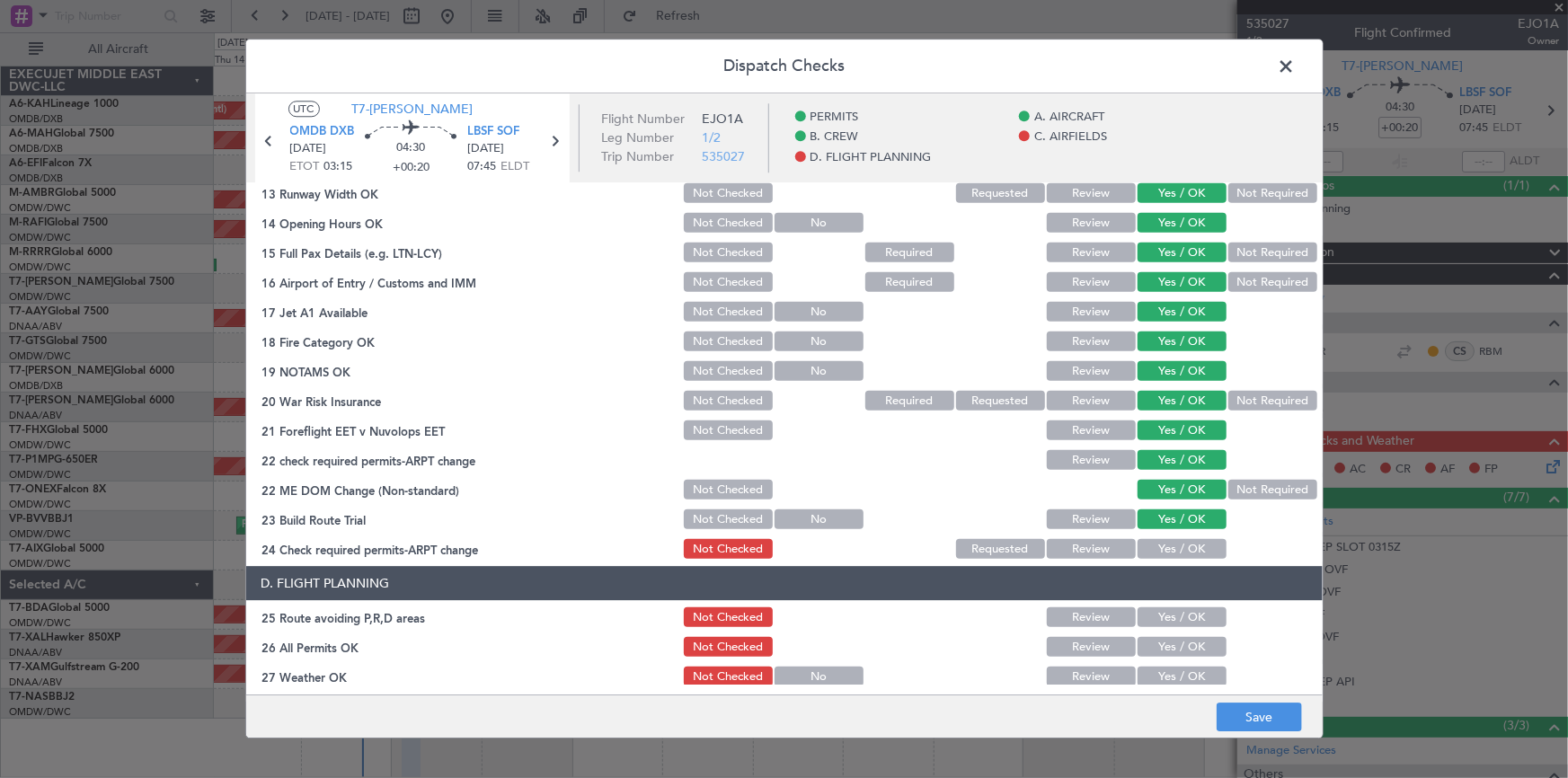
click at [1177, 544] on button "Yes / OK" at bounding box center [1182, 550] width 89 height 19
click at [1164, 609] on button "Yes / OK" at bounding box center [1182, 617] width 89 height 19
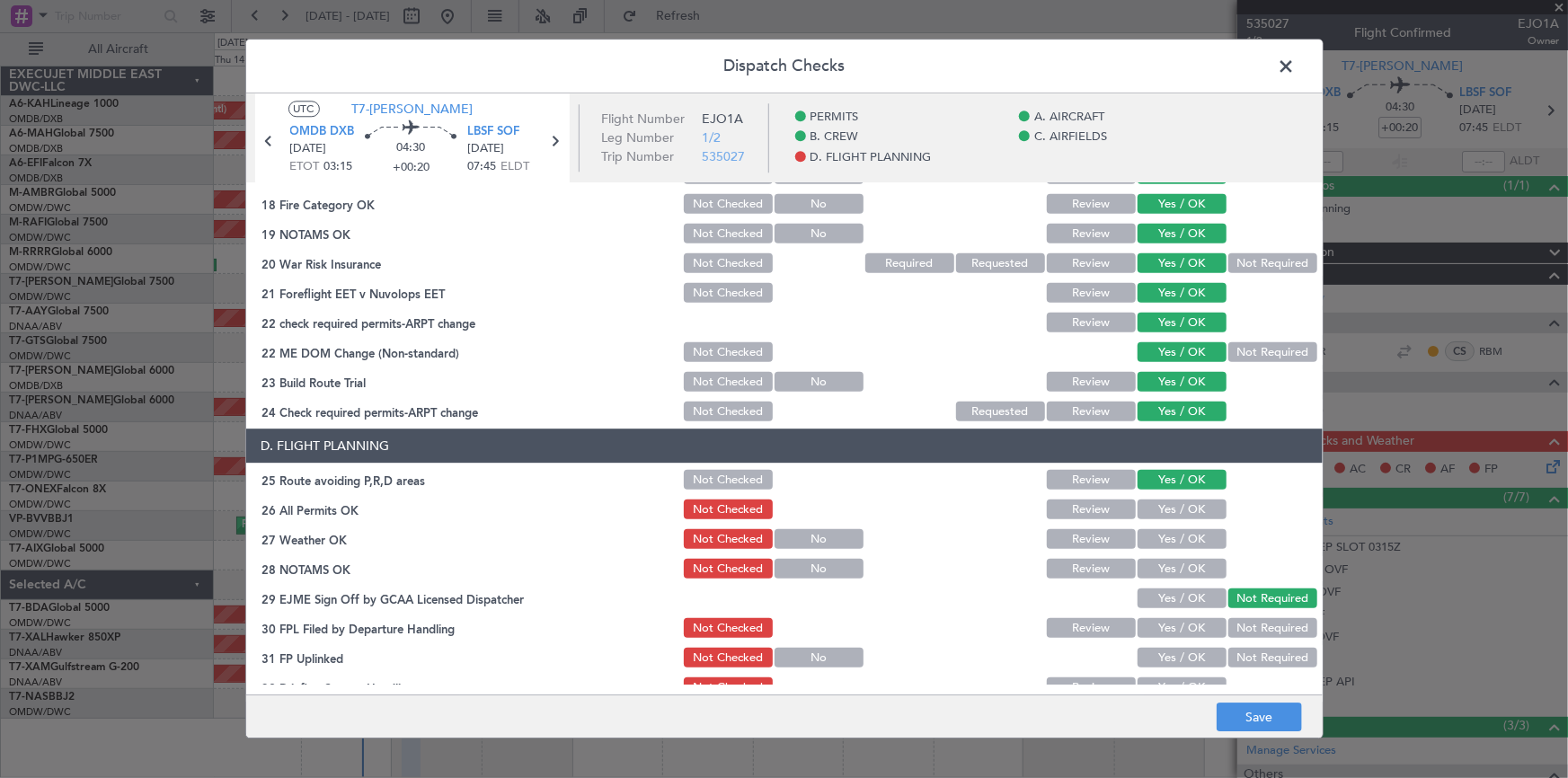
scroll to position [817, 0]
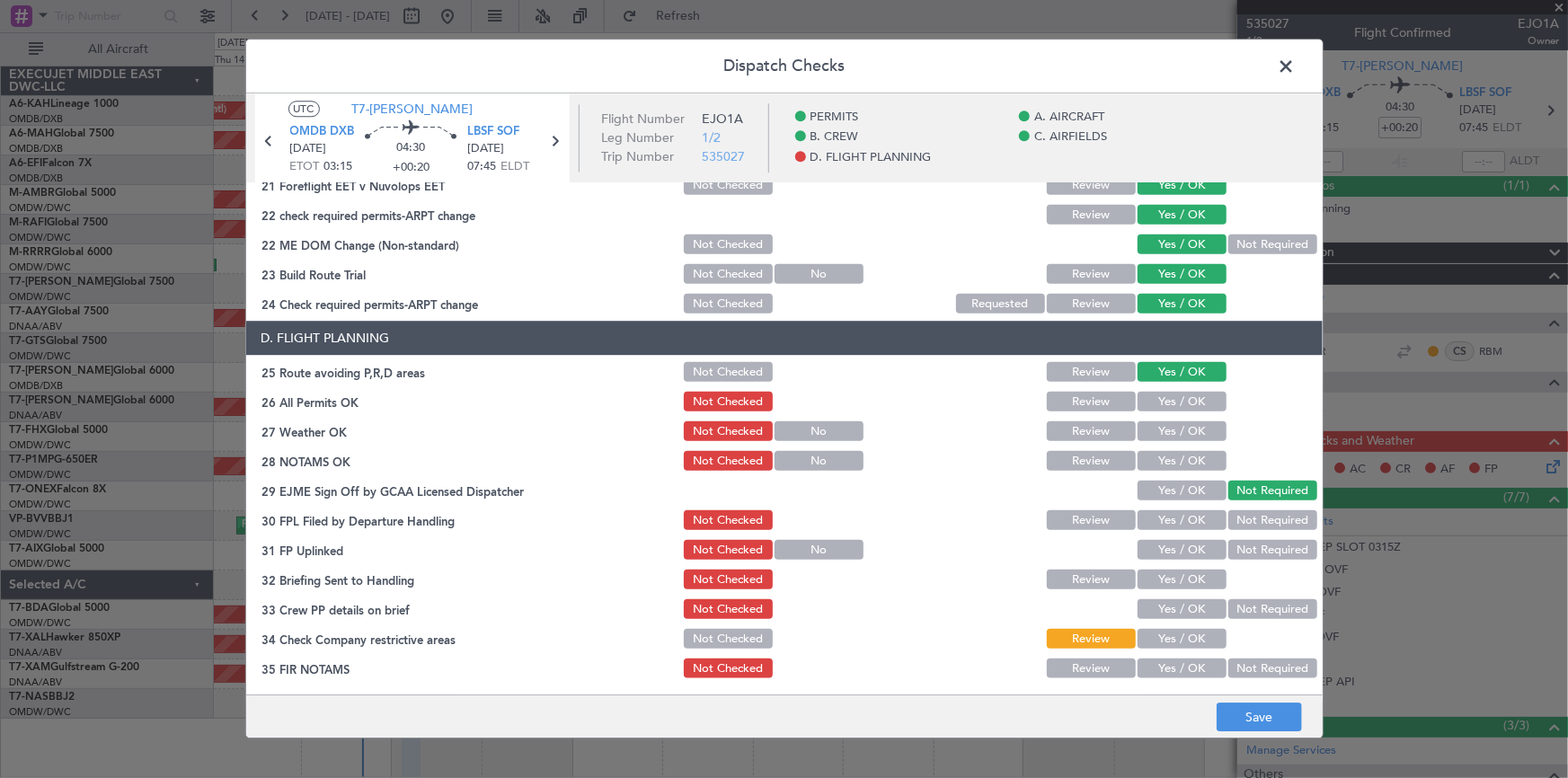
click at [1177, 402] on button "Yes / OK" at bounding box center [1182, 402] width 89 height 19
click at [1173, 426] on button "Yes / OK" at bounding box center [1182, 432] width 89 height 19
click at [1160, 467] on button "Yes / OK" at bounding box center [1182, 461] width 89 height 19
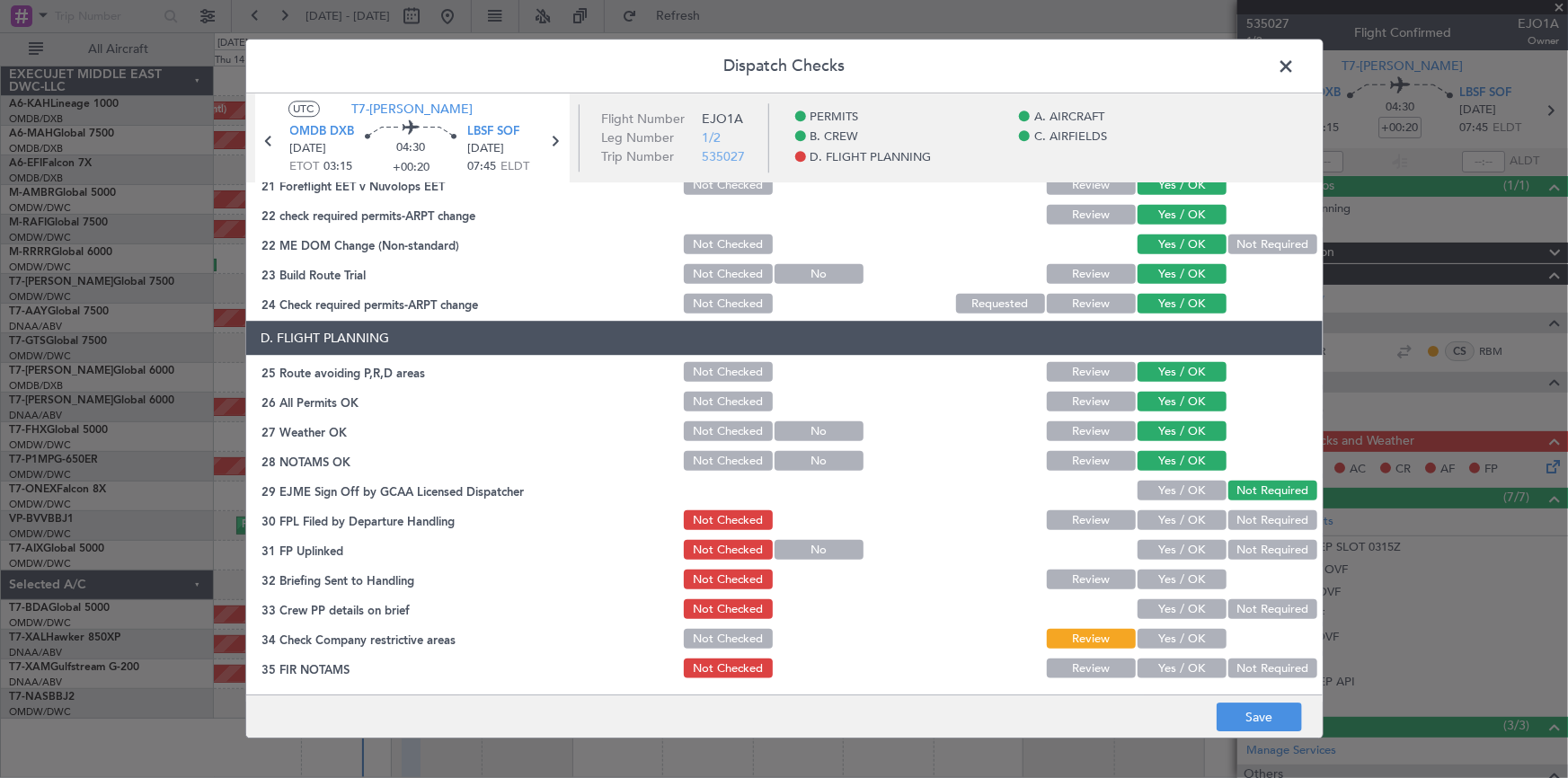
click at [1177, 521] on button "Yes / OK" at bounding box center [1182, 521] width 89 height 19
click at [1173, 550] on button "Yes / OK" at bounding box center [1182, 551] width 89 height 19
click at [1165, 575] on button "Yes / OK" at bounding box center [1182, 580] width 89 height 19
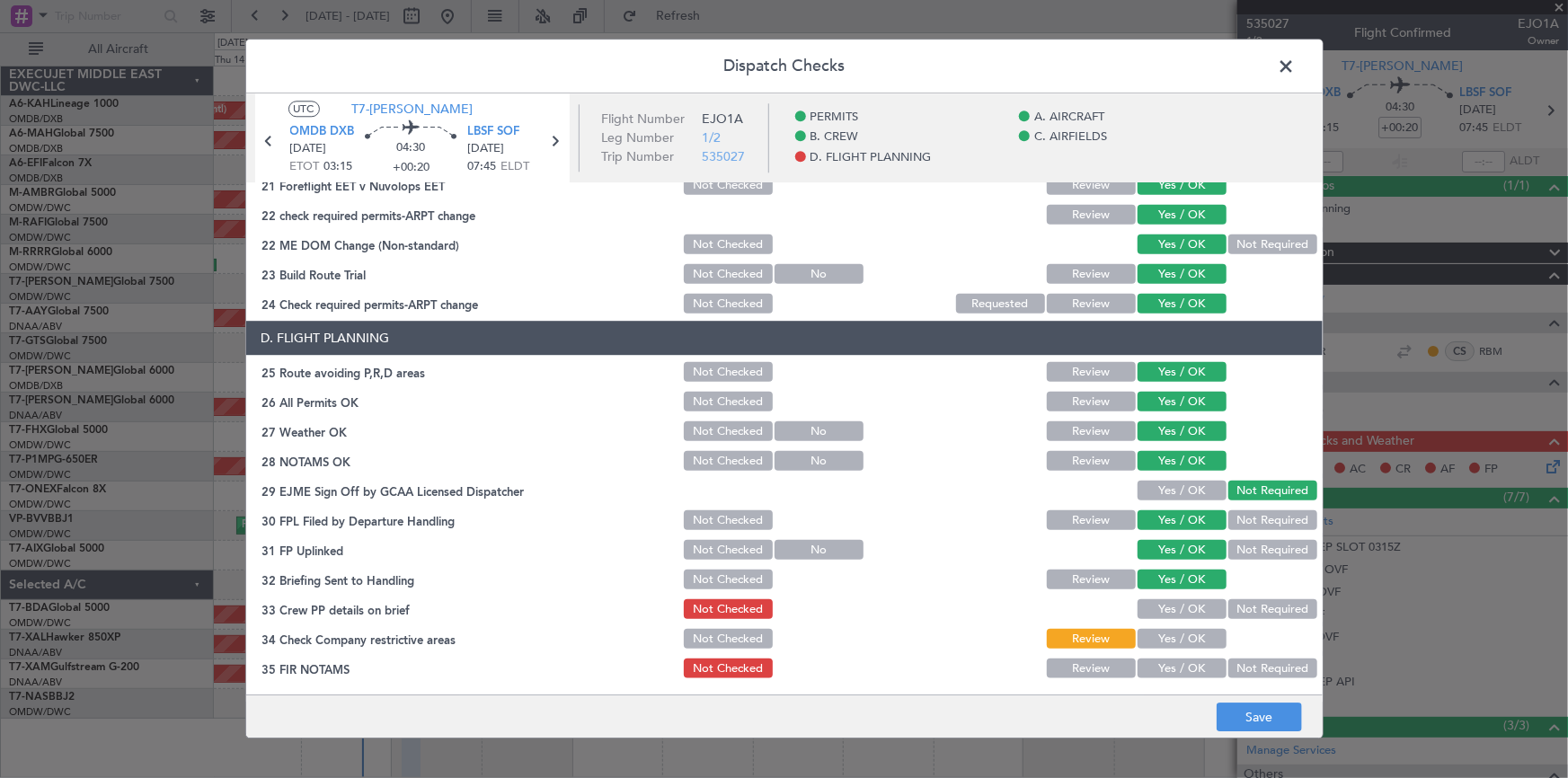
click at [1168, 607] on button "Yes / OK" at bounding box center [1182, 610] width 89 height 19
click at [1169, 628] on div "Yes / OK" at bounding box center [1180, 640] width 91 height 25
click at [1177, 638] on button "Yes / OK" at bounding box center [1182, 639] width 89 height 19
click at [1167, 668] on button "Yes / OK" at bounding box center [1182, 668] width 89 height 19
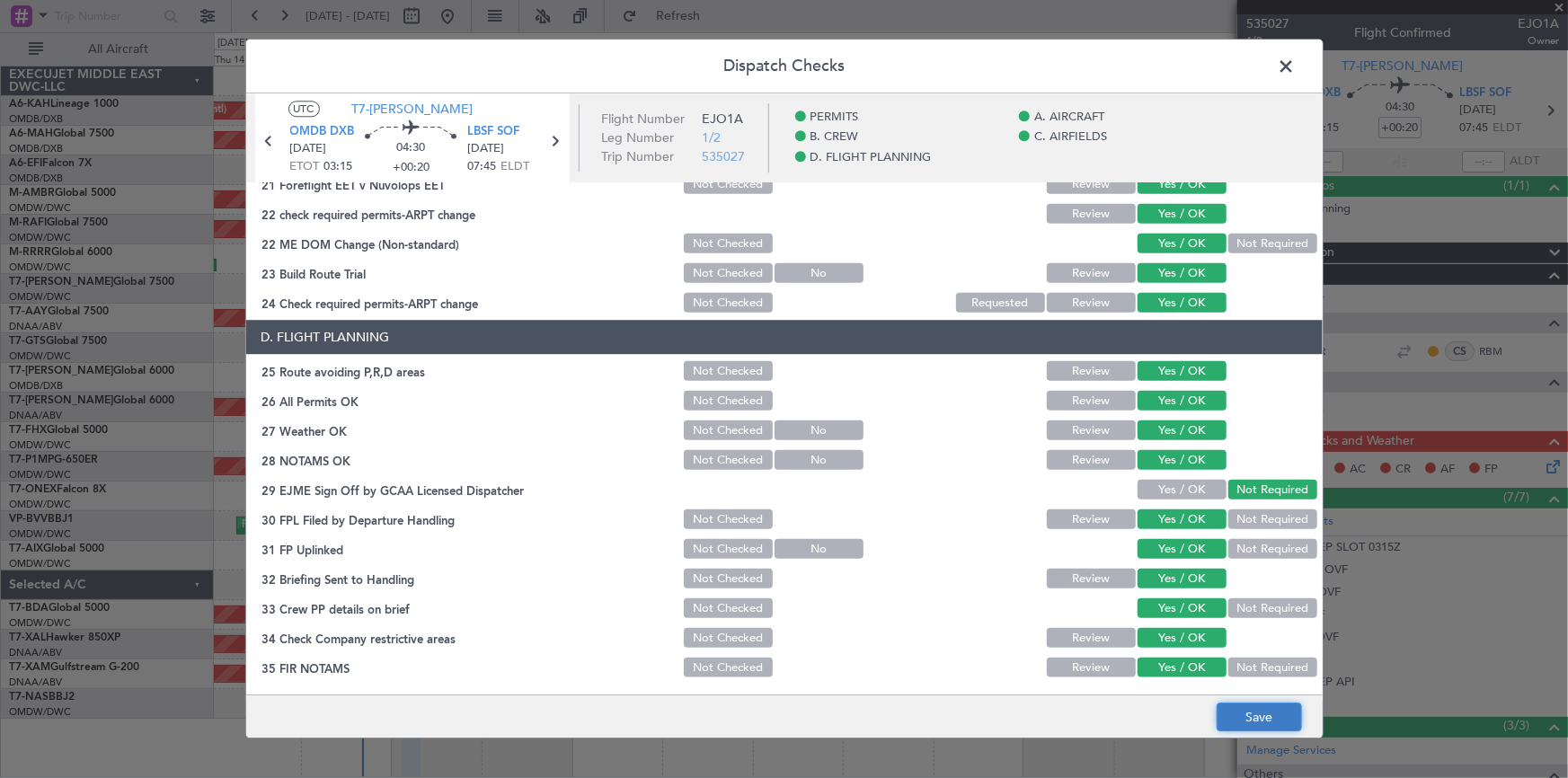
click at [1253, 716] on button "Save" at bounding box center [1259, 718] width 85 height 29
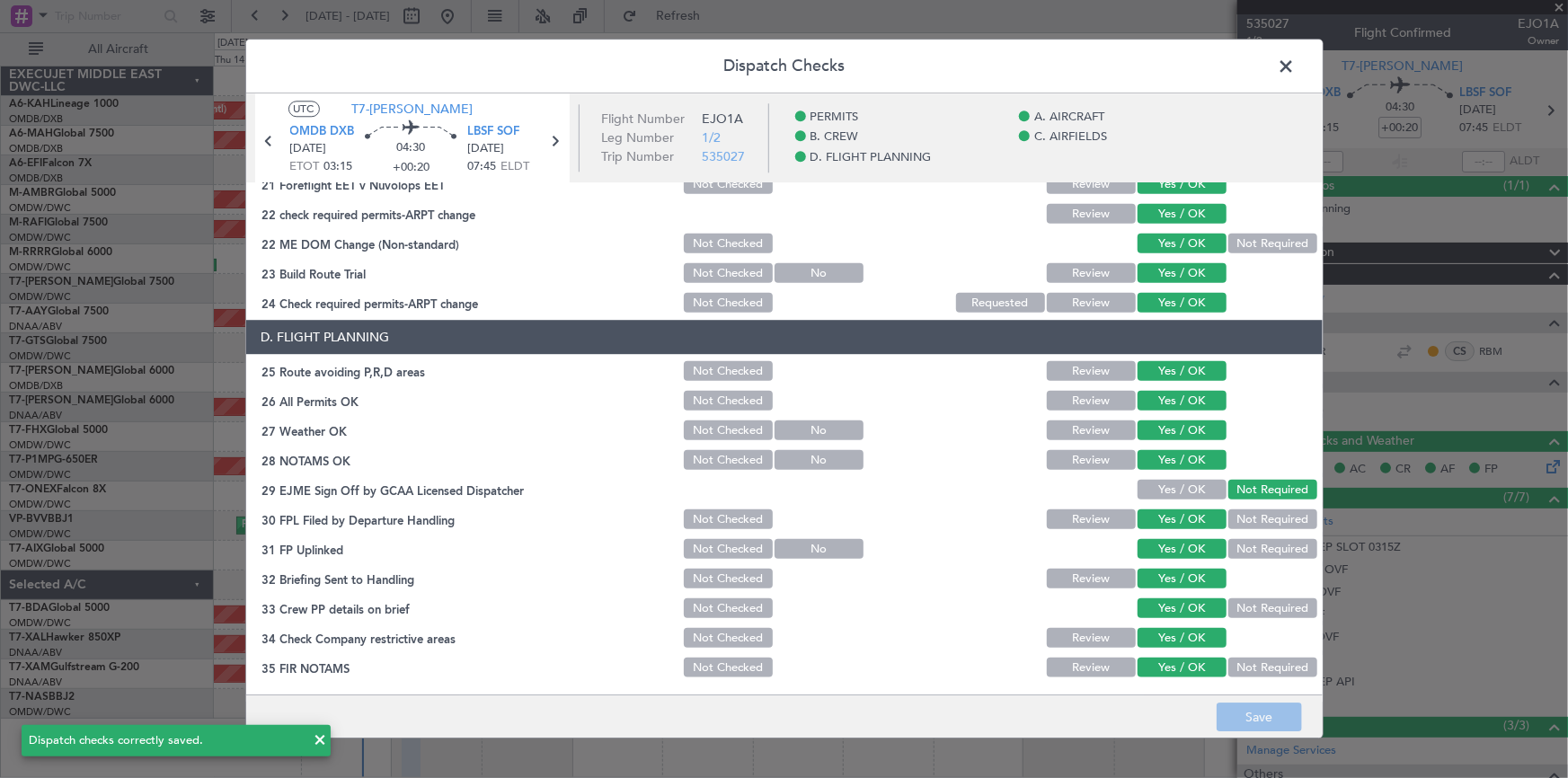
click at [1296, 66] on span at bounding box center [1296, 71] width 0 height 36
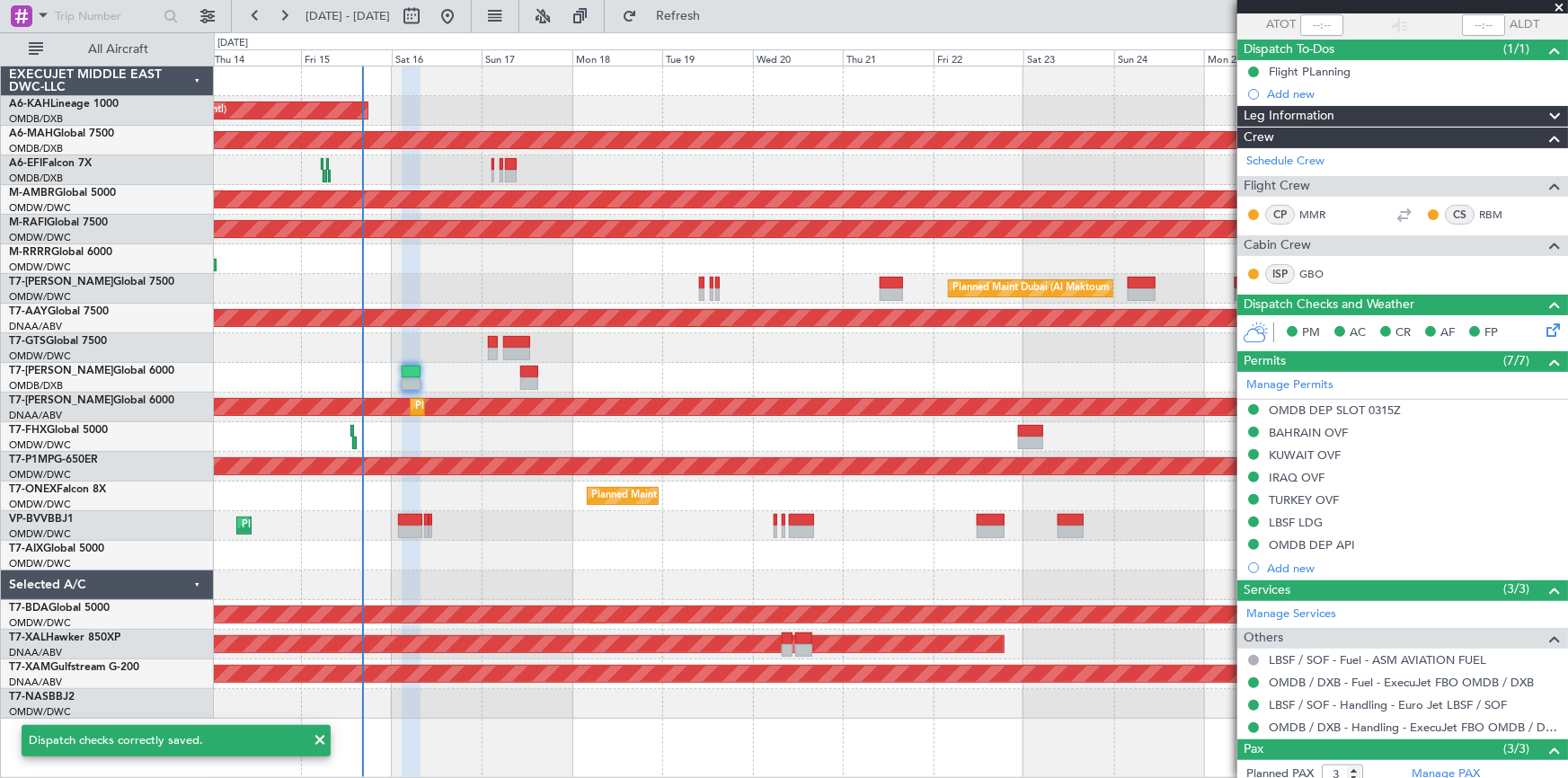
scroll to position [244, 0]
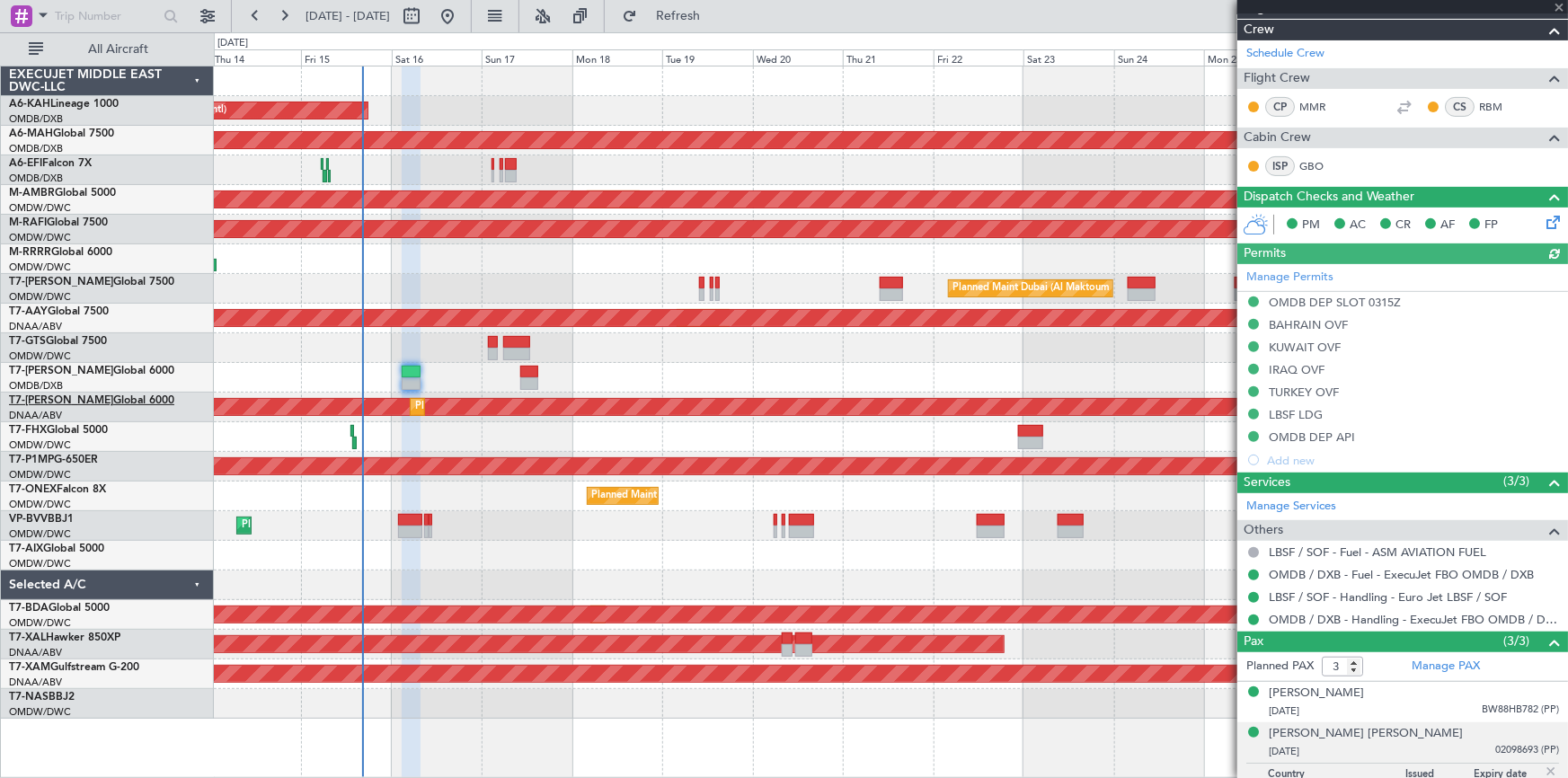
type input "Dherander Fithani (DHF)"
type input "7032"
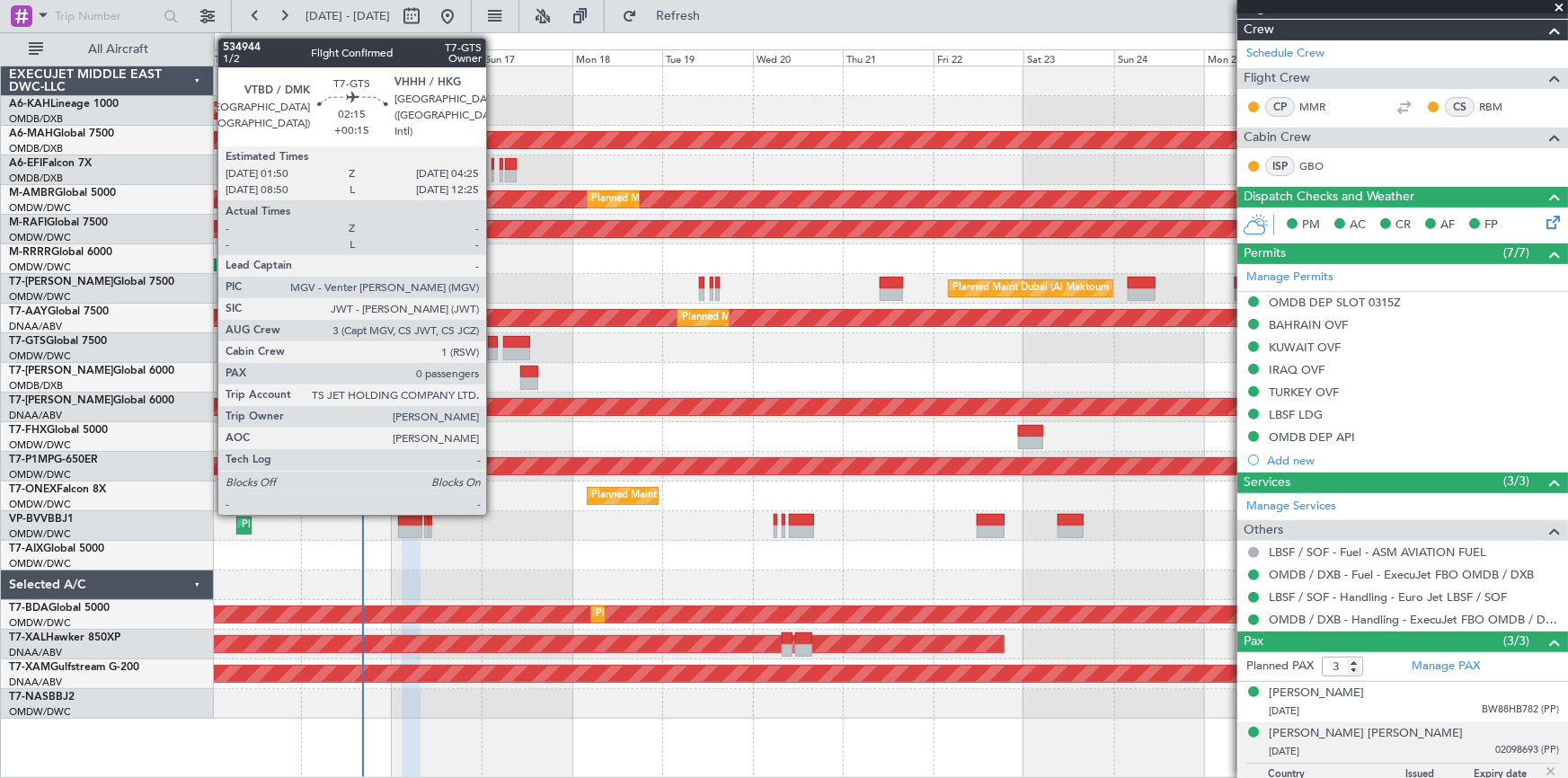
click at [494, 340] on div at bounding box center [493, 343] width 10 height 13
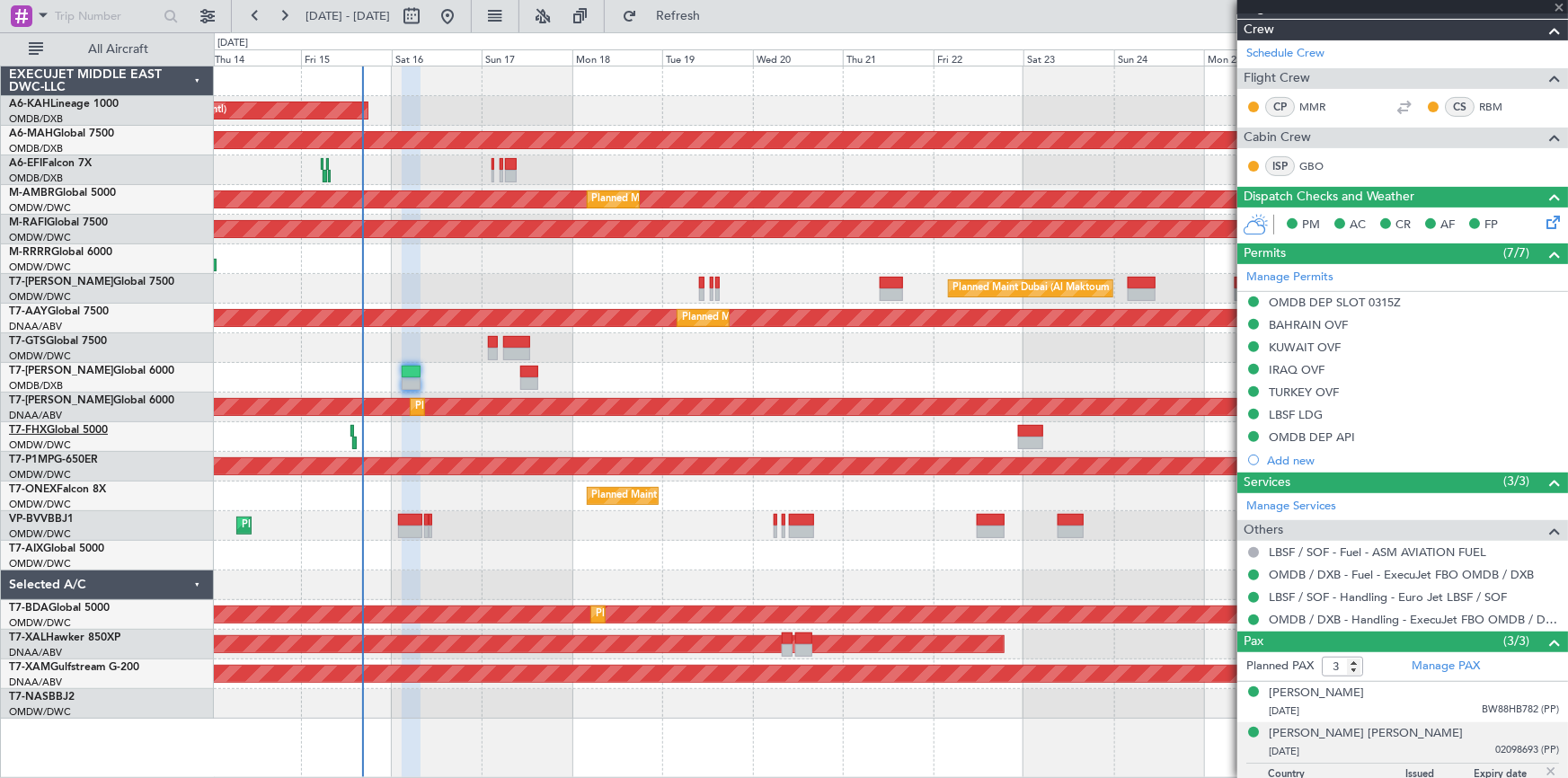
type input "+00:15"
type input "0"
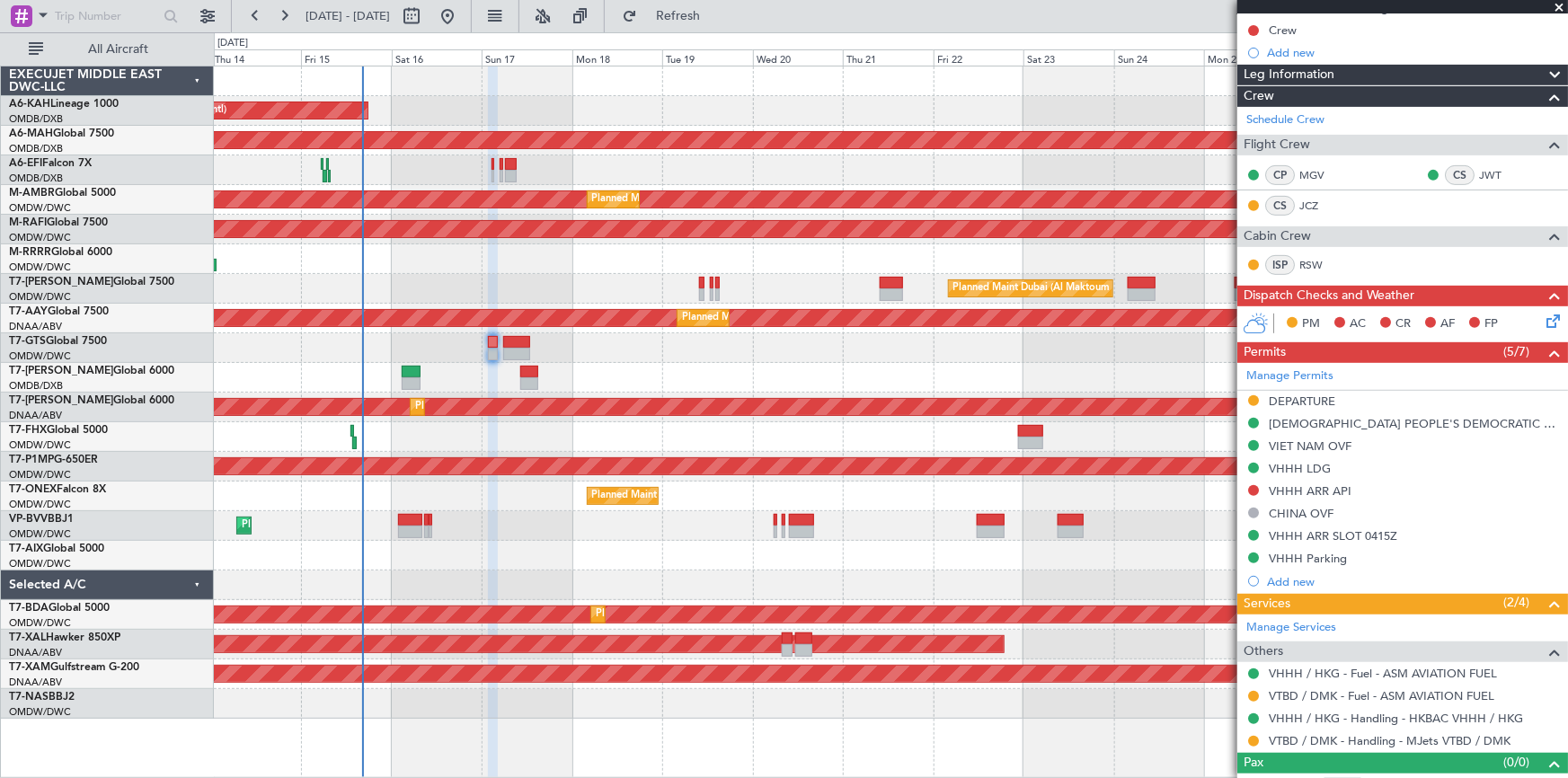
scroll to position [313, 0]
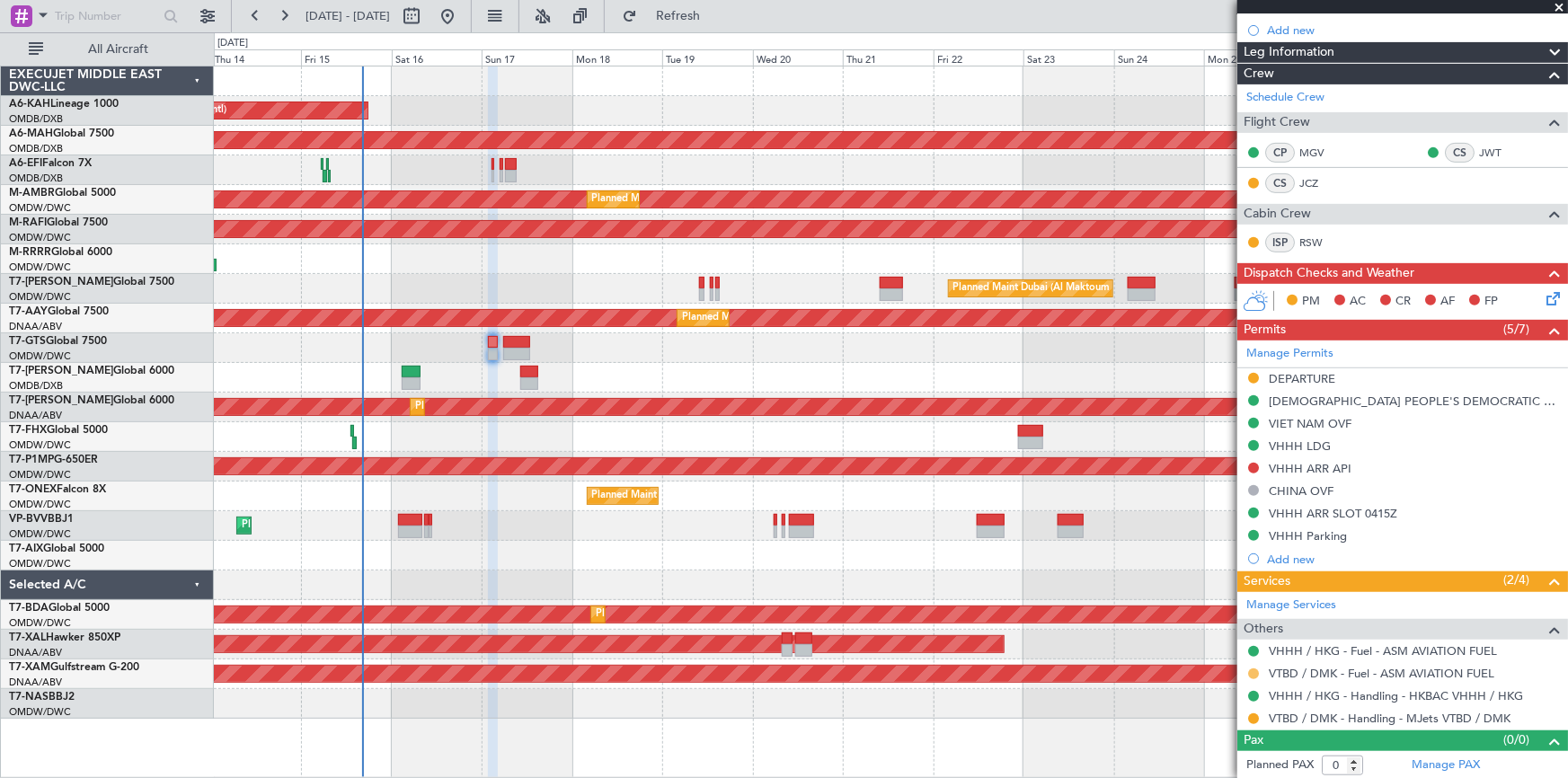
click at [1254, 671] on button at bounding box center [1253, 674] width 11 height 11
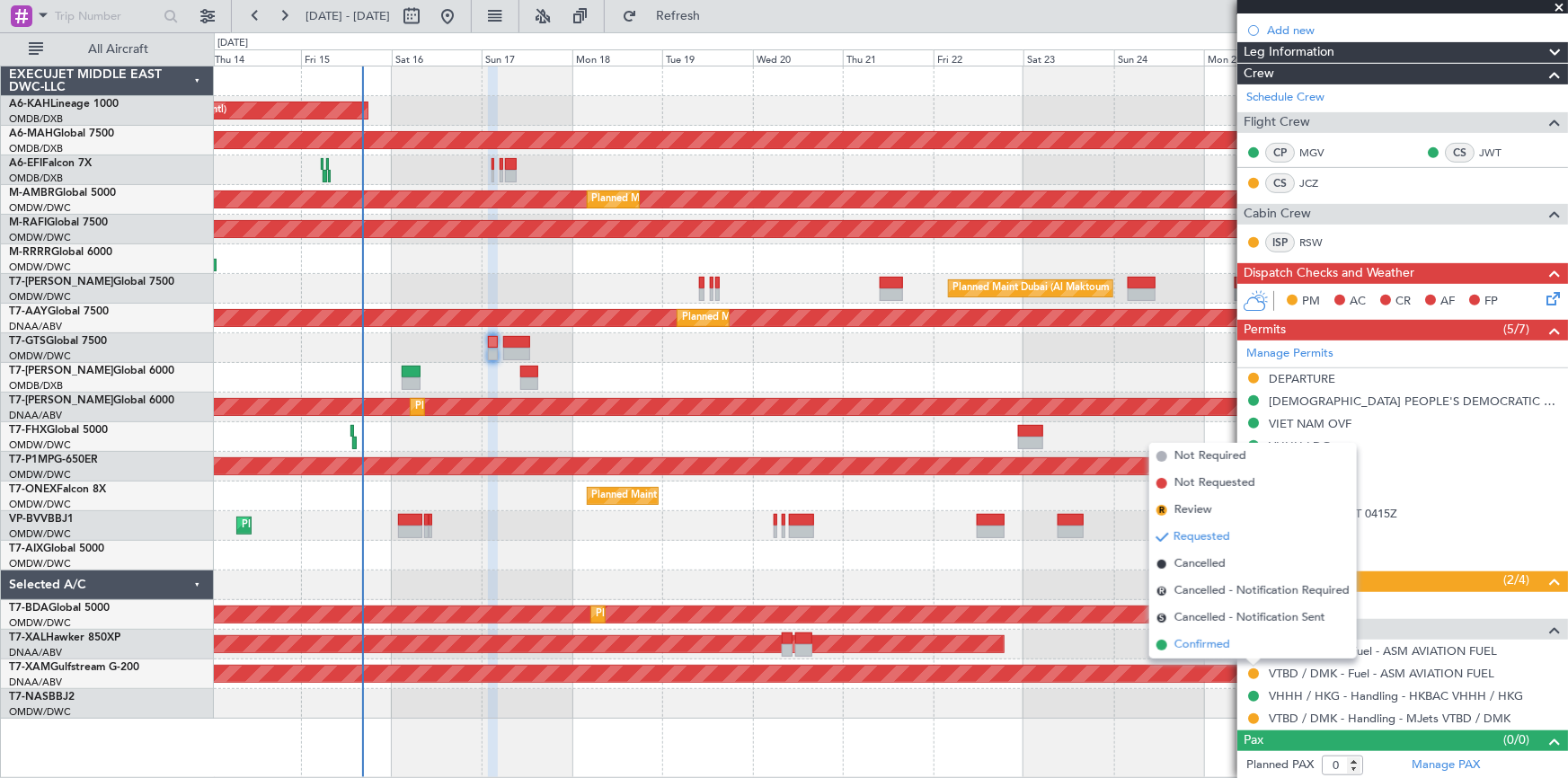
click at [1199, 641] on span "Confirmed" at bounding box center [1202, 644] width 56 height 18
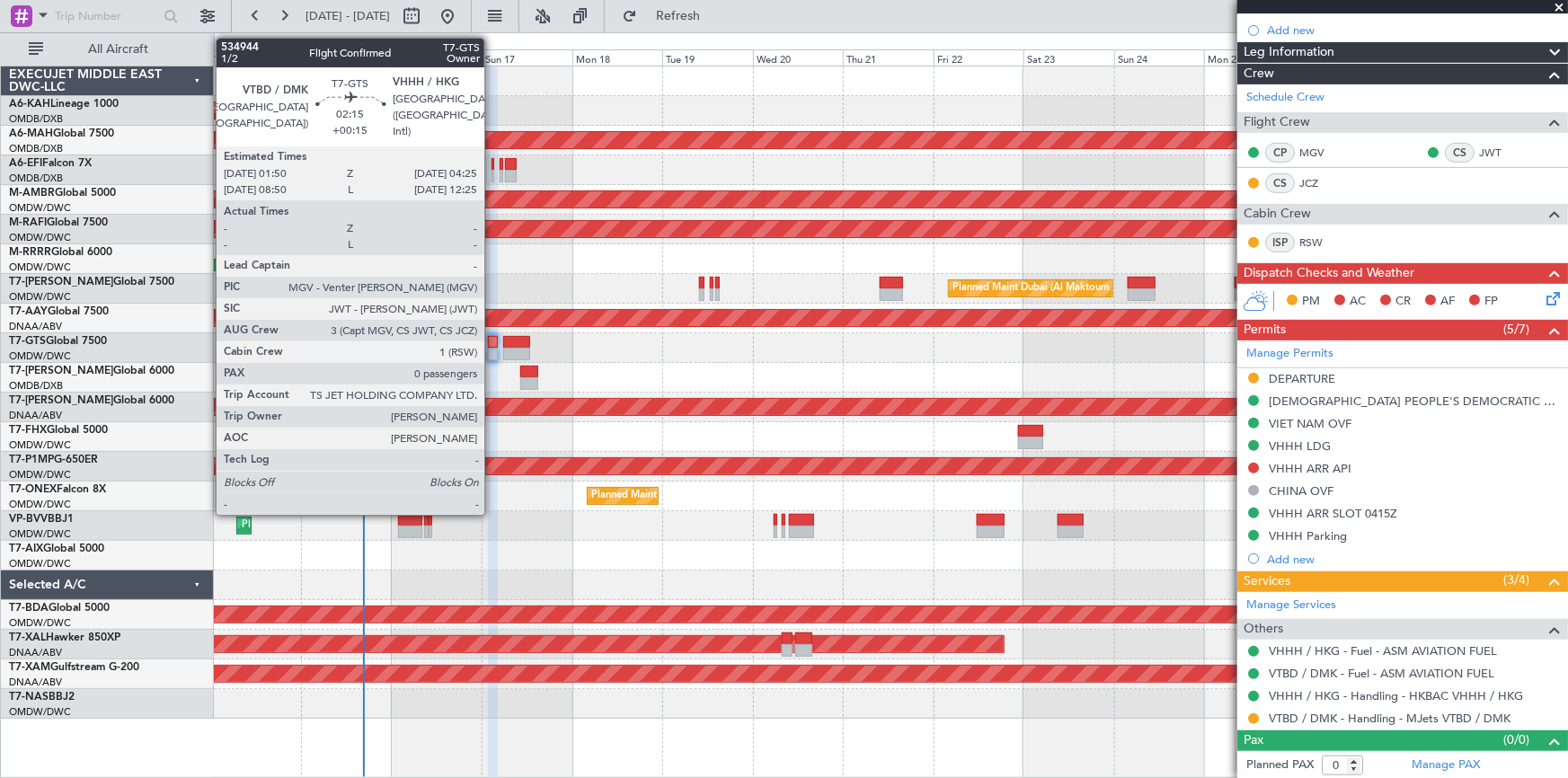
click at [492, 337] on div at bounding box center [493, 343] width 10 height 13
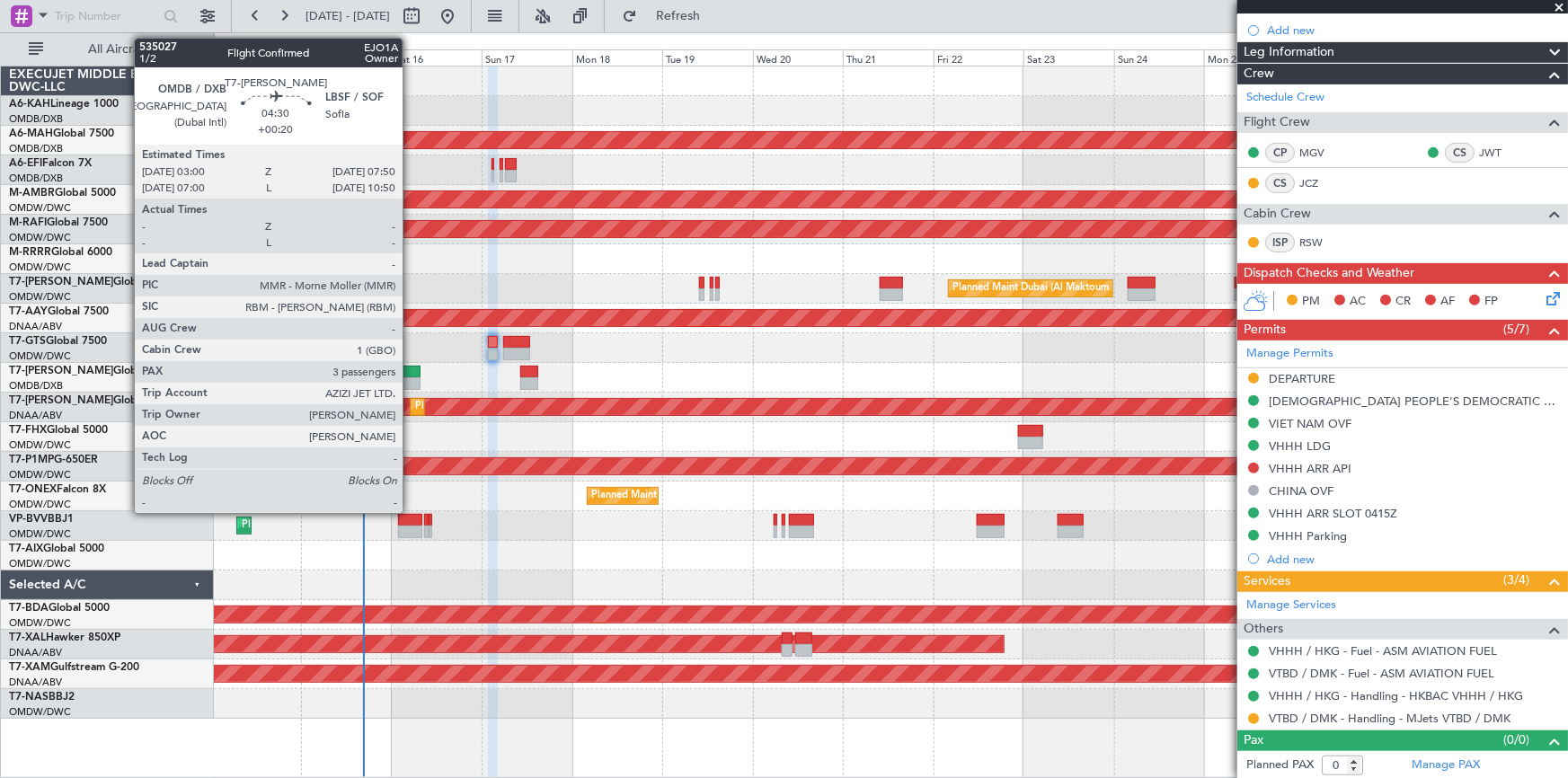
click at [410, 374] on div at bounding box center [411, 372] width 19 height 13
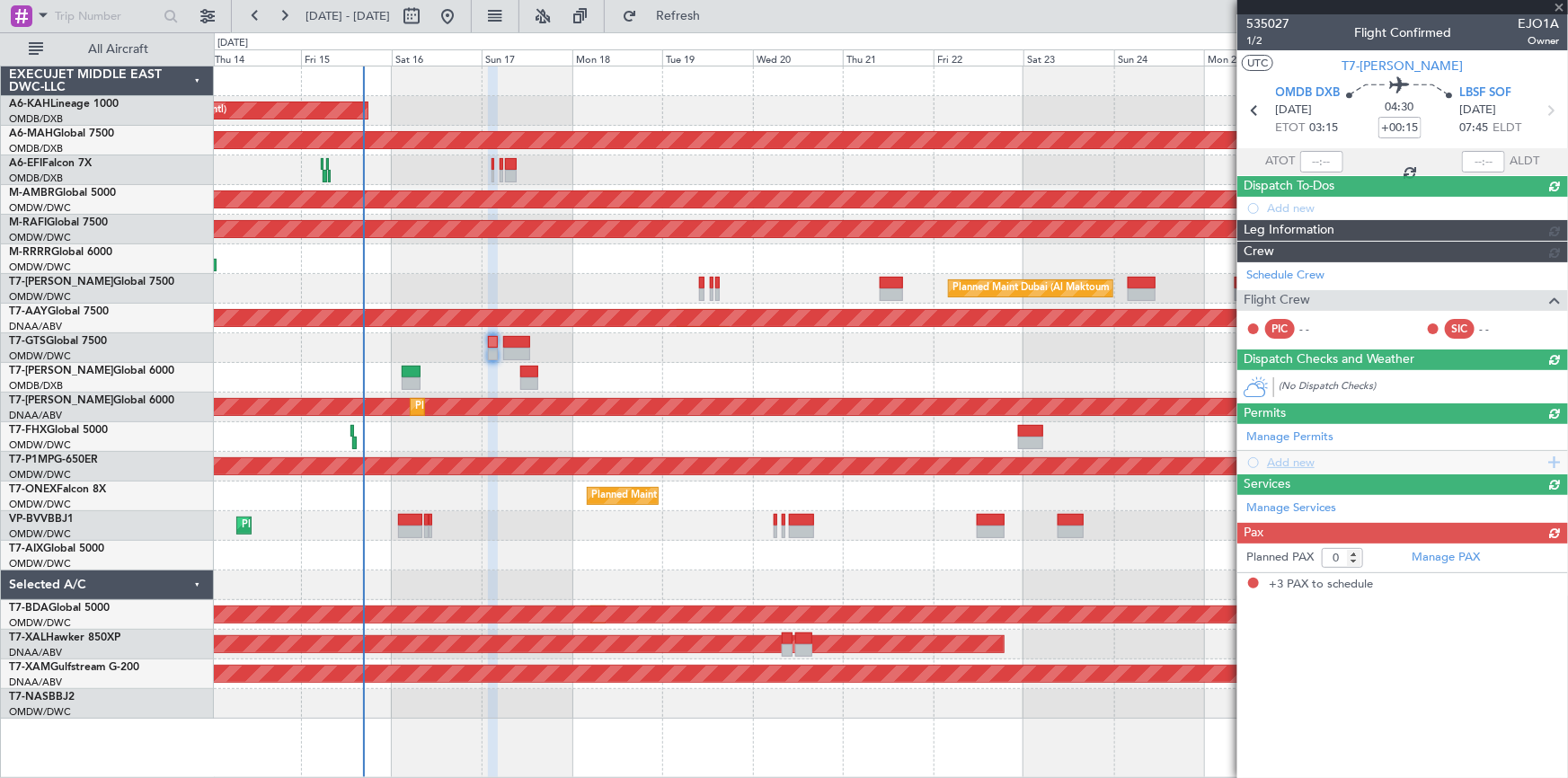
type input "+00:20"
type input "3"
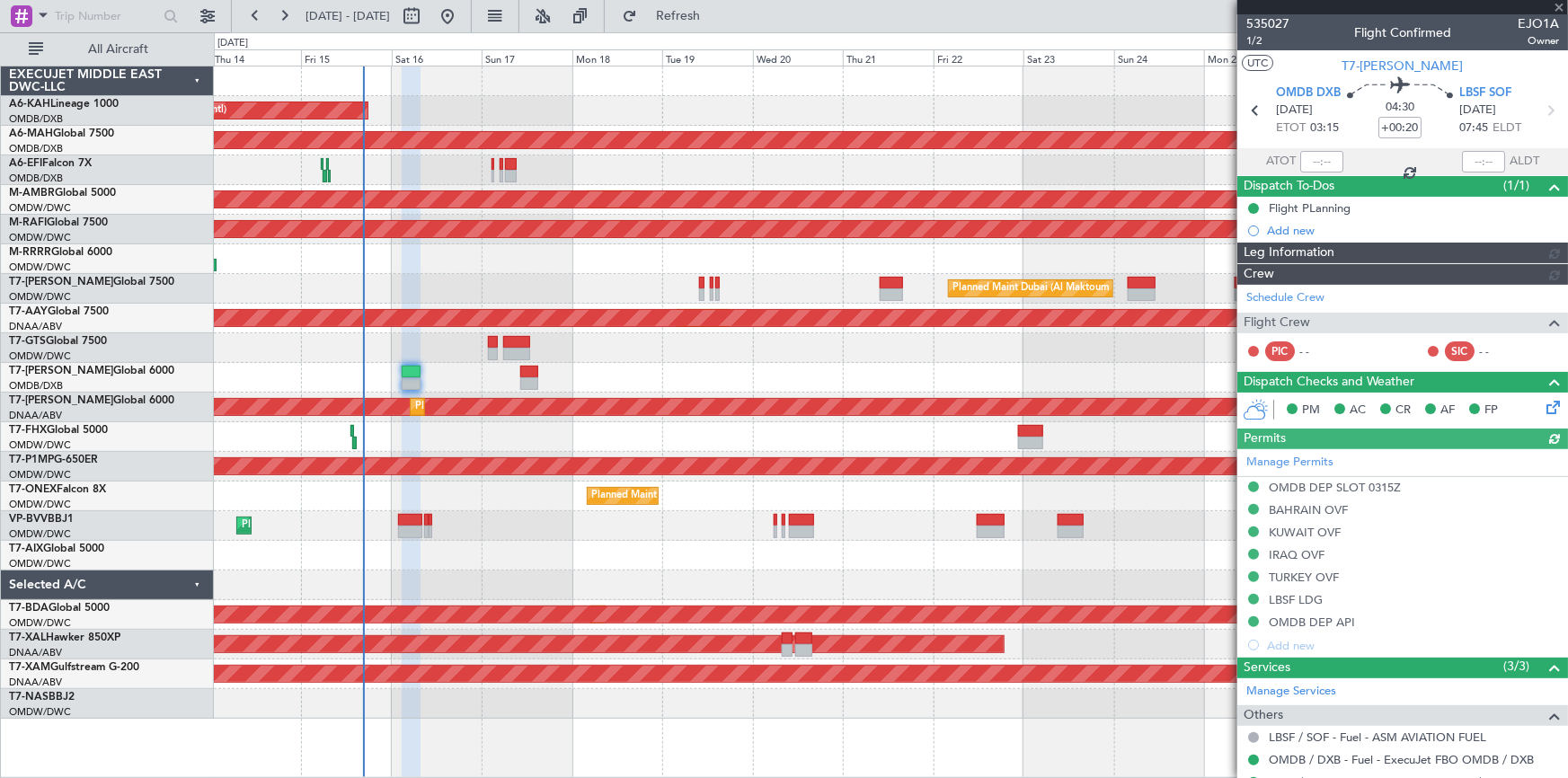
type input "Dherander Fithani (DHF)"
type input "7032"
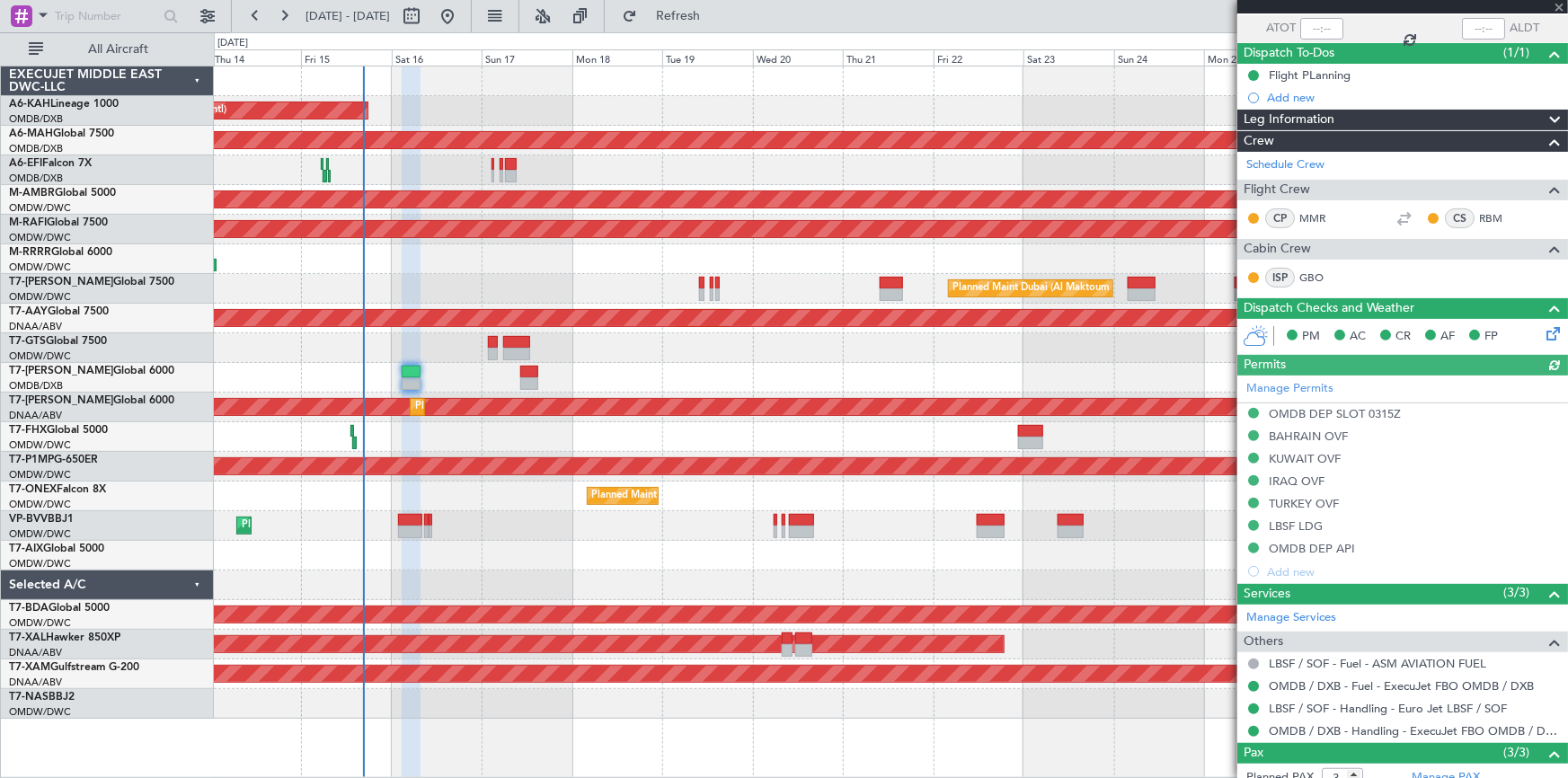
scroll to position [244, 0]
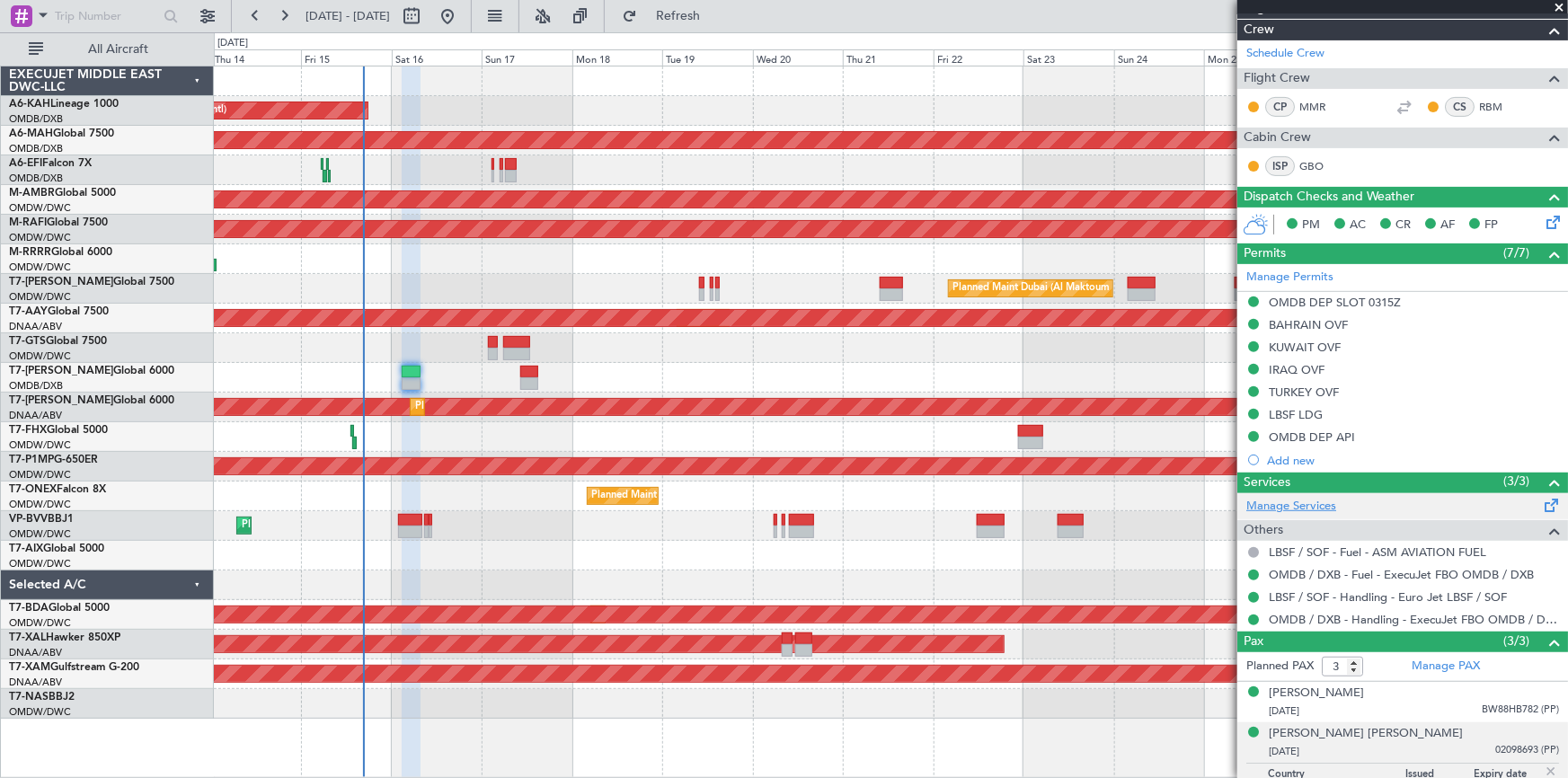
click at [1301, 498] on link "Manage Services" at bounding box center [1290, 506] width 90 height 18
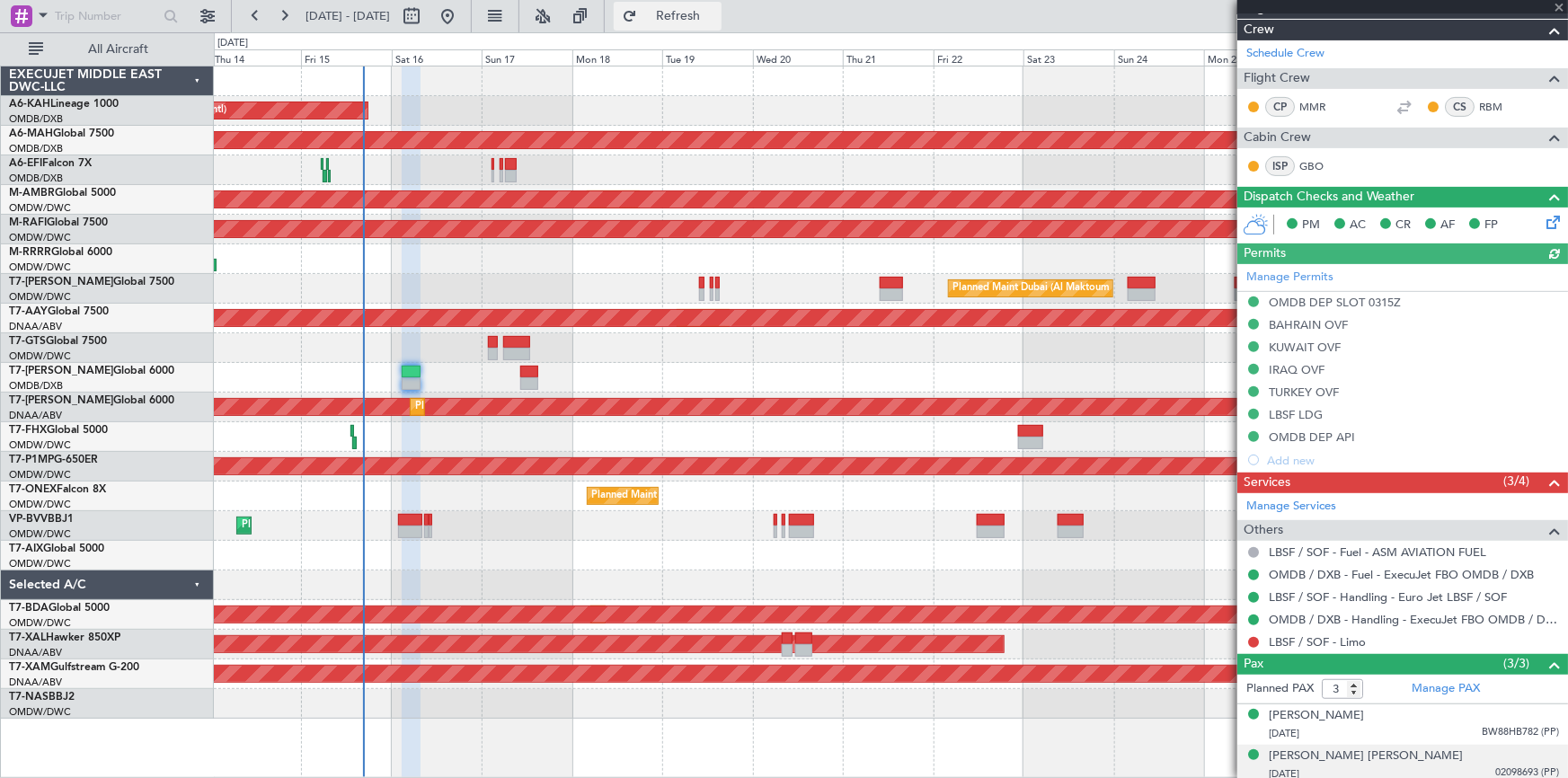
type input "Dherander Fithani (DHF)"
type input "7032"
type input "Dherander Fithani (DHF)"
type input "7032"
type input "Dherander Fithani (DHF)"
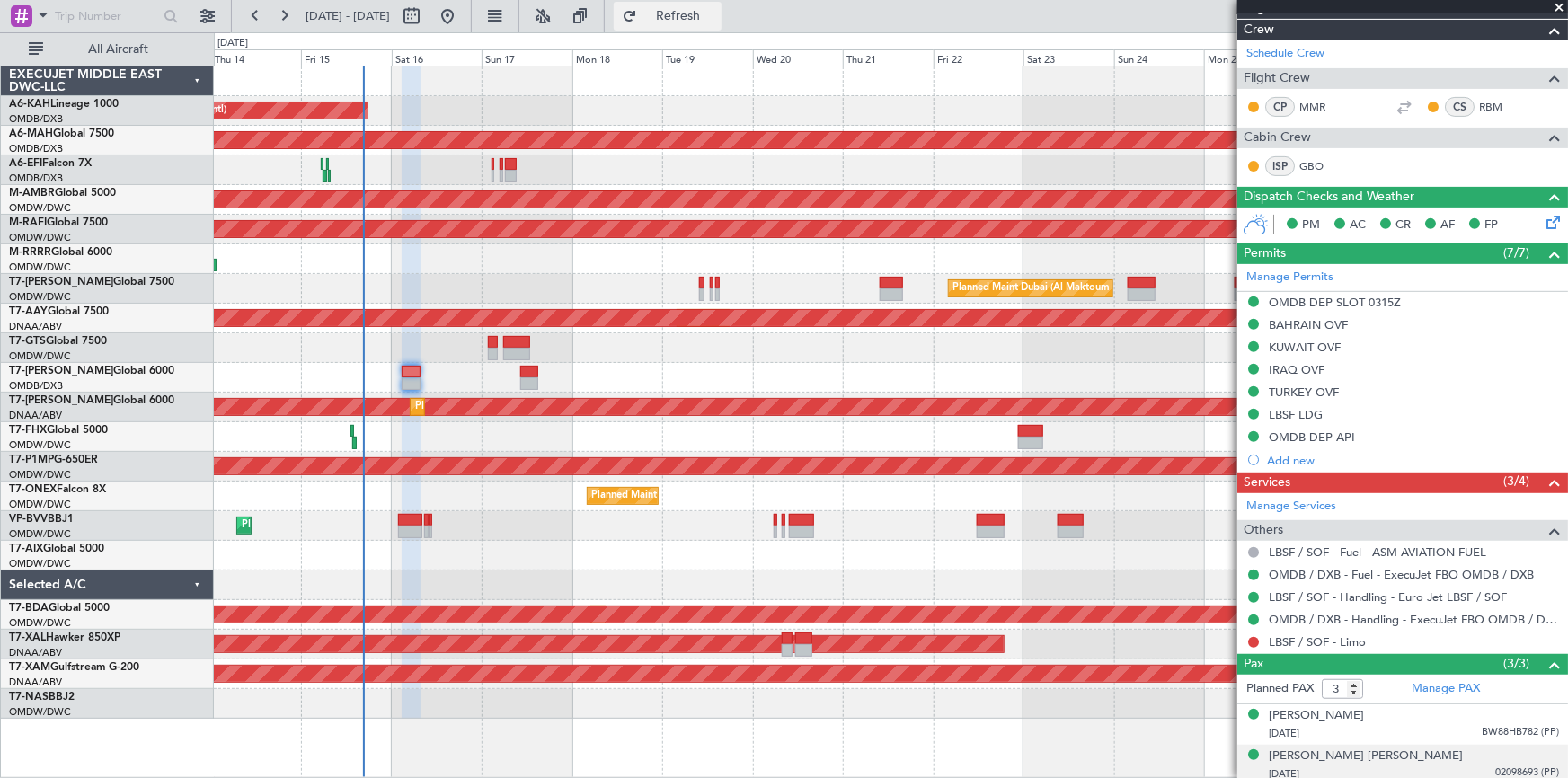
type input "7032"
type input "Dherander Fithani (DHF)"
type input "7032"
type input "Dherander Fithani (DHF)"
type input "7032"
